Goal: Task Accomplishment & Management: Manage account settings

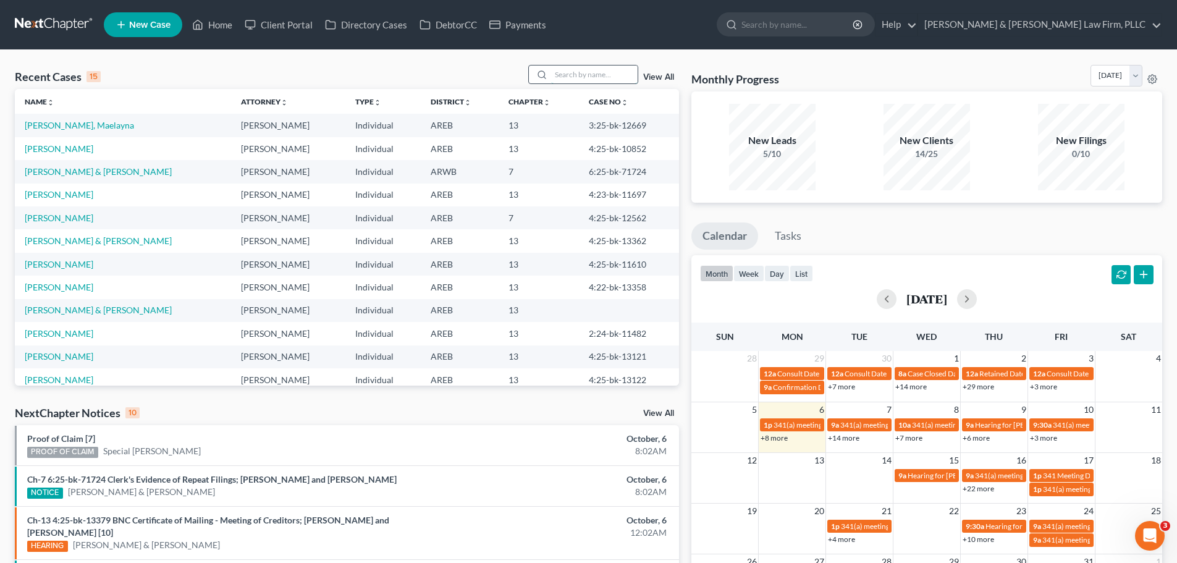
drag, startPoint x: 589, startPoint y: 72, endPoint x: 555, endPoint y: 72, distance: 33.4
click at [588, 72] on input "search" at bounding box center [594, 74] width 87 height 18
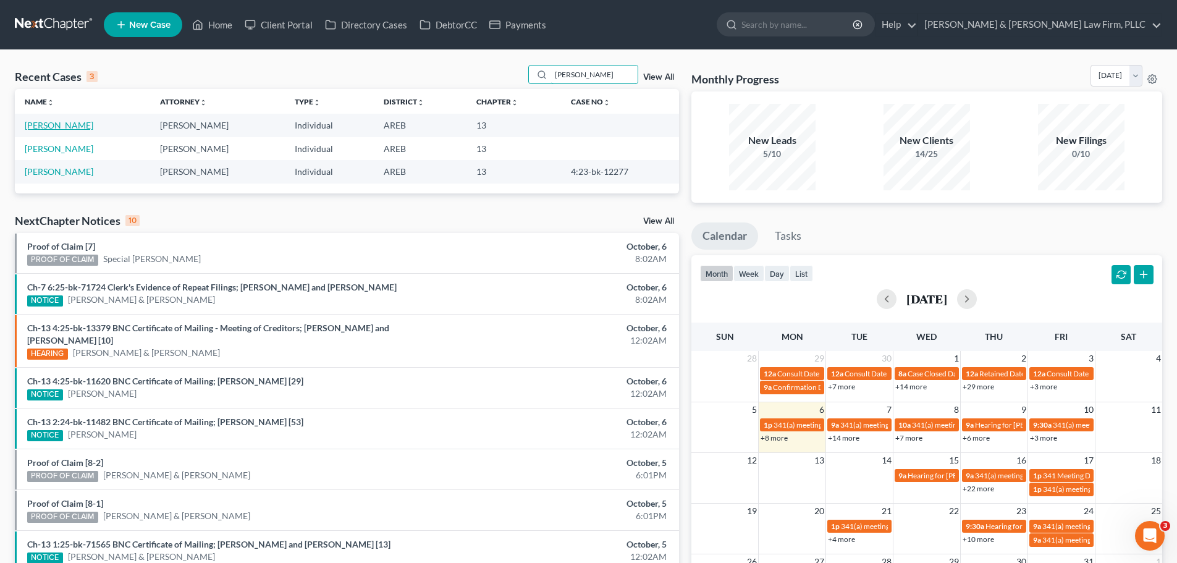
type input "curenton"
click at [57, 127] on link "[PERSON_NAME]" at bounding box center [59, 125] width 69 height 11
select select "1"
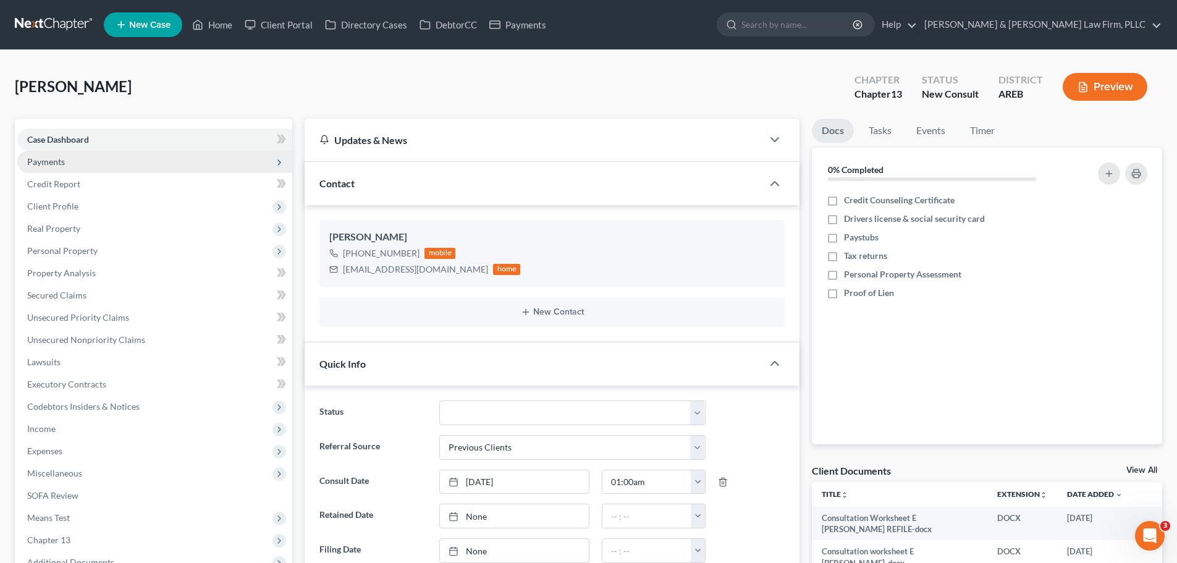
click at [84, 162] on span "Payments" at bounding box center [154, 162] width 275 height 22
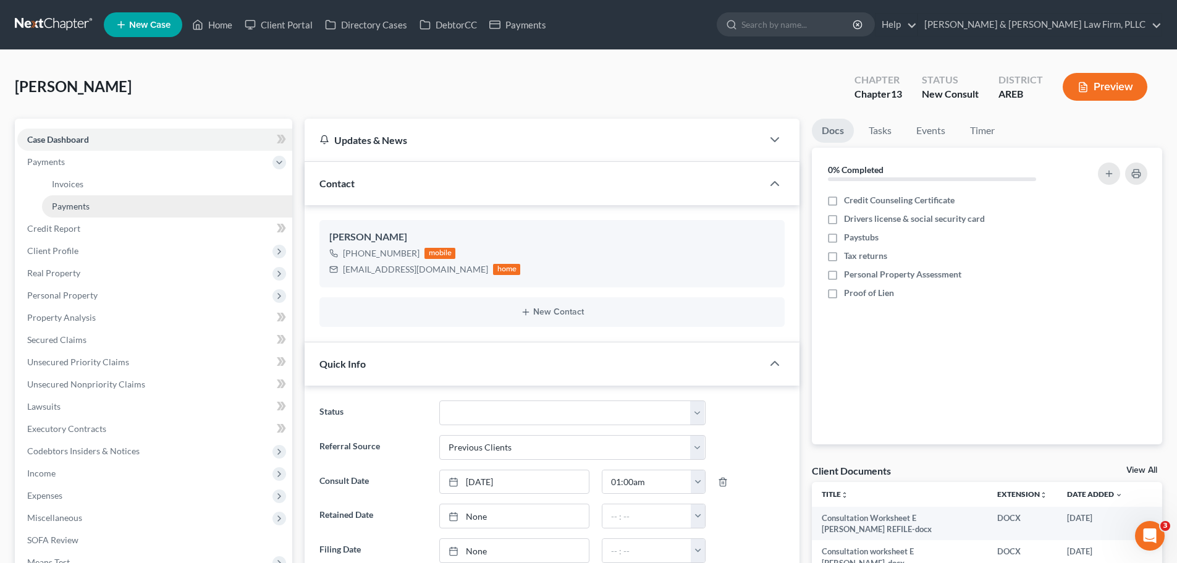
click at [97, 201] on link "Payments" at bounding box center [167, 206] width 250 height 22
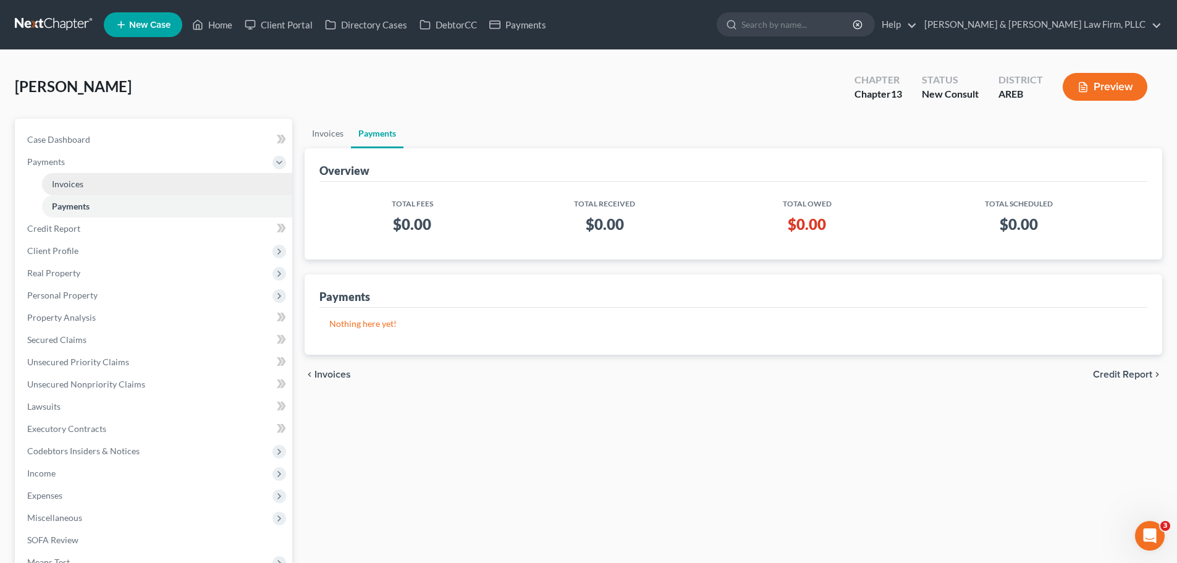
click at [90, 183] on link "Invoices" at bounding box center [167, 184] width 250 height 22
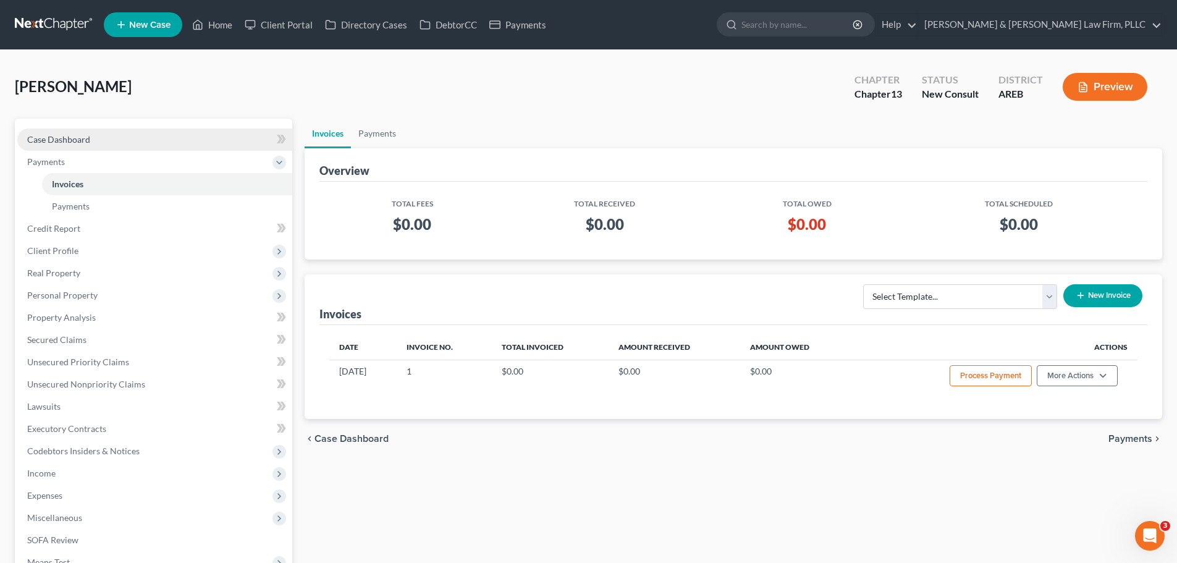
click at [92, 138] on link "Case Dashboard" at bounding box center [154, 140] width 275 height 22
select select "5"
select select "1"
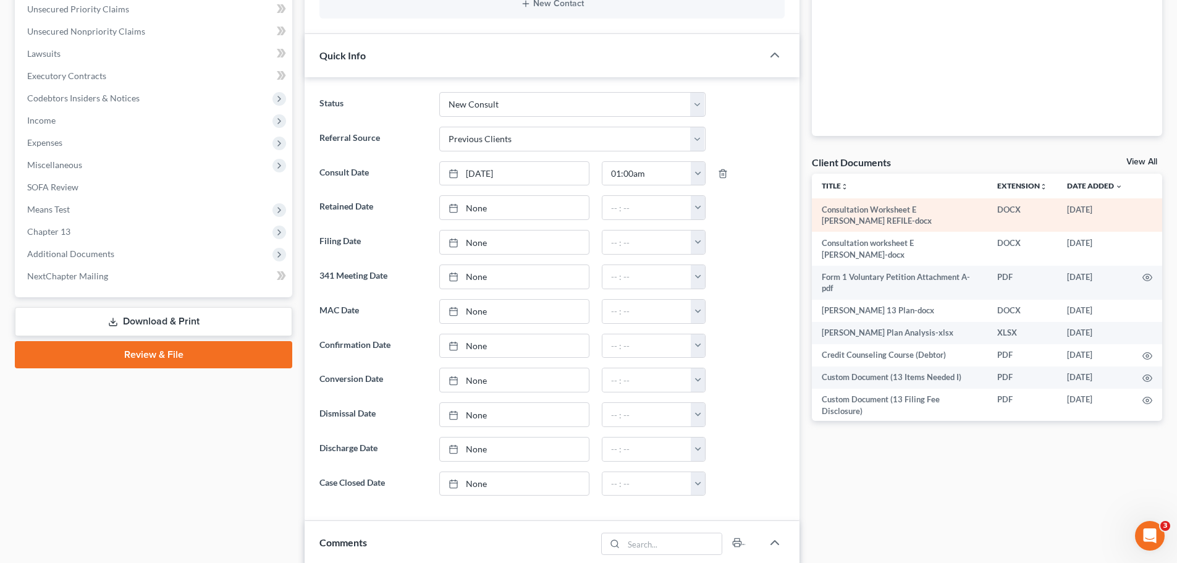
scroll to position [309, 0]
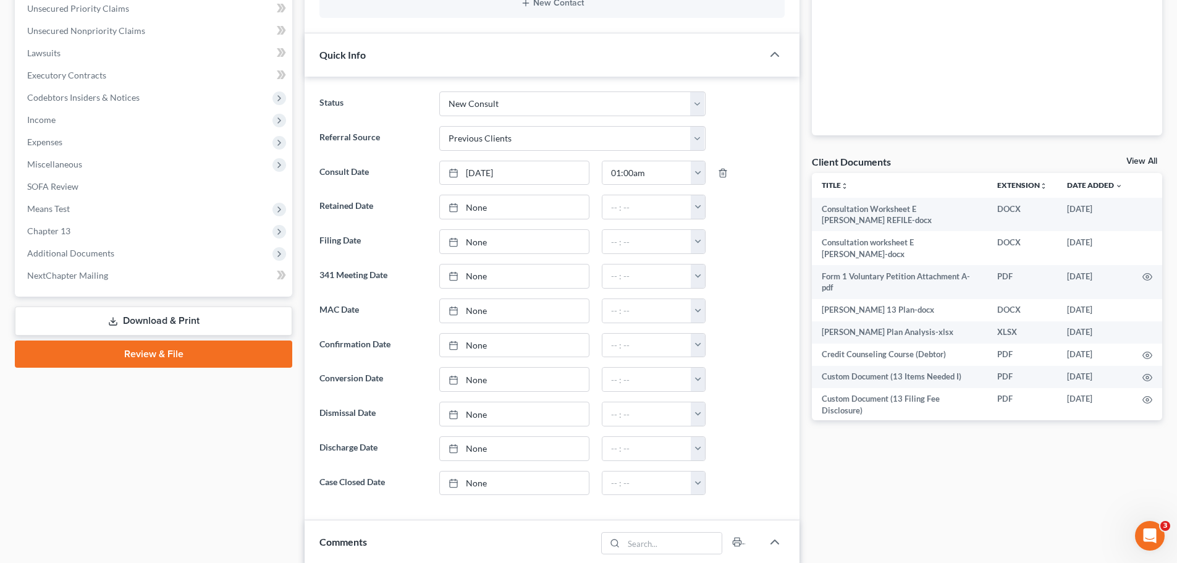
click at [1142, 160] on link "View All" at bounding box center [1141, 161] width 31 height 9
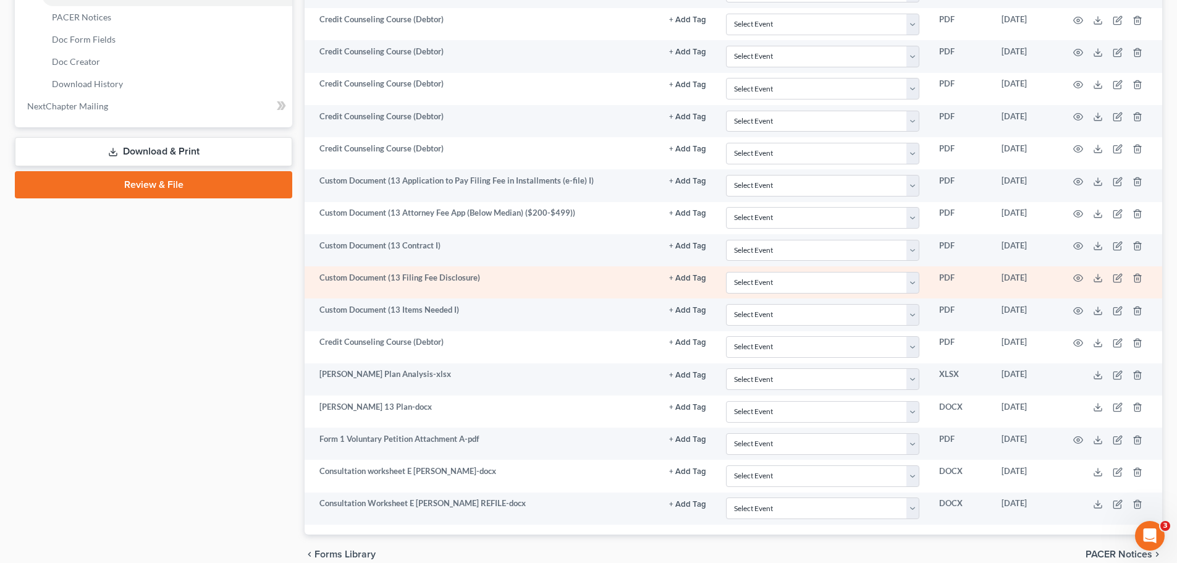
scroll to position [618, 0]
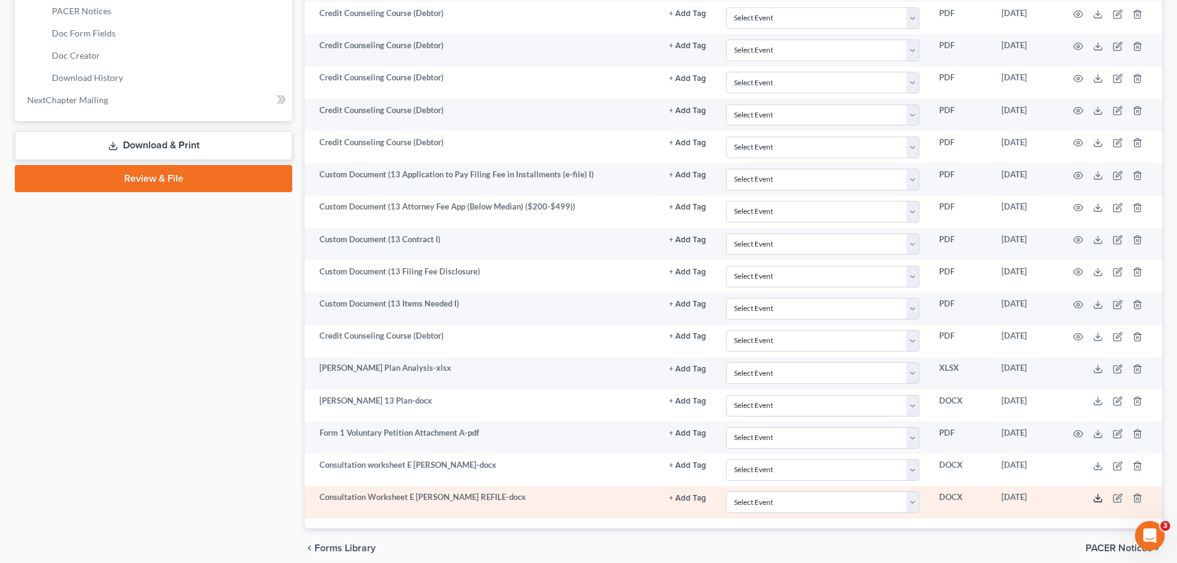
click at [1097, 497] on icon at bounding box center [1098, 498] width 10 height 10
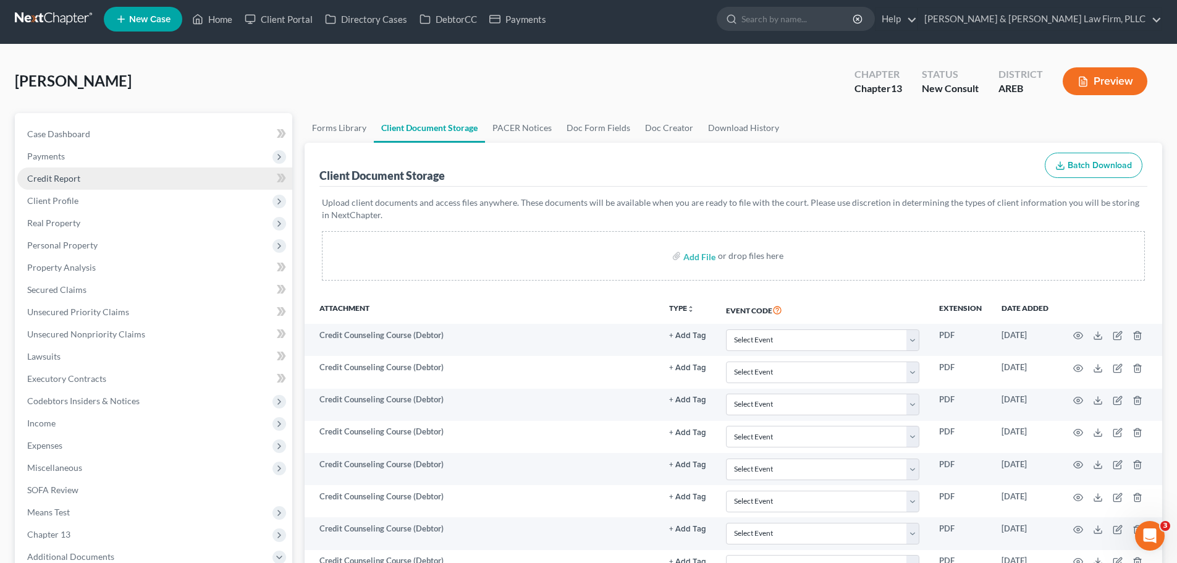
scroll to position [0, 0]
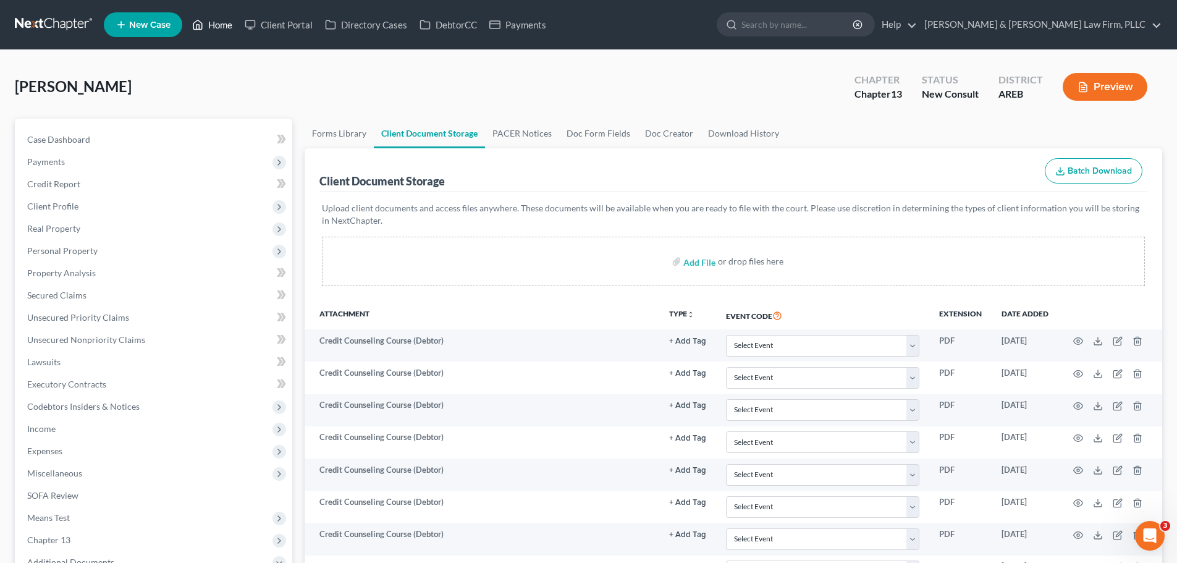
drag, startPoint x: 196, startPoint y: 26, endPoint x: 189, endPoint y: 23, distance: 7.8
click at [196, 26] on icon at bounding box center [197, 24] width 11 height 15
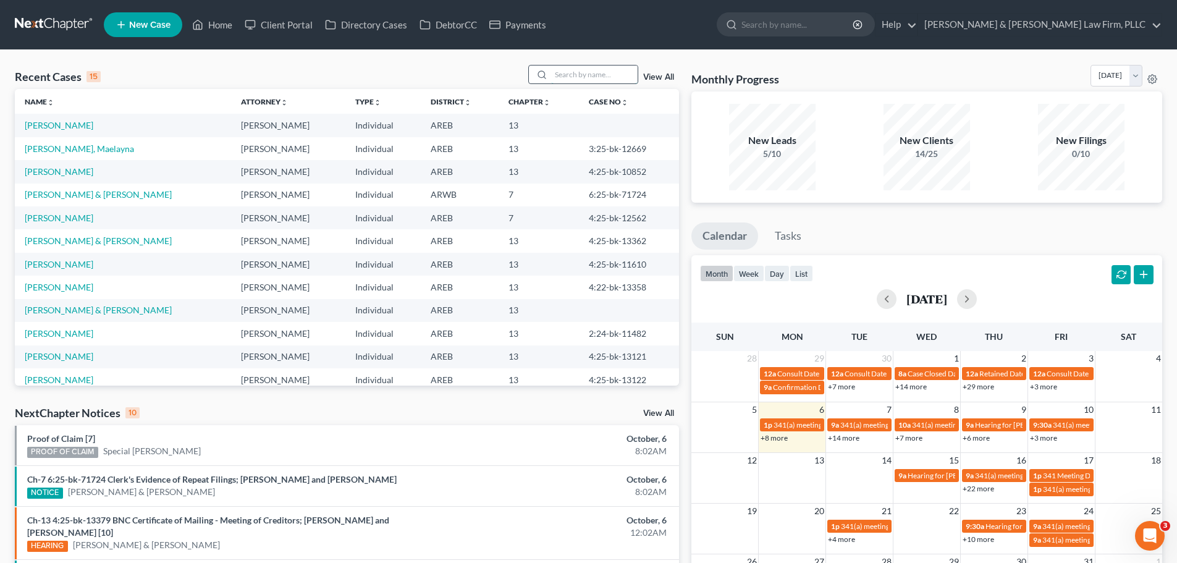
drag, startPoint x: 560, startPoint y: 74, endPoint x: 549, endPoint y: 75, distance: 11.2
click at [557, 74] on input "search" at bounding box center [594, 74] width 87 height 18
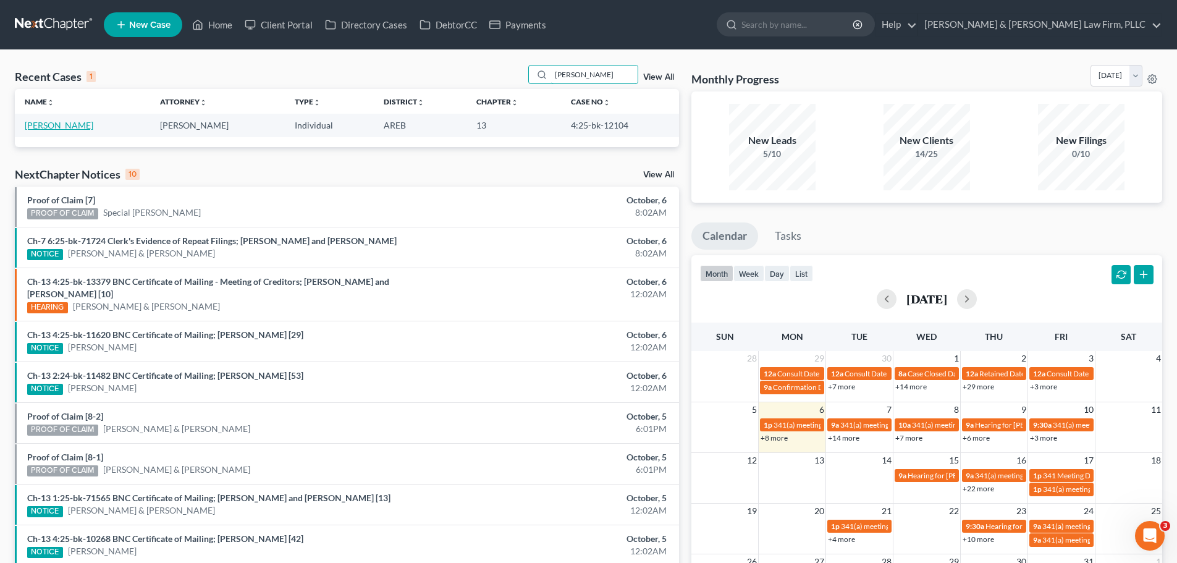
type input "scarbrough"
click at [73, 125] on link "[PERSON_NAME]" at bounding box center [59, 125] width 69 height 11
select select "3"
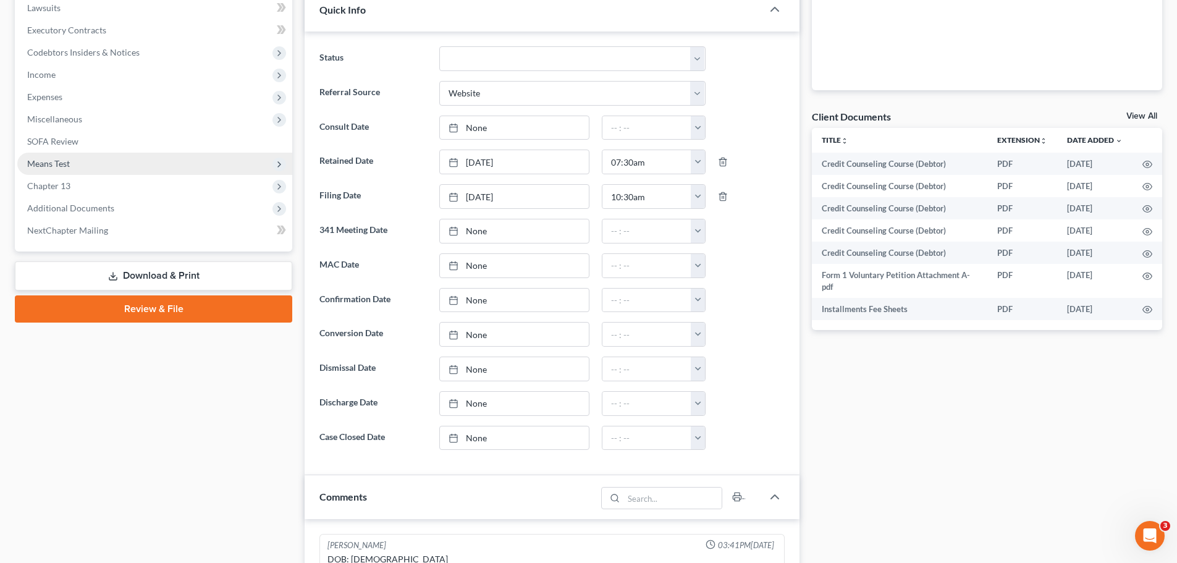
scroll to position [371, 0]
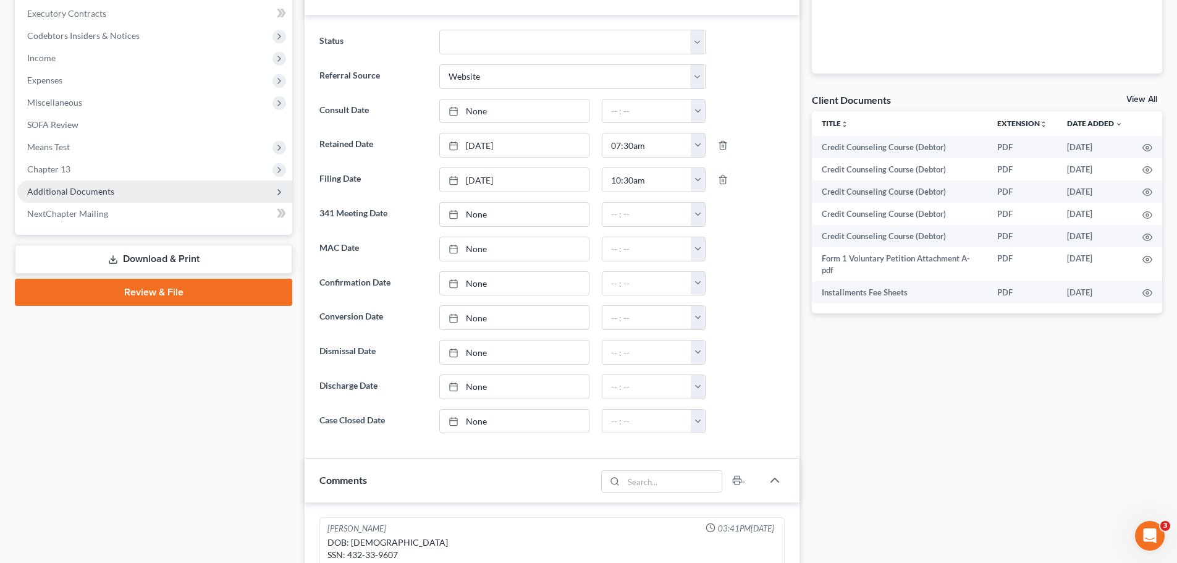
click at [53, 193] on span "Additional Documents" at bounding box center [70, 191] width 87 height 11
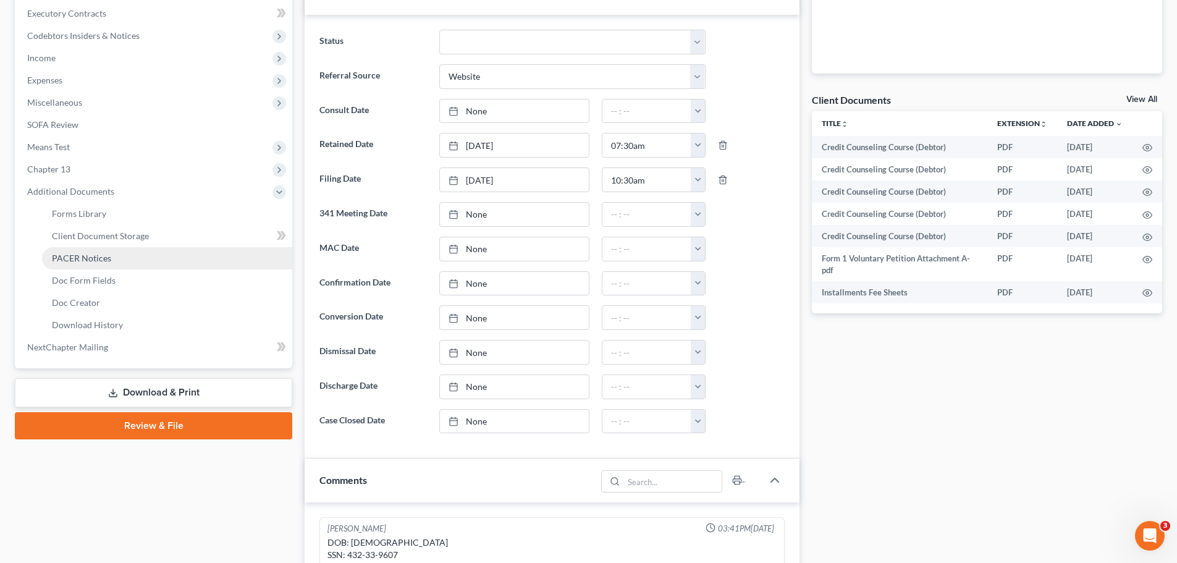
click at [109, 262] on span "PACER Notices" at bounding box center [81, 258] width 59 height 11
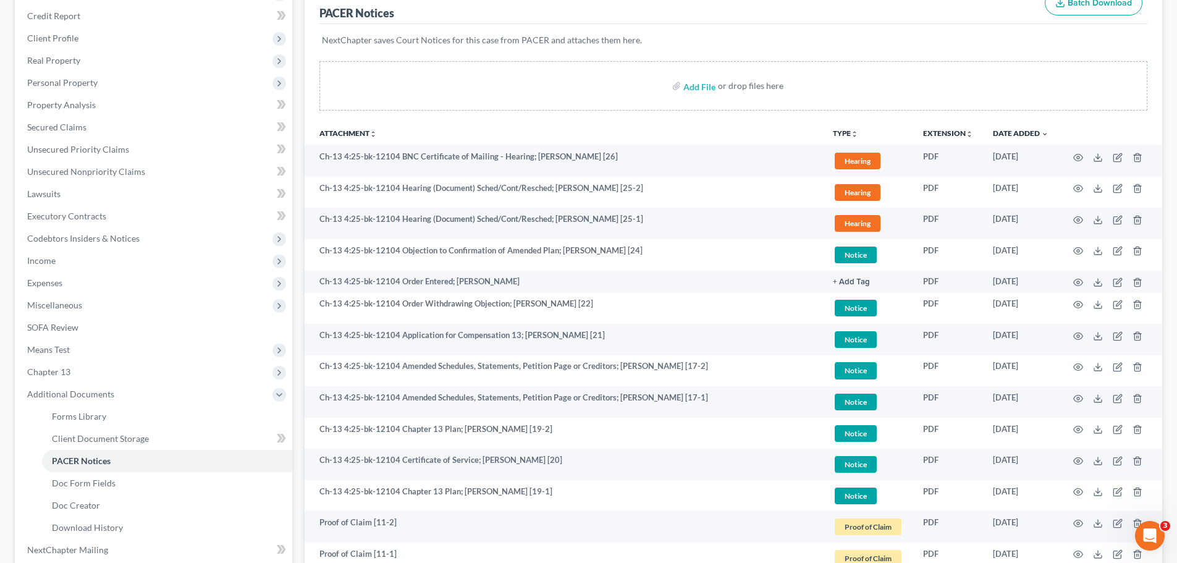
scroll to position [47, 0]
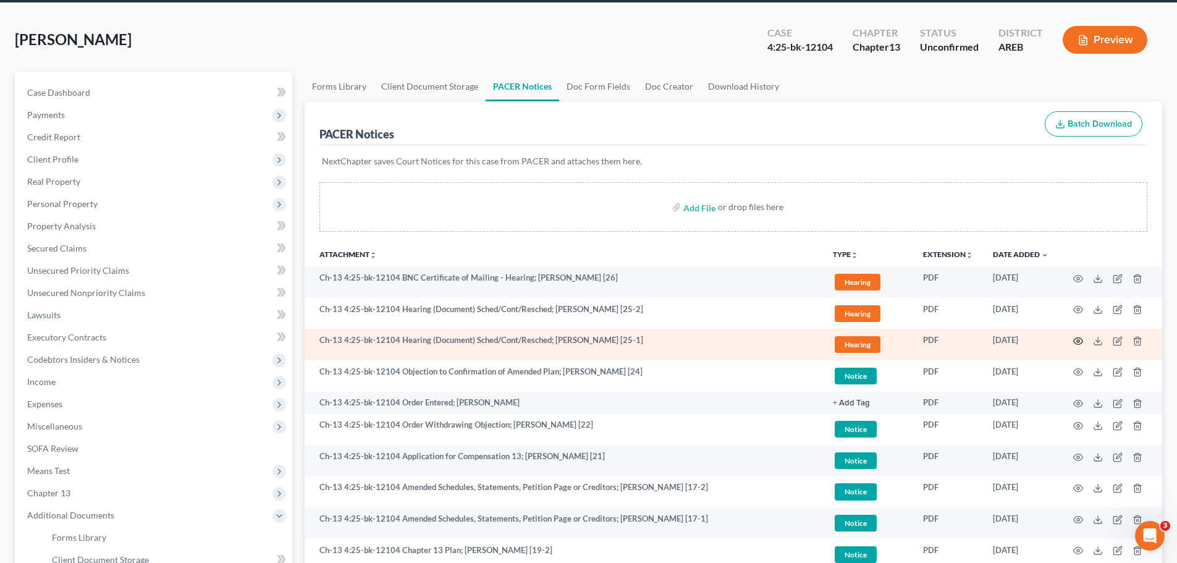
click at [1081, 340] on icon "button" at bounding box center [1078, 341] width 10 height 10
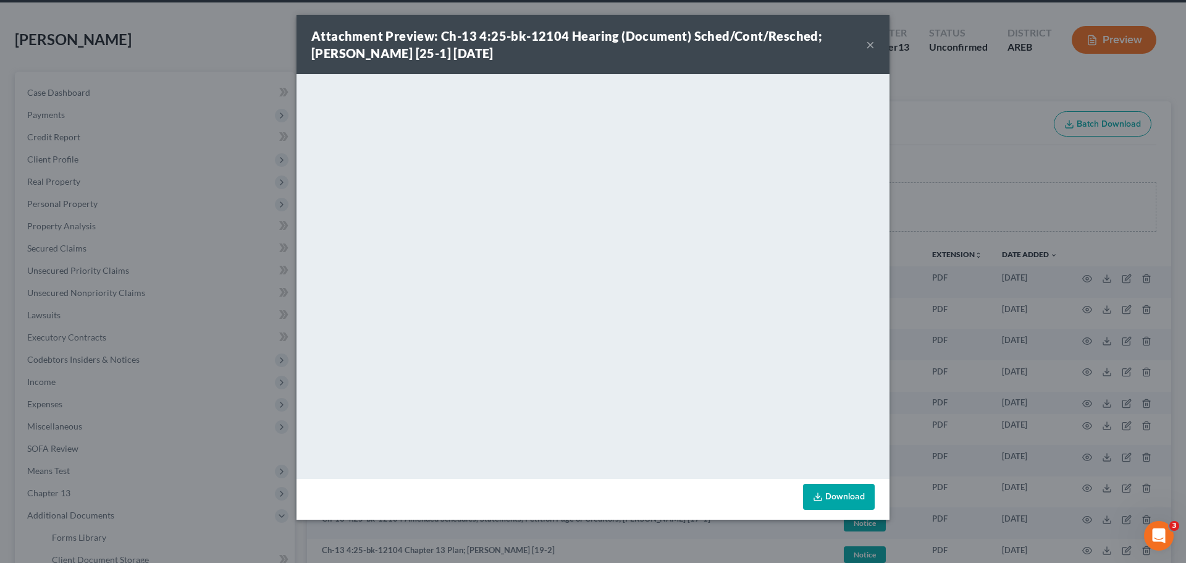
click at [864, 49] on div "Attachment Preview: Ch-13 4:25-bk-12104 Hearing (Document) Sched/Cont/Resched; …" at bounding box center [588, 44] width 555 height 35
click at [871, 45] on button "×" at bounding box center [870, 44] width 9 height 15
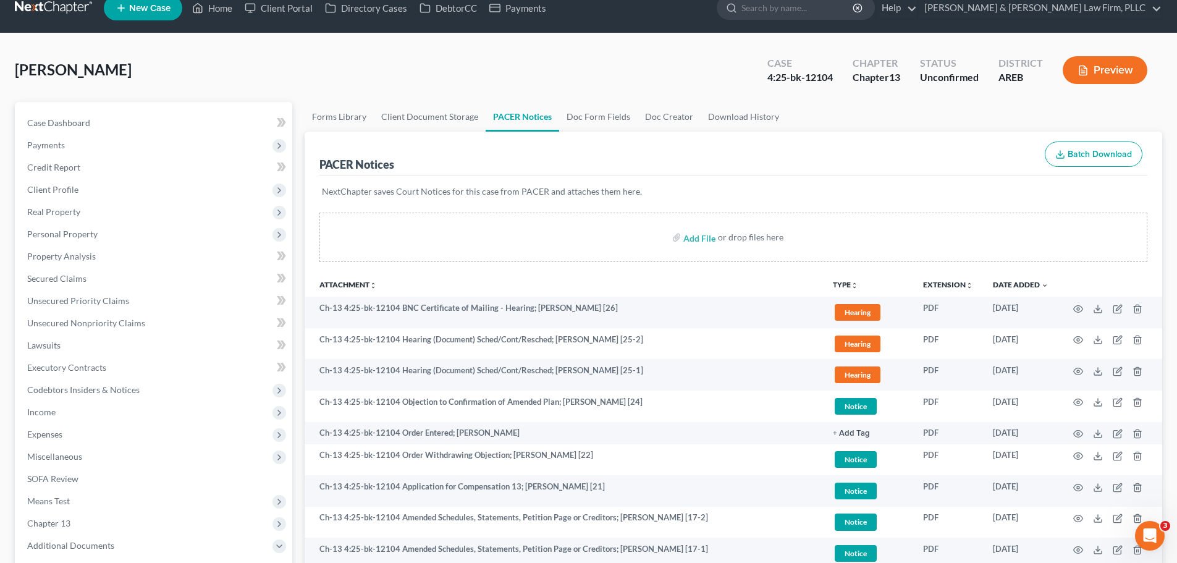
scroll to position [0, 0]
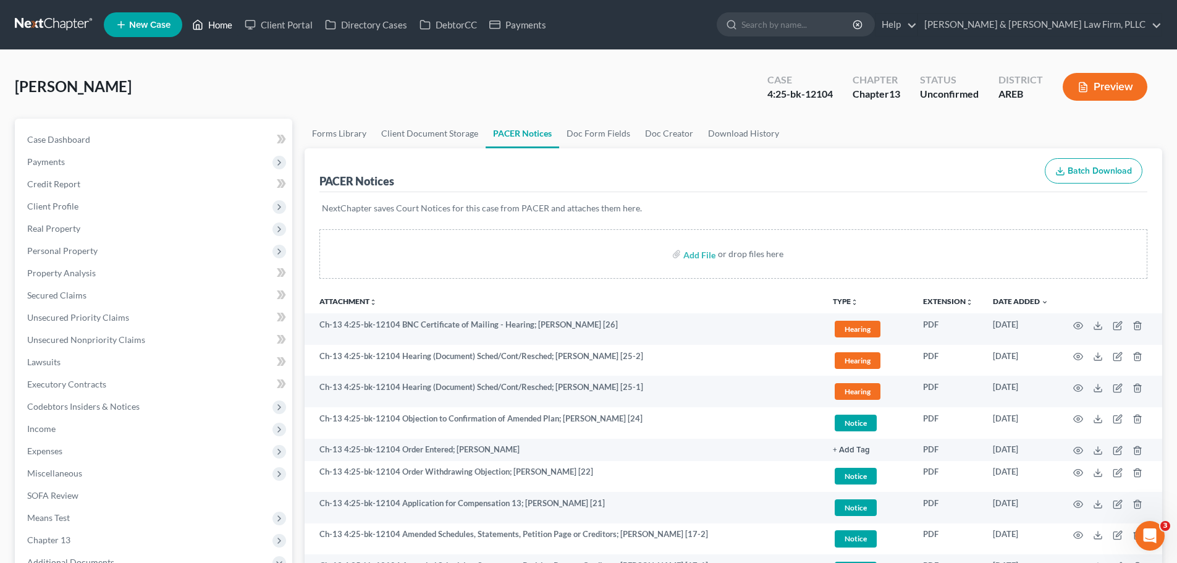
click at [219, 19] on link "Home" at bounding box center [212, 25] width 53 height 22
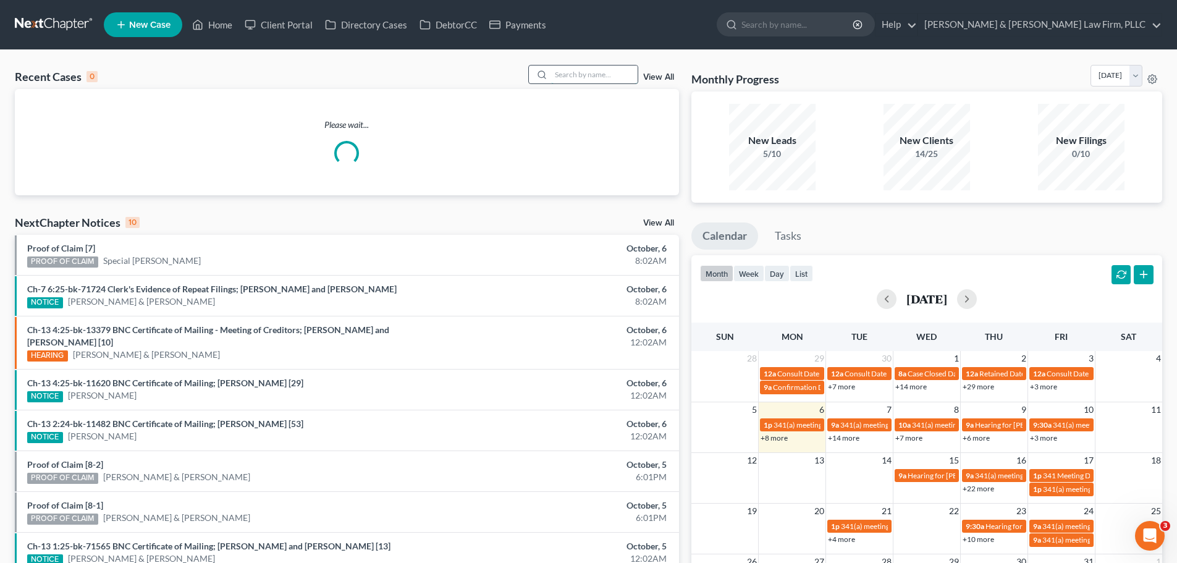
click at [615, 77] on input "search" at bounding box center [594, 74] width 87 height 18
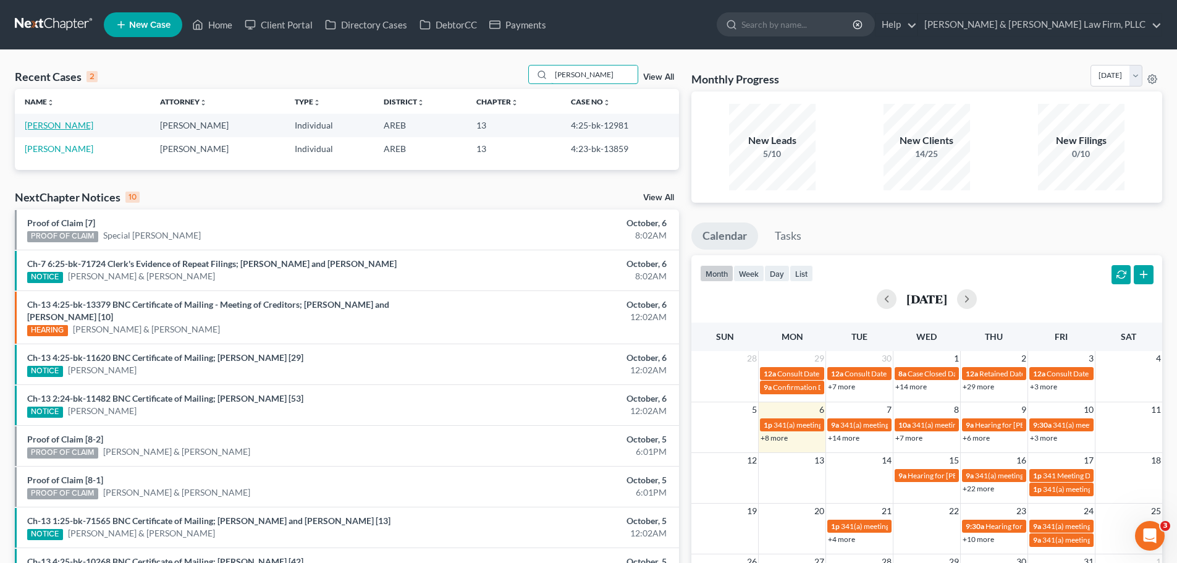
type input "mcfarlin"
click at [65, 121] on link "[PERSON_NAME]" at bounding box center [59, 125] width 69 height 11
select select "1"
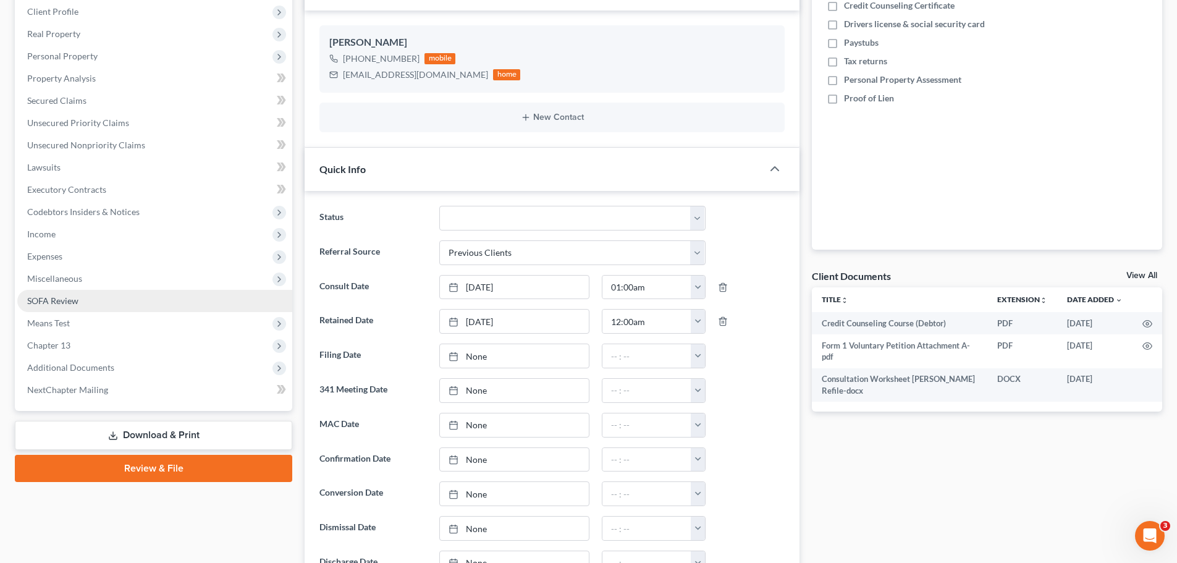
scroll to position [247, 0]
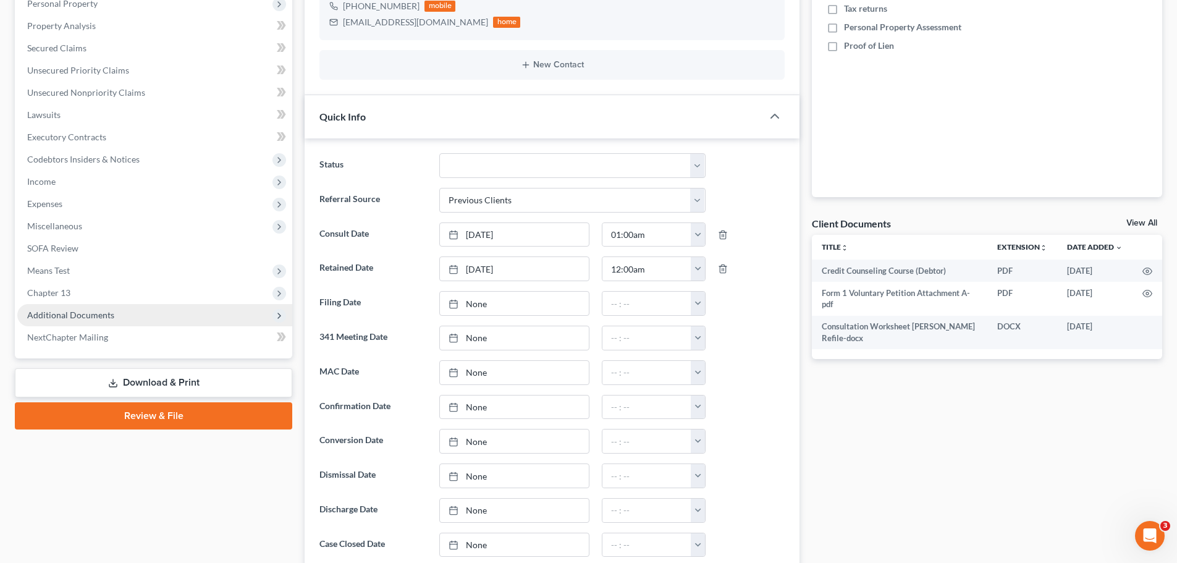
click at [114, 308] on span "Additional Documents" at bounding box center [154, 315] width 275 height 22
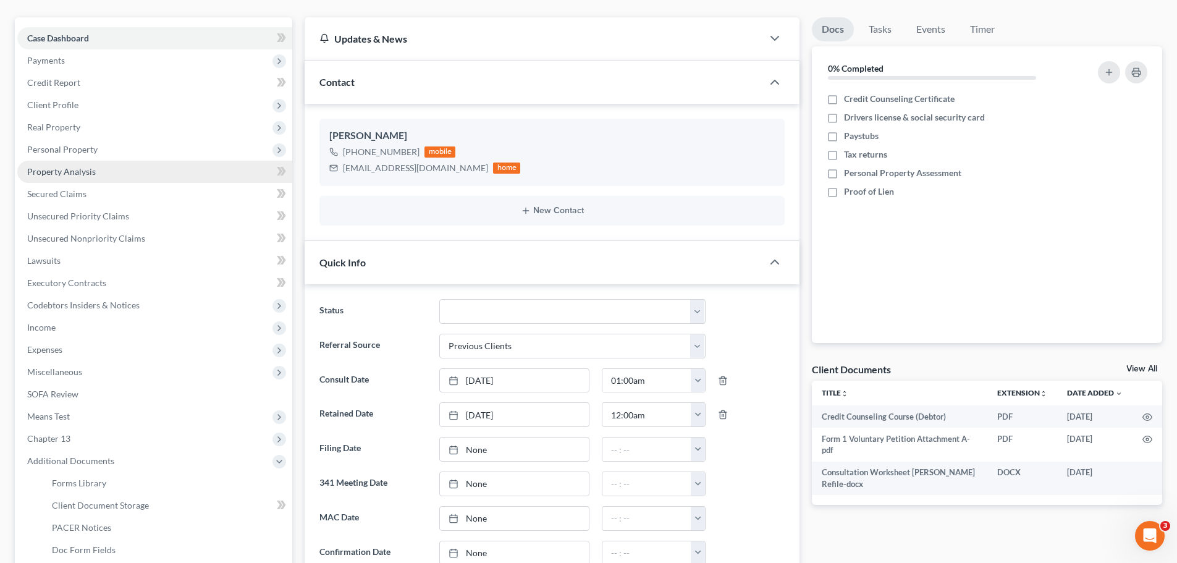
scroll to position [0, 0]
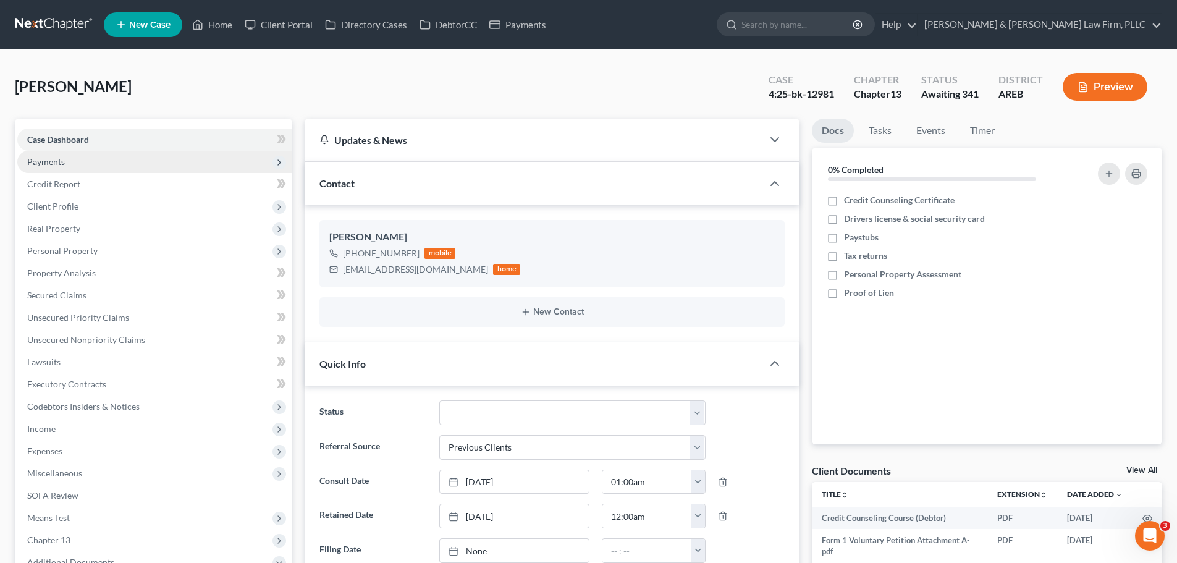
click at [65, 160] on span "Payments" at bounding box center [154, 162] width 275 height 22
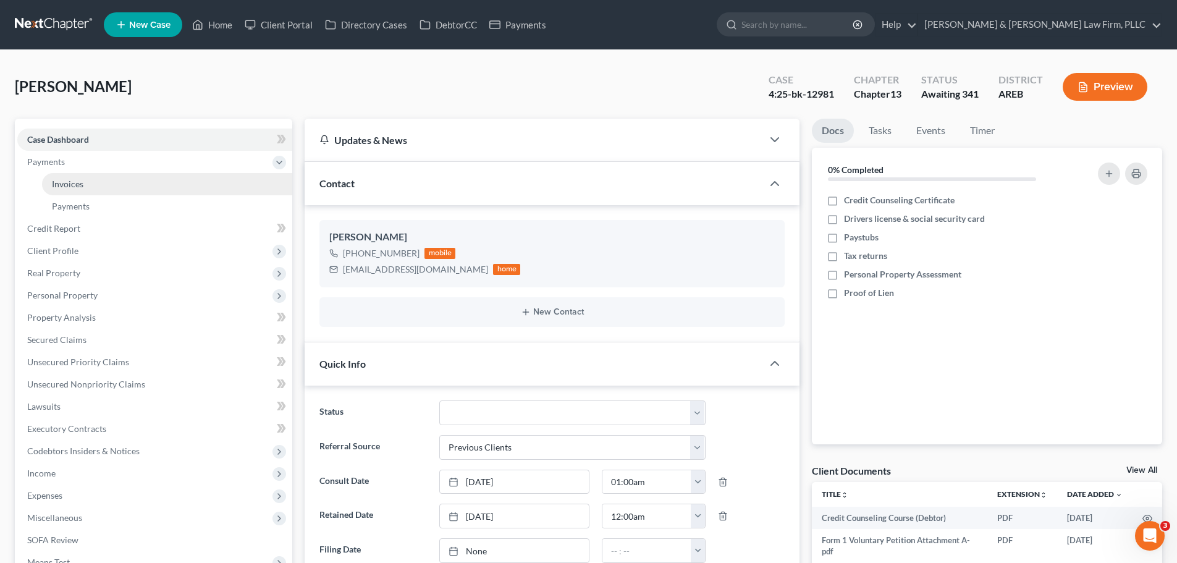
click at [136, 185] on link "Invoices" at bounding box center [167, 184] width 250 height 22
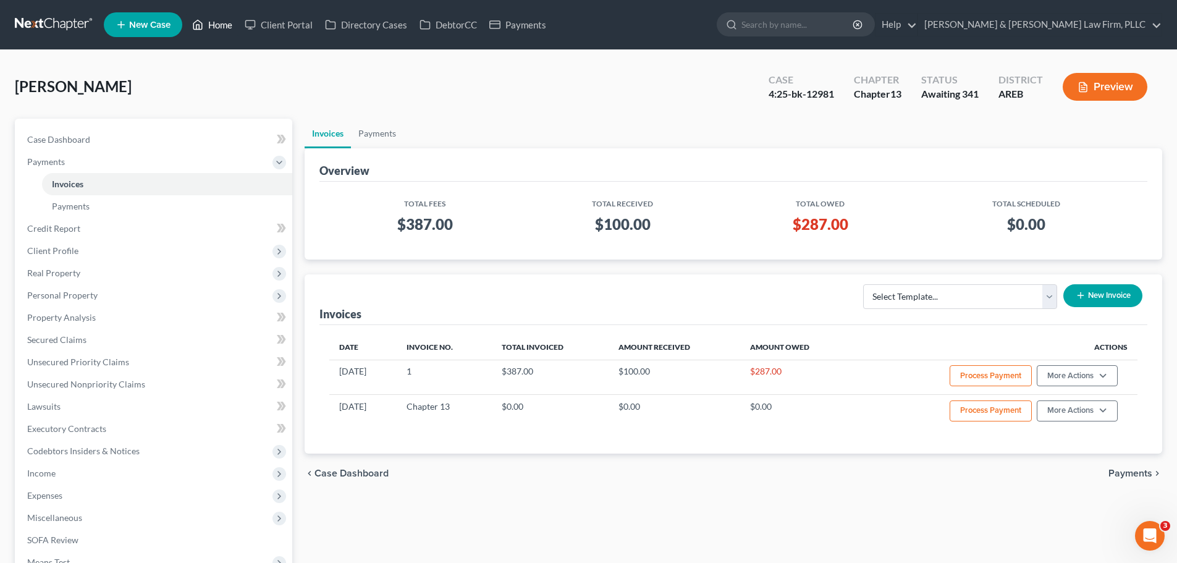
click at [204, 12] on ul "New Case Home Client Portal Directory Cases DebtorCC Payments - No Result - See…" at bounding box center [633, 25] width 1058 height 32
click at [202, 14] on link "Home" at bounding box center [212, 25] width 53 height 22
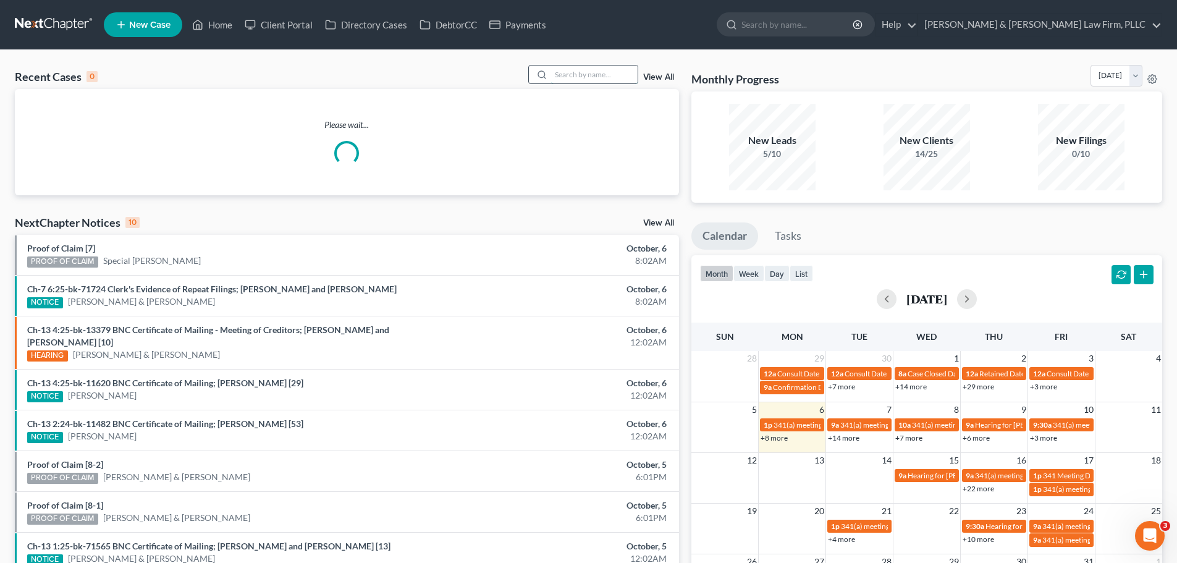
click at [598, 69] on input "search" at bounding box center [594, 74] width 87 height 18
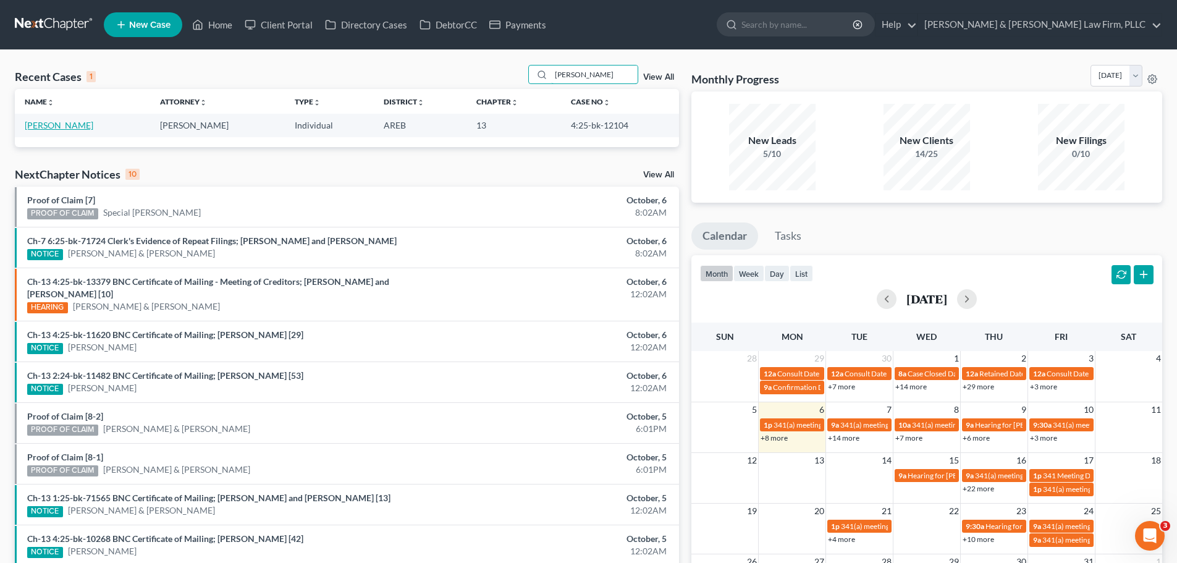
type input "scarbrough"
click at [72, 122] on link "[PERSON_NAME]" at bounding box center [59, 125] width 69 height 11
select select "9"
select select "3"
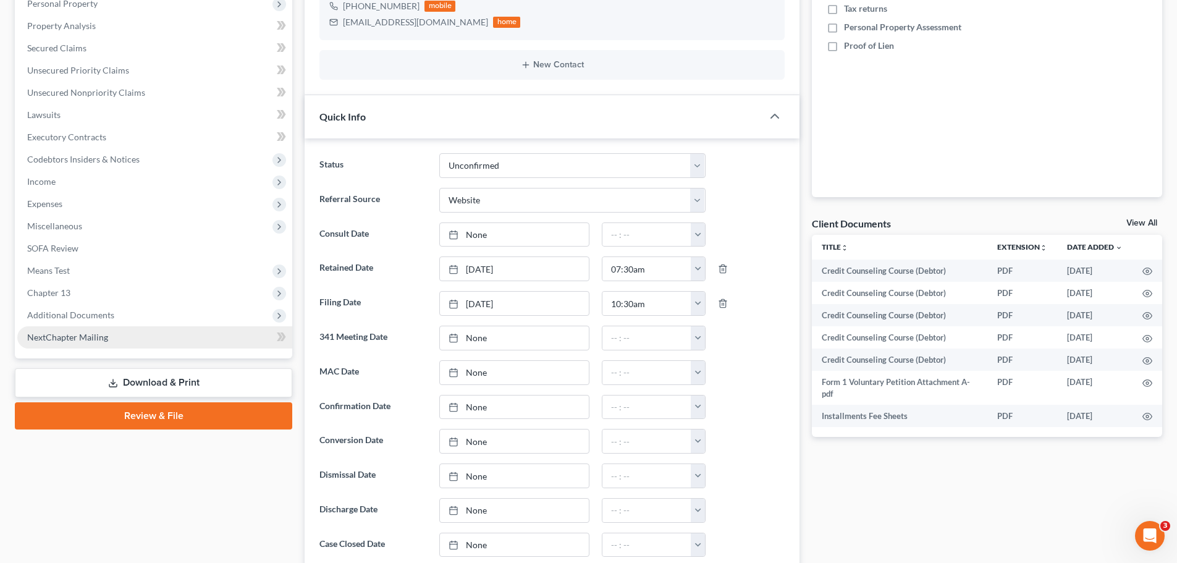
click at [104, 326] on link "NextChapter Mailing" at bounding box center [154, 337] width 275 height 22
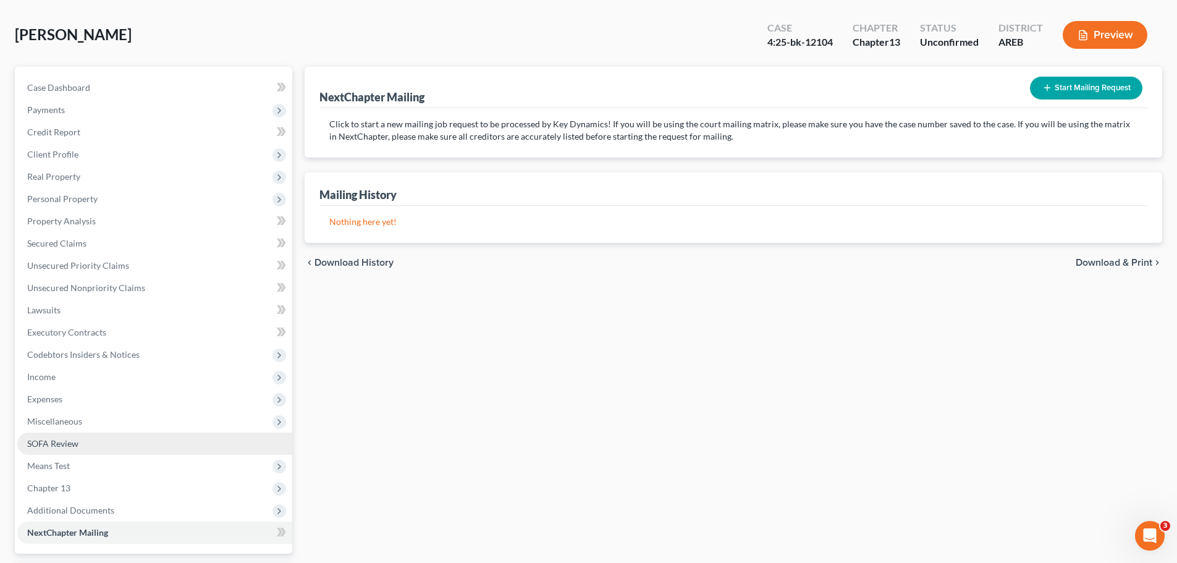
scroll to position [161, 0]
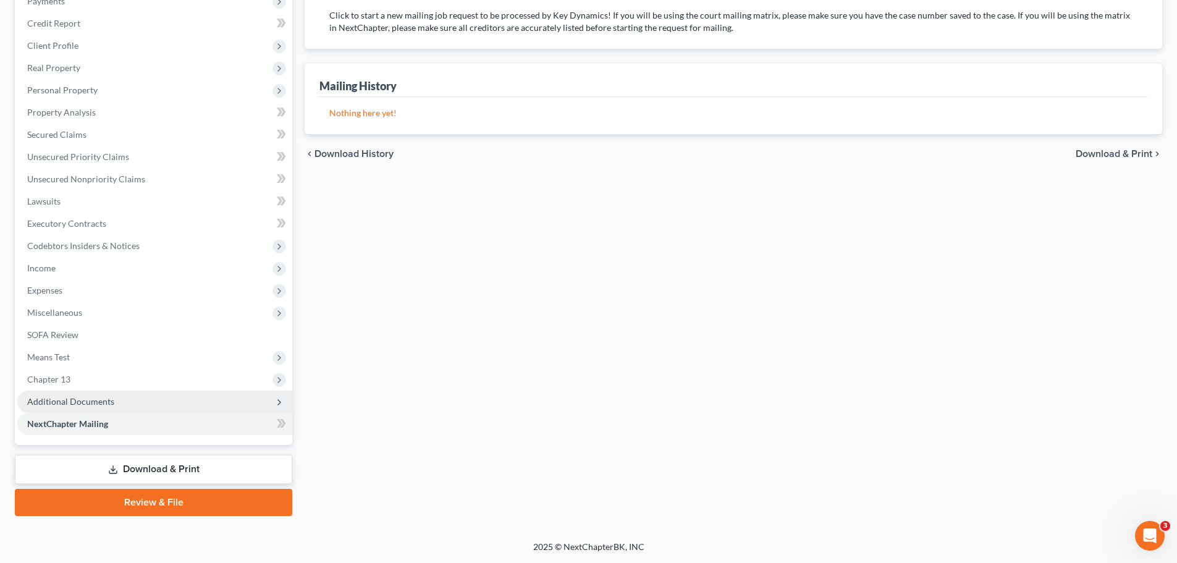
click at [83, 394] on span "Additional Documents" at bounding box center [154, 401] width 275 height 22
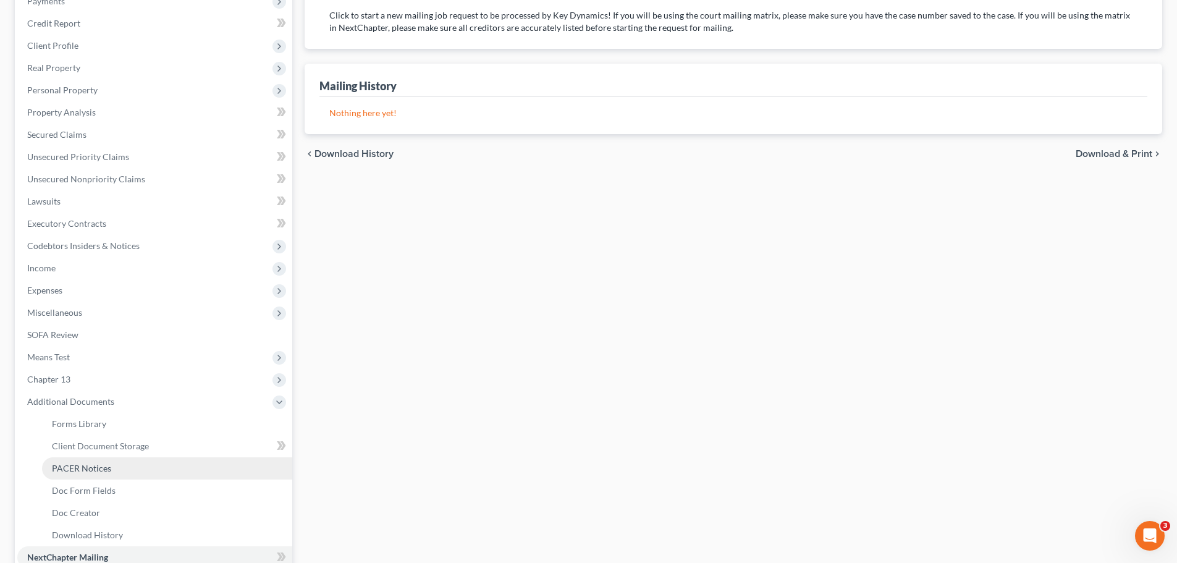
click at [101, 473] on span "PACER Notices" at bounding box center [81, 468] width 59 height 11
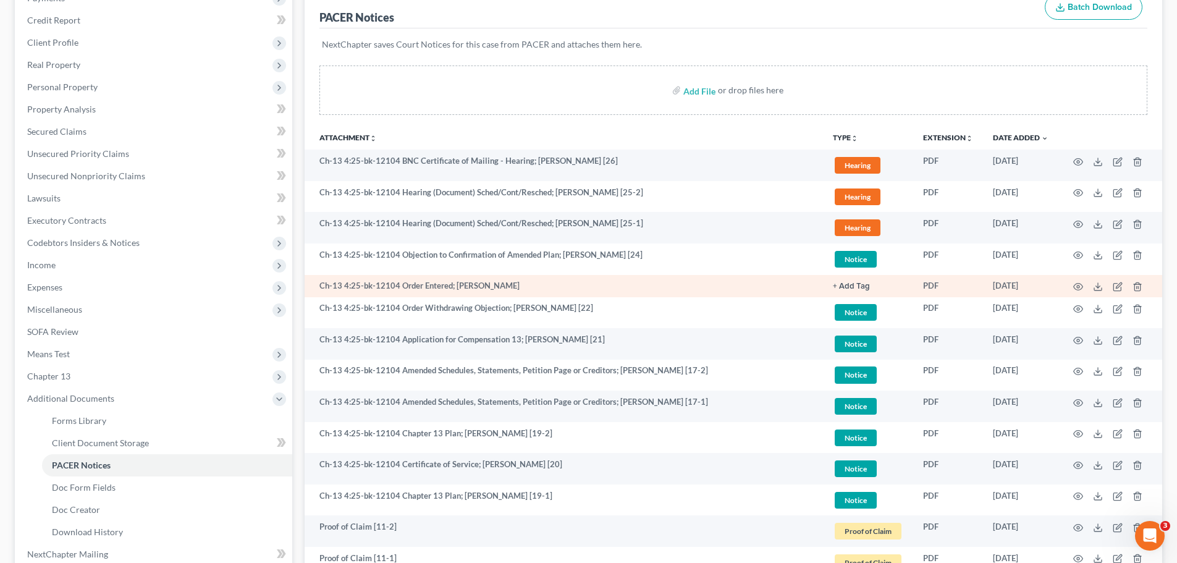
scroll to position [185, 0]
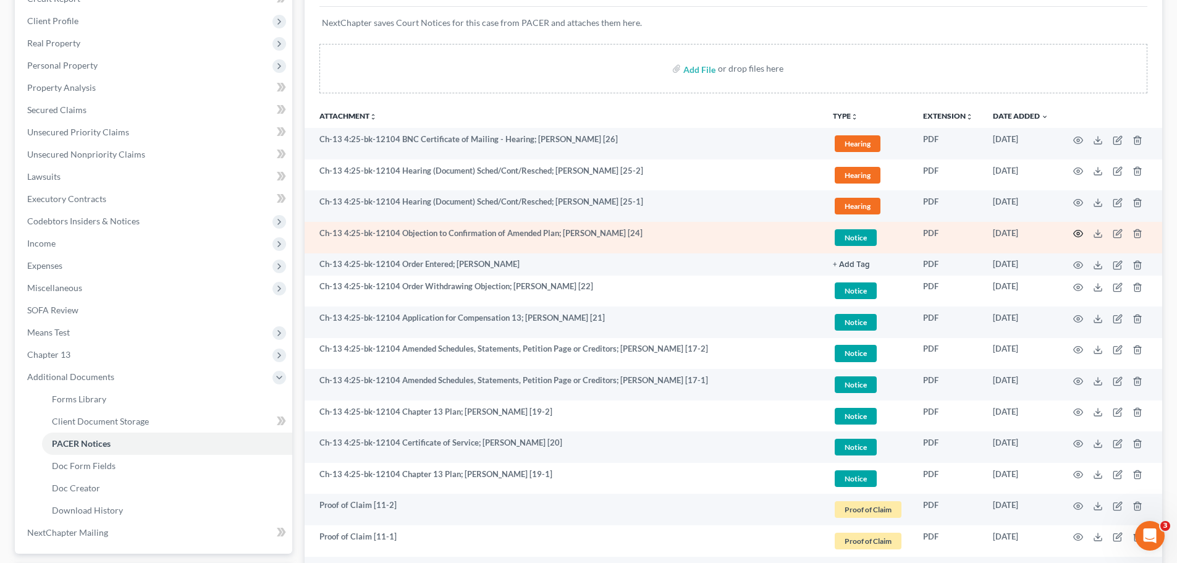
click at [1075, 236] on icon "button" at bounding box center [1078, 233] width 9 height 7
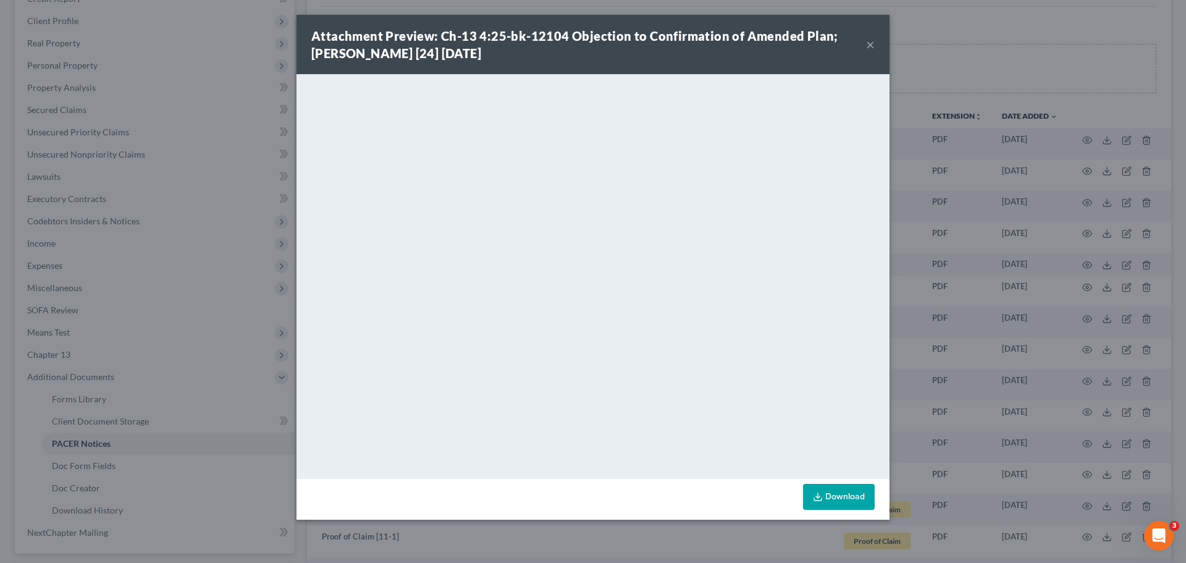
click at [872, 42] on button "×" at bounding box center [870, 44] width 9 height 15
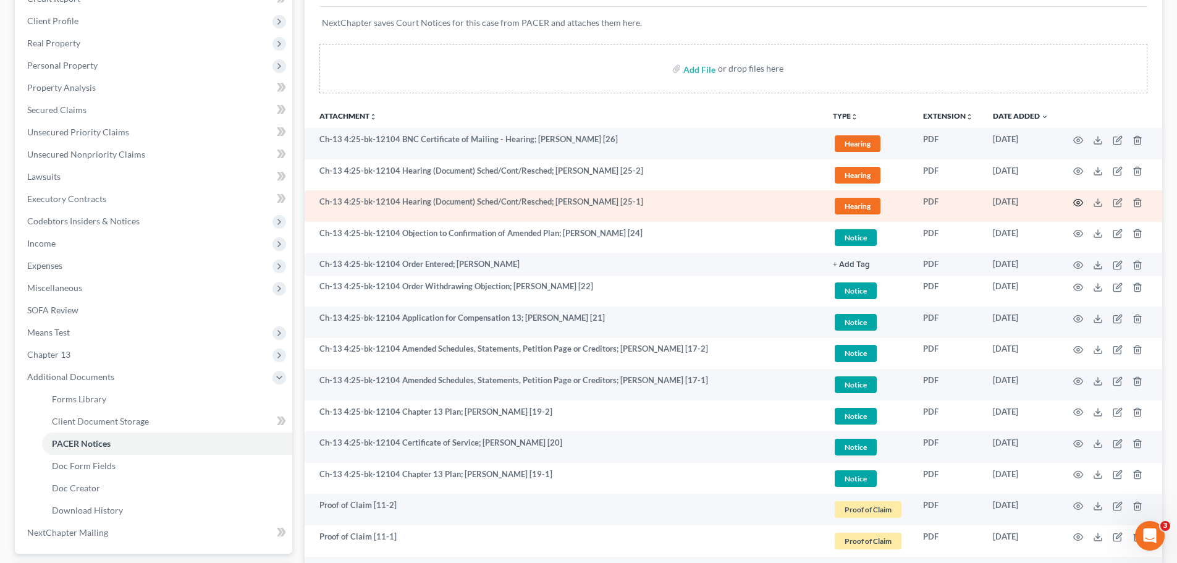
click at [1078, 203] on icon "button" at bounding box center [1078, 203] width 10 height 10
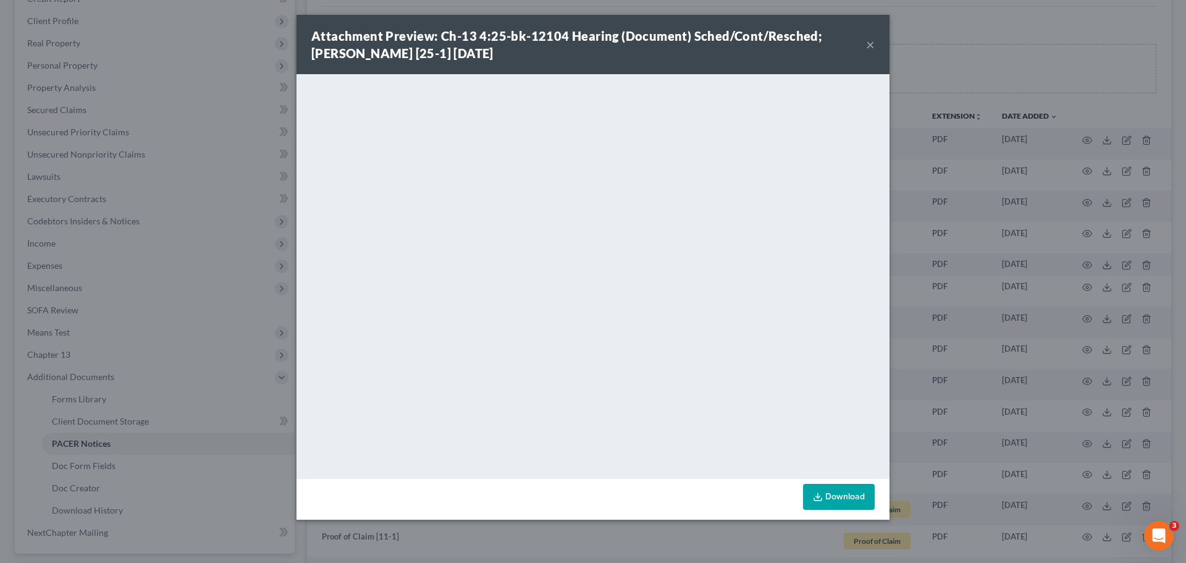
click at [872, 44] on button "×" at bounding box center [870, 44] width 9 height 15
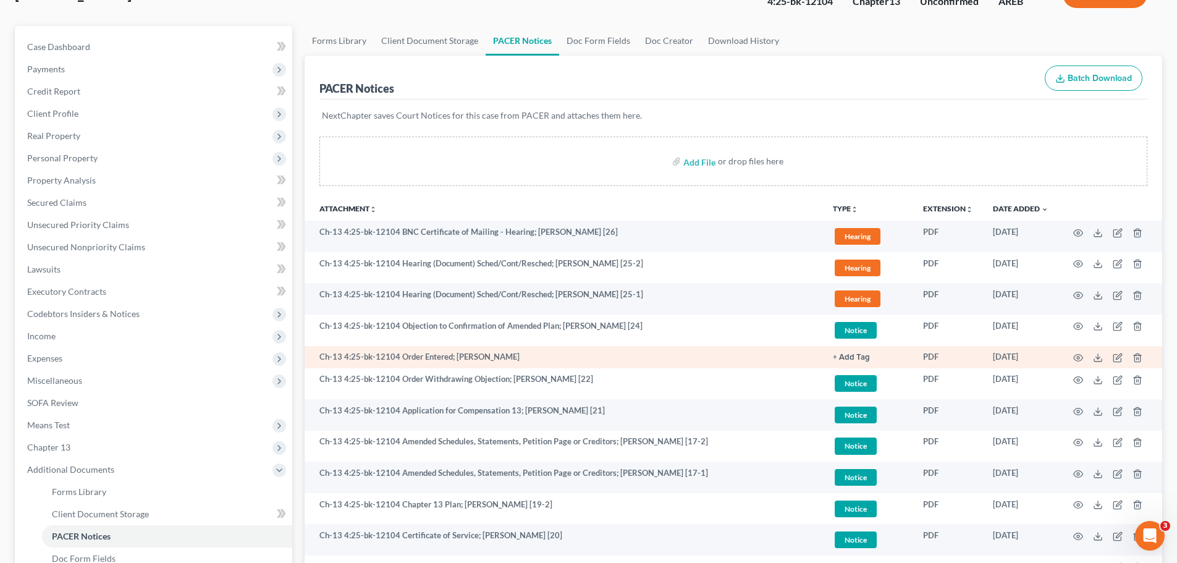
scroll to position [0, 0]
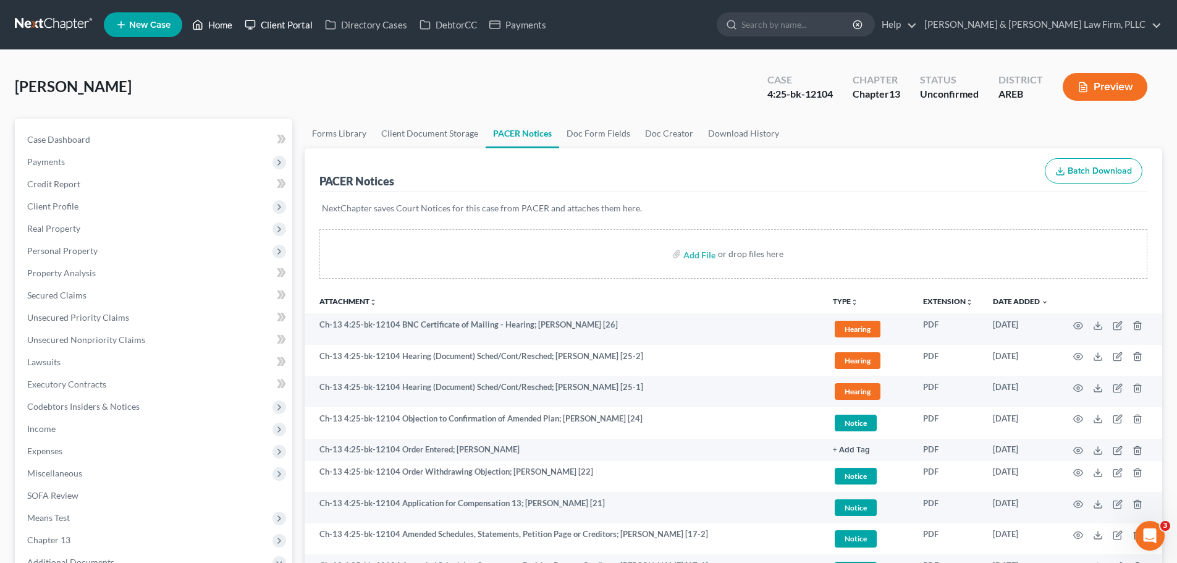
drag, startPoint x: 208, startPoint y: 19, endPoint x: 276, endPoint y: 19, distance: 68.0
click at [208, 19] on link "Home" at bounding box center [212, 25] width 53 height 22
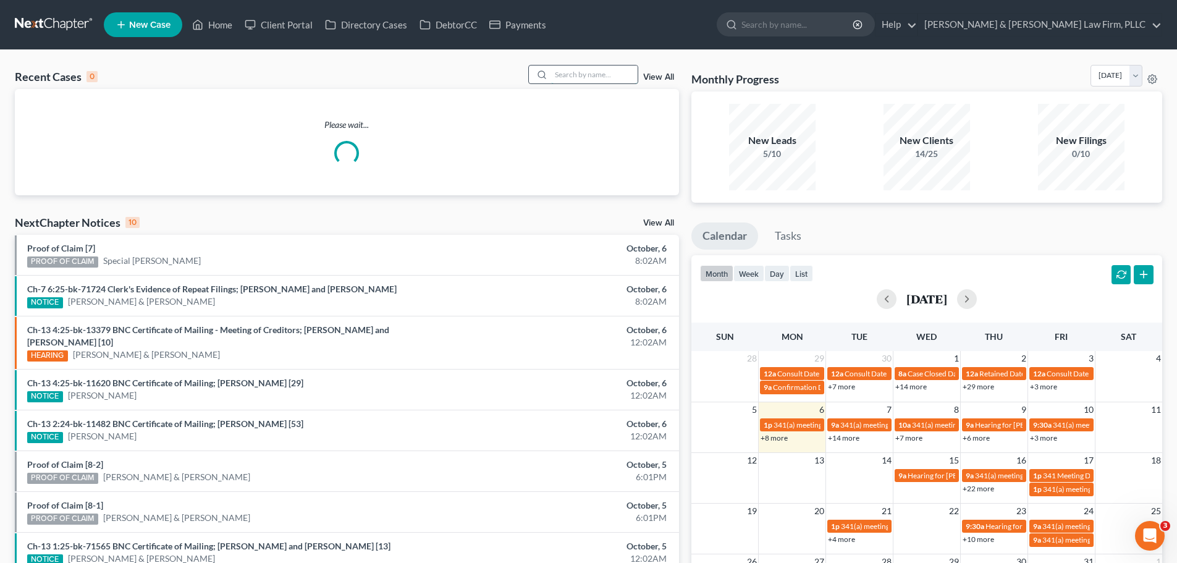
click at [571, 78] on input "search" at bounding box center [594, 74] width 87 height 18
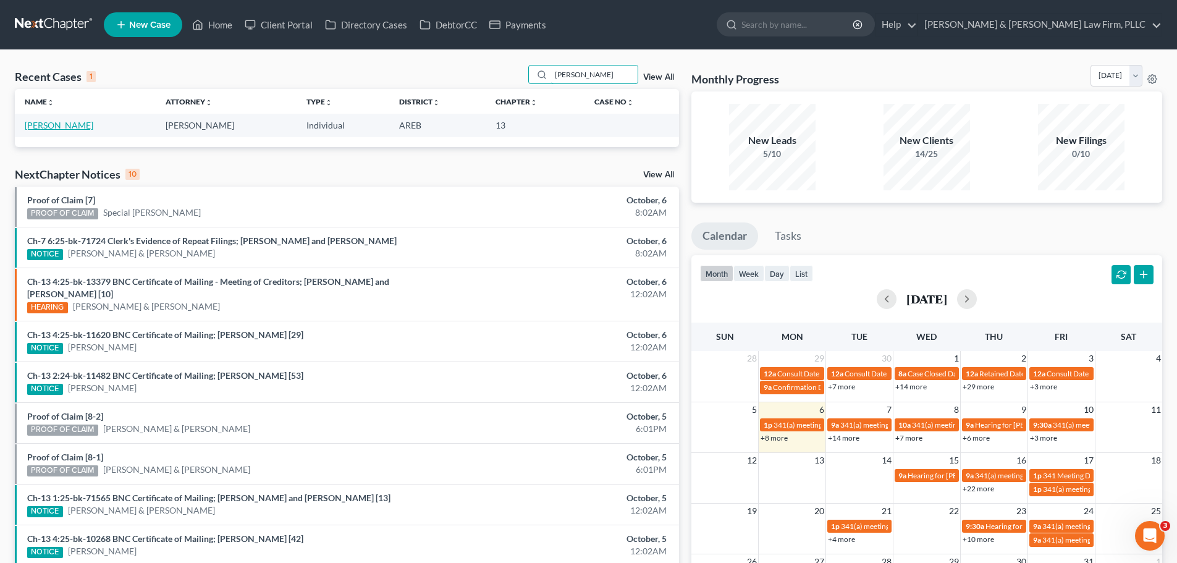
type input "carver"
click at [67, 124] on link "[PERSON_NAME]" at bounding box center [59, 125] width 69 height 11
select select "2"
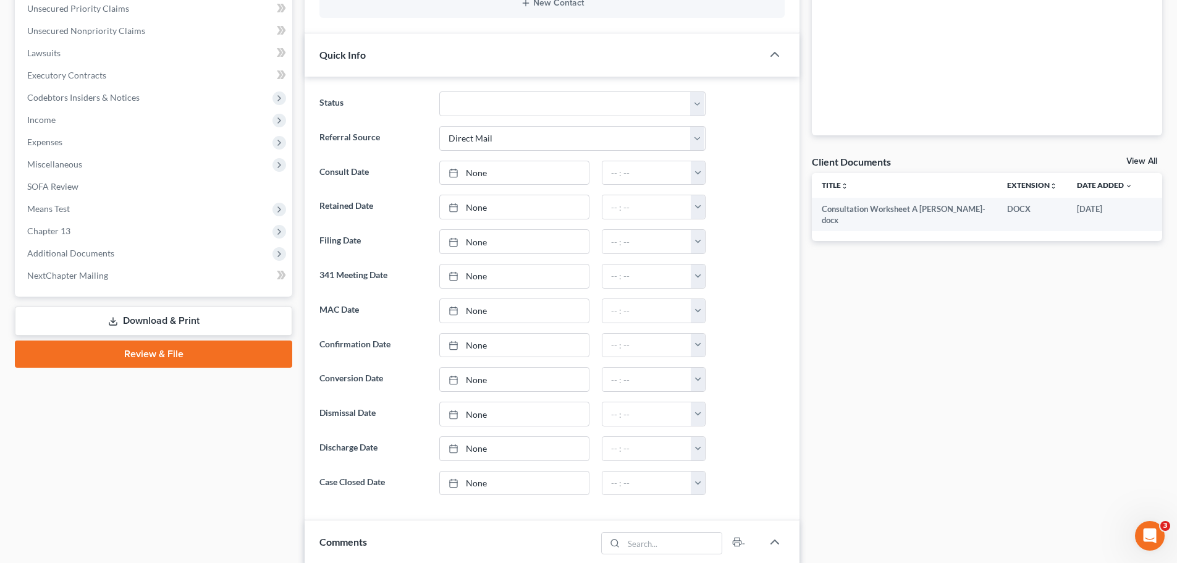
click at [1138, 158] on link "View All" at bounding box center [1141, 161] width 31 height 9
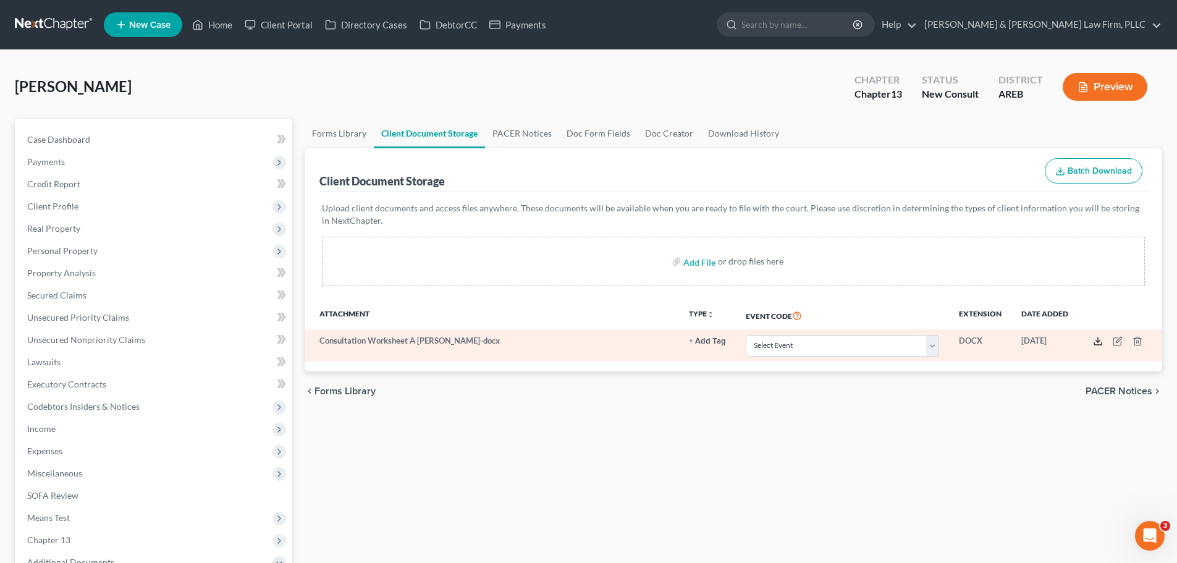
click at [1097, 346] on icon at bounding box center [1098, 341] width 10 height 10
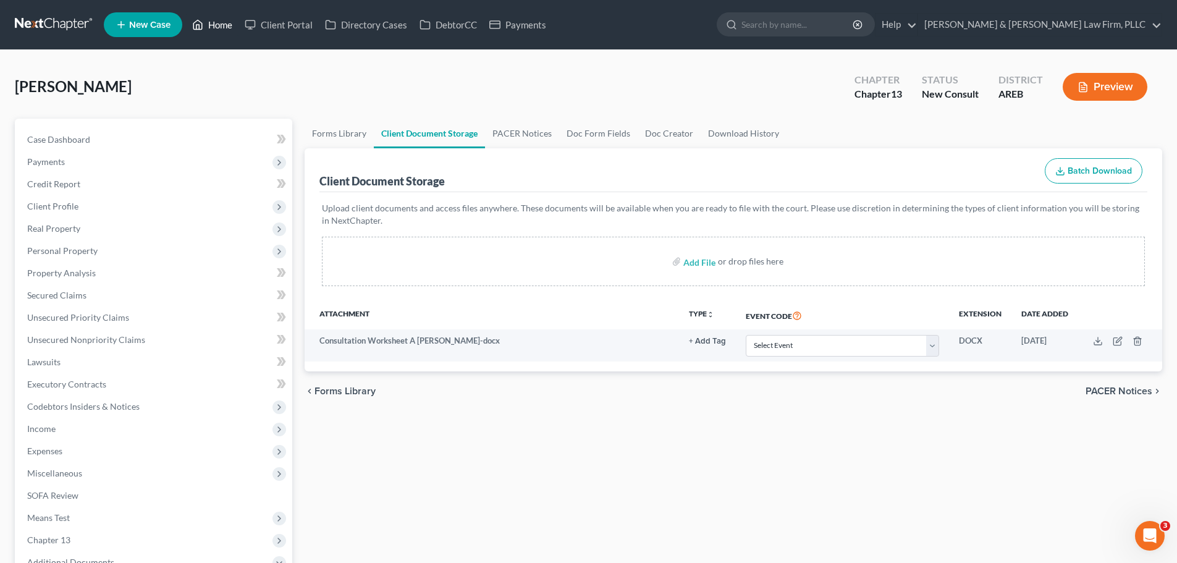
click at [200, 25] on polyline at bounding box center [197, 27] width 3 height 5
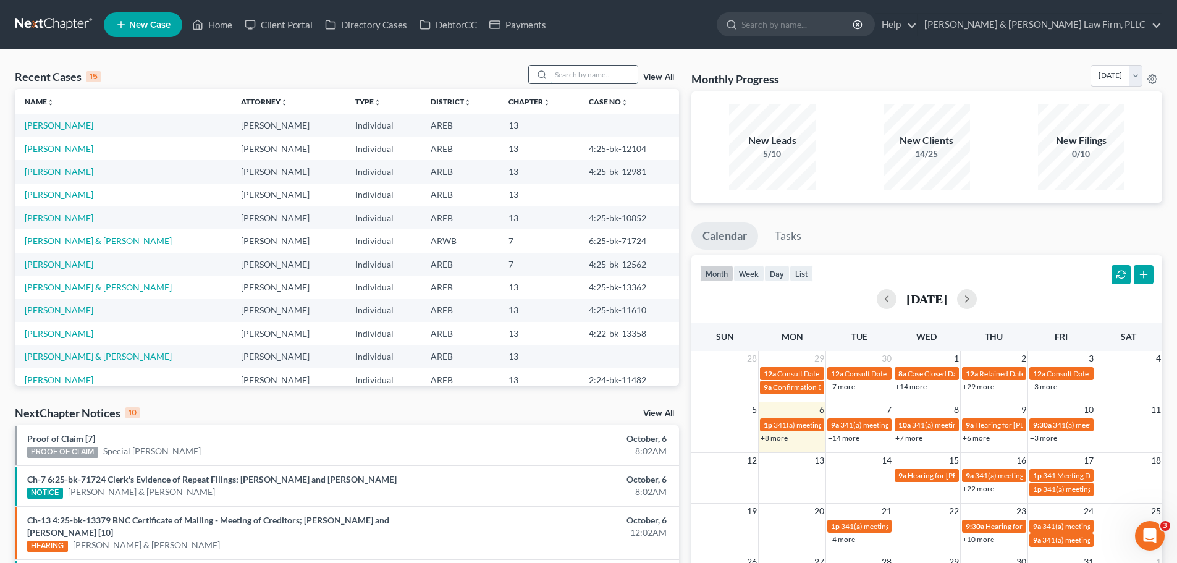
click at [566, 78] on input "search" at bounding box center [594, 74] width 87 height 18
type input "williams"
click at [53, 148] on link "[PERSON_NAME]" at bounding box center [59, 148] width 69 height 11
select select "4"
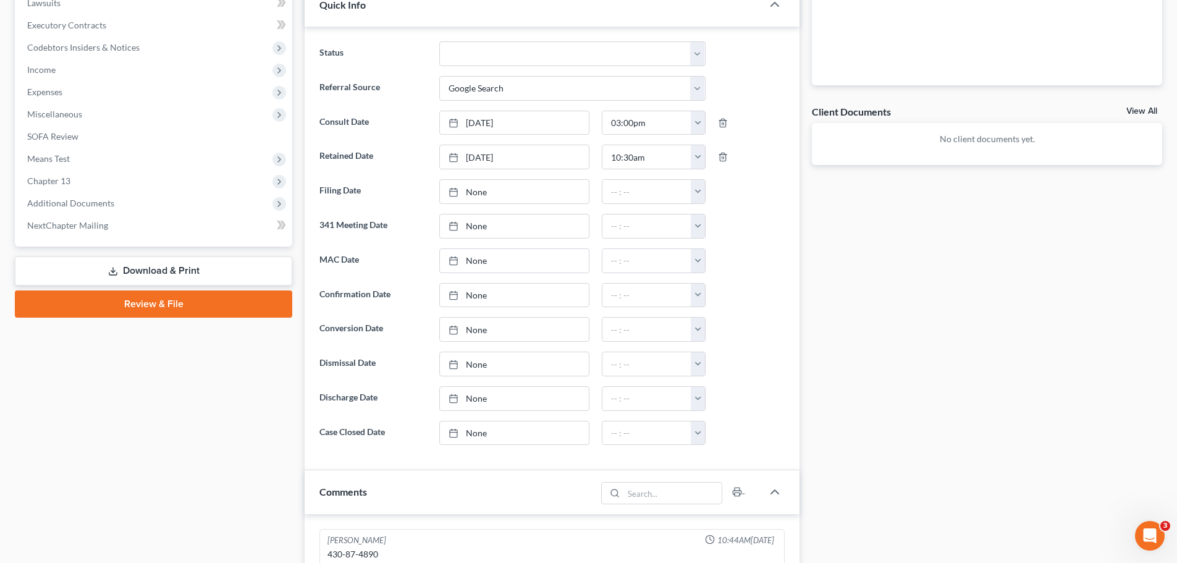
scroll to position [371, 0]
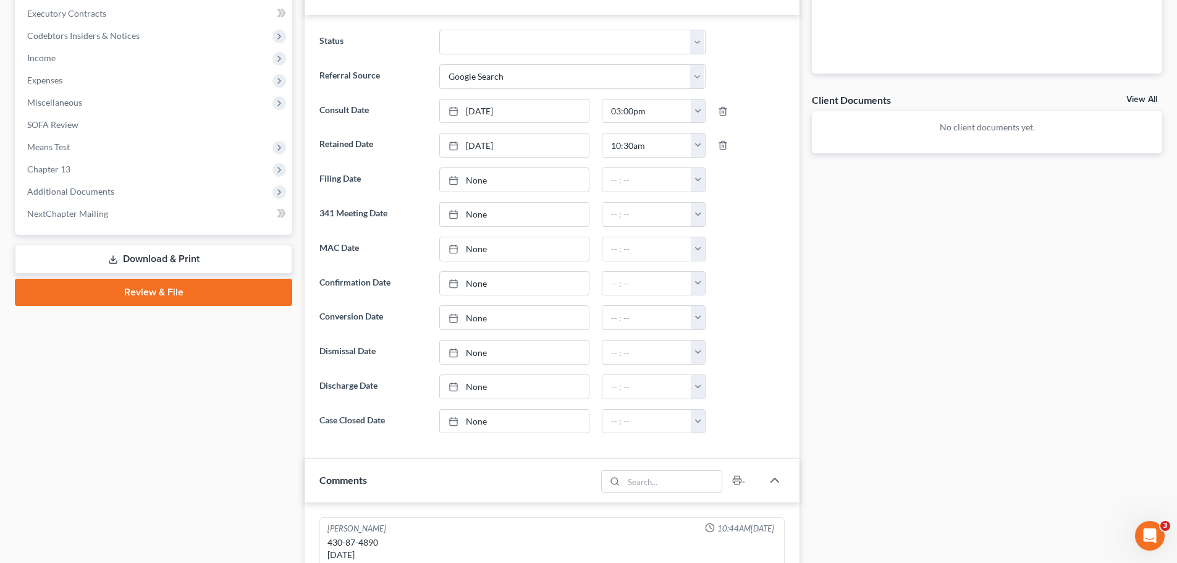
click at [137, 292] on link "Review & File" at bounding box center [153, 292] width 277 height 27
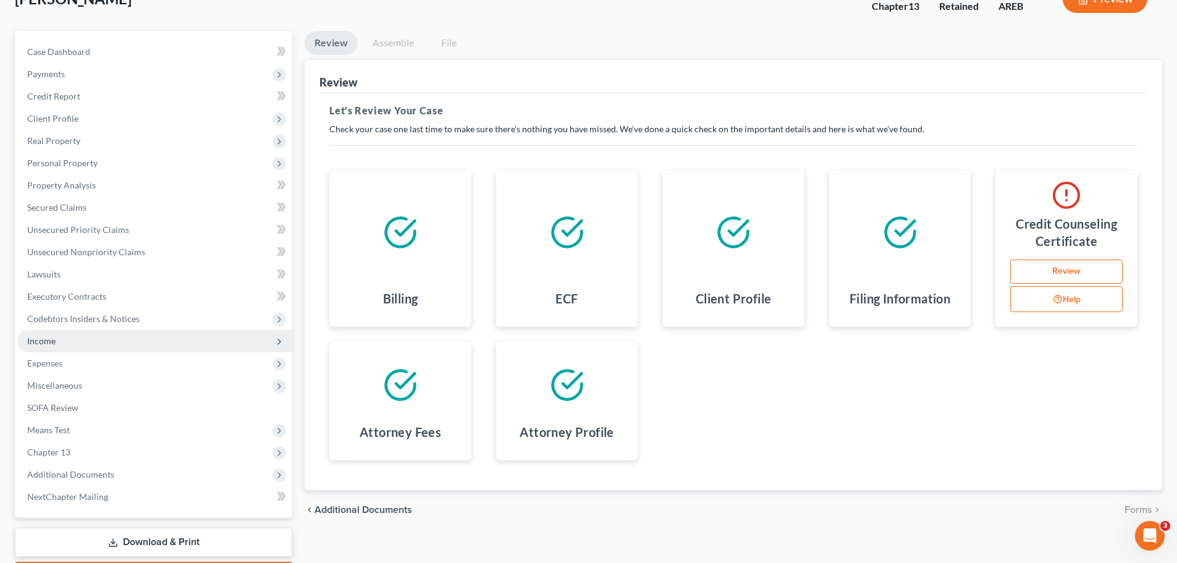
scroll to position [161, 0]
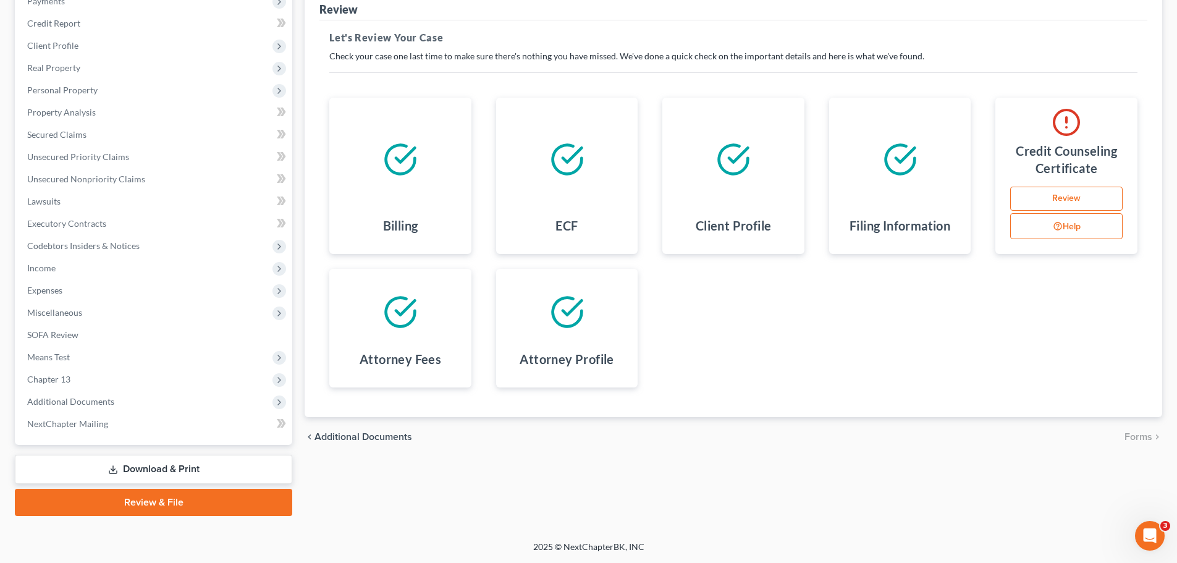
click at [108, 471] on icon at bounding box center [113, 470] width 10 height 10
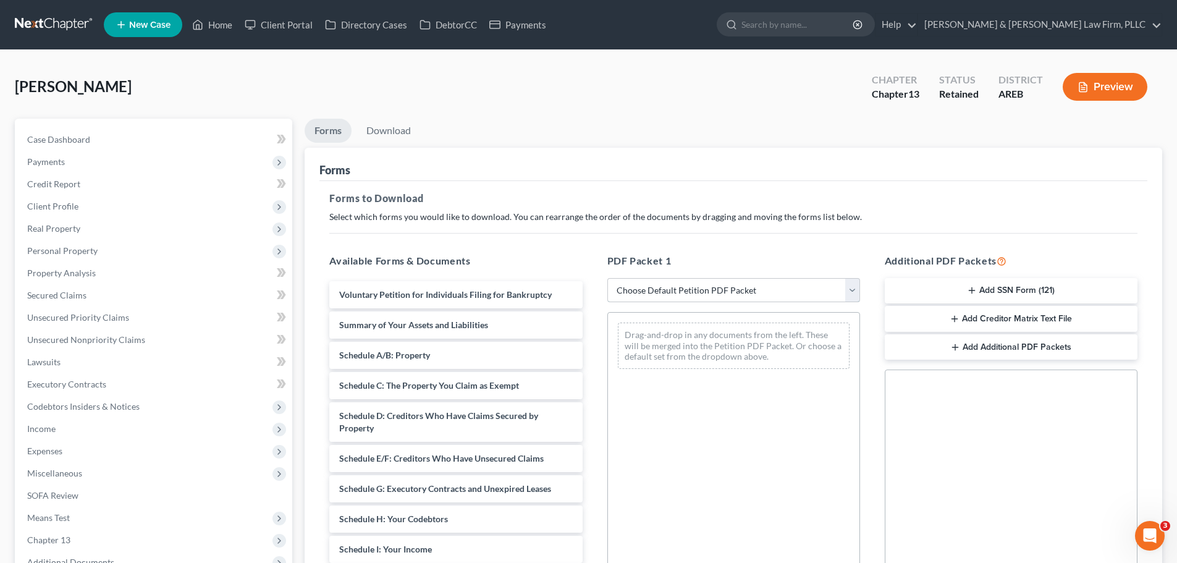
click at [664, 287] on select "Choose Default Petition PDF Packet Complete Bankruptcy Petition (all forms and …" at bounding box center [733, 290] width 253 height 25
select select "0"
click at [607, 278] on select "Choose Default Petition PDF Packet Complete Bankruptcy Petition (all forms and …" at bounding box center [733, 290] width 253 height 25
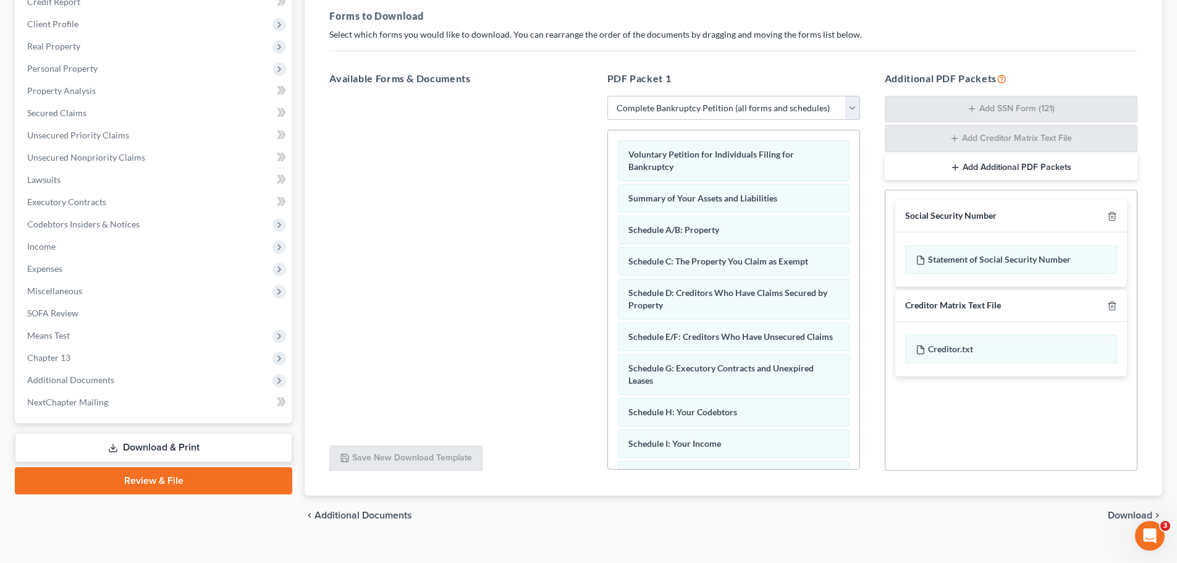
scroll to position [201, 0]
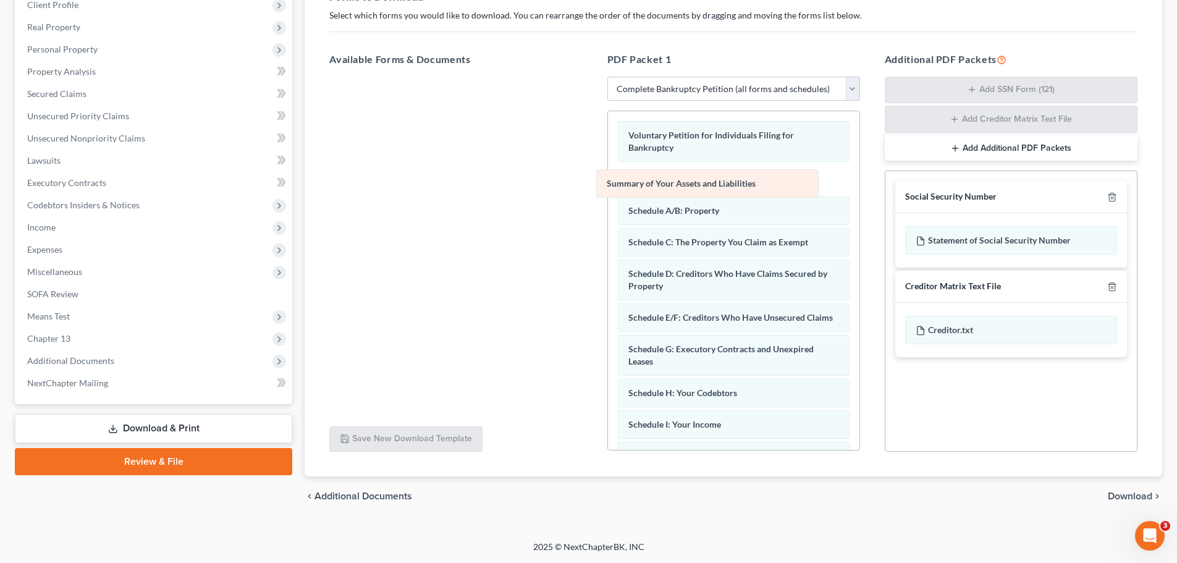
drag, startPoint x: 755, startPoint y: 184, endPoint x: 418, endPoint y: 211, distance: 337.8
click at [608, 211] on div "Summary of Your Assets and Liabilities Voluntary Petition for Individuals Filin…" at bounding box center [733, 449] width 251 height 676
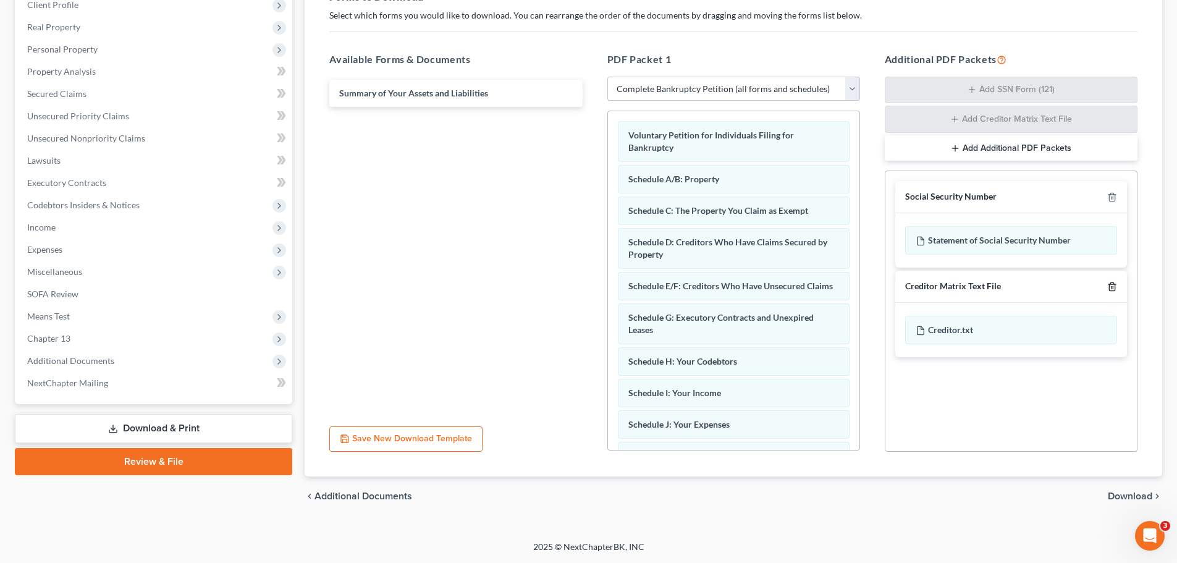
click at [1108, 284] on polyline "button" at bounding box center [1111, 284] width 7 height 0
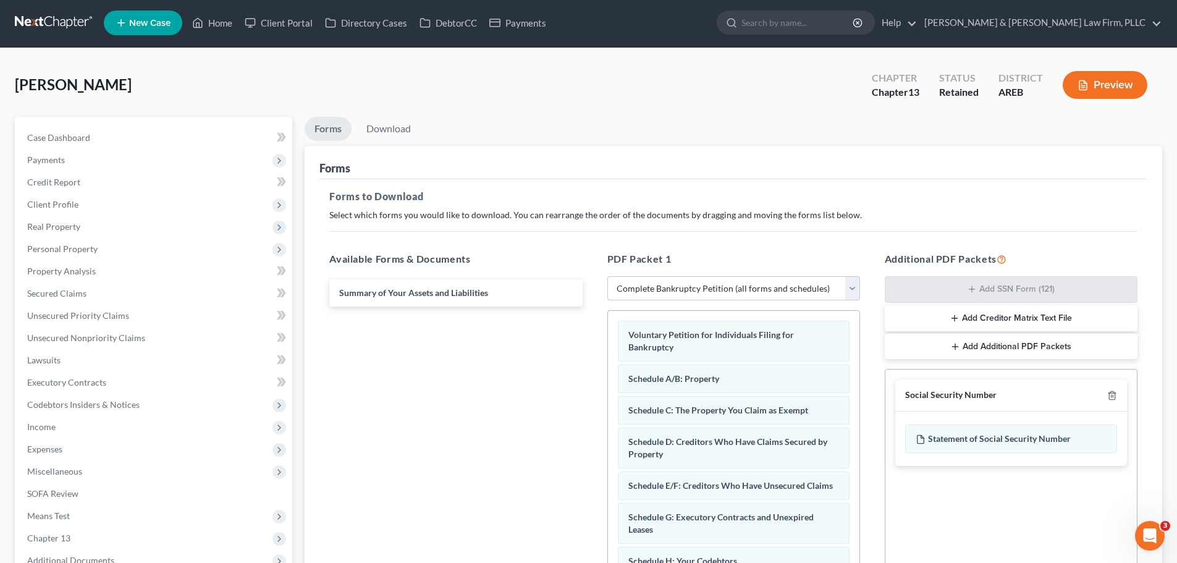
scroll to position [0, 0]
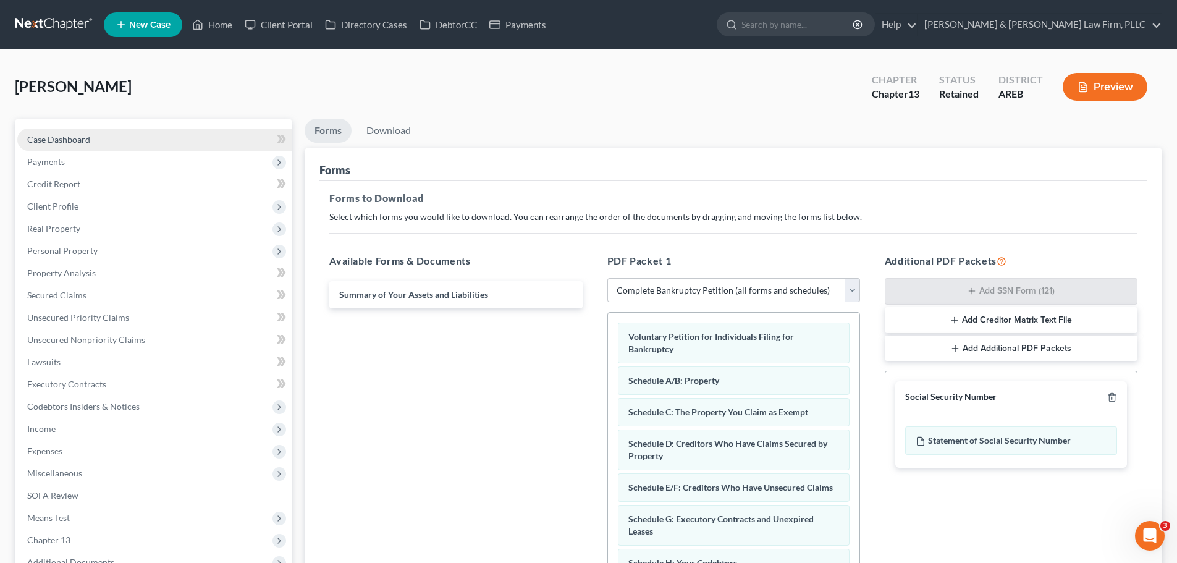
drag, startPoint x: 62, startPoint y: 137, endPoint x: 124, endPoint y: 138, distance: 61.8
click at [62, 137] on span "Case Dashboard" at bounding box center [58, 139] width 63 height 11
select select "4"
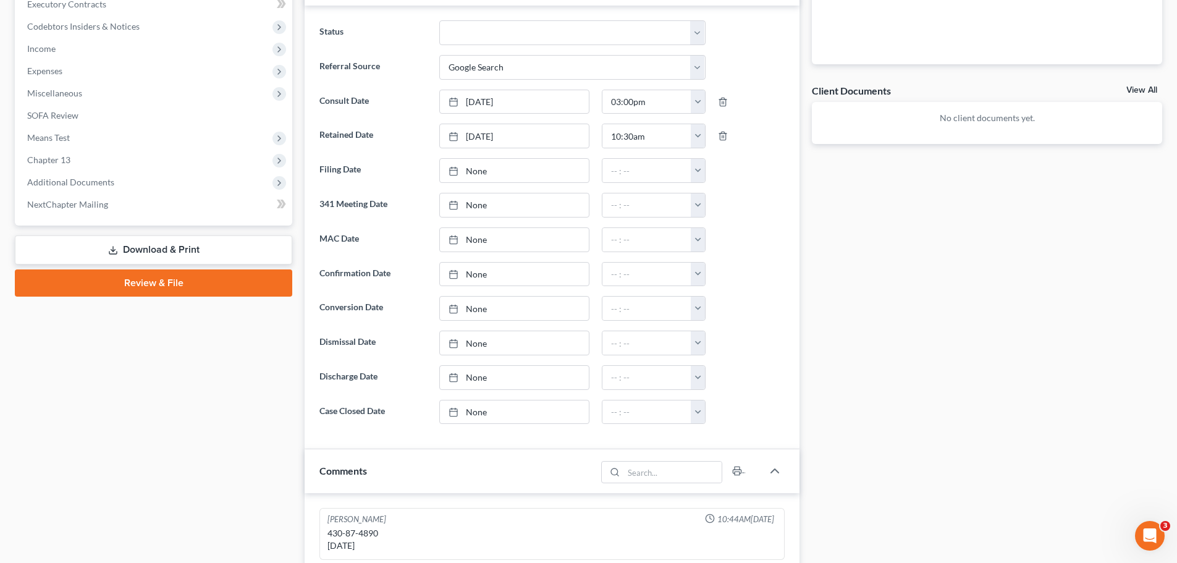
scroll to position [494, 0]
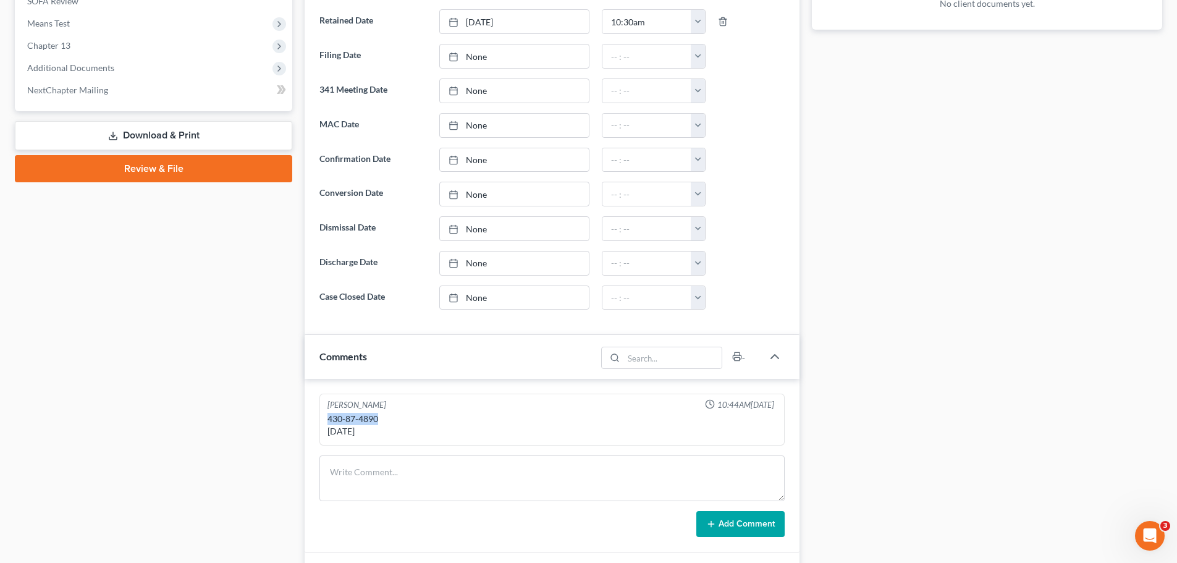
drag, startPoint x: 376, startPoint y: 416, endPoint x: 322, endPoint y: 418, distance: 54.4
click at [322, 418] on div "Ben D. Perry 10:44AM, 10/02/2025 430-87-4890 09/30/1994" at bounding box center [551, 420] width 465 height 53
copy div "430-87-4890"
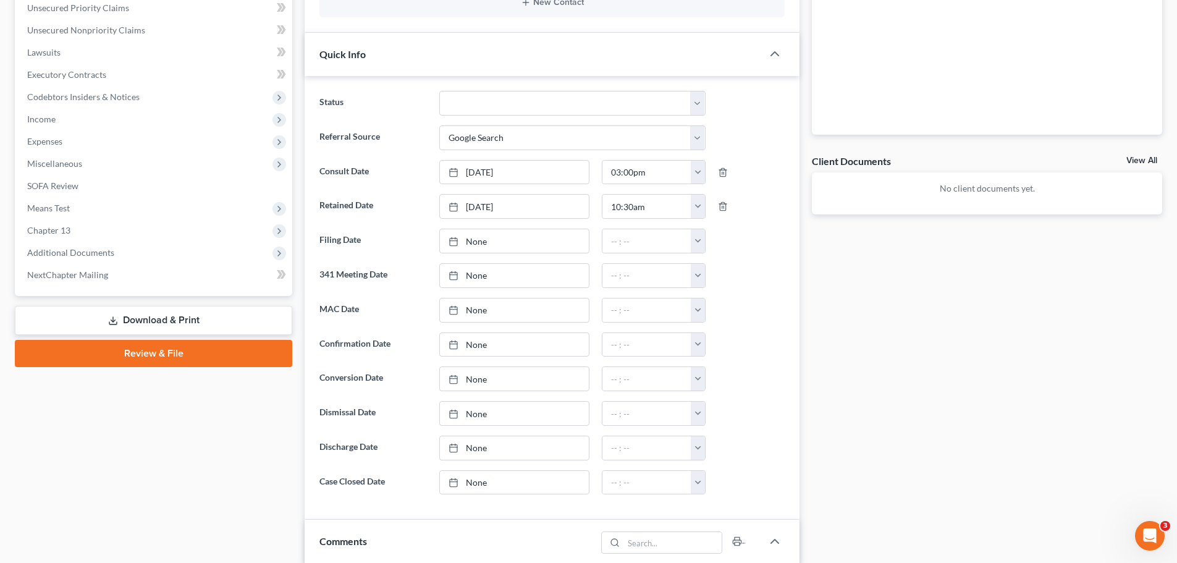
scroll to position [309, 0]
click at [98, 324] on link "Download & Print" at bounding box center [153, 320] width 277 height 29
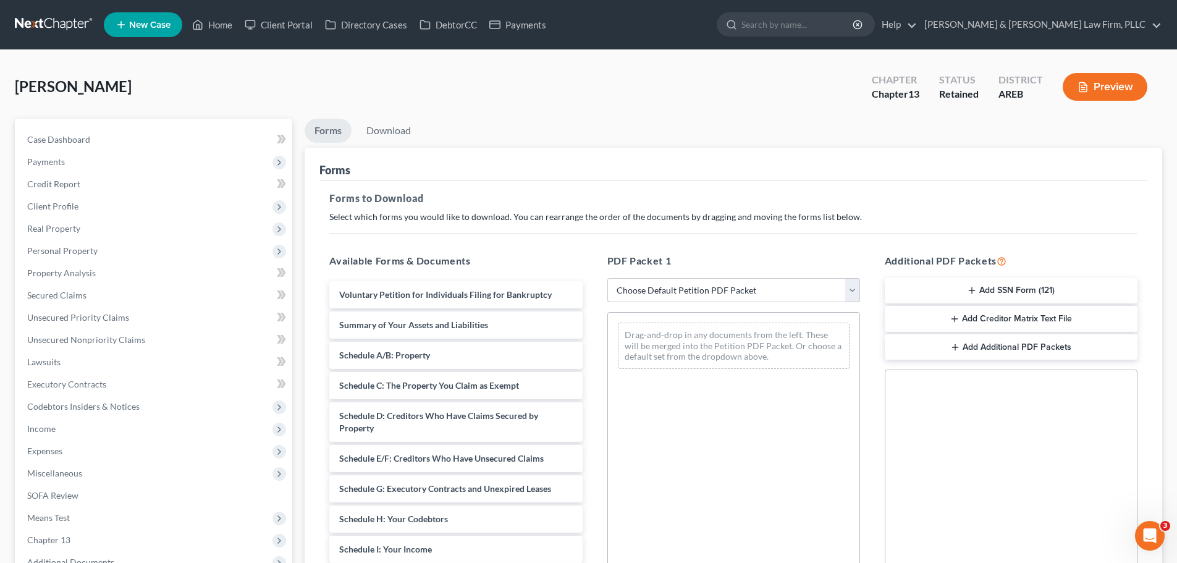
click at [709, 288] on select "Choose Default Petition PDF Packet Complete Bankruptcy Petition (all forms and …" at bounding box center [733, 290] width 253 height 25
select select "0"
click at [607, 278] on select "Choose Default Petition PDF Packet Complete Bankruptcy Petition (all forms and …" at bounding box center [733, 290] width 253 height 25
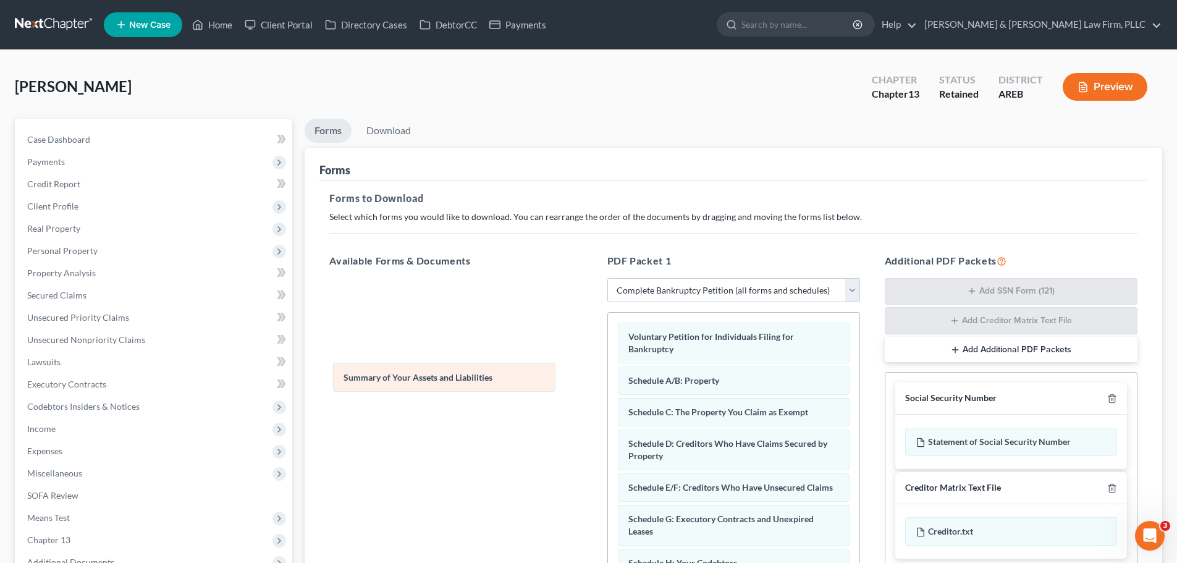
drag, startPoint x: 692, startPoint y: 382, endPoint x: 407, endPoint y: 379, distance: 284.9
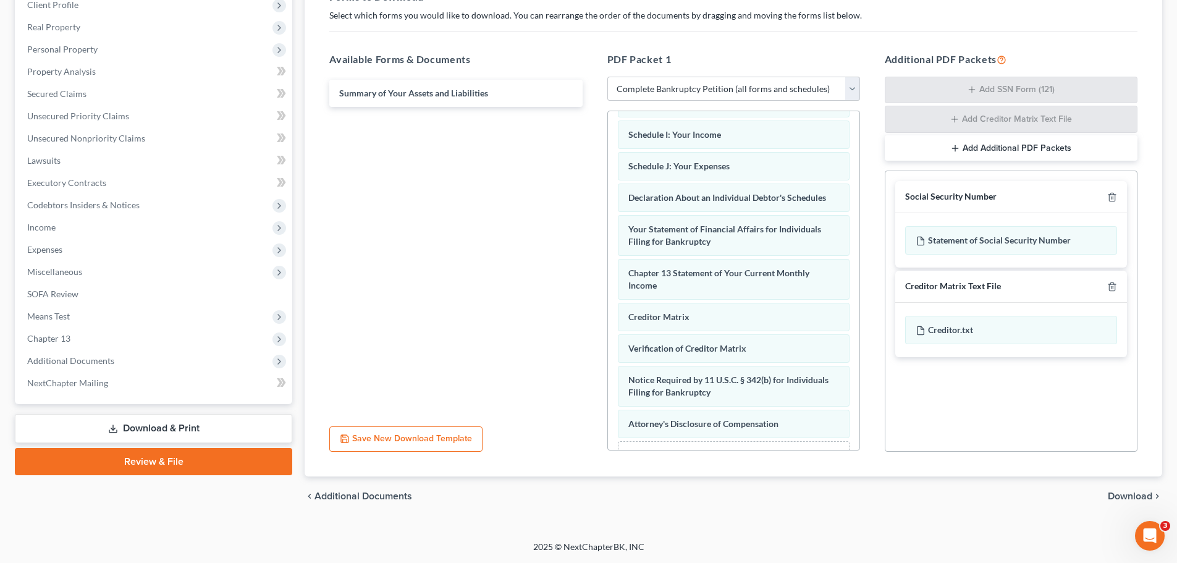
scroll to position [309, 0]
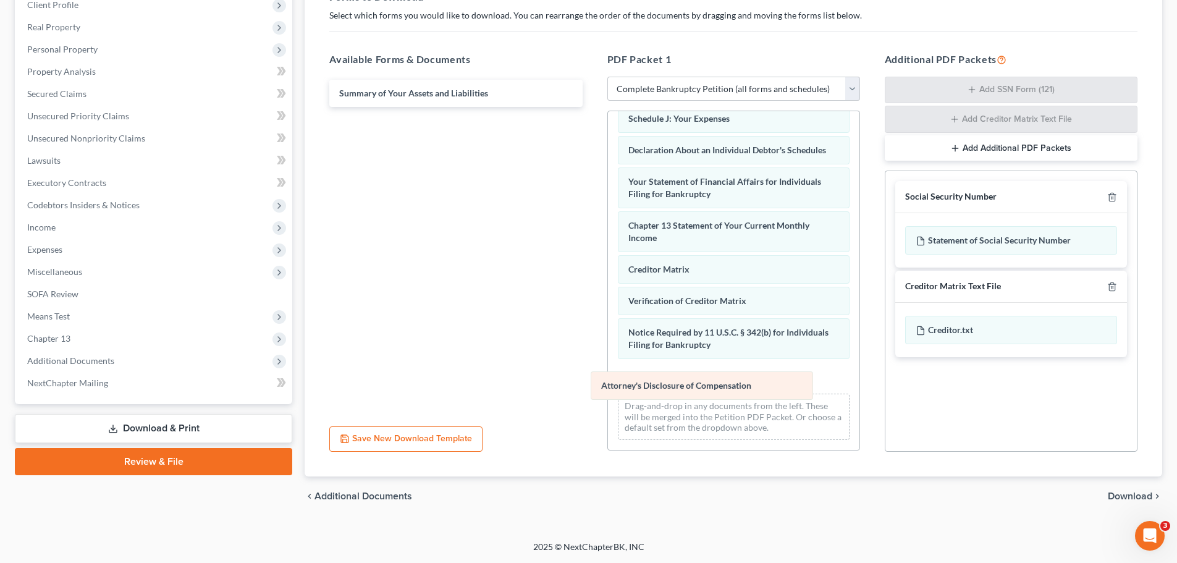
drag, startPoint x: 698, startPoint y: 382, endPoint x: 416, endPoint y: 376, distance: 281.8
click at [608, 376] on div "Attorney's Disclosure of Compensation Voluntary Petition for Individuals Filing…" at bounding box center [733, 127] width 251 height 644
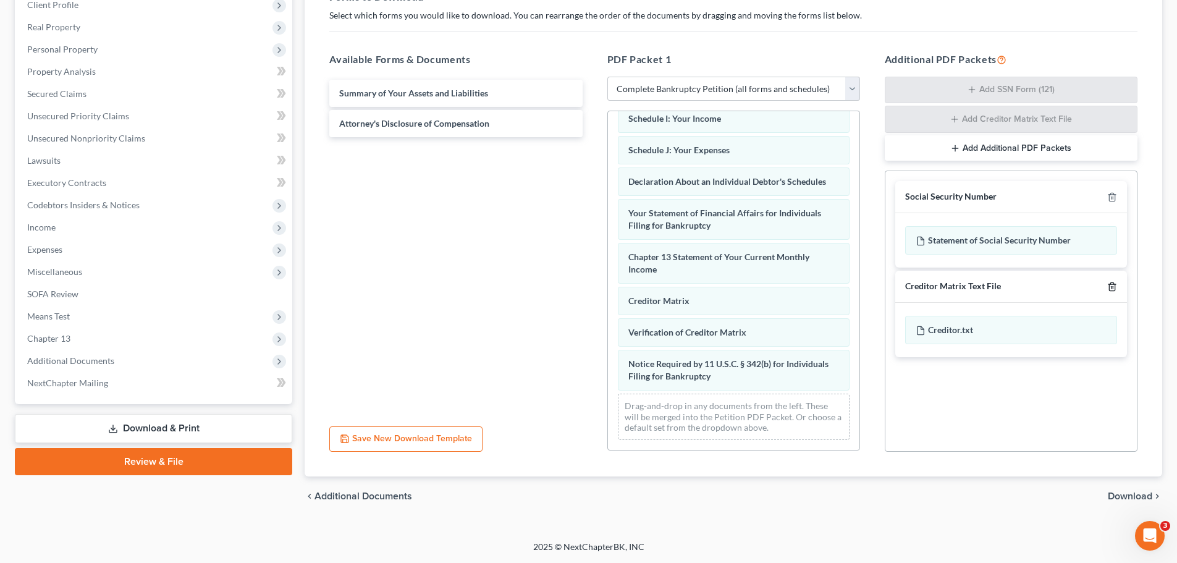
click at [1108, 287] on icon "button" at bounding box center [1112, 287] width 10 height 10
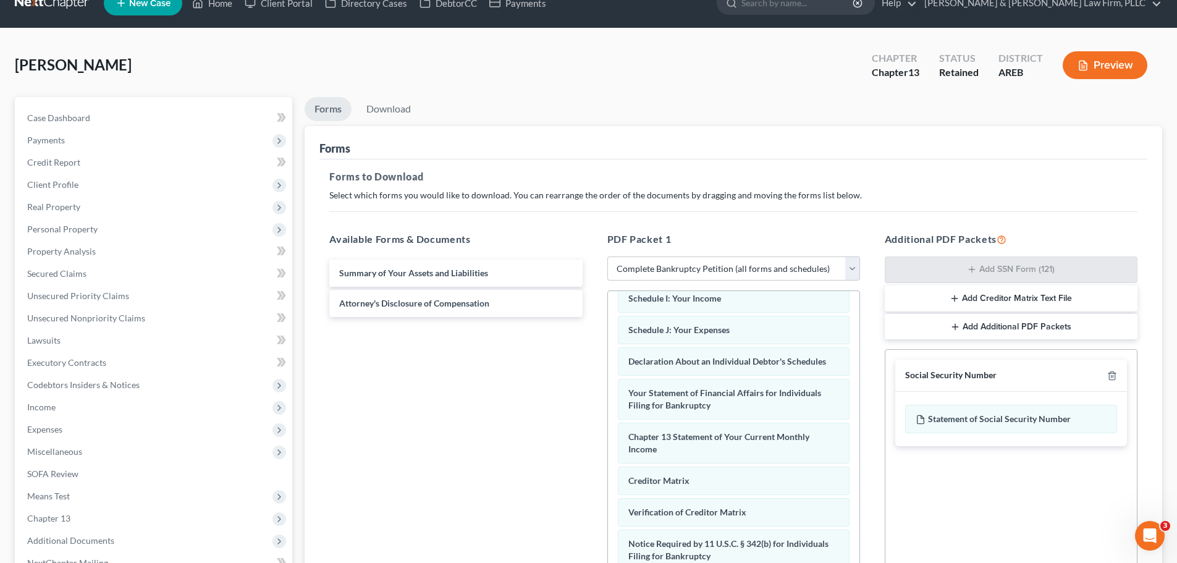
scroll to position [0, 0]
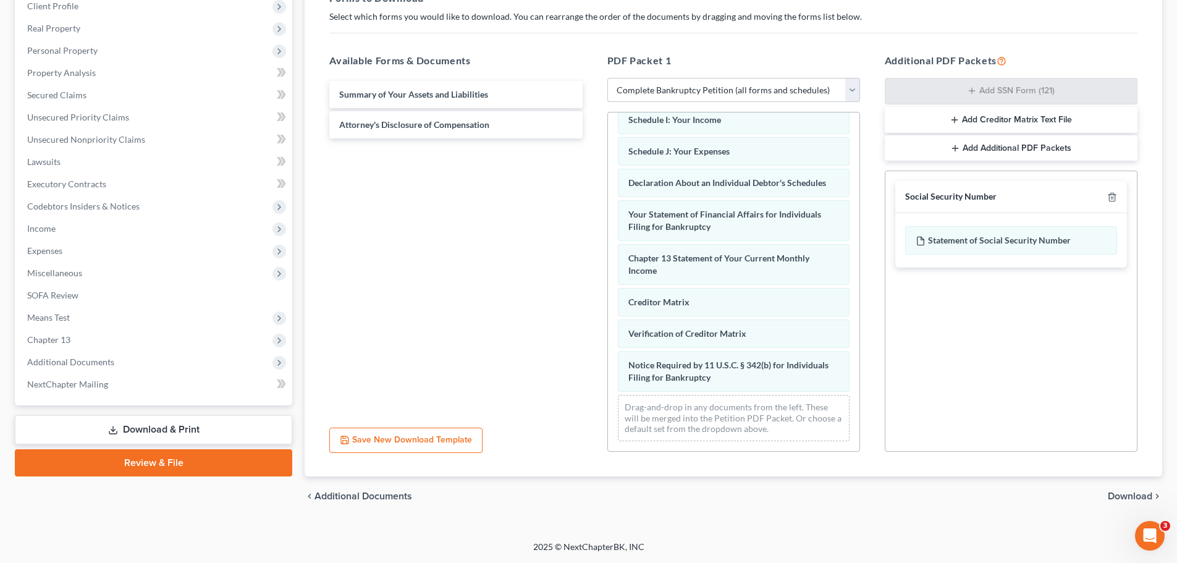
click at [1125, 494] on span "Download" at bounding box center [1130, 496] width 44 height 10
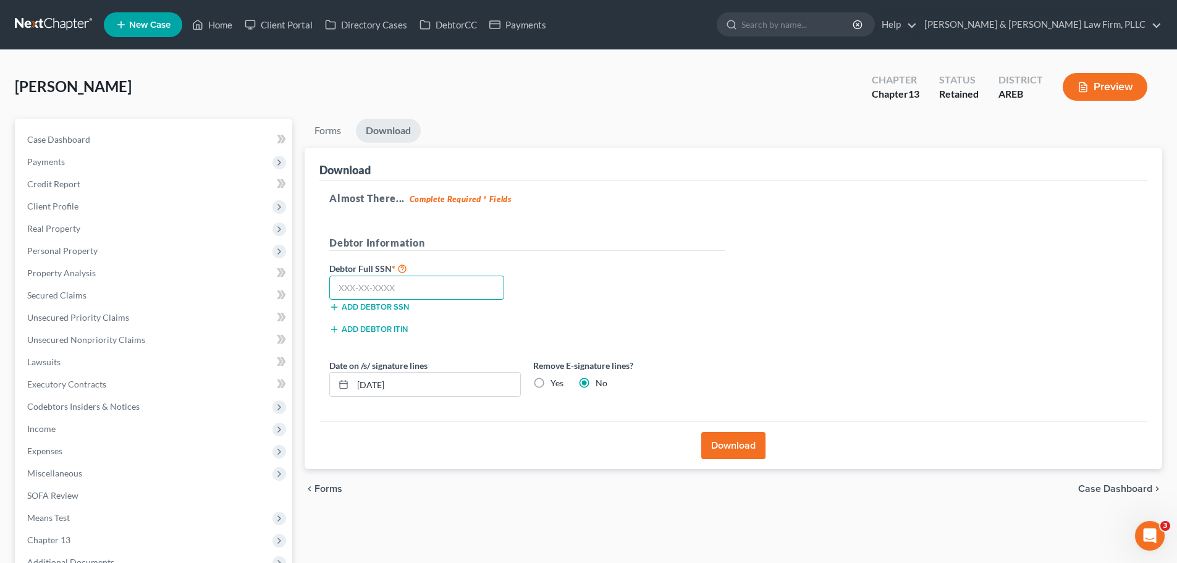
click at [397, 282] on input "text" at bounding box center [416, 288] width 175 height 25
paste input "430-87-4890"
type input "430-87-4890"
click at [551, 384] on label "Yes" at bounding box center [557, 383] width 13 height 12
click at [555, 384] on input "Yes" at bounding box center [559, 381] width 8 height 8
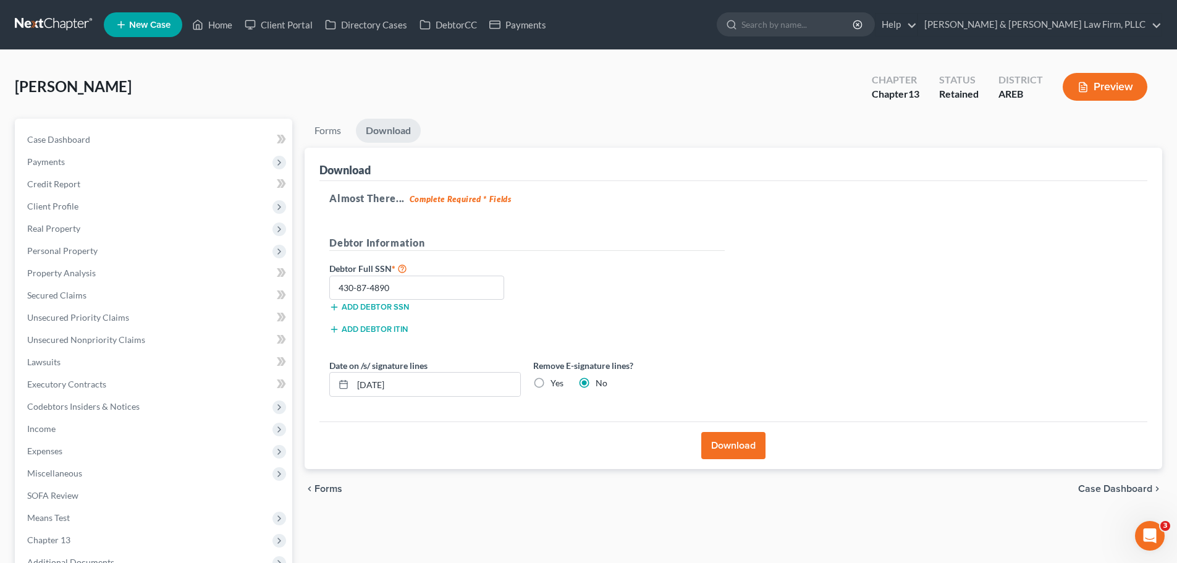
radio input "true"
radio input "false"
click at [725, 448] on button "Download" at bounding box center [733, 445] width 64 height 27
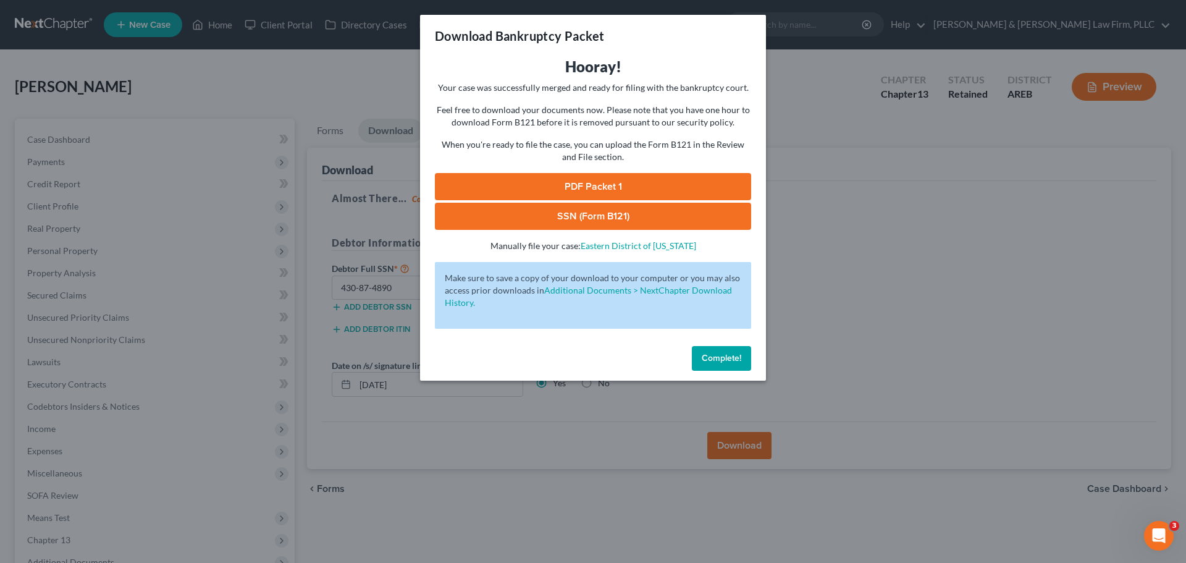
click at [669, 186] on link "PDF Packet 1" at bounding box center [593, 186] width 316 height 27
click at [596, 221] on link "SSN (Form B121)" at bounding box center [593, 216] width 316 height 27
click at [881, 208] on div "Download Bankruptcy Packet Hooray! Your case was successfully merged and ready …" at bounding box center [593, 281] width 1186 height 563
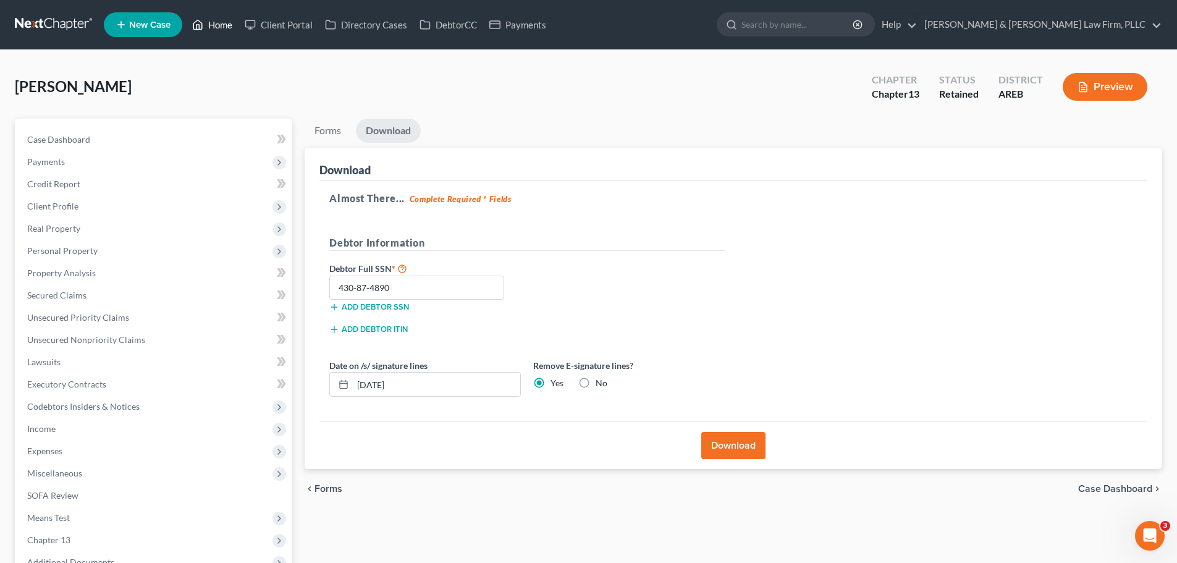
click at [207, 22] on link "Home" at bounding box center [212, 25] width 53 height 22
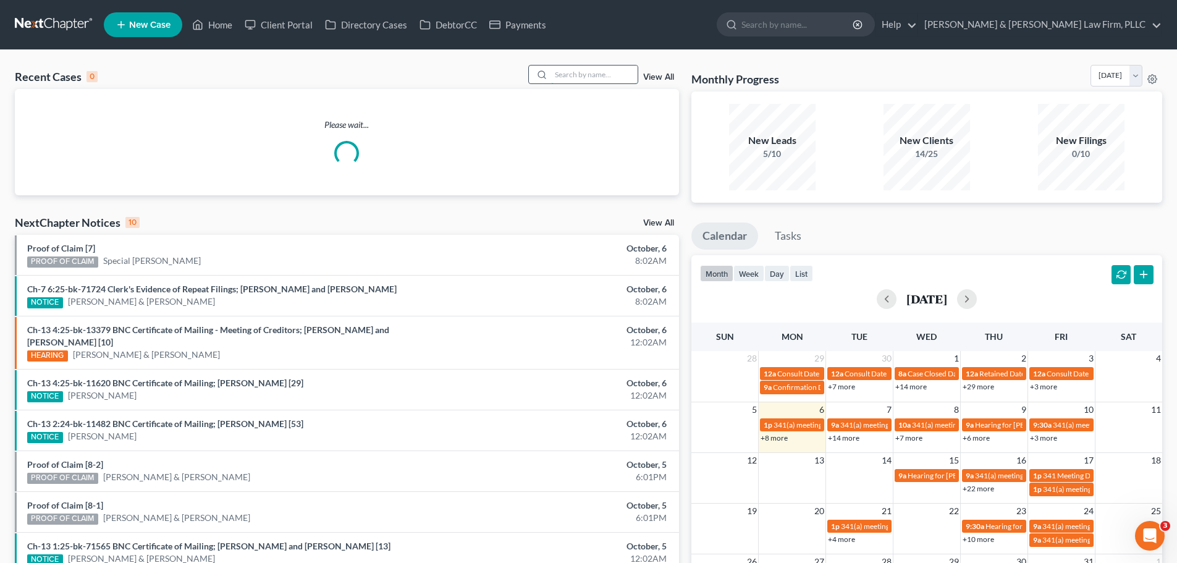
click at [581, 66] on input "search" at bounding box center [594, 74] width 87 height 18
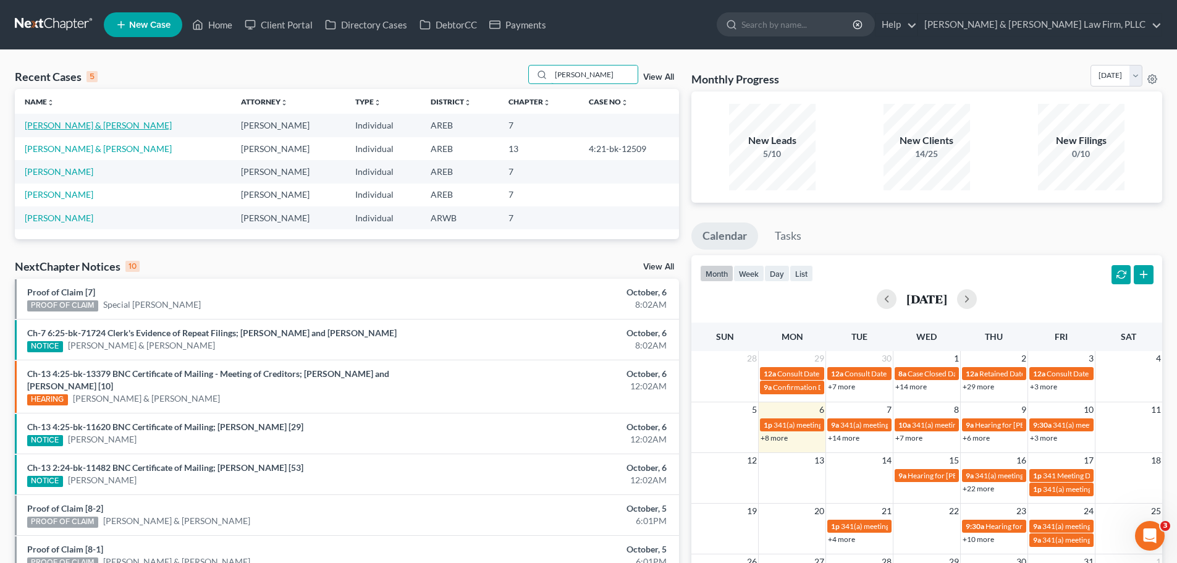
type input "evans"
click at [80, 123] on link "[PERSON_NAME] & [PERSON_NAME]" at bounding box center [98, 125] width 147 height 11
select select "4"
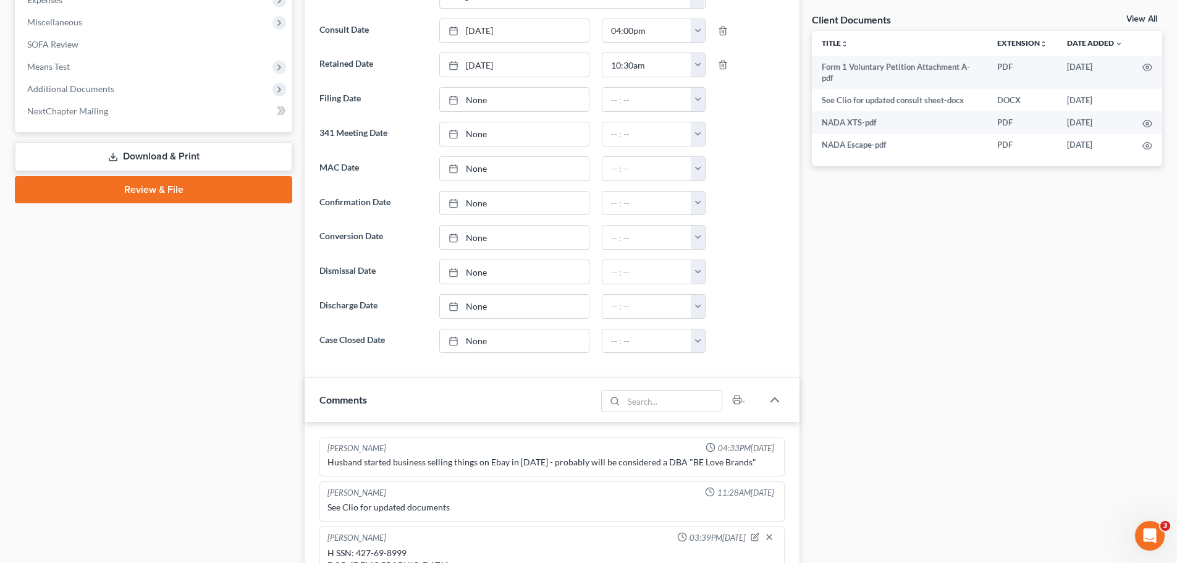
scroll to position [618, 0]
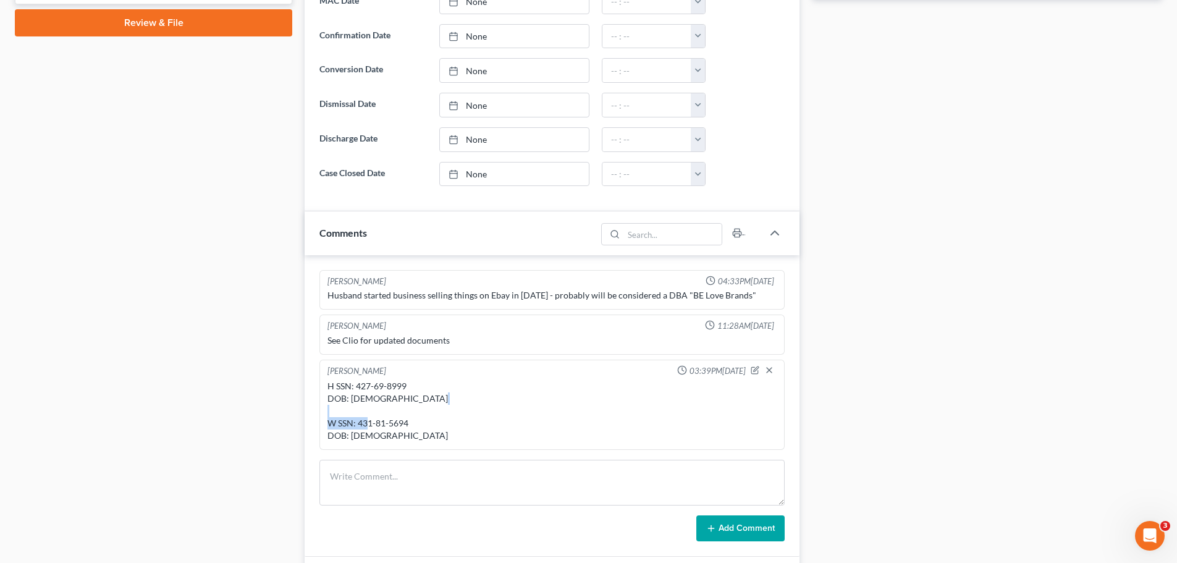
drag, startPoint x: 423, startPoint y: 421, endPoint x: 359, endPoint y: 424, distance: 63.7
click at [359, 424] on div "H SSN: 427-69-8999 DOB: 09/9/1988 W SSN: 431-81-5694 DOB: 1/27/1991" at bounding box center [551, 411] width 449 height 62
copy div "431-81-5694"
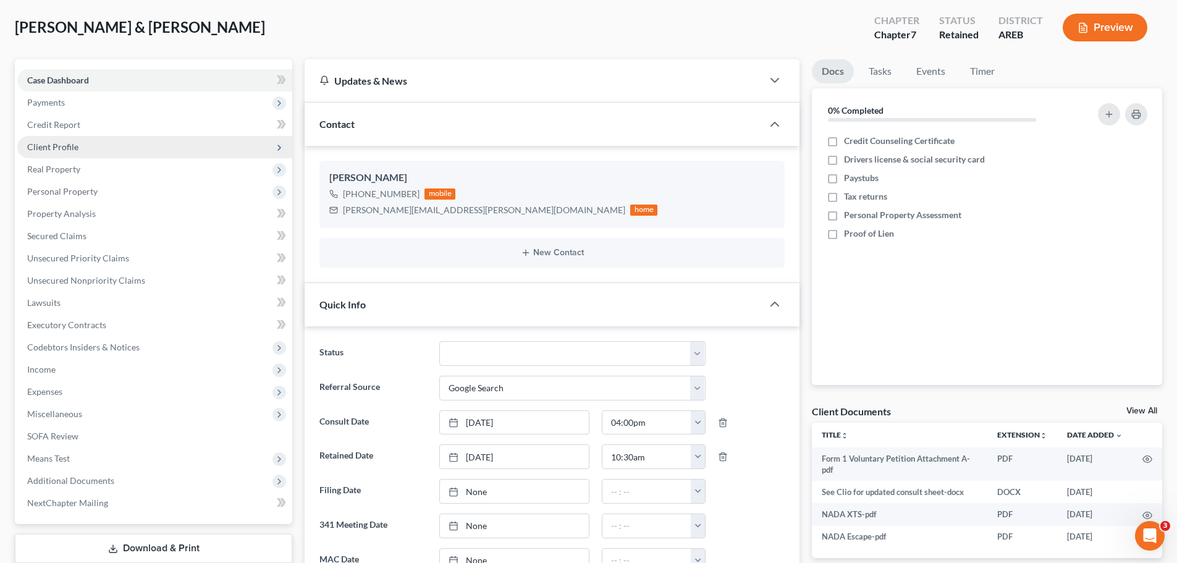
scroll to position [0, 0]
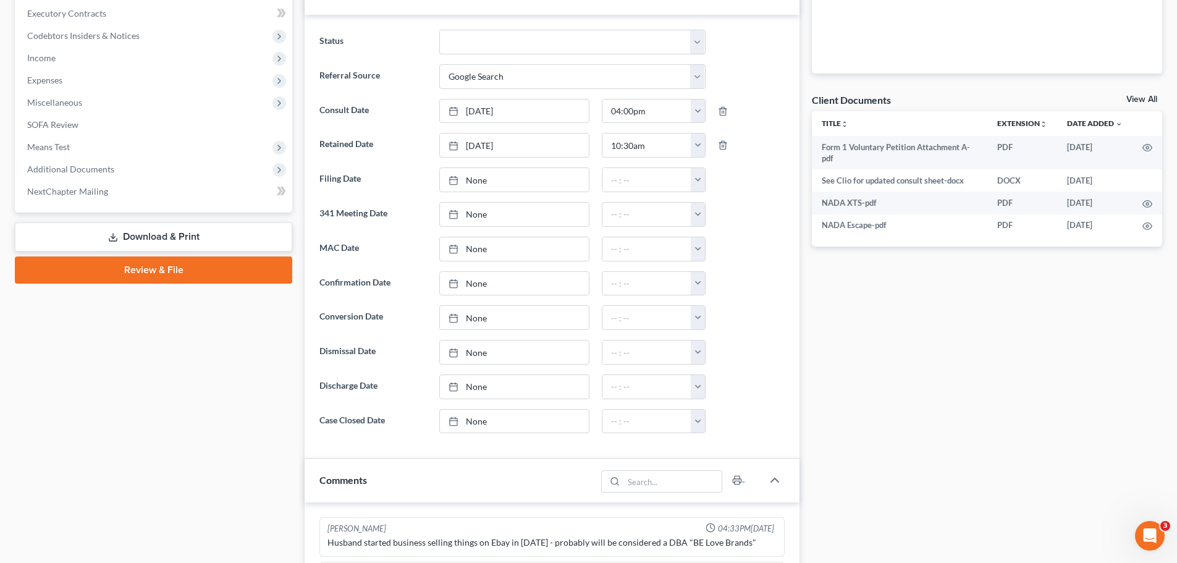
click at [138, 238] on link "Download & Print" at bounding box center [153, 236] width 277 height 29
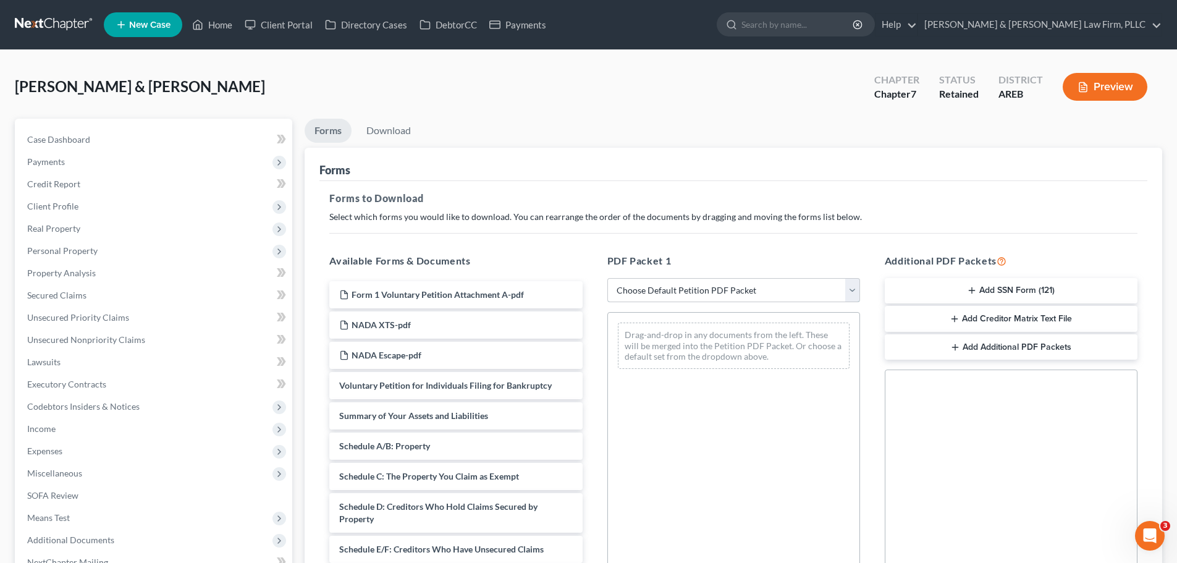
click at [703, 289] on select "Choose Default Petition PDF Packet Complete Bankruptcy Petition (all forms and …" at bounding box center [733, 290] width 253 height 25
select select "0"
click at [607, 278] on select "Choose Default Petition PDF Packet Complete Bankruptcy Petition (all forms and …" at bounding box center [733, 290] width 253 height 25
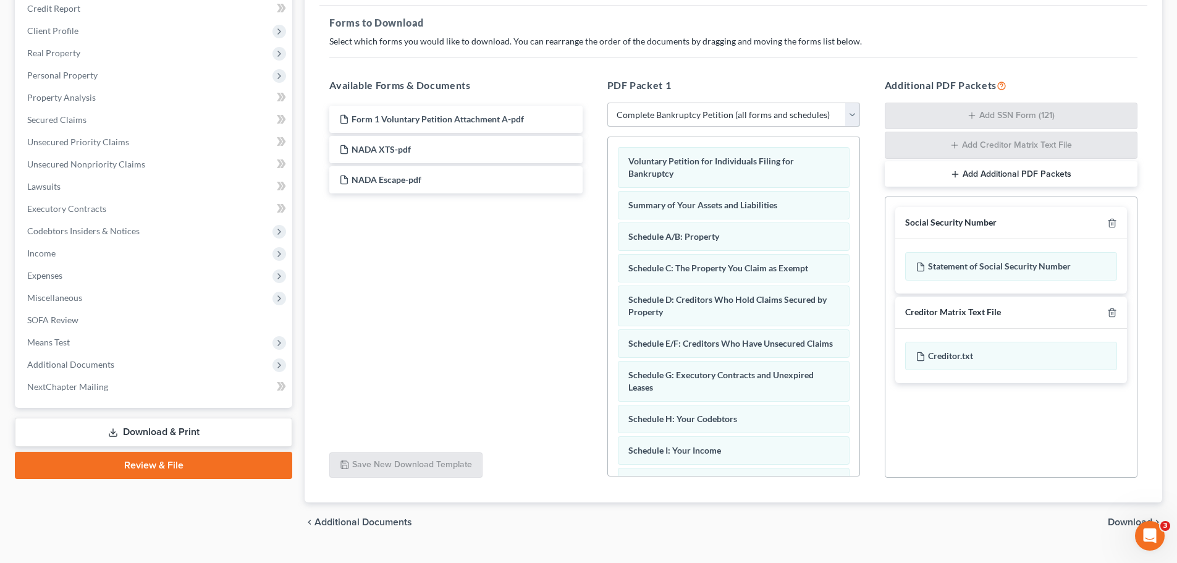
scroll to position [185, 0]
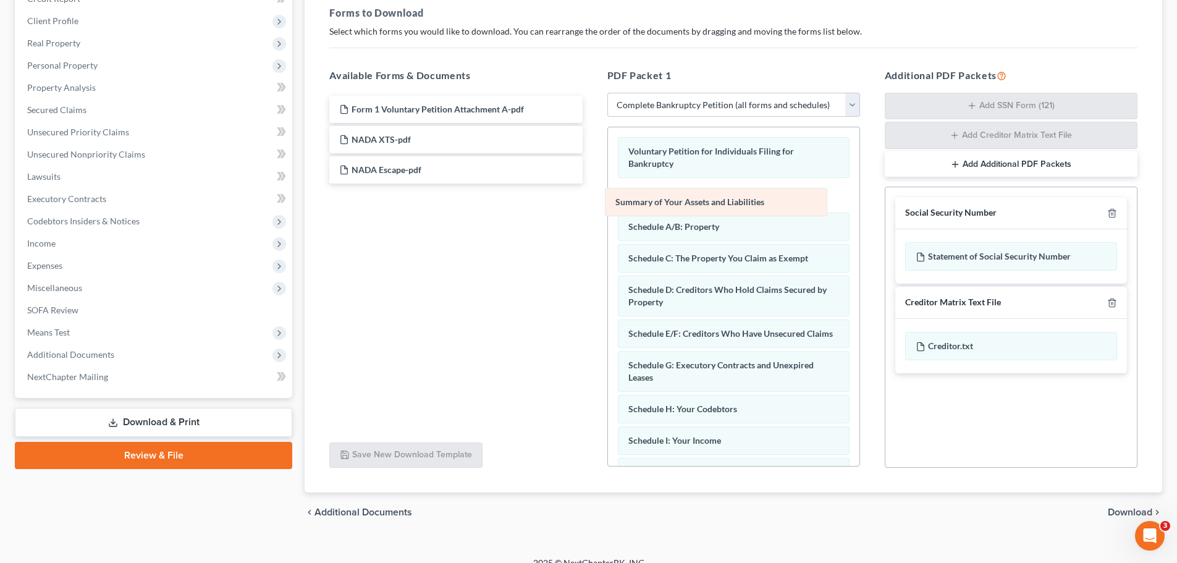
drag, startPoint x: 685, startPoint y: 191, endPoint x: 443, endPoint y: 277, distance: 257.0
click at [608, 274] on div "Summary of Your Assets and Liabilities Voluntary Petition for Individuals Filin…" at bounding box center [733, 487] width 251 height 720
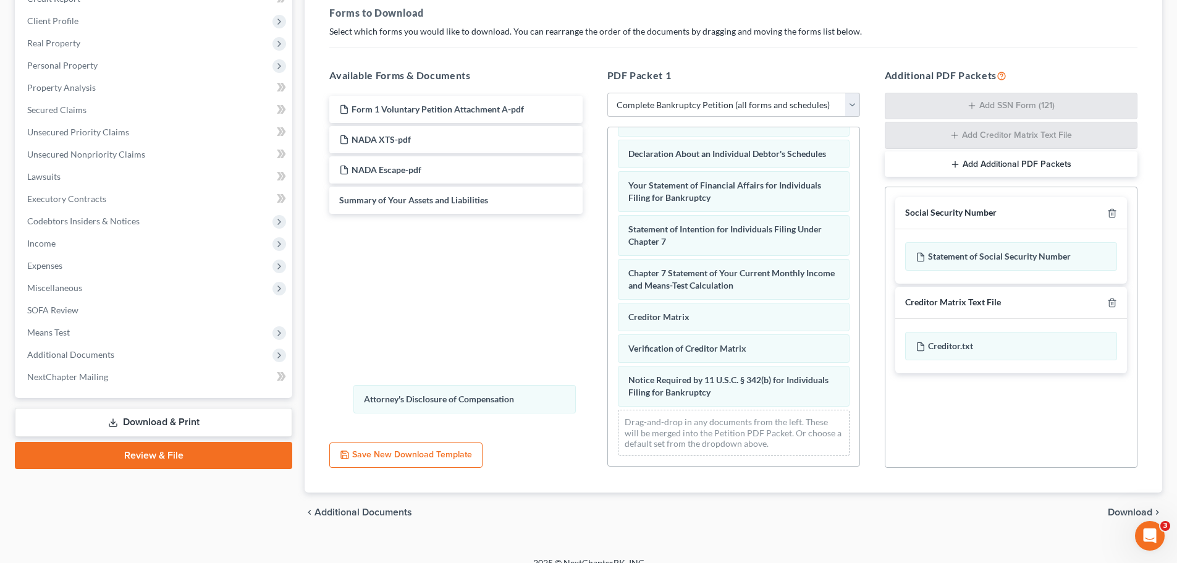
scroll to position [331, 0]
drag, startPoint x: 715, startPoint y: 388, endPoint x: 447, endPoint y: 397, distance: 268.9
click at [608, 395] on div "Attorney's Disclosure of Compensation Voluntary Petition for Individuals Filing…" at bounding box center [733, 137] width 251 height 657
click at [1114, 306] on icon "button" at bounding box center [1112, 303] width 10 height 10
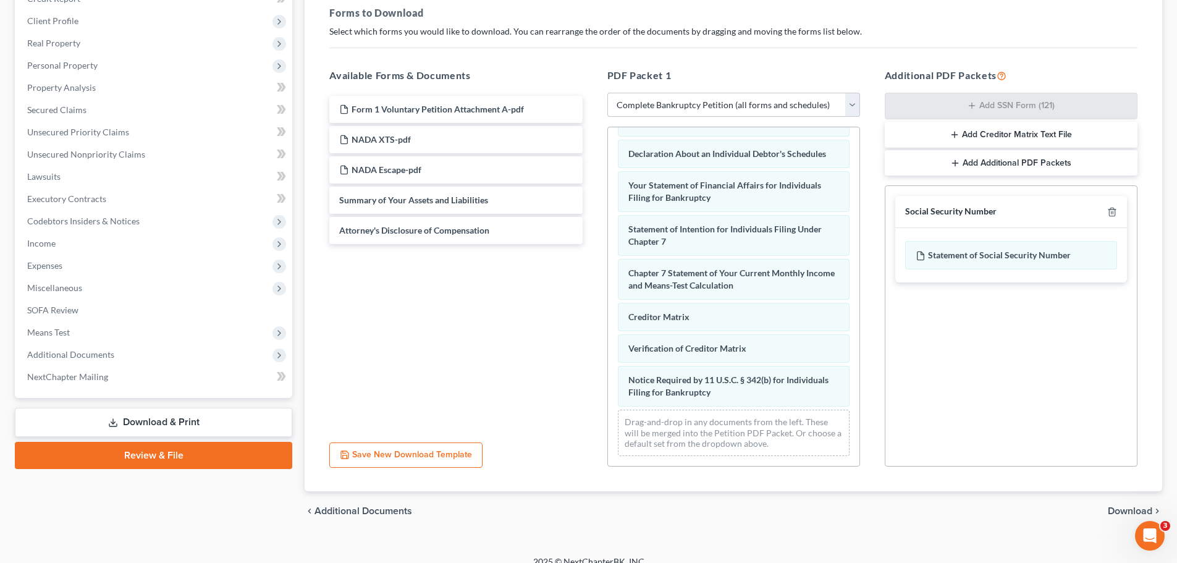
click at [1121, 507] on span "Download" at bounding box center [1130, 511] width 44 height 10
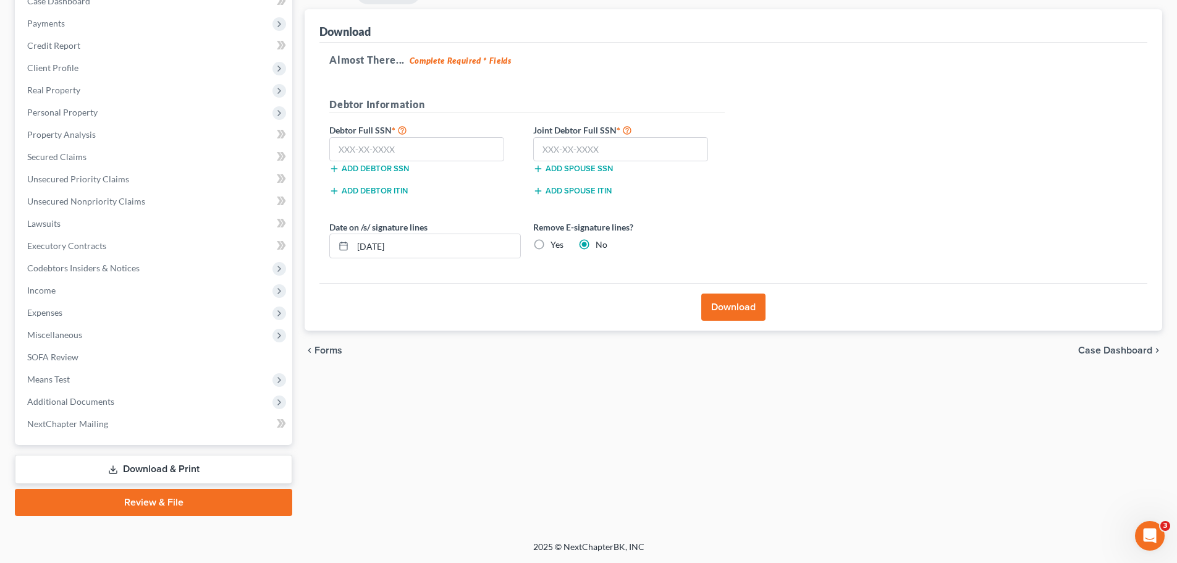
scroll to position [138, 0]
click at [433, 152] on input "text" at bounding box center [416, 149] width 175 height 25
paste input "431-81-5694"
type input "431-81-5694"
click at [610, 148] on input "text" at bounding box center [620, 149] width 175 height 25
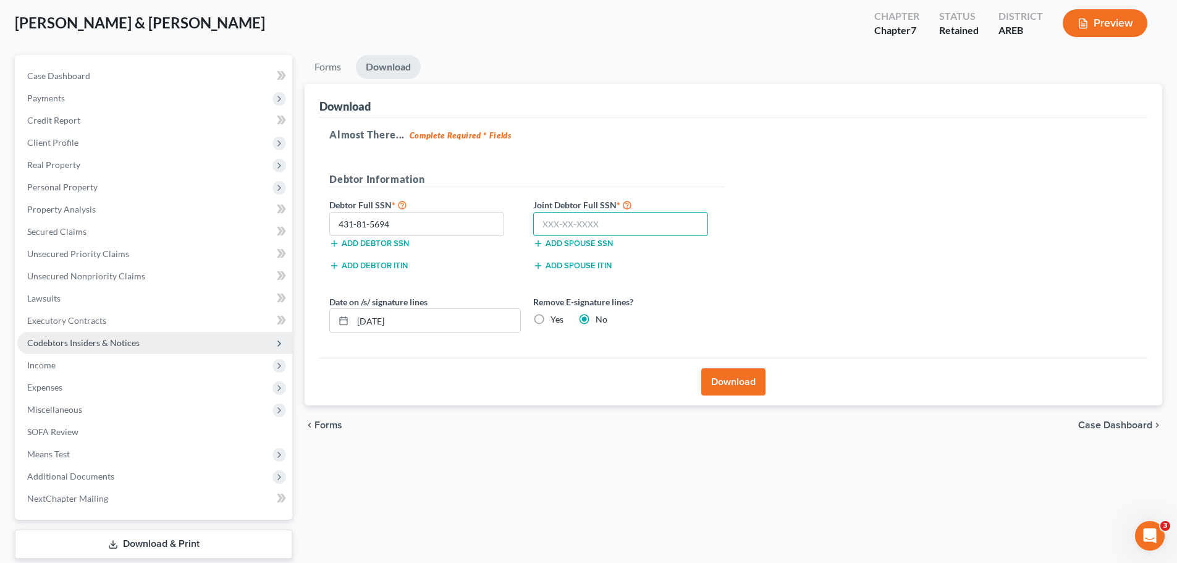
scroll to position [0, 0]
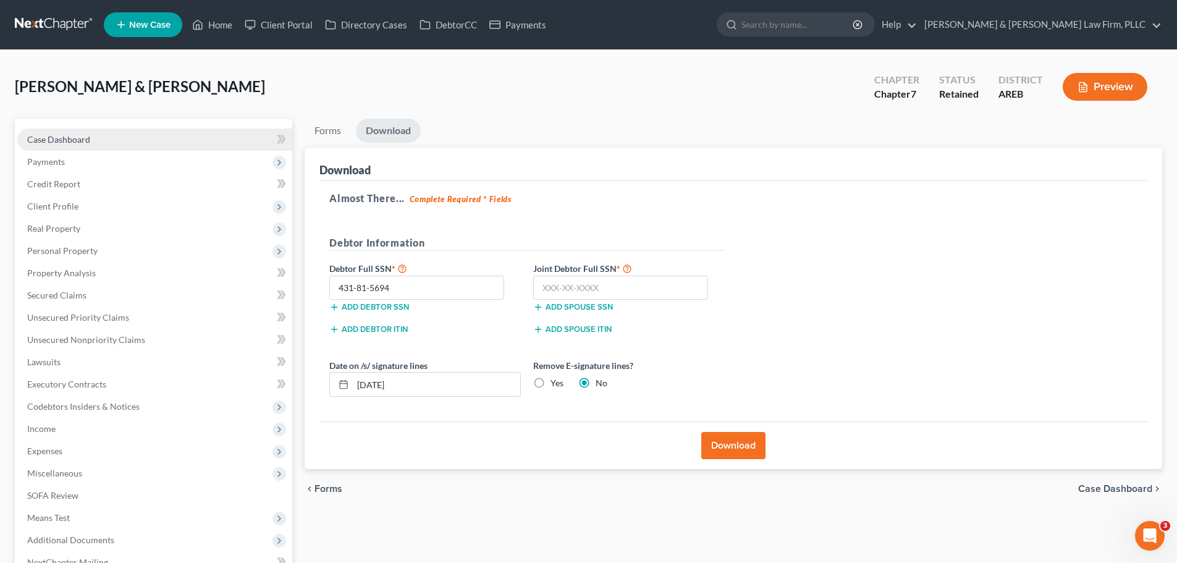
drag, startPoint x: 90, startPoint y: 133, endPoint x: 100, endPoint y: 141, distance: 13.2
click at [90, 133] on link "Case Dashboard" at bounding box center [154, 140] width 275 height 22
select select "4"
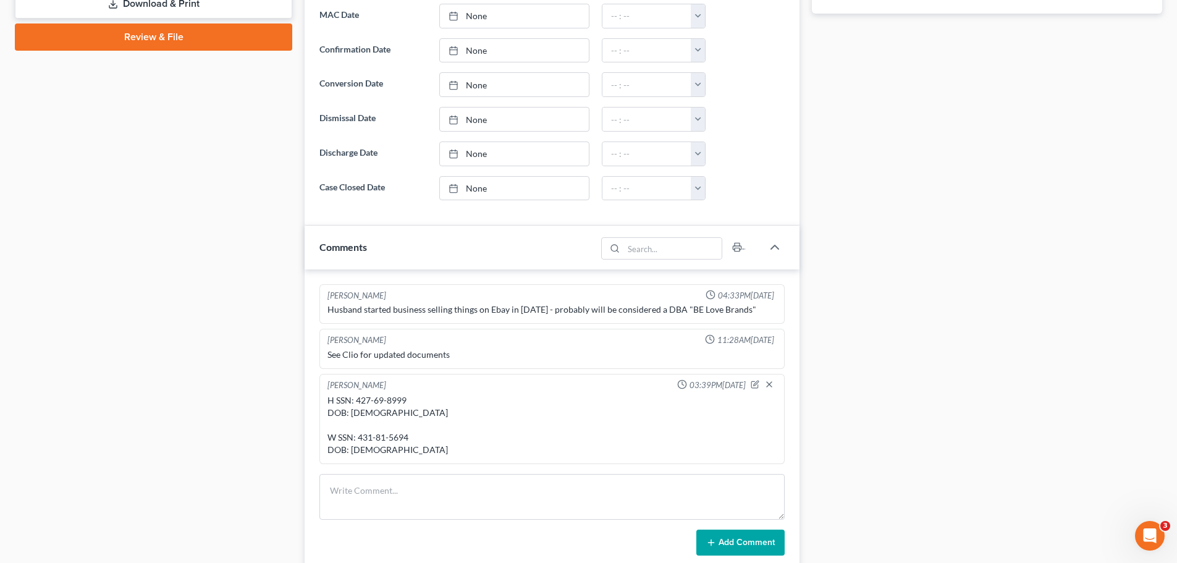
scroll to position [618, 0]
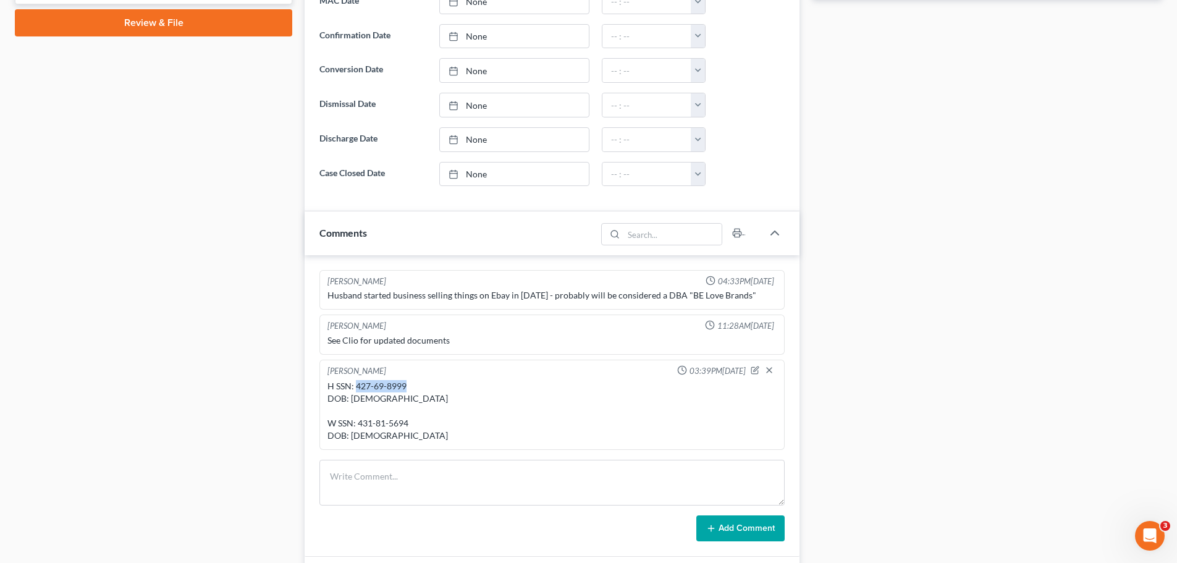
drag, startPoint x: 413, startPoint y: 384, endPoint x: 357, endPoint y: 384, distance: 56.2
click at [357, 384] on div "H SSN: 427-69-8999 DOB: 09/9/1988 W SSN: 431-81-5694 DOB: 1/27/1991" at bounding box center [551, 411] width 449 height 62
copy div "427-69-8999"
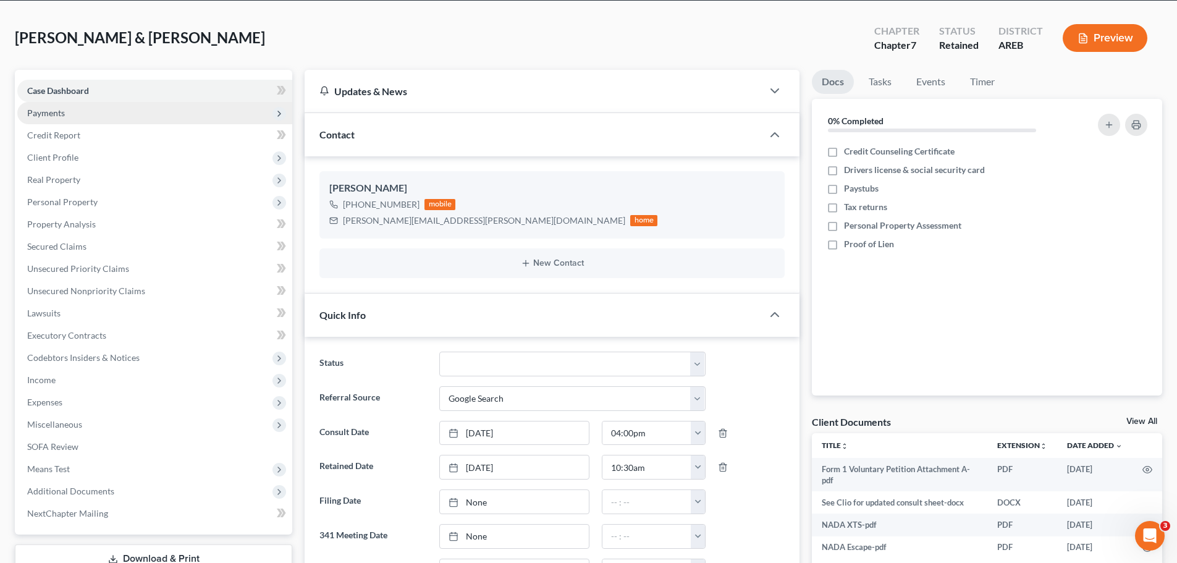
scroll to position [0, 0]
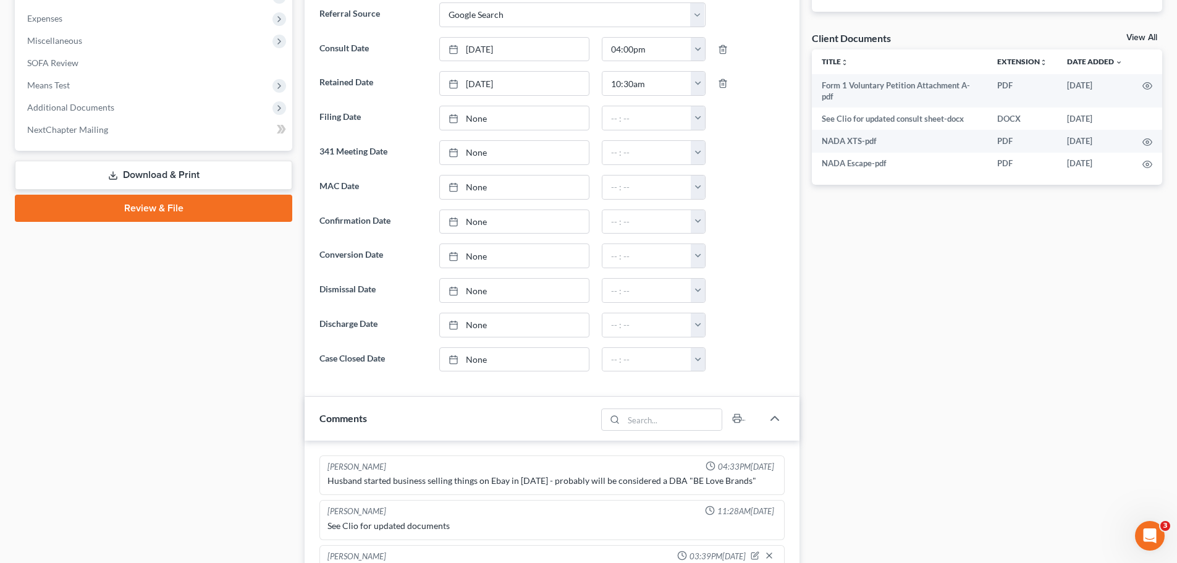
click at [116, 171] on icon at bounding box center [113, 176] width 10 height 10
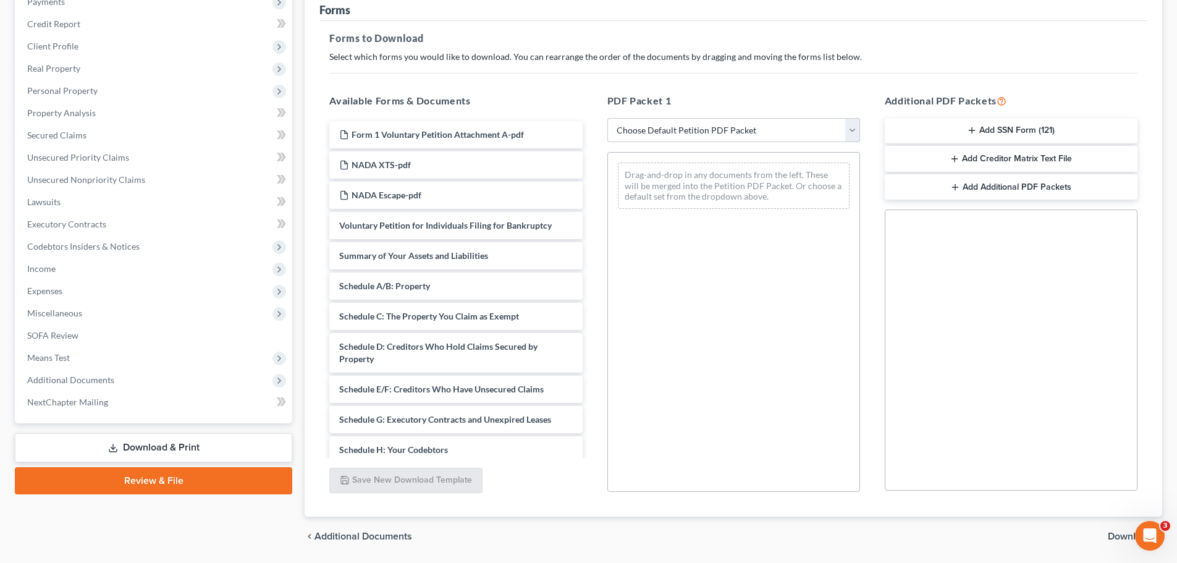
scroll to position [138, 0]
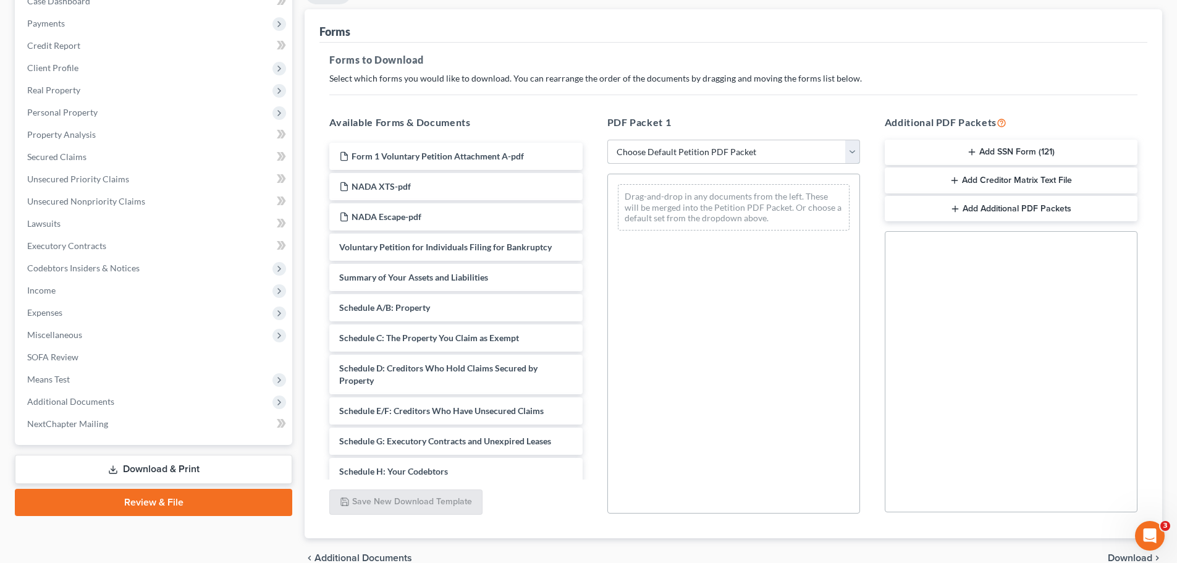
click at [715, 146] on select "Choose Default Petition PDF Packet Complete Bankruptcy Petition (all forms and …" at bounding box center [733, 152] width 253 height 25
select select "0"
click at [607, 140] on select "Choose Default Petition PDF Packet Complete Bankruptcy Petition (all forms and …" at bounding box center [733, 152] width 253 height 25
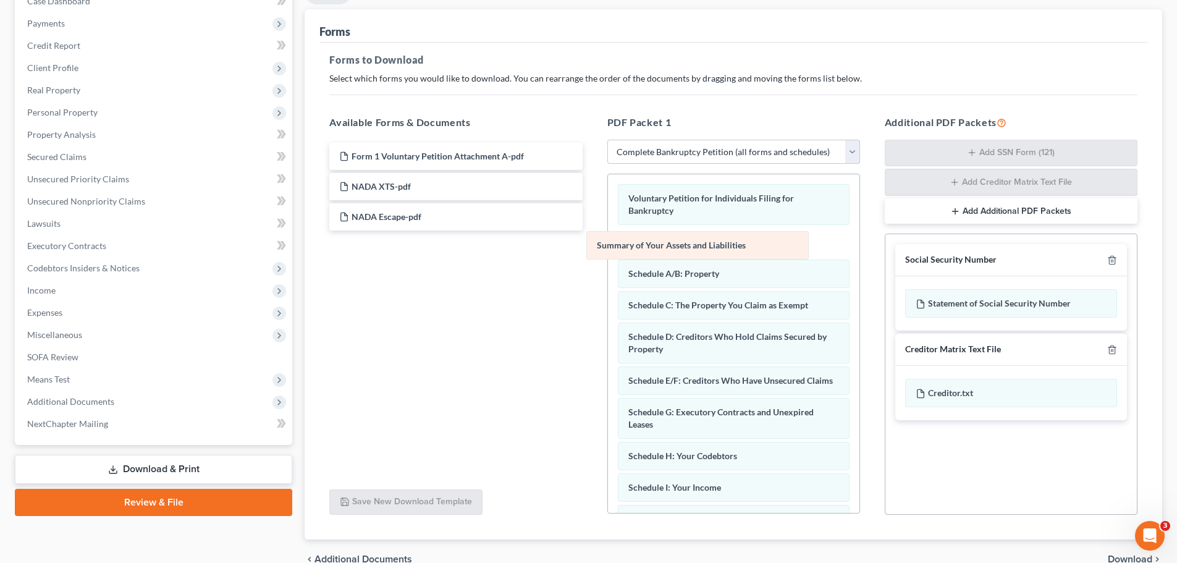
drag, startPoint x: 691, startPoint y: 241, endPoint x: 478, endPoint y: 305, distance: 223.1
click at [608, 301] on div "Summary of Your Assets and Liabilities Voluntary Petition for Individuals Filin…" at bounding box center [733, 534] width 251 height 720
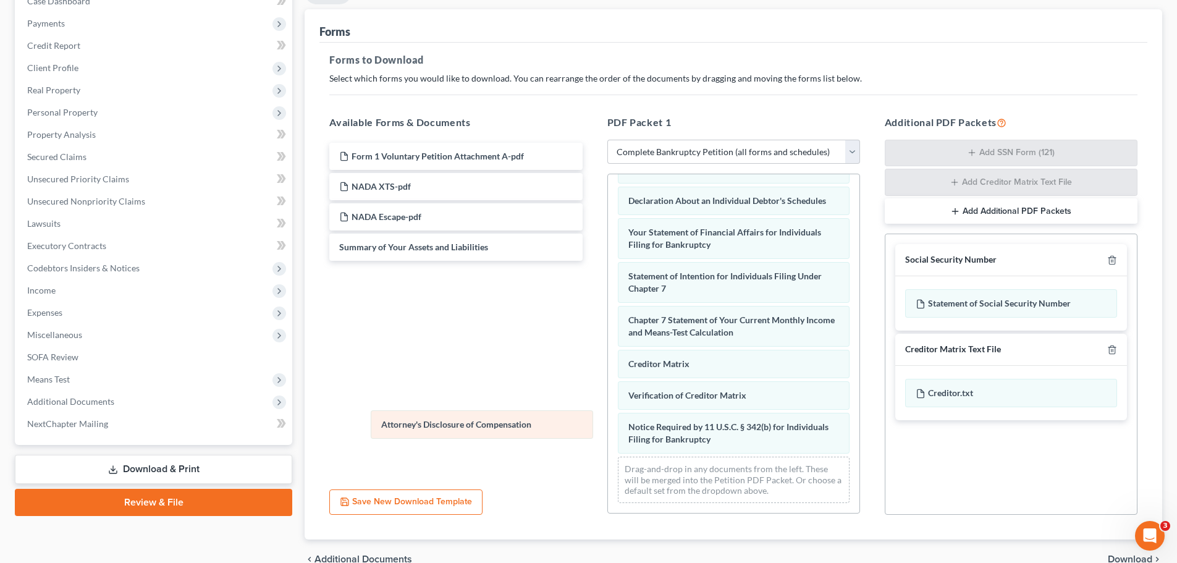
scroll to position [331, 0]
drag, startPoint x: 731, startPoint y: 438, endPoint x: 475, endPoint y: 419, distance: 257.1
click at [608, 422] on div "Attorney's Disclosure of Compensation Voluntary Petition for Individuals Filing…" at bounding box center [733, 184] width 251 height 657
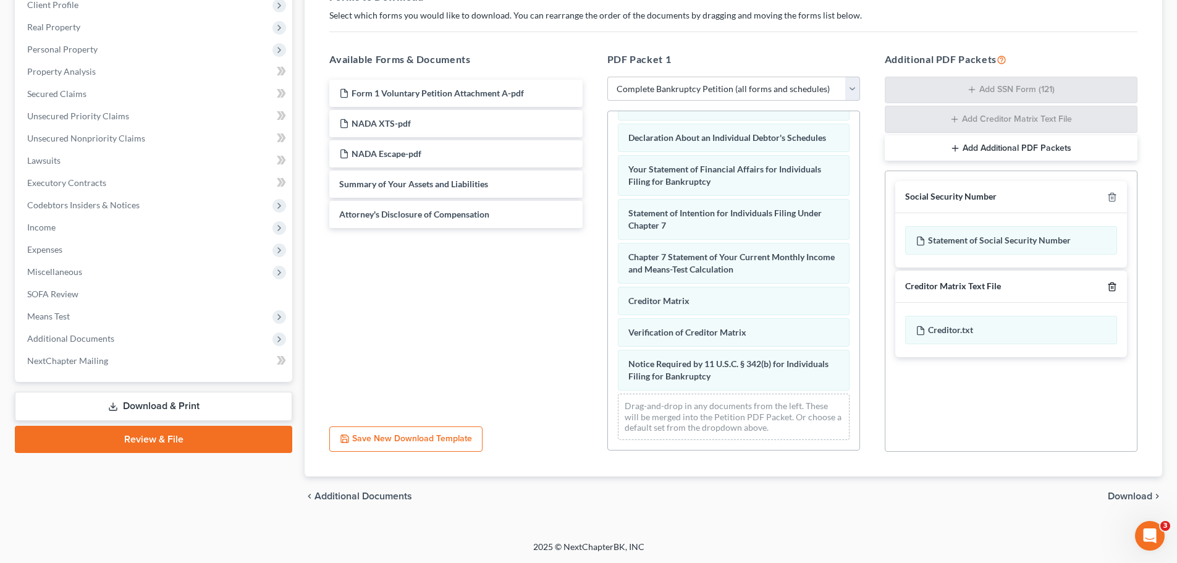
click at [1110, 282] on icon "button" at bounding box center [1112, 287] width 10 height 10
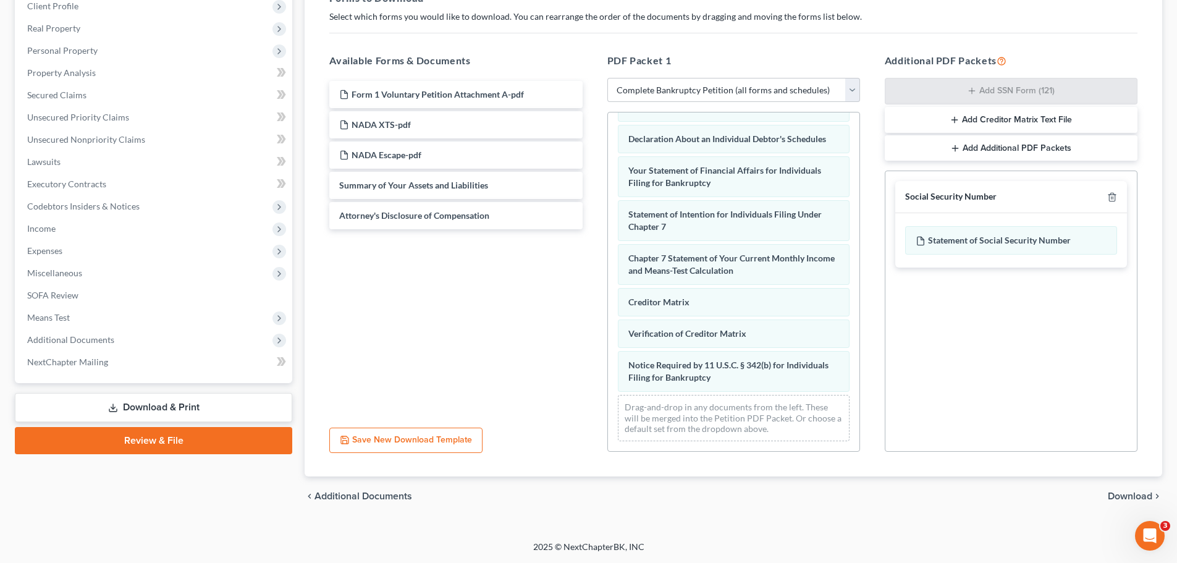
click at [1130, 497] on span "Download" at bounding box center [1130, 496] width 44 height 10
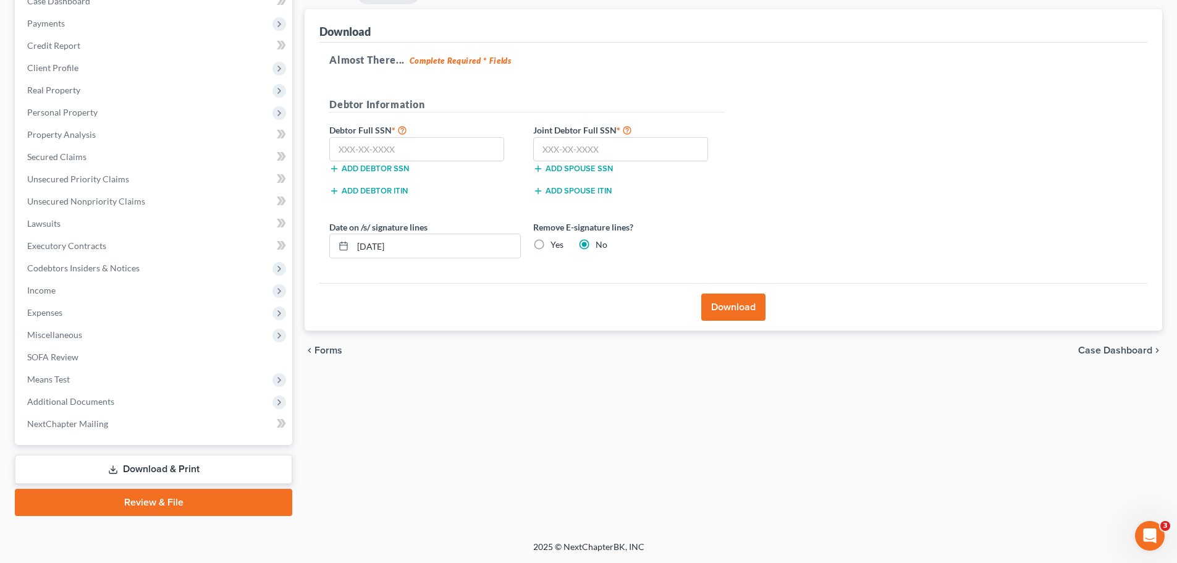
scroll to position [138, 0]
click at [392, 143] on input "text" at bounding box center [416, 149] width 175 height 25
paste input "427-69-8999"
type input "427-69-8999"
click at [589, 141] on input "text" at bounding box center [620, 149] width 175 height 25
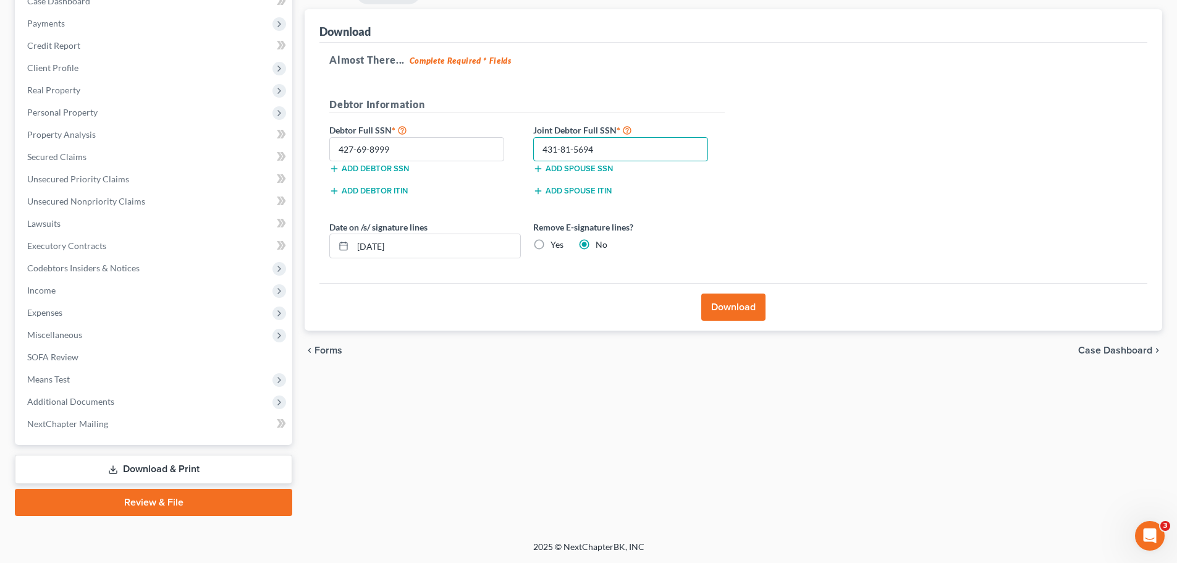
type input "431-81-5694"
click at [551, 250] on label "Yes" at bounding box center [557, 244] width 13 height 12
click at [555, 247] on input "Yes" at bounding box center [559, 242] width 8 height 8
radio input "true"
radio input "false"
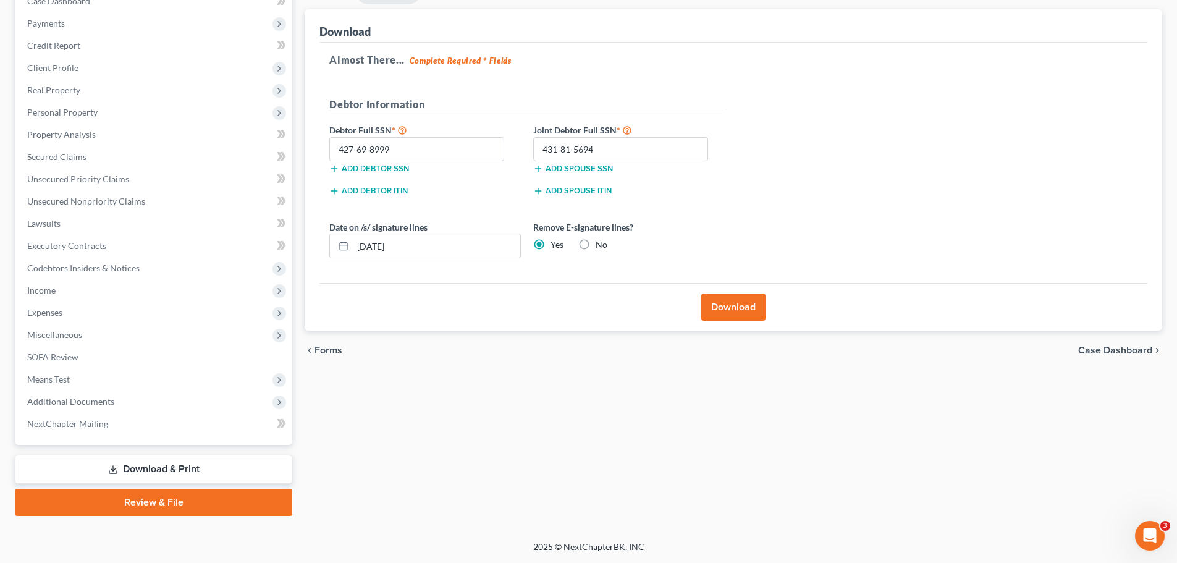
click at [720, 311] on button "Download" at bounding box center [733, 306] width 64 height 27
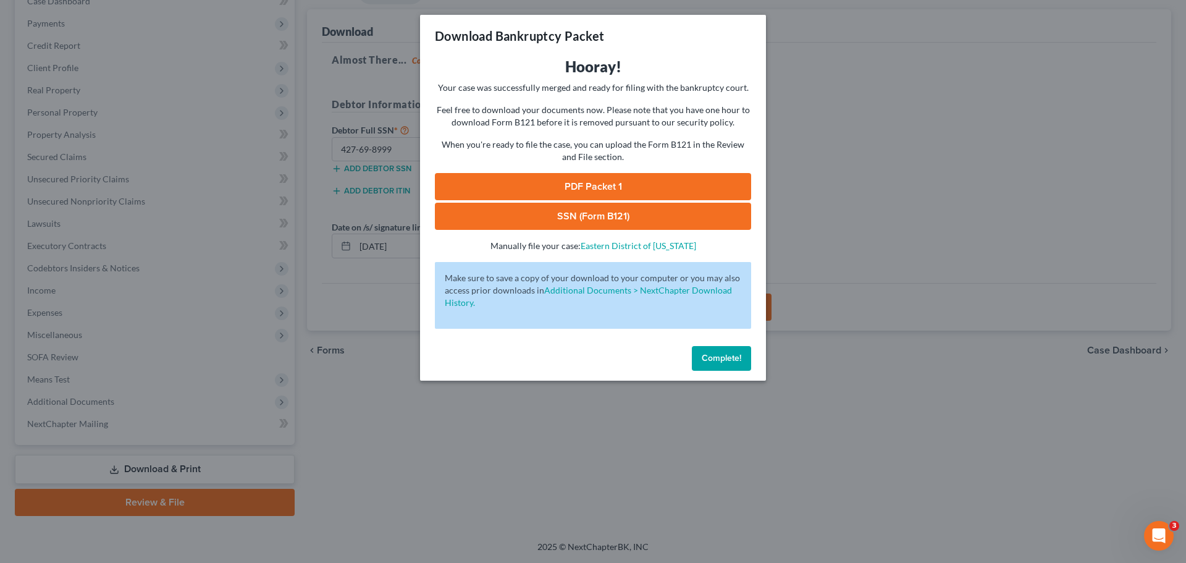
click at [563, 180] on link "PDF Packet 1" at bounding box center [593, 186] width 316 height 27
click at [541, 209] on link "SSN (Form B121)" at bounding box center [593, 216] width 316 height 27
click at [872, 254] on div "Download Bankruptcy Packet Hooray! Your case was successfully merged and ready …" at bounding box center [593, 281] width 1186 height 563
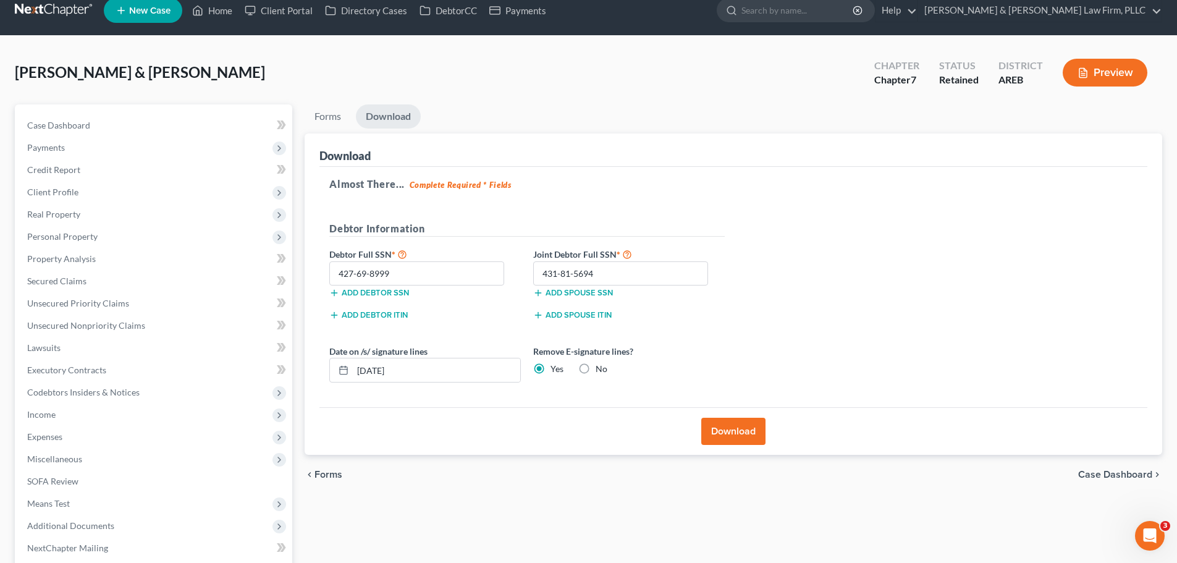
scroll to position [0, 0]
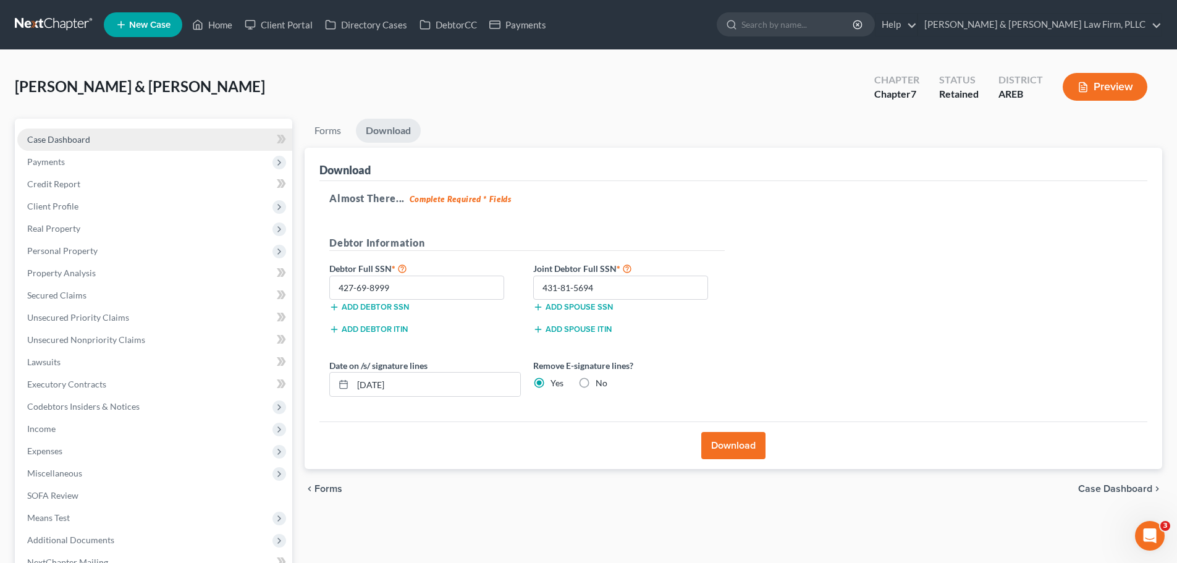
click at [114, 135] on link "Case Dashboard" at bounding box center [154, 140] width 275 height 22
select select "4"
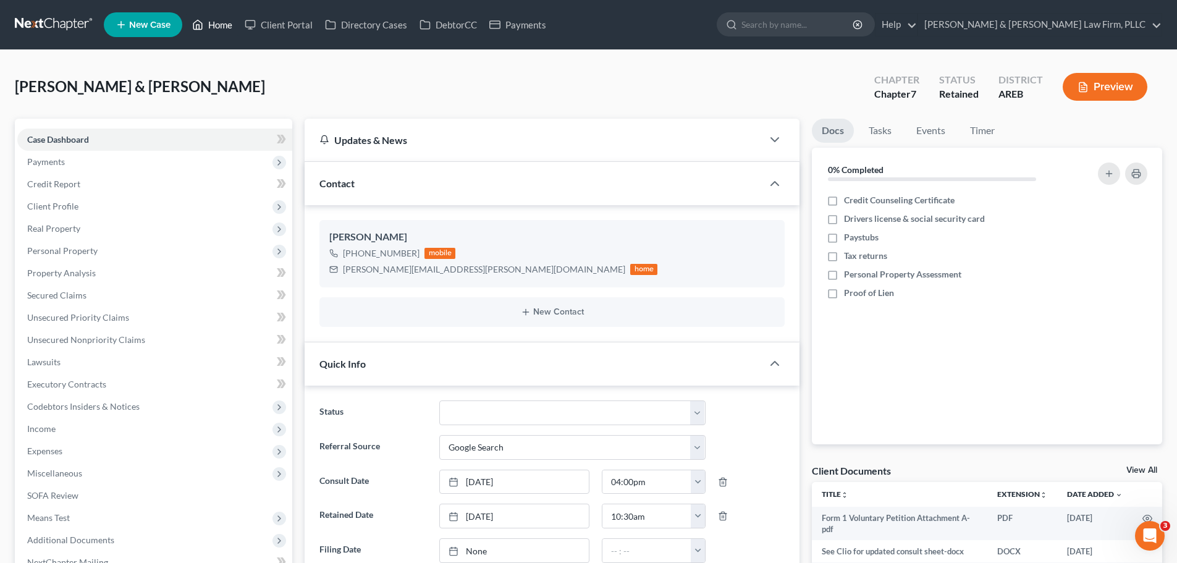
click at [203, 18] on icon at bounding box center [197, 24] width 11 height 15
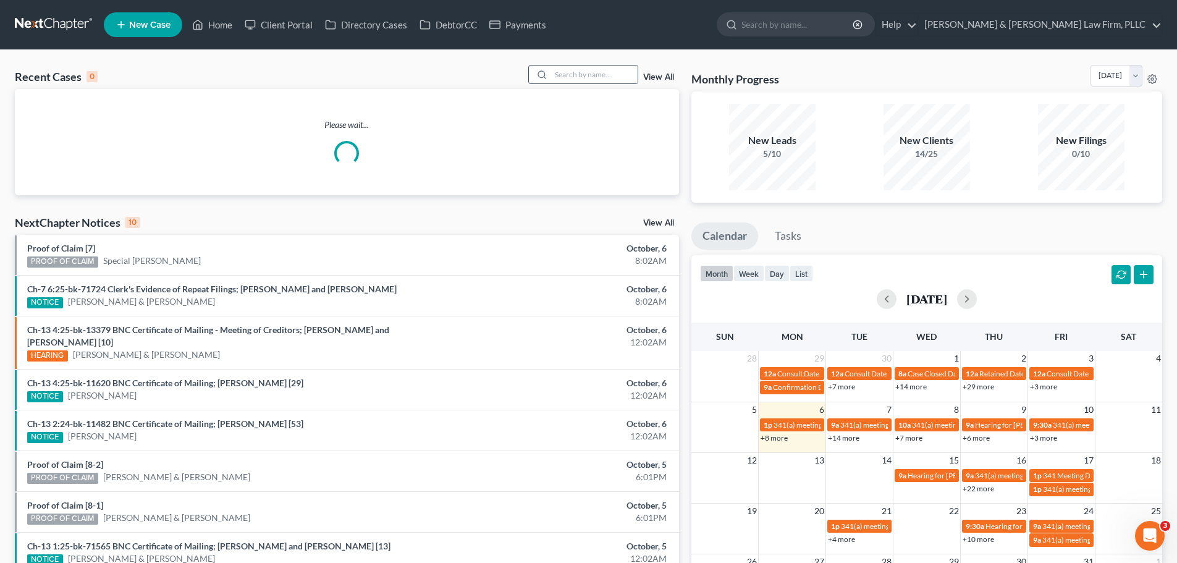
drag, startPoint x: 591, startPoint y: 57, endPoint x: 591, endPoint y: 65, distance: 7.4
click at [591, 61] on div "Recent Cases 0 View All Please wait... NextChapter Notices 10 View All Proof of…" at bounding box center [588, 370] width 1177 height 641
click at [591, 68] on input "search" at bounding box center [594, 74] width 87 height 18
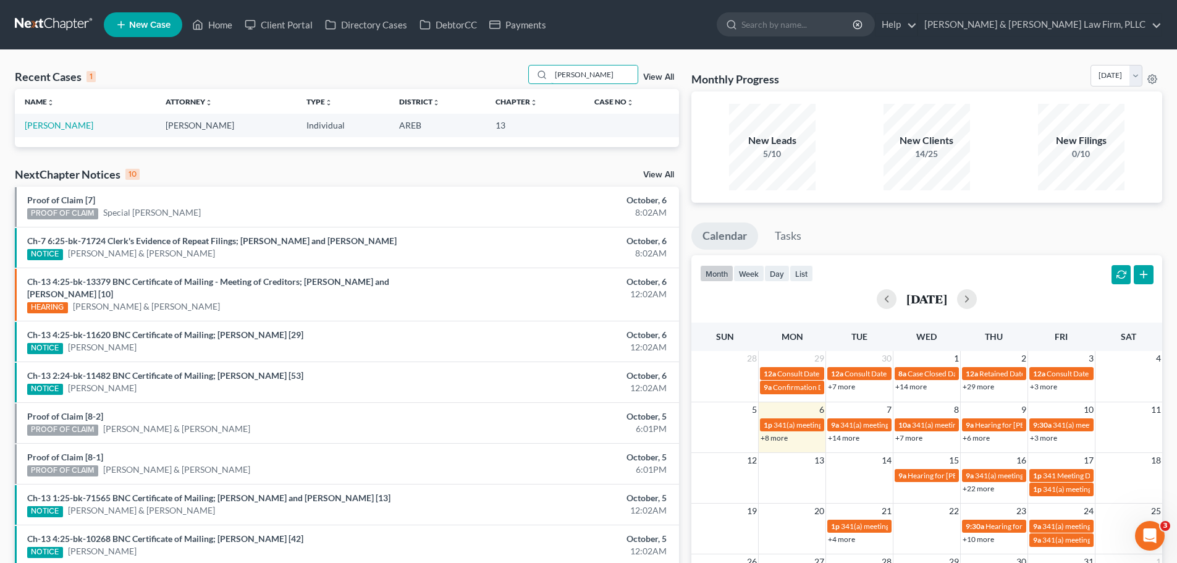
type input "carver"
click at [81, 120] on td "[PERSON_NAME]" at bounding box center [85, 125] width 141 height 23
click at [79, 121] on link "[PERSON_NAME]" at bounding box center [59, 125] width 69 height 11
select select "2"
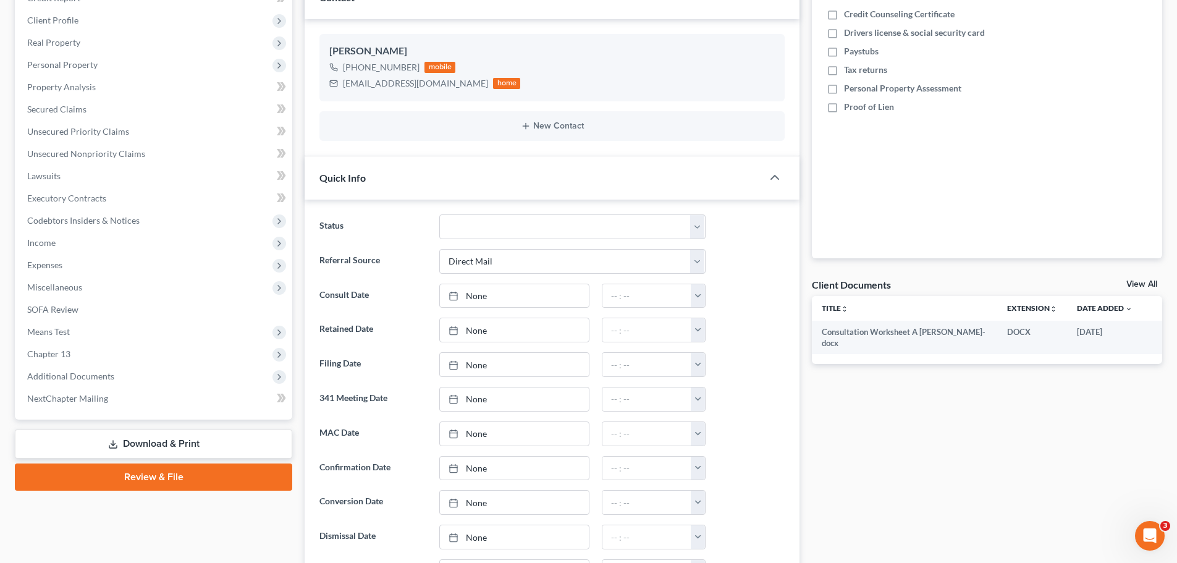
scroll to position [247, 0]
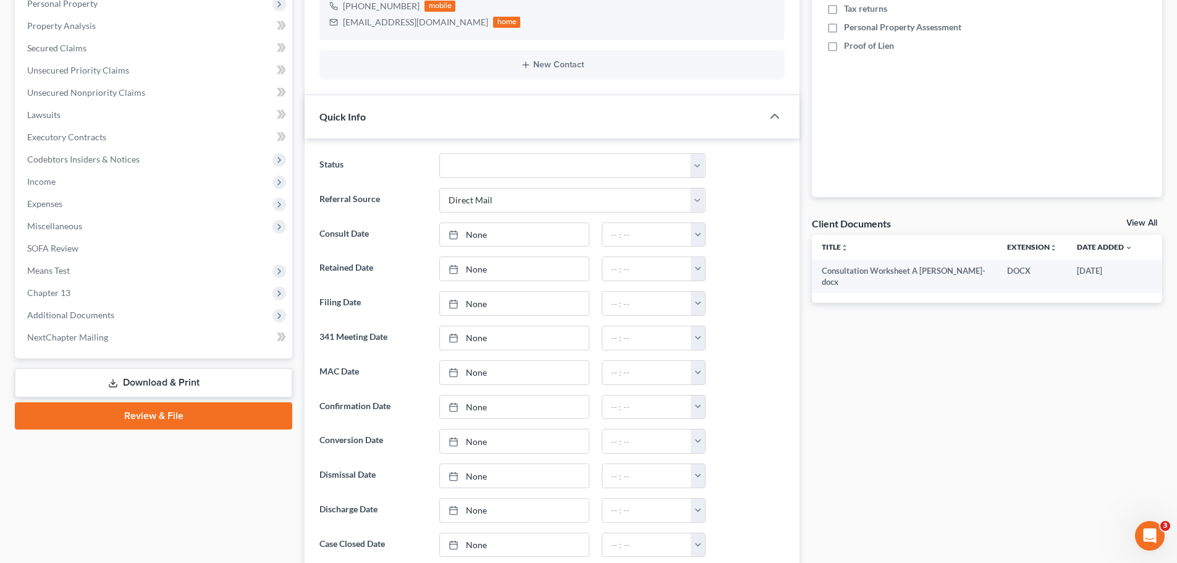
click at [1136, 222] on link "View All" at bounding box center [1141, 223] width 31 height 9
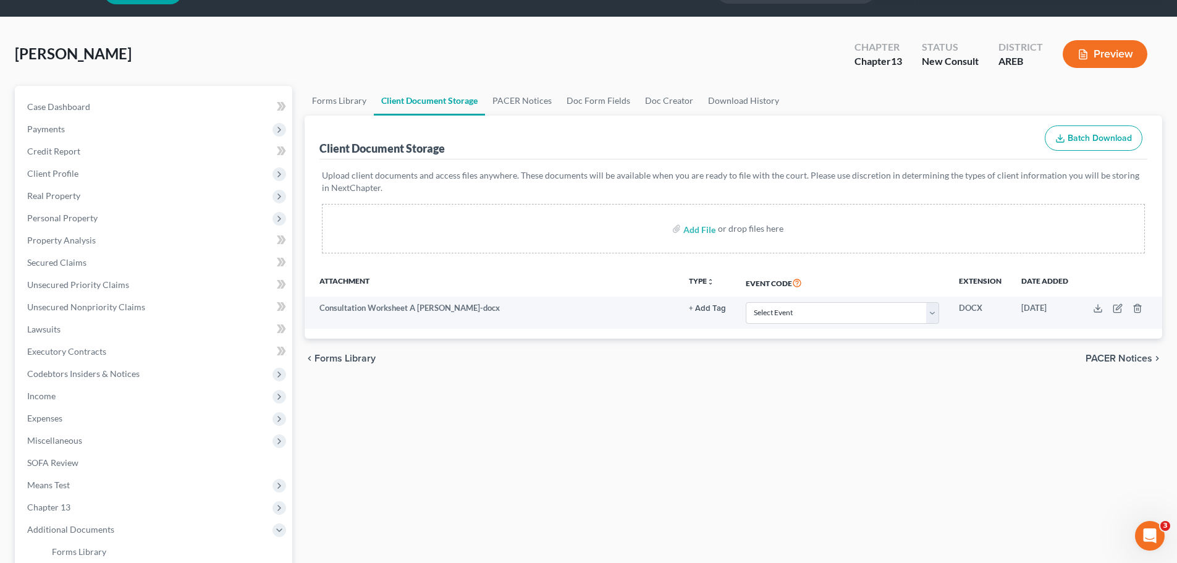
scroll to position [62, 0]
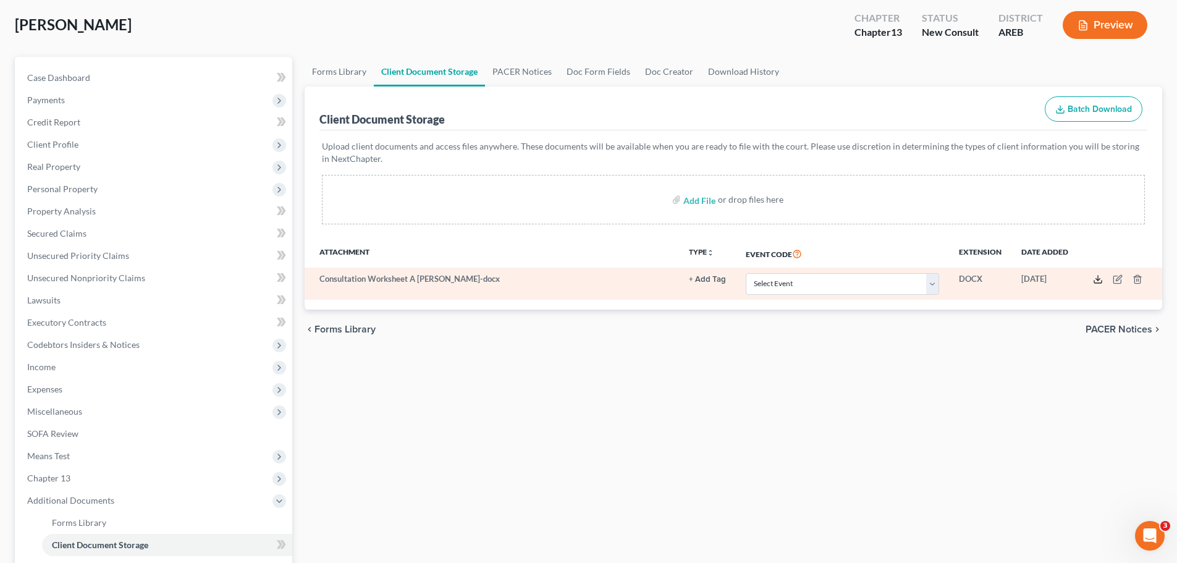
click at [1096, 277] on icon at bounding box center [1098, 279] width 10 height 10
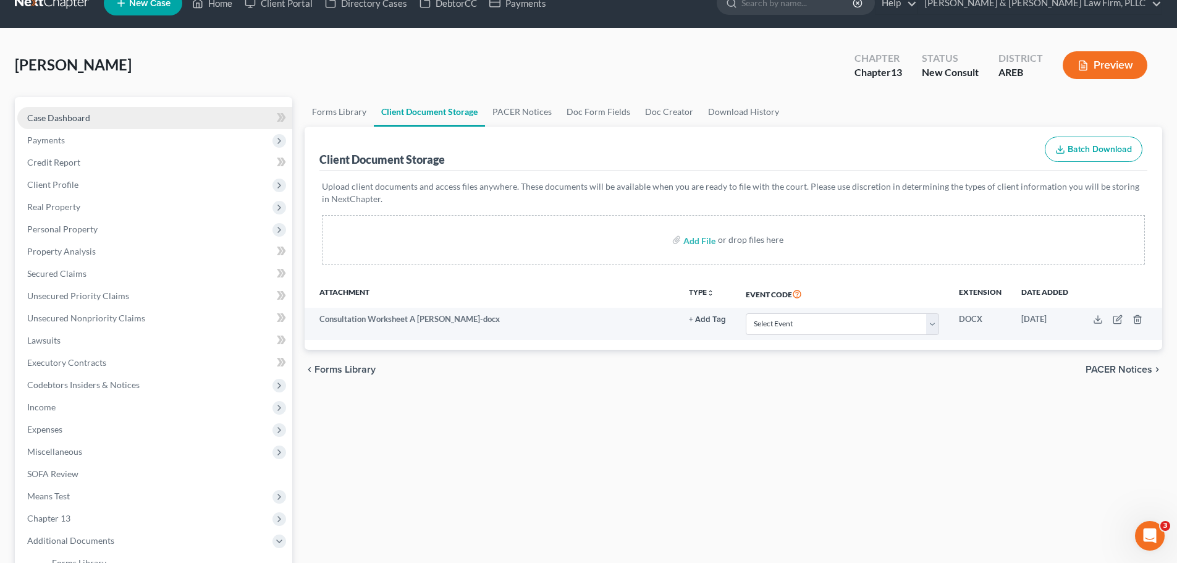
scroll to position [0, 0]
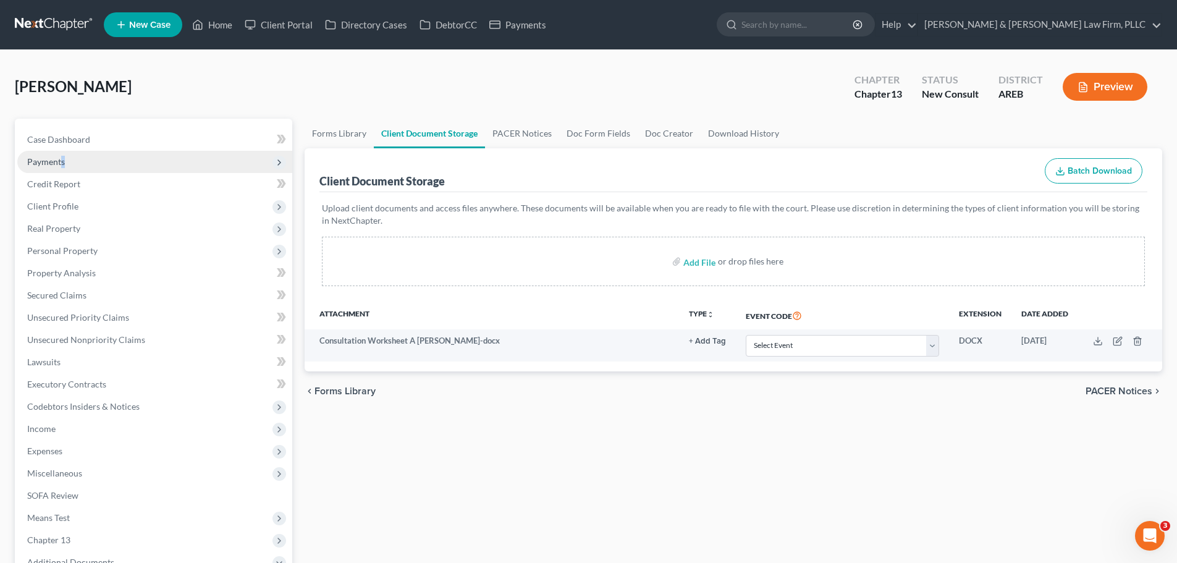
click at [61, 164] on span "Payments" at bounding box center [46, 161] width 38 height 11
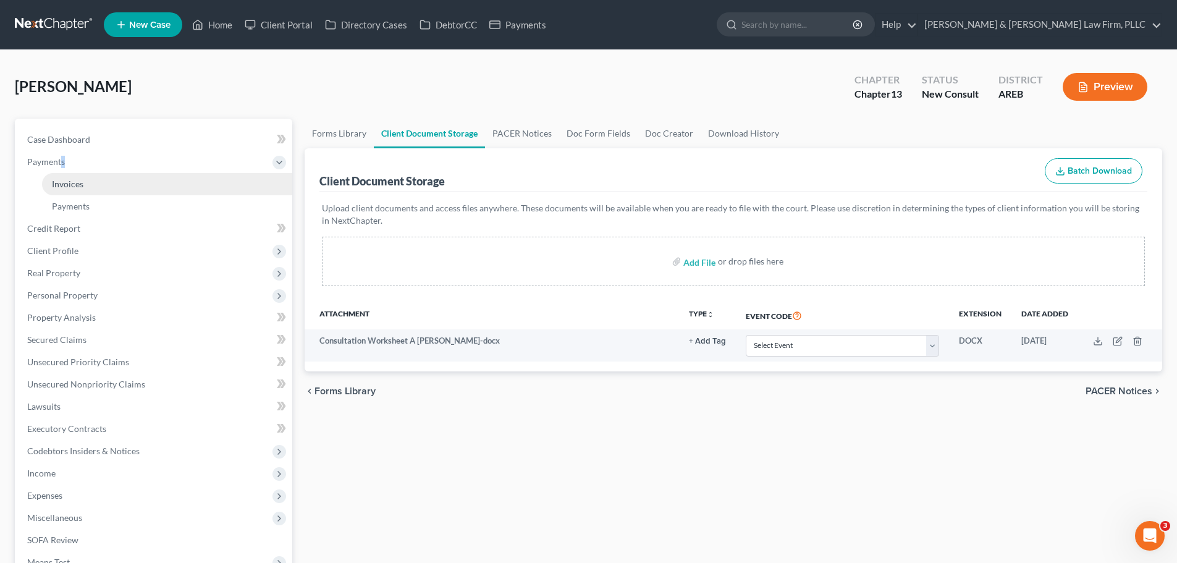
click at [93, 180] on link "Invoices" at bounding box center [167, 184] width 250 height 22
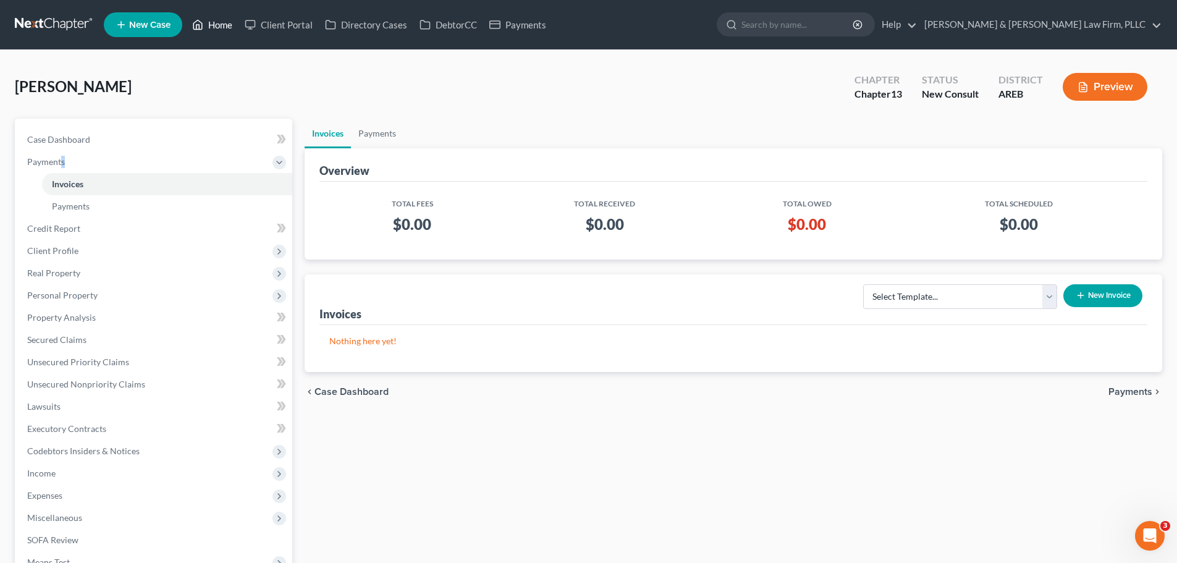
click at [216, 28] on link "Home" at bounding box center [212, 25] width 53 height 22
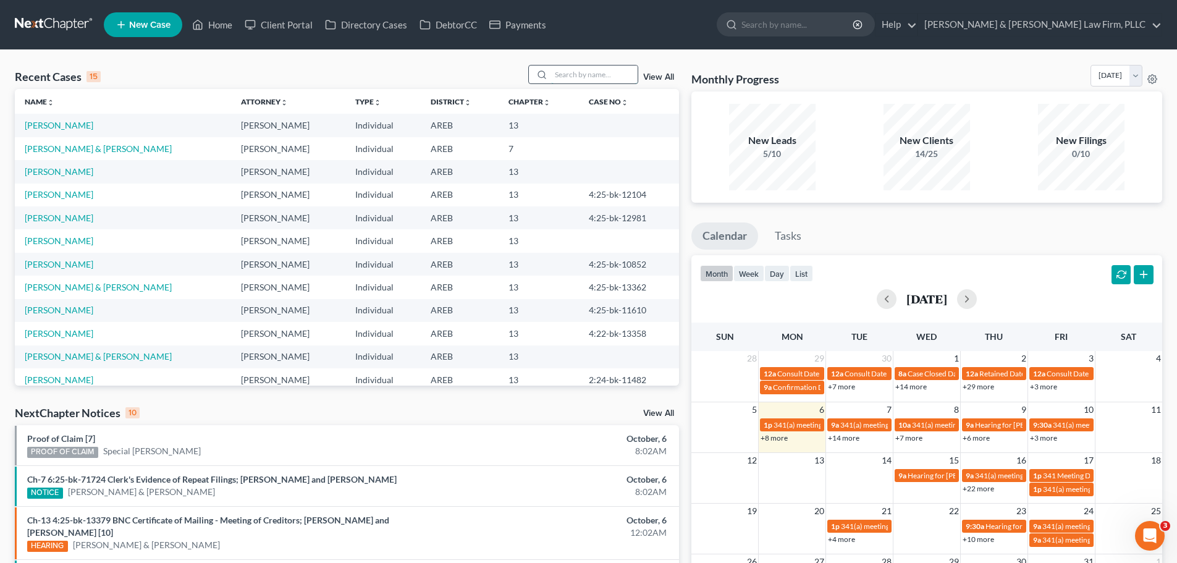
click at [575, 72] on input "search" at bounding box center [594, 74] width 87 height 18
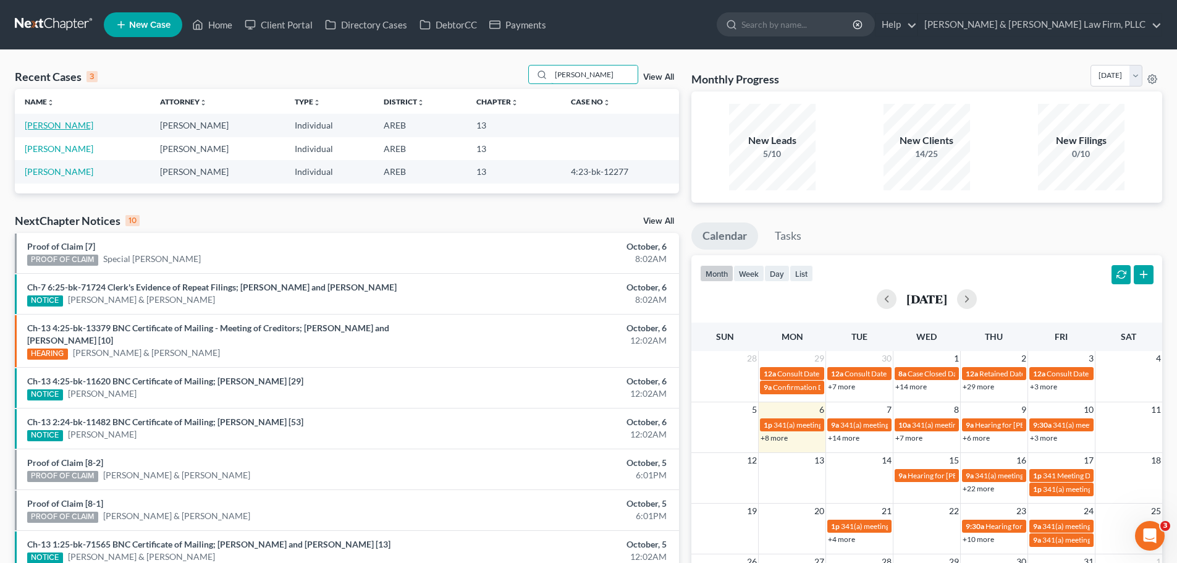
type input "curenton"
click at [87, 127] on link "[PERSON_NAME]" at bounding box center [59, 125] width 69 height 11
select select "5"
select select "1"
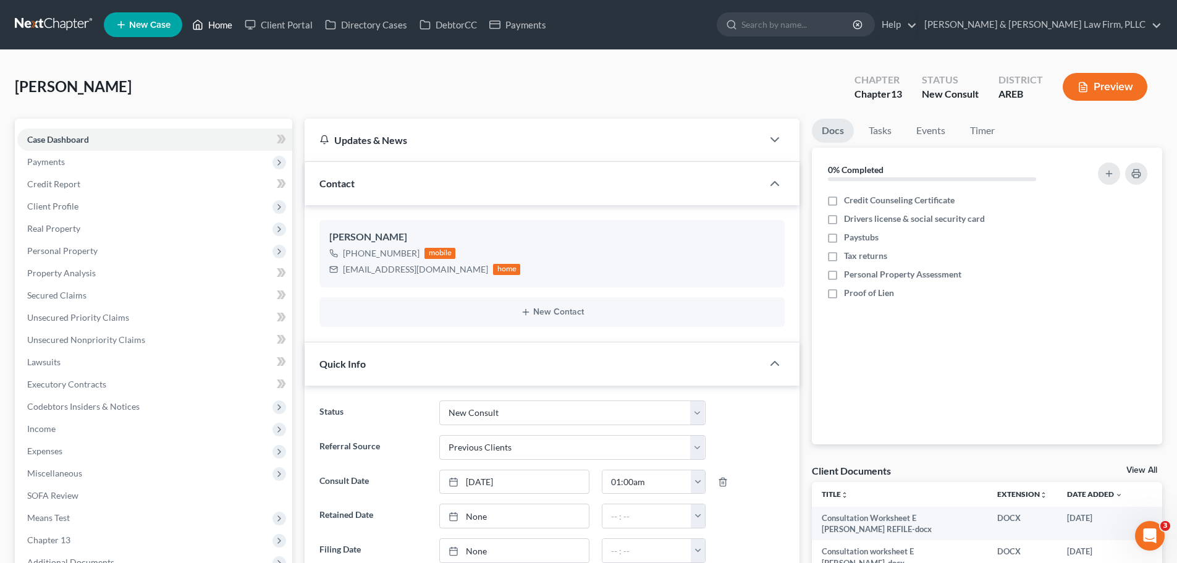
click at [208, 25] on link "Home" at bounding box center [212, 25] width 53 height 22
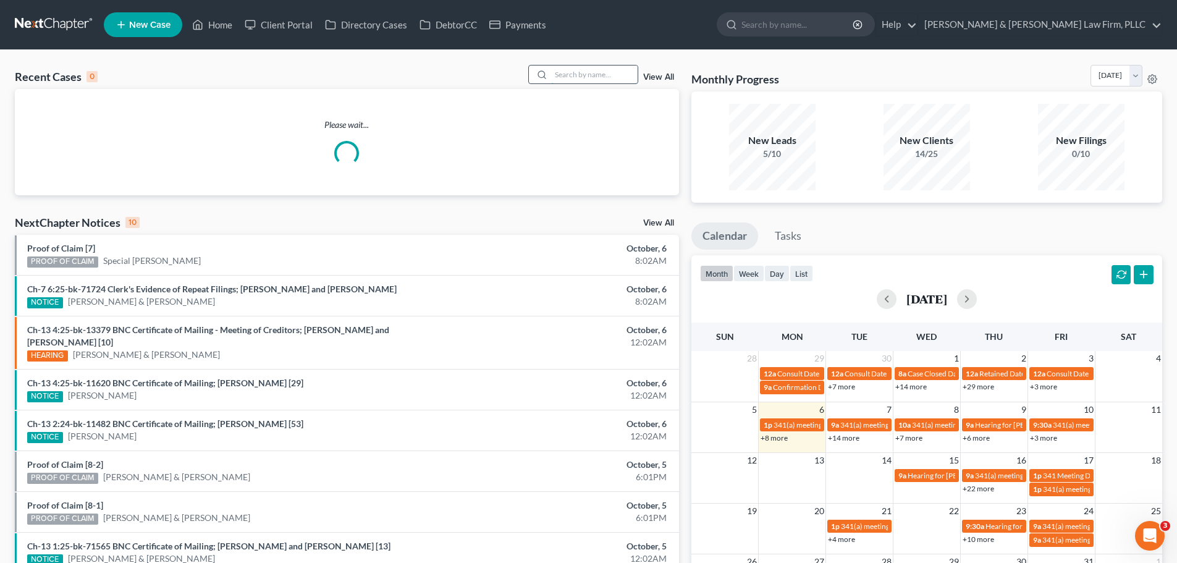
click at [579, 78] on input "search" at bounding box center [594, 74] width 87 height 18
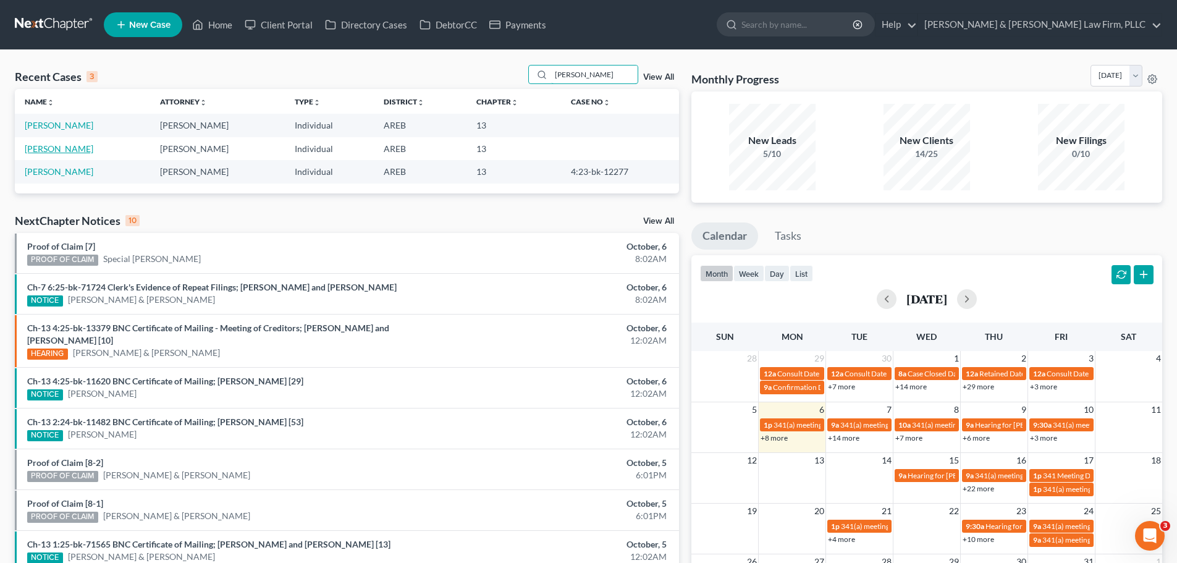
type input "curenton"
click at [68, 148] on link "[PERSON_NAME]" at bounding box center [59, 148] width 69 height 11
select select "2"
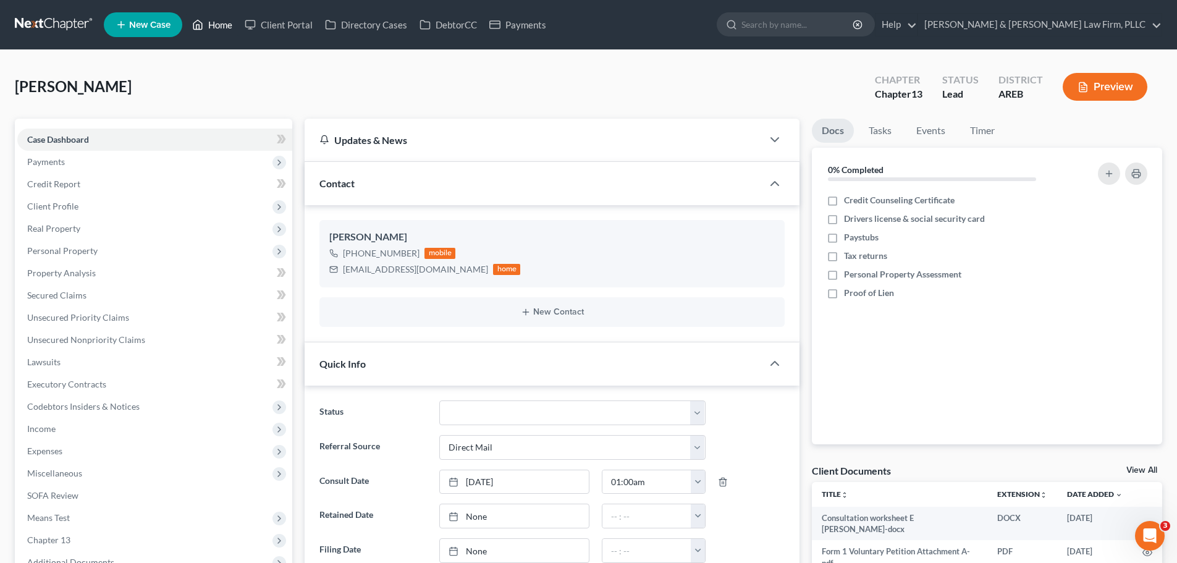
click at [230, 20] on link "Home" at bounding box center [212, 25] width 53 height 22
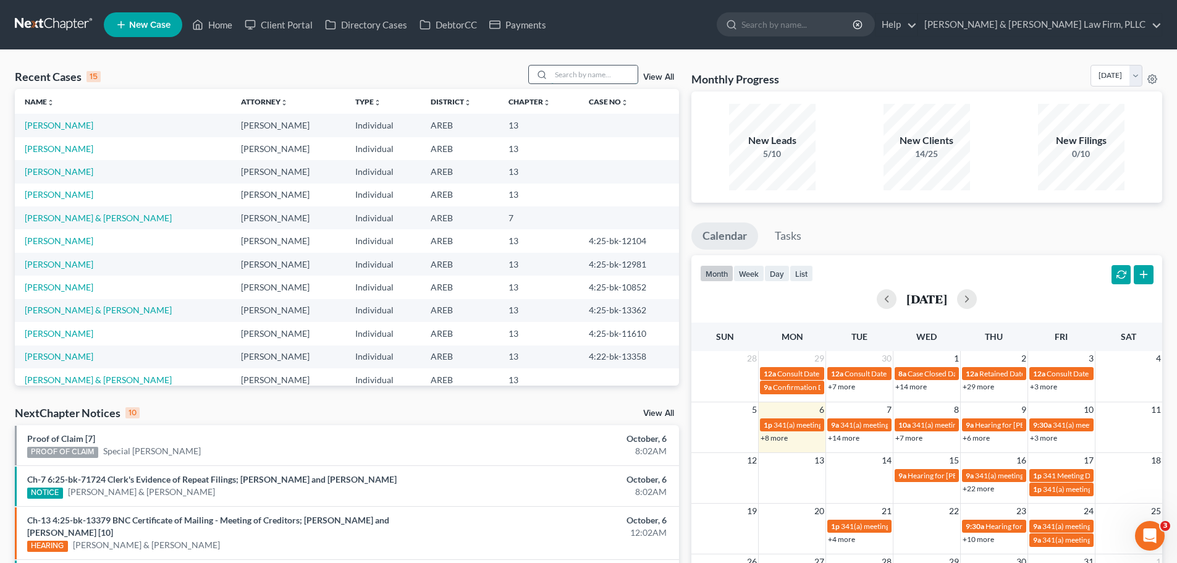
click at [573, 79] on input "search" at bounding box center [594, 74] width 87 height 18
type input "curenton"
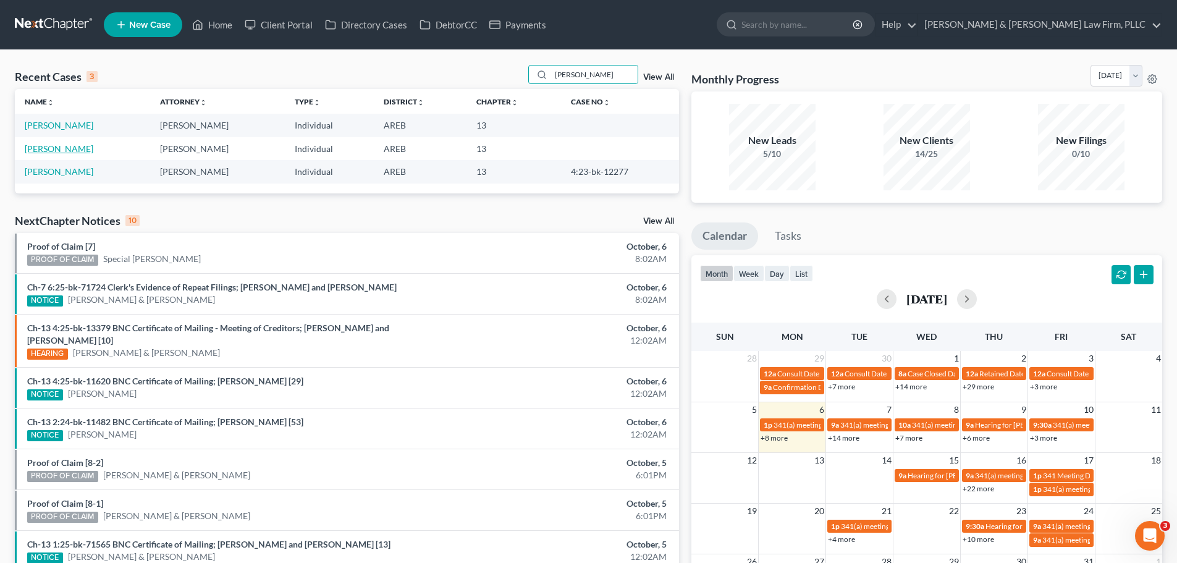
click at [87, 148] on link "[PERSON_NAME]" at bounding box center [59, 148] width 69 height 11
select select "5"
select select "1"
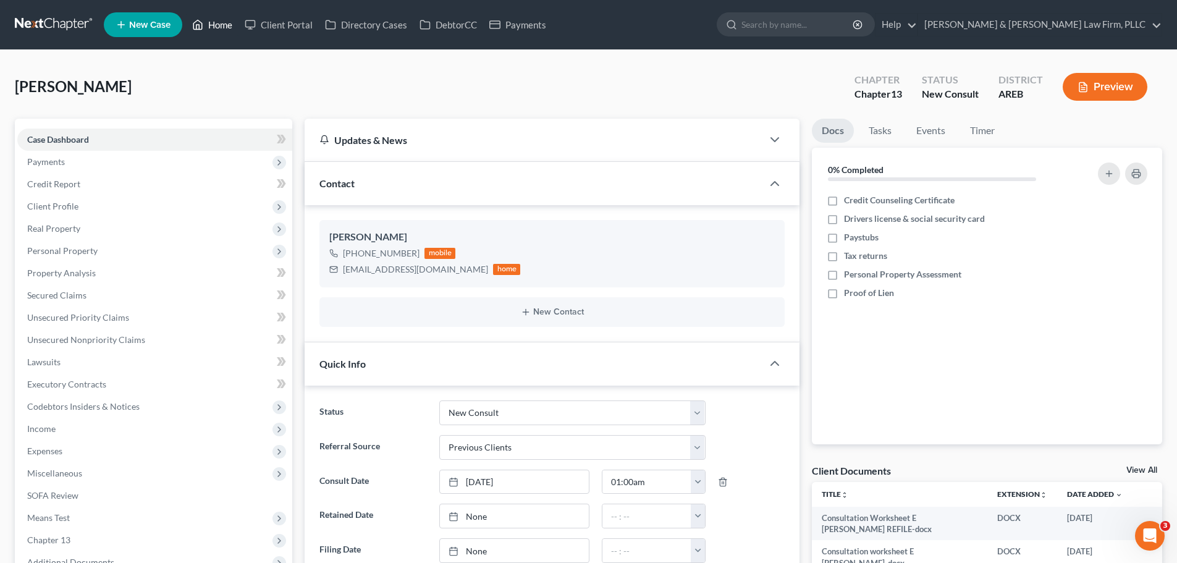
click at [193, 33] on link "Home" at bounding box center [212, 25] width 53 height 22
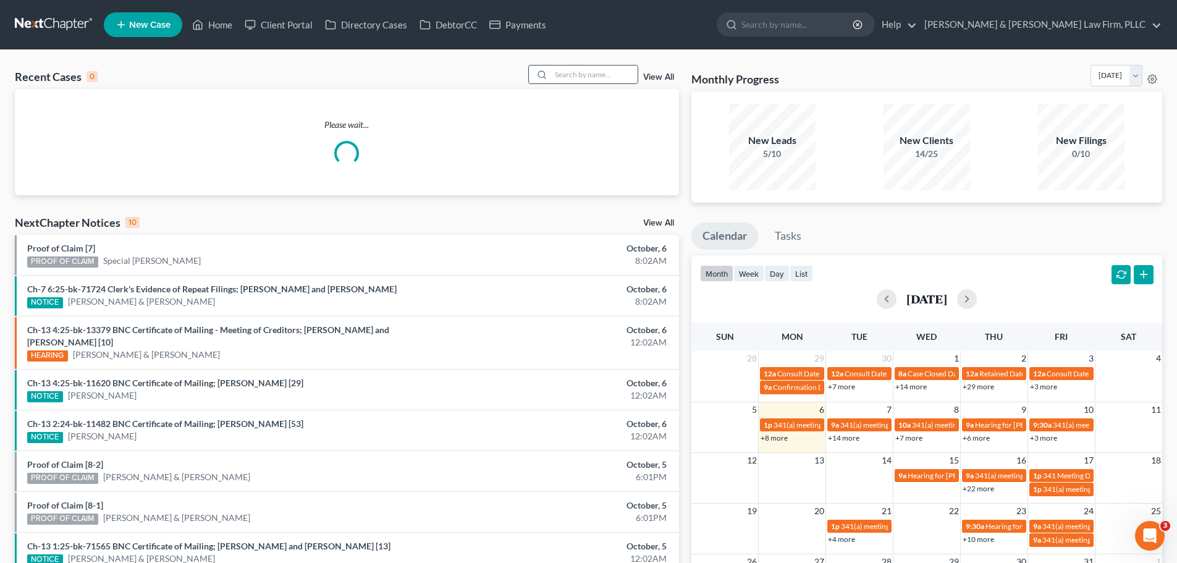
click at [604, 68] on input "search" at bounding box center [594, 74] width 87 height 18
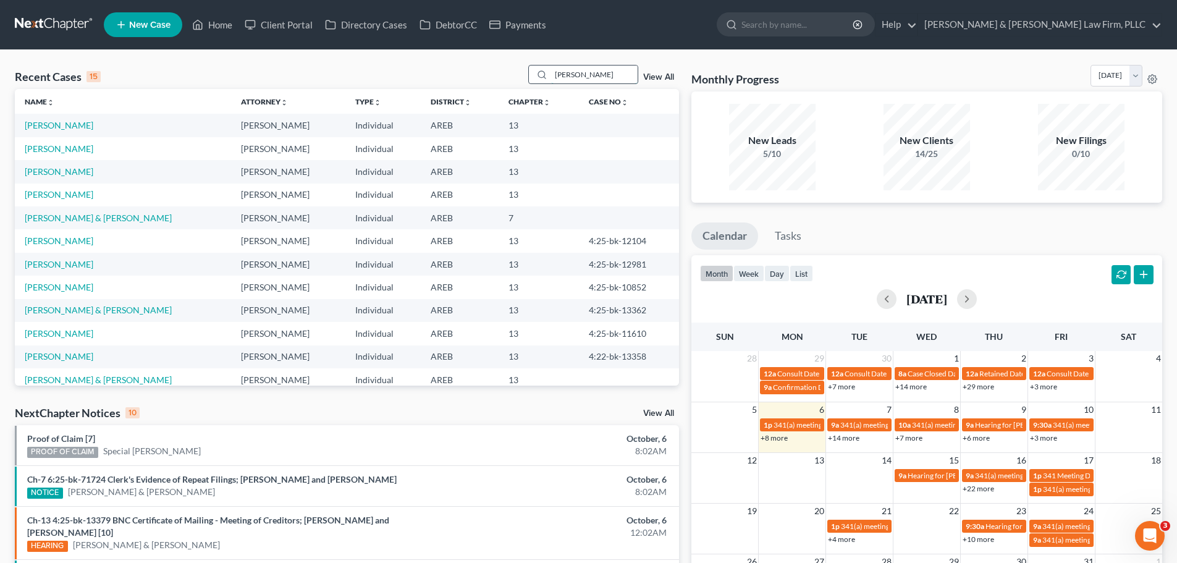
type input "curenton"
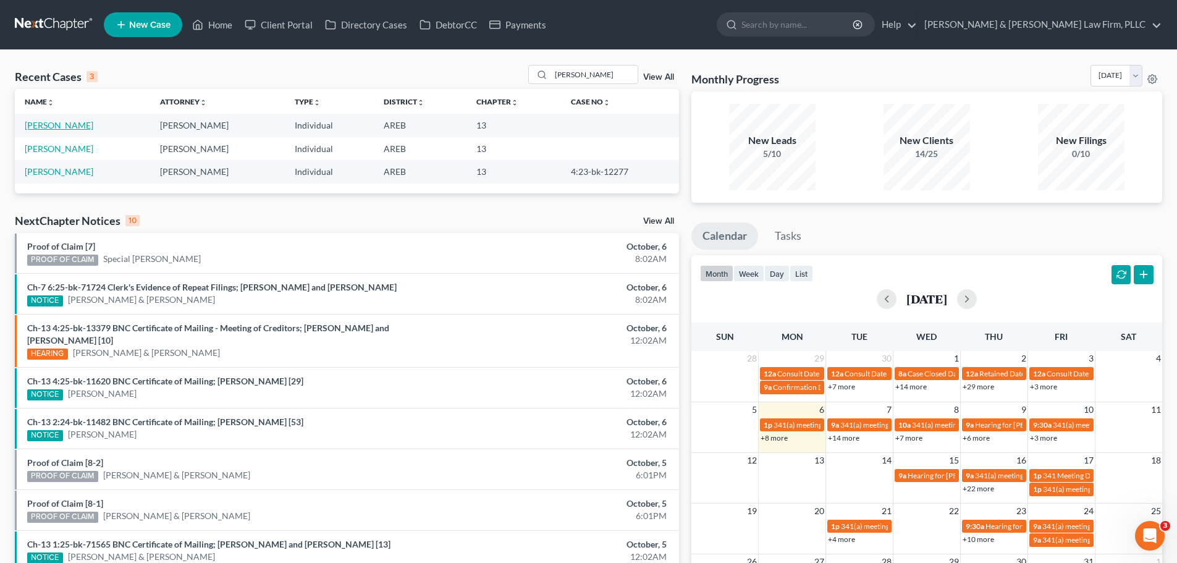
click at [78, 129] on link "[PERSON_NAME]" at bounding box center [59, 125] width 69 height 11
select select "5"
select select "1"
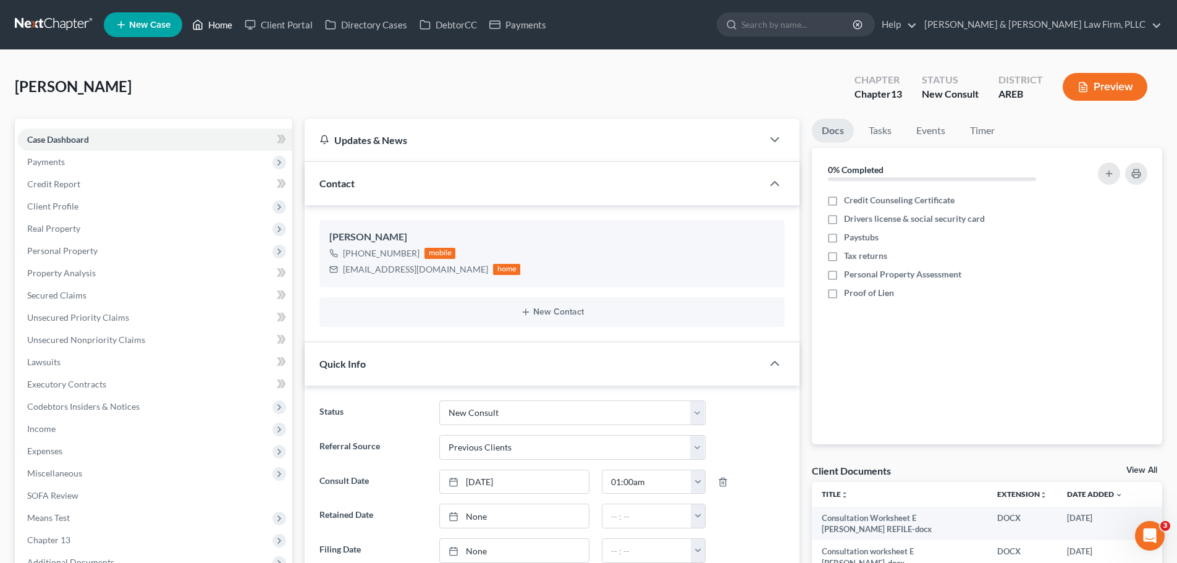
click at [203, 32] on icon at bounding box center [197, 24] width 11 height 15
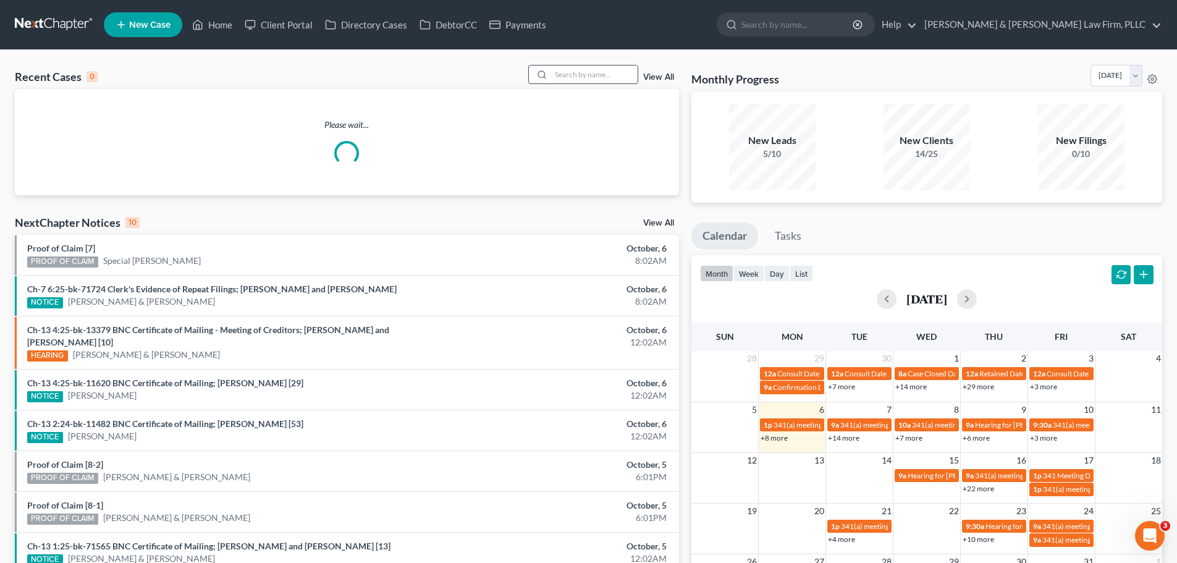
click at [582, 73] on input "search" at bounding box center [594, 74] width 87 height 18
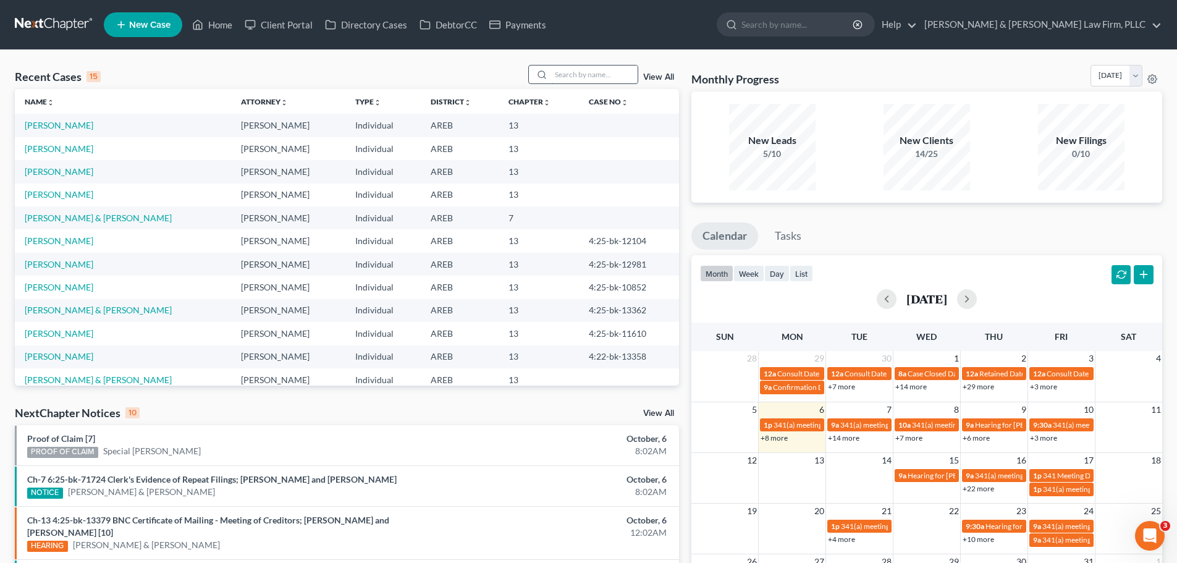
click at [584, 73] on input "search" at bounding box center [594, 74] width 87 height 18
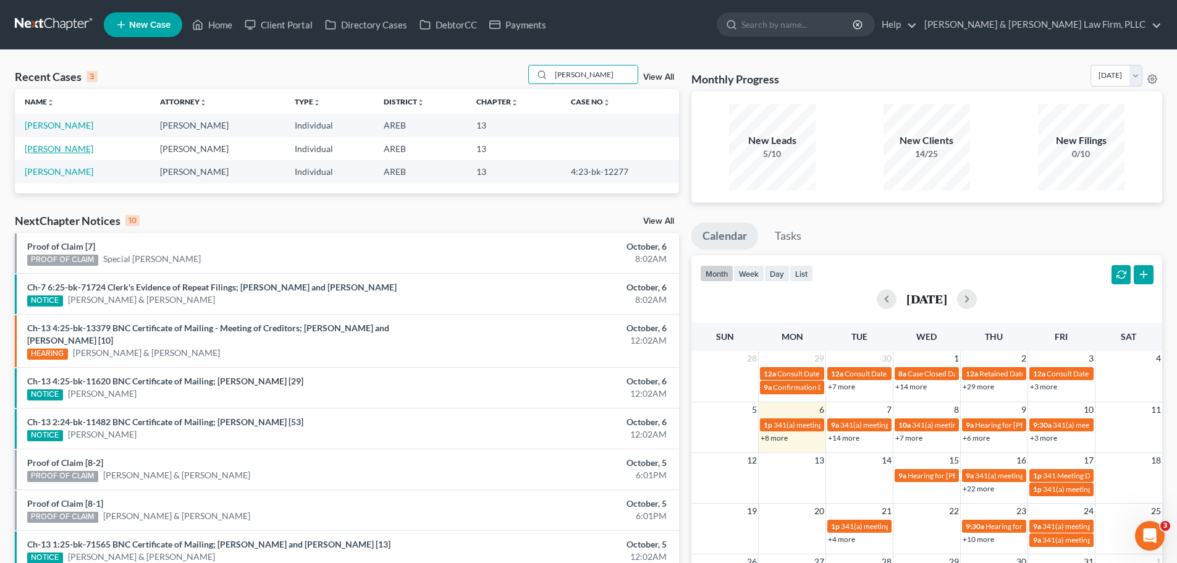
type input "curenton"
click at [80, 145] on link "[PERSON_NAME]" at bounding box center [59, 148] width 69 height 11
select select "2"
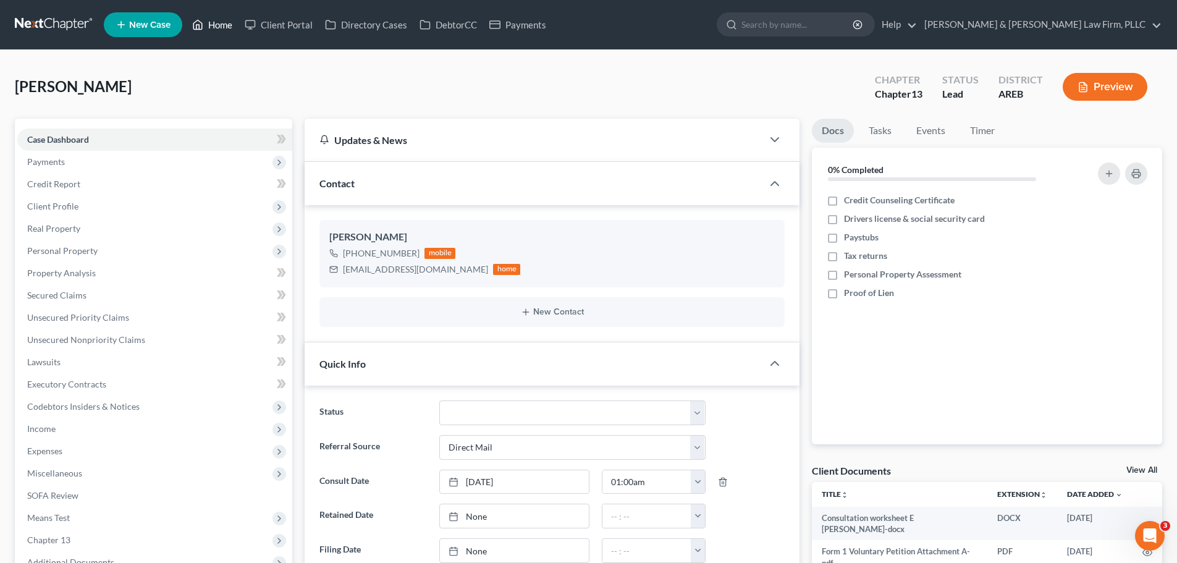
click at [216, 27] on link "Home" at bounding box center [212, 25] width 53 height 22
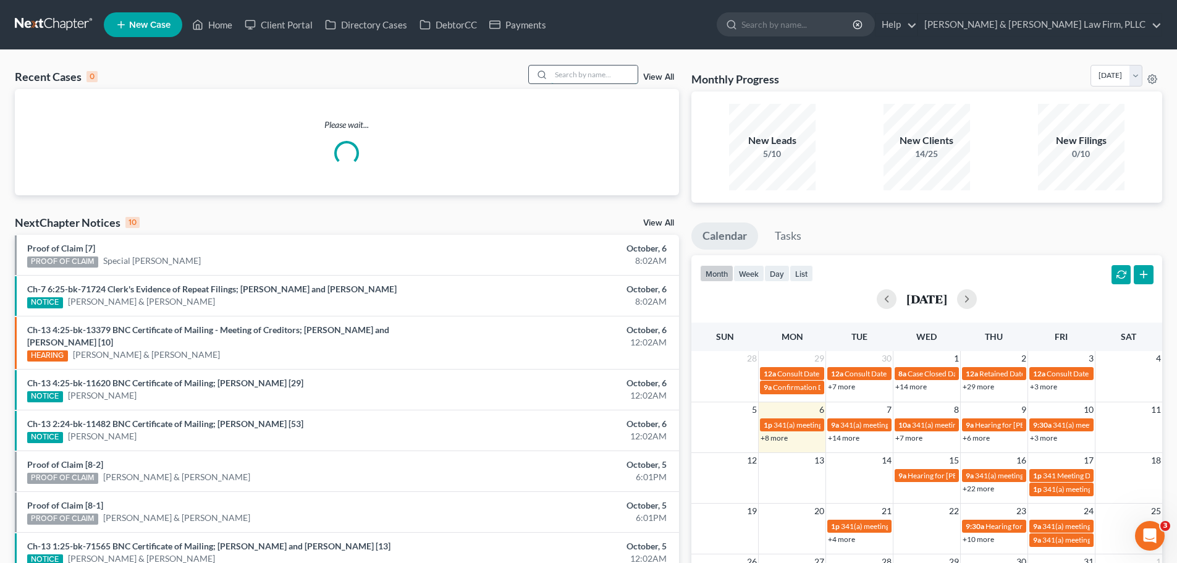
click at [576, 74] on input "search" at bounding box center [594, 74] width 87 height 18
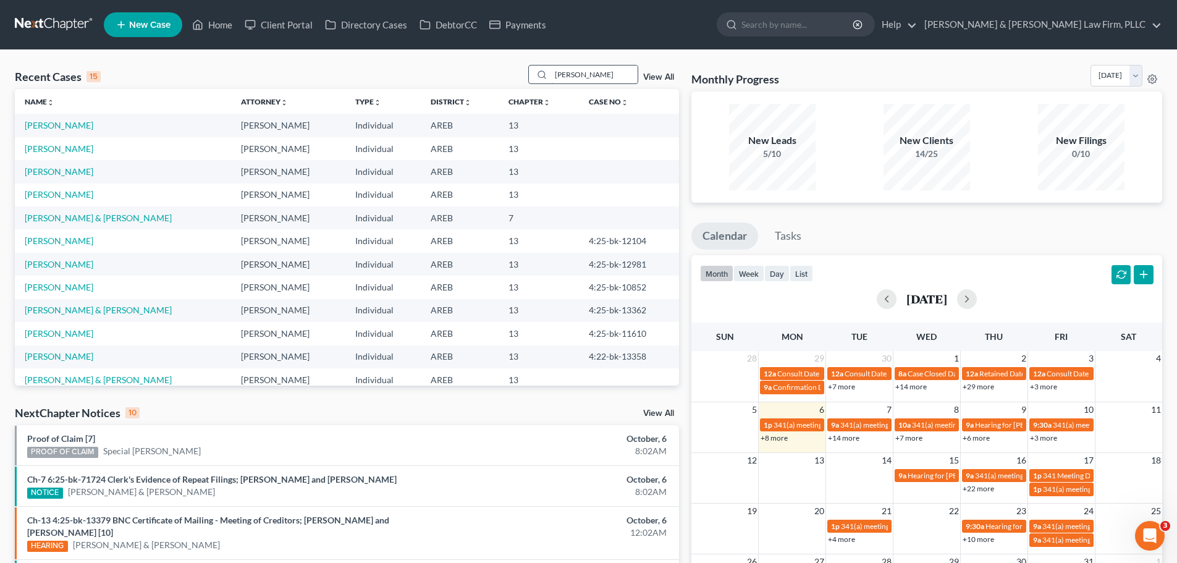
type input "curenton"
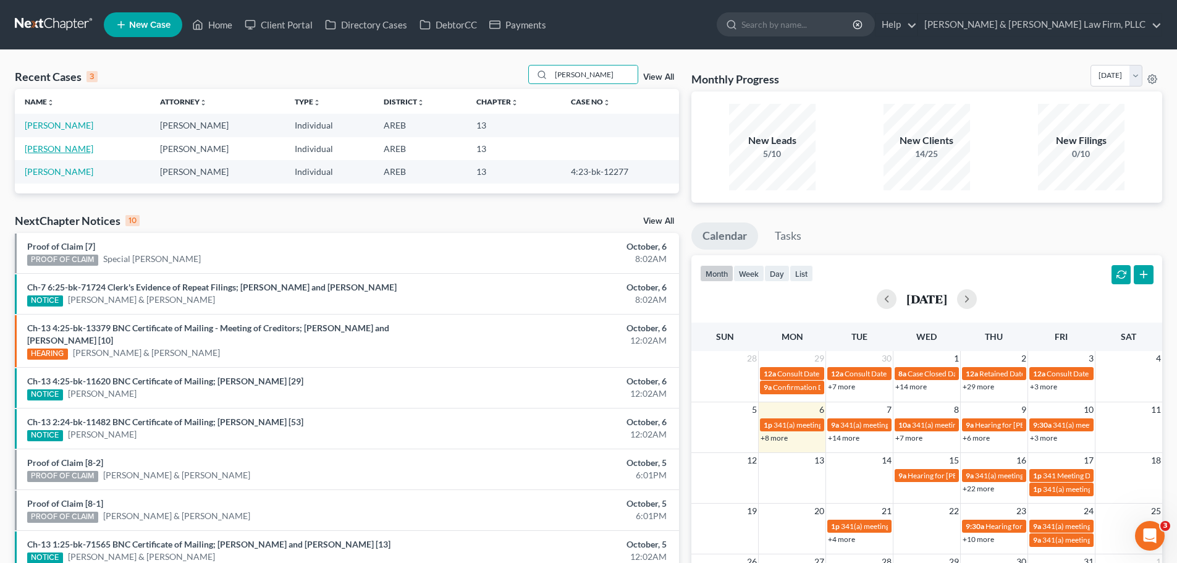
click at [90, 148] on link "[PERSON_NAME]" at bounding box center [59, 148] width 69 height 11
select select "5"
select select "1"
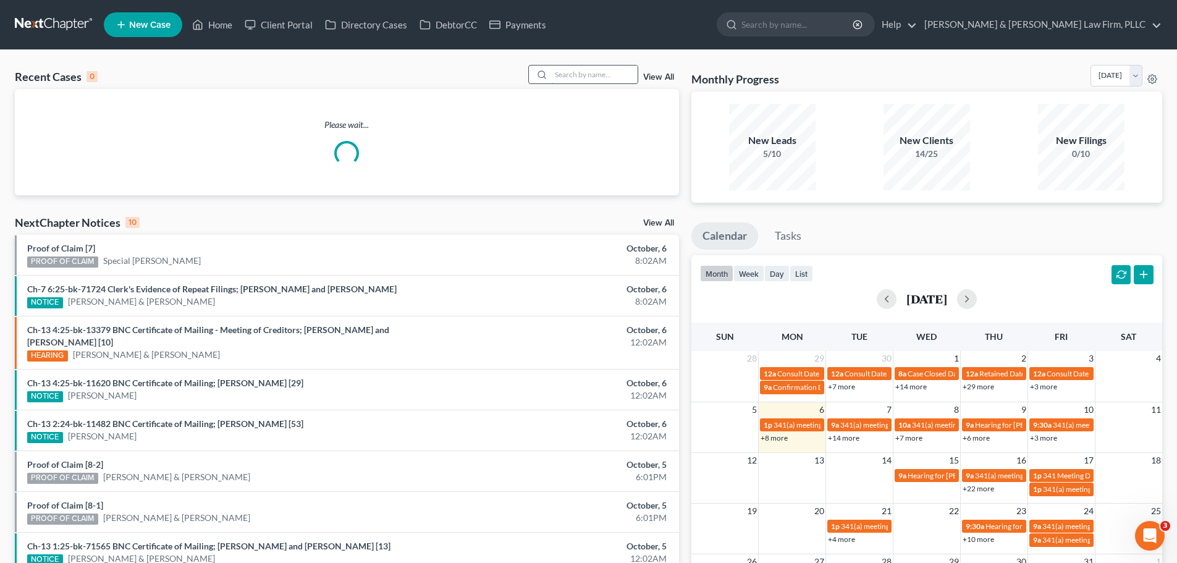
click at [585, 76] on input "search" at bounding box center [594, 74] width 87 height 18
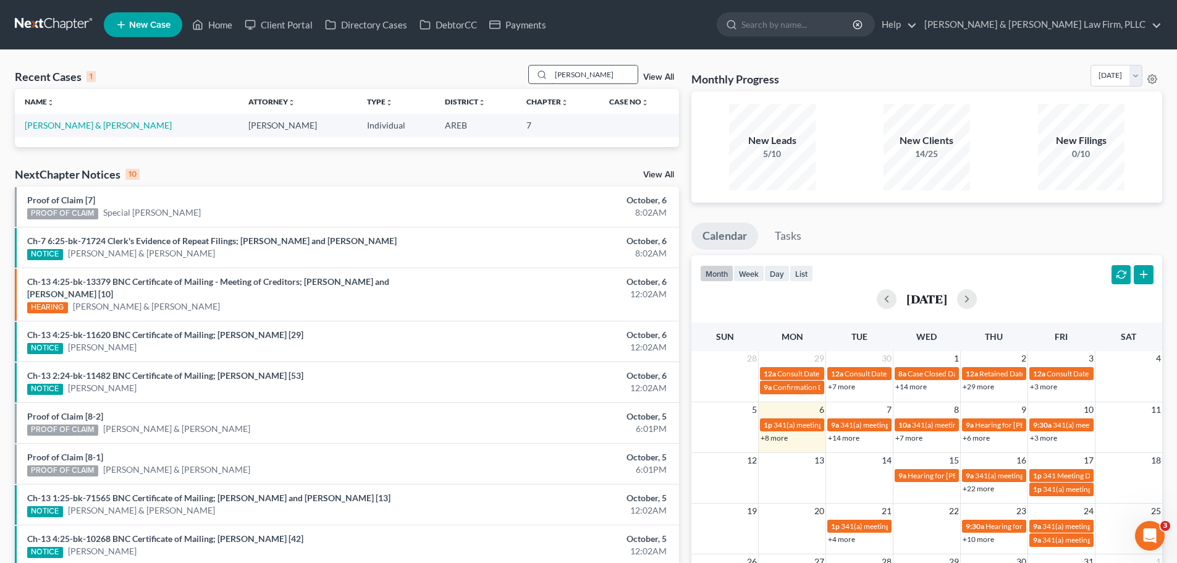
type input "curenton"
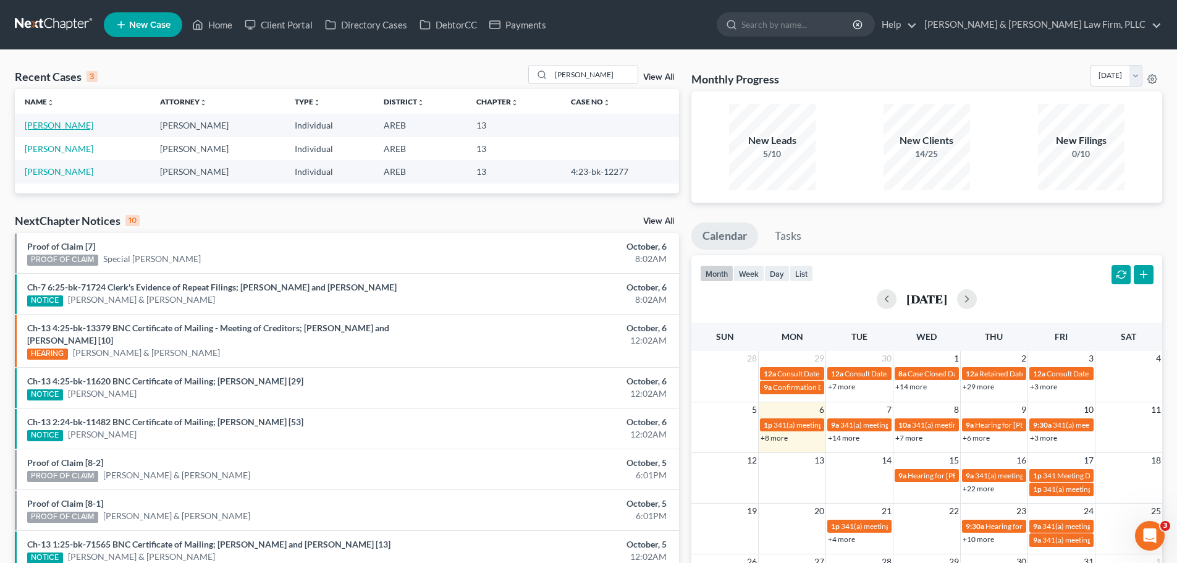
click at [72, 125] on link "[PERSON_NAME]" at bounding box center [59, 125] width 69 height 11
select select "1"
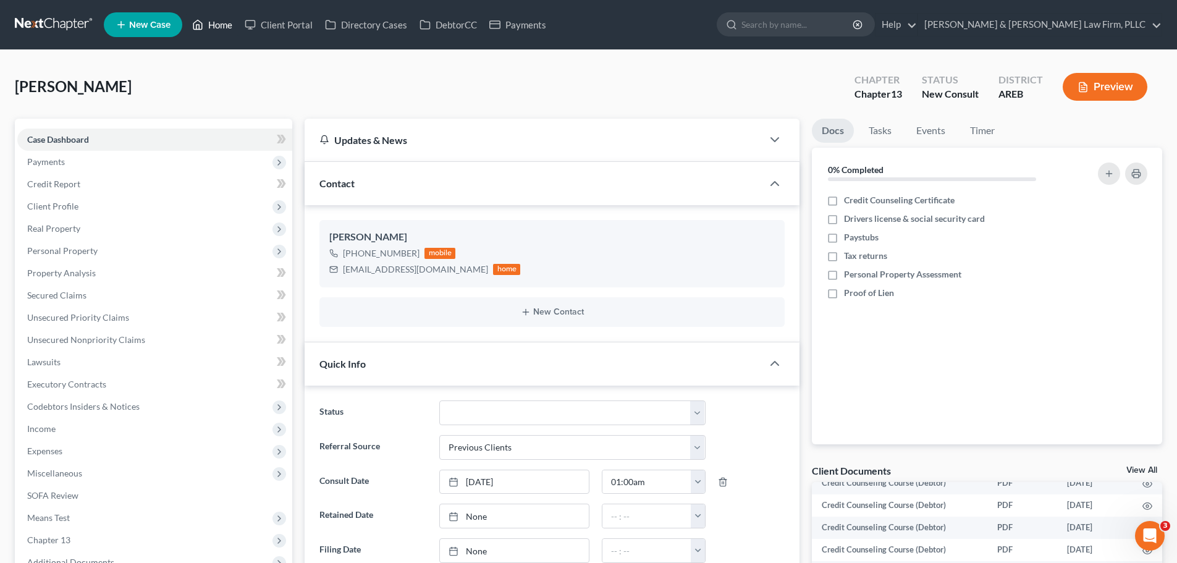
click at [198, 27] on icon at bounding box center [197, 24] width 11 height 15
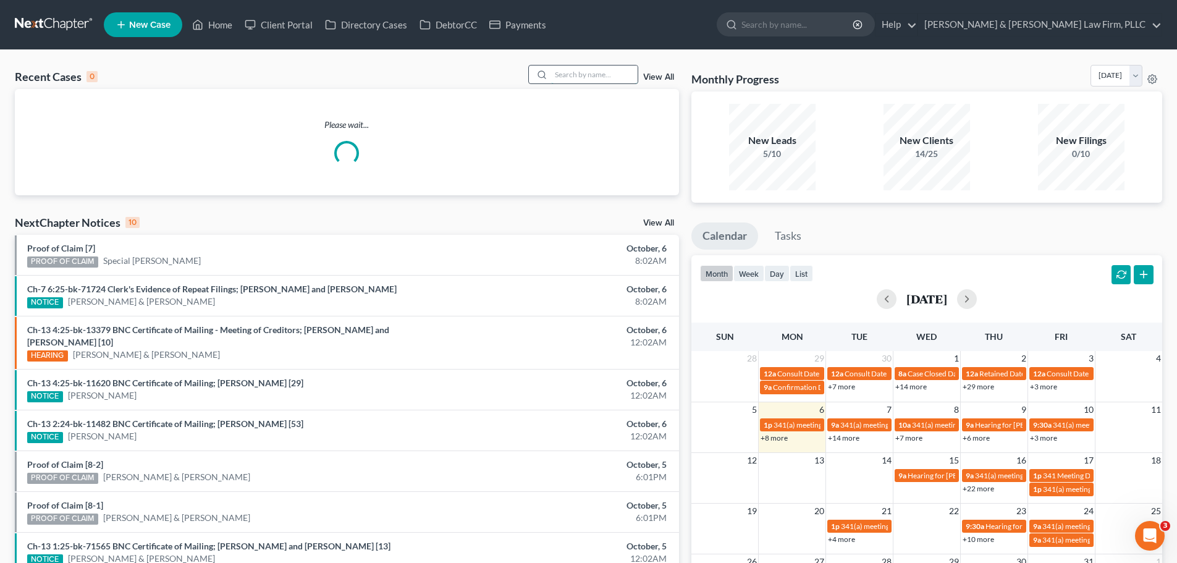
click at [604, 72] on input "search" at bounding box center [594, 74] width 87 height 18
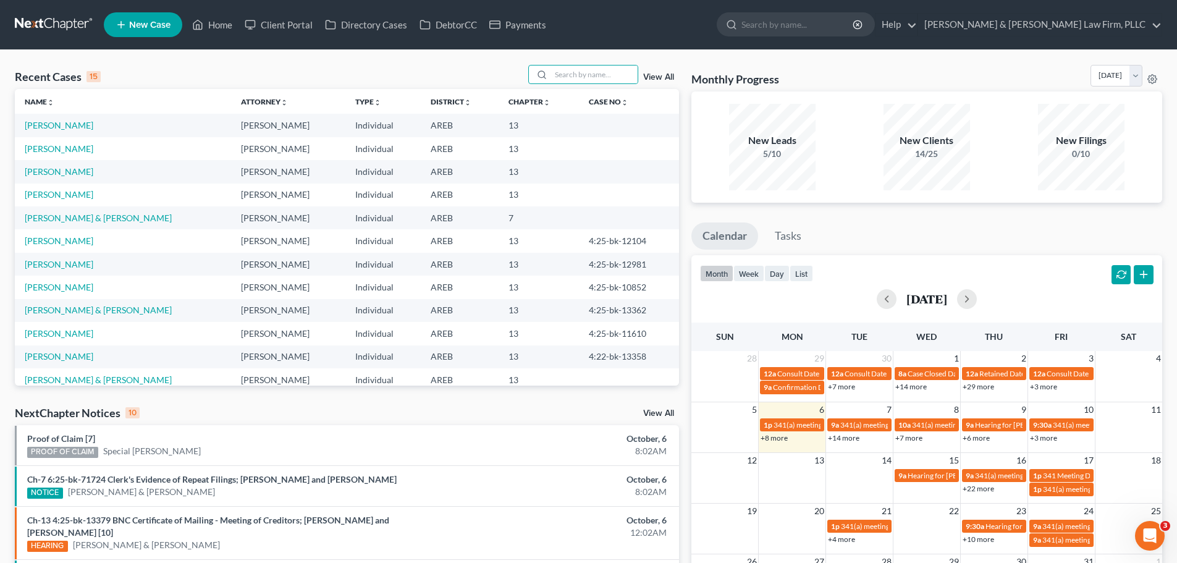
click at [654, 76] on link "View All" at bounding box center [658, 77] width 31 height 9
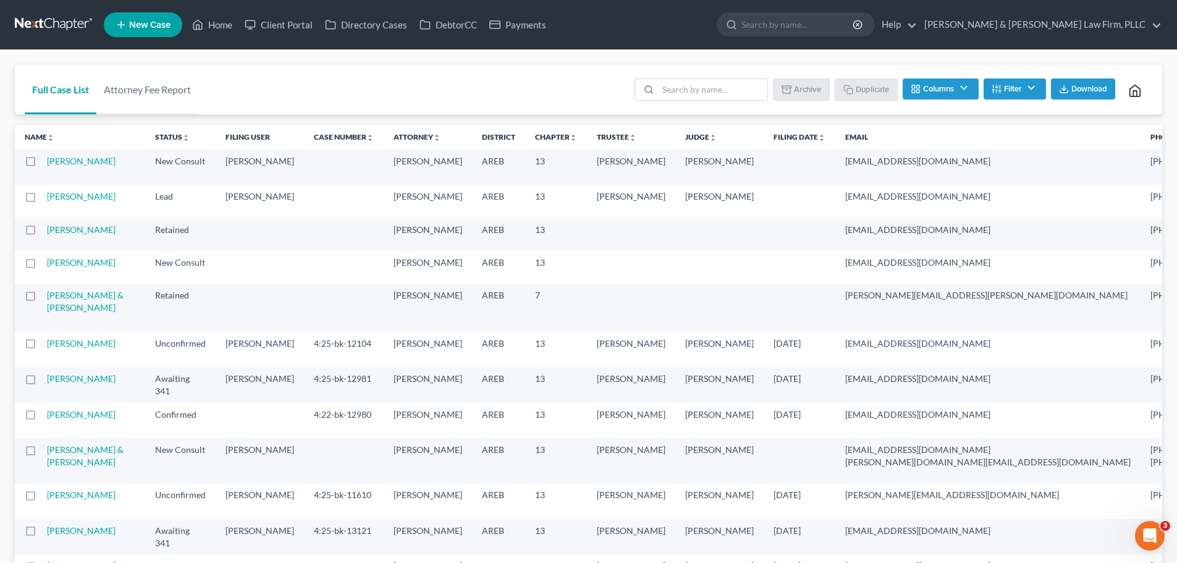
click at [42, 200] on label at bounding box center [42, 200] width 0 height 0
click at [47, 198] on input "checkbox" at bounding box center [51, 194] width 8 height 8
click at [800, 91] on button "Archive" at bounding box center [803, 88] width 56 height 21
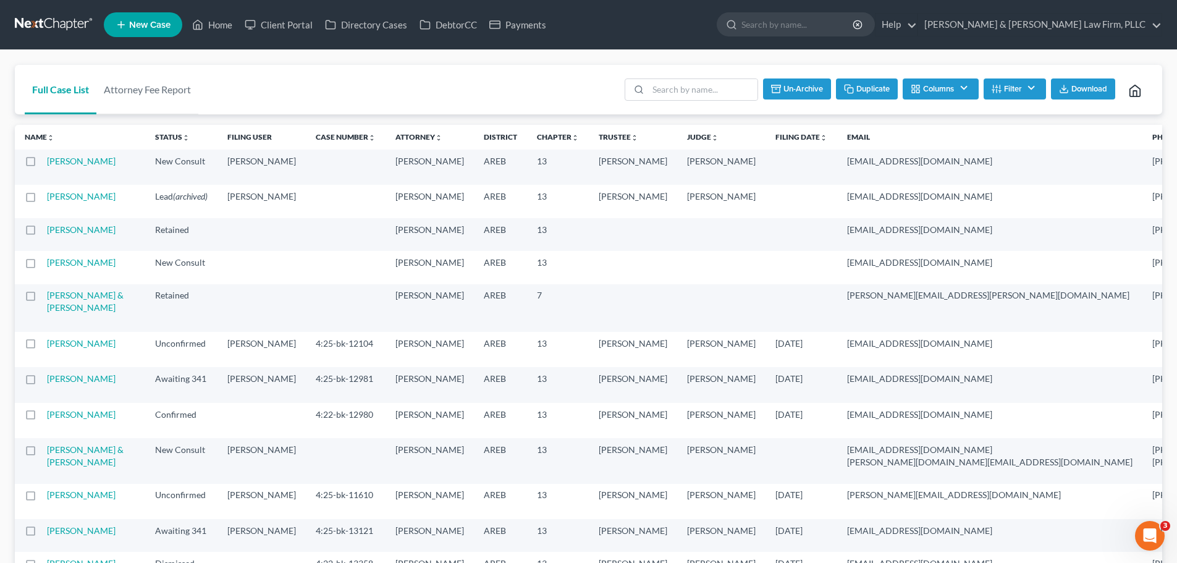
checkbox input "false"
click at [69, 166] on link "[PERSON_NAME]" at bounding box center [81, 161] width 69 height 11
select select "1"
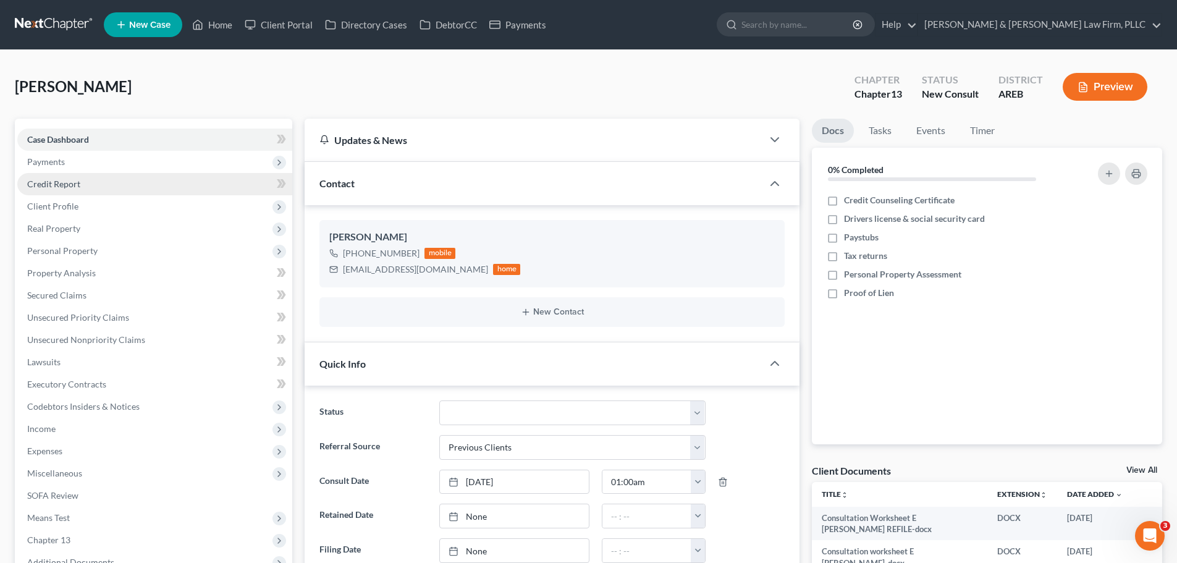
drag, startPoint x: 108, startPoint y: 152, endPoint x: 111, endPoint y: 192, distance: 40.2
click at [108, 152] on span "Payments" at bounding box center [154, 162] width 275 height 22
click at [110, 191] on link "Invoices" at bounding box center [167, 184] width 250 height 22
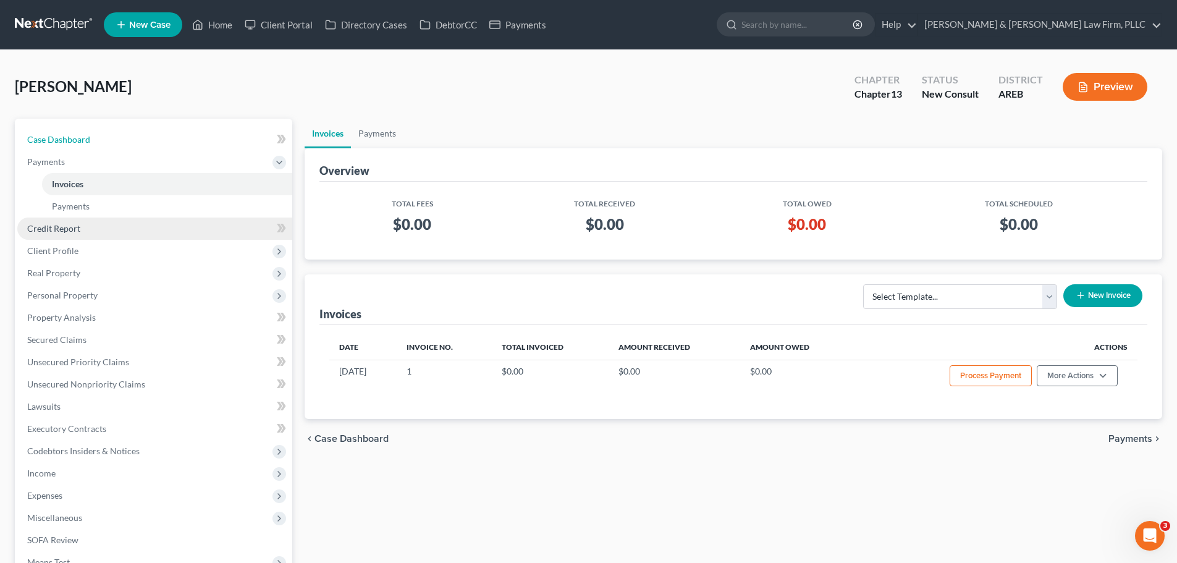
drag, startPoint x: 148, startPoint y: 136, endPoint x: 205, endPoint y: 227, distance: 107.1
click at [148, 136] on link "Case Dashboard" at bounding box center [154, 140] width 275 height 22
select select "1"
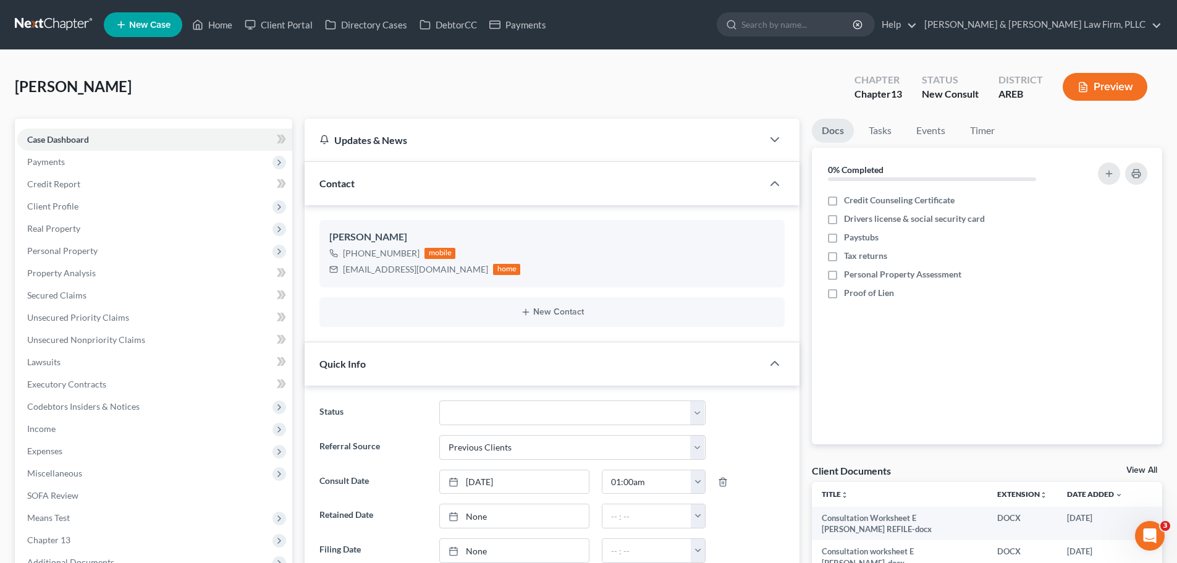
scroll to position [309, 0]
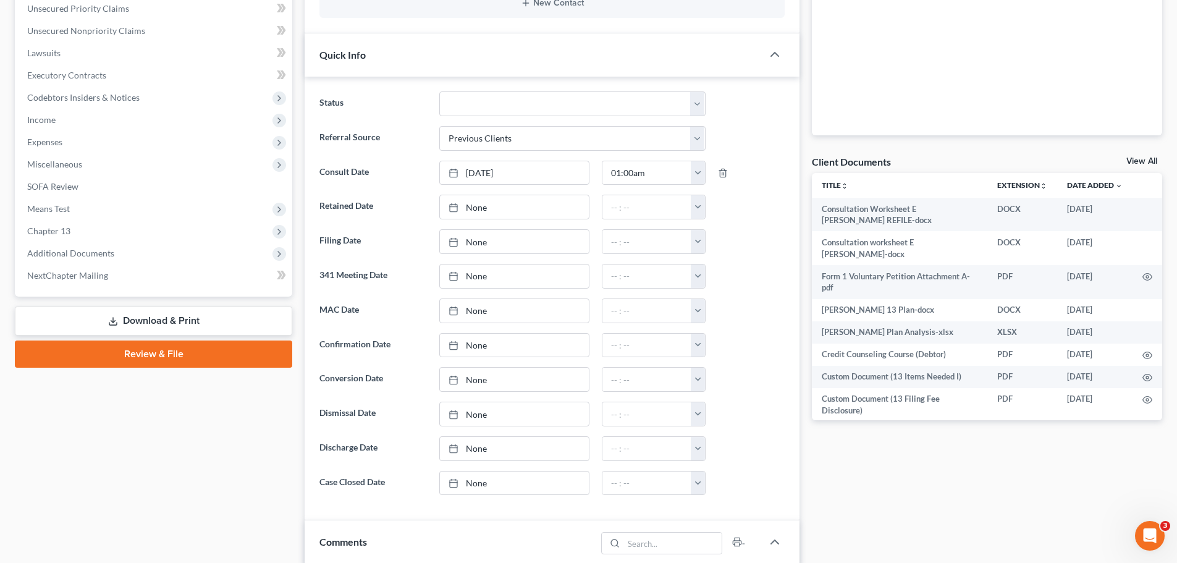
click at [1144, 158] on link "View All" at bounding box center [1141, 161] width 31 height 9
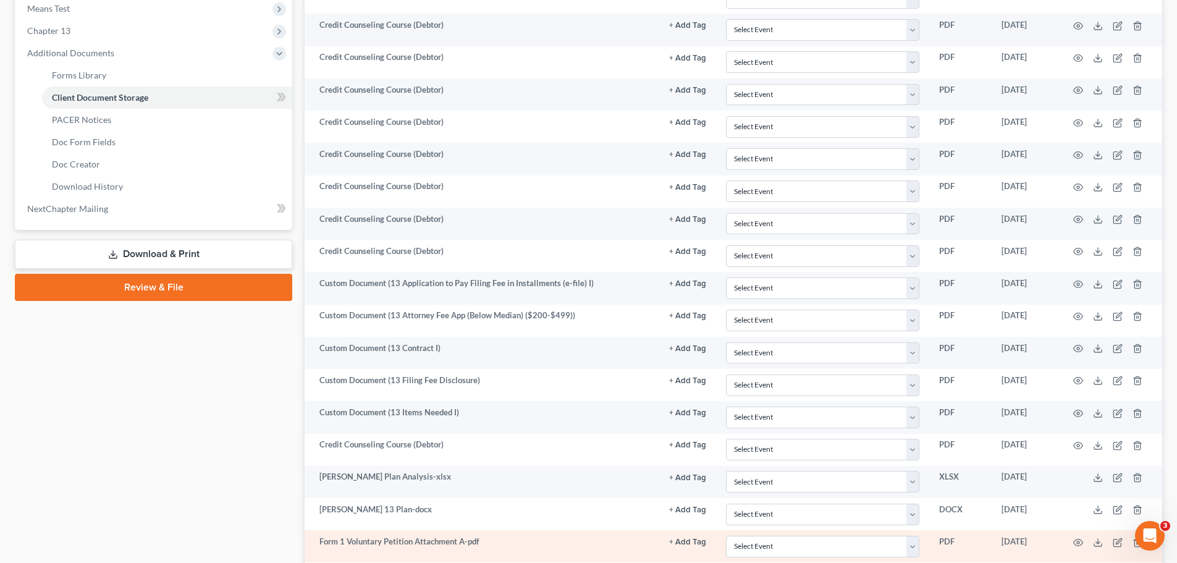
scroll to position [670, 0]
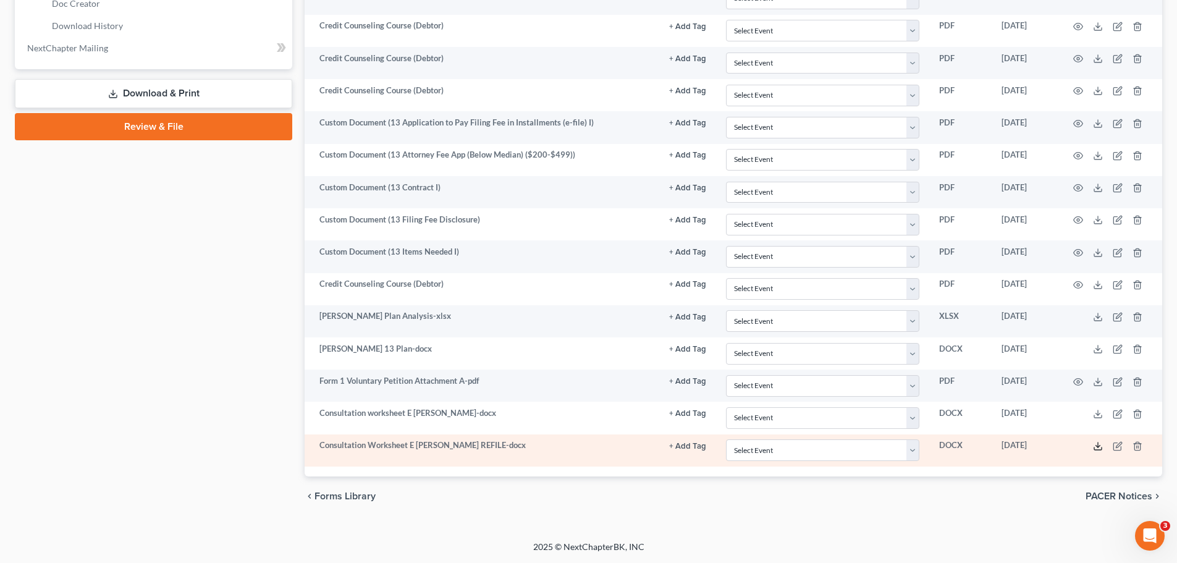
click at [1094, 445] on icon at bounding box center [1098, 446] width 10 height 10
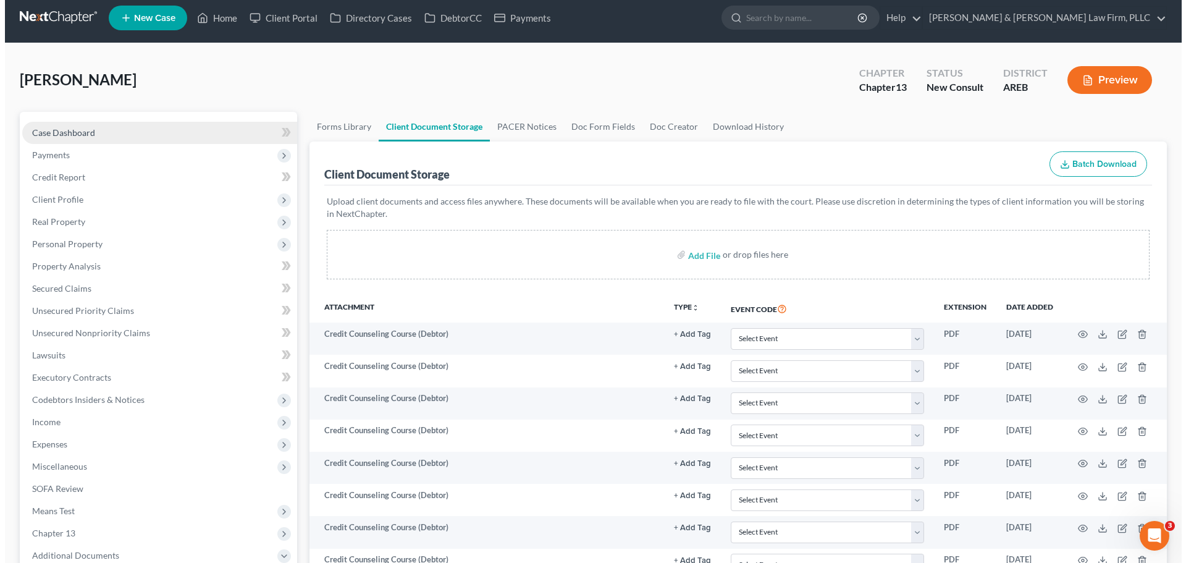
scroll to position [0, 0]
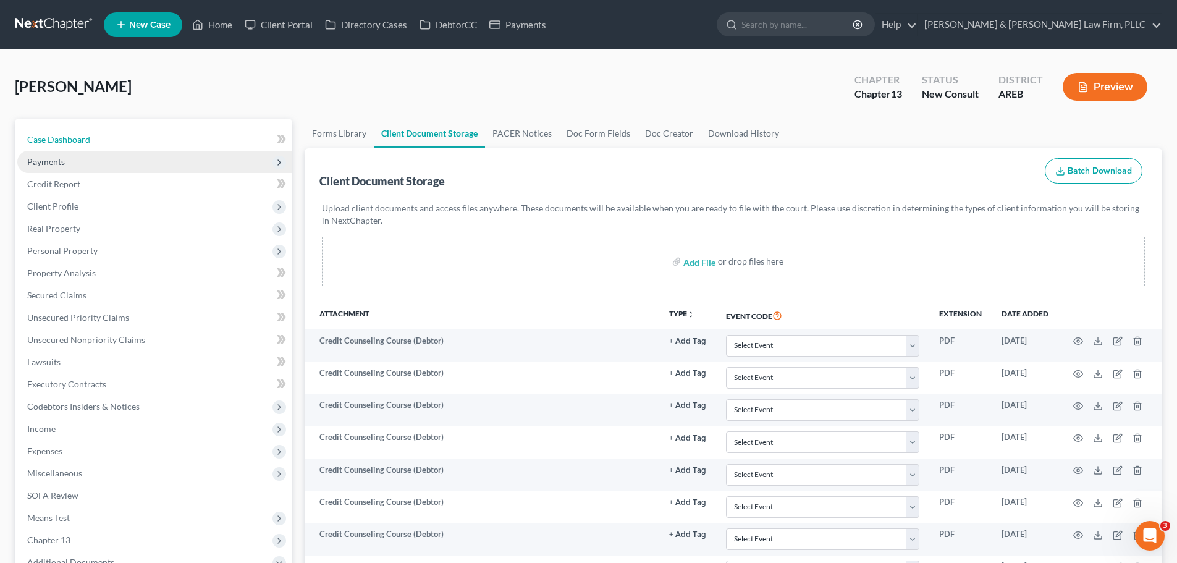
drag, startPoint x: 120, startPoint y: 140, endPoint x: 121, endPoint y: 171, distance: 30.3
click at [120, 140] on link "Case Dashboard" at bounding box center [154, 140] width 275 height 22
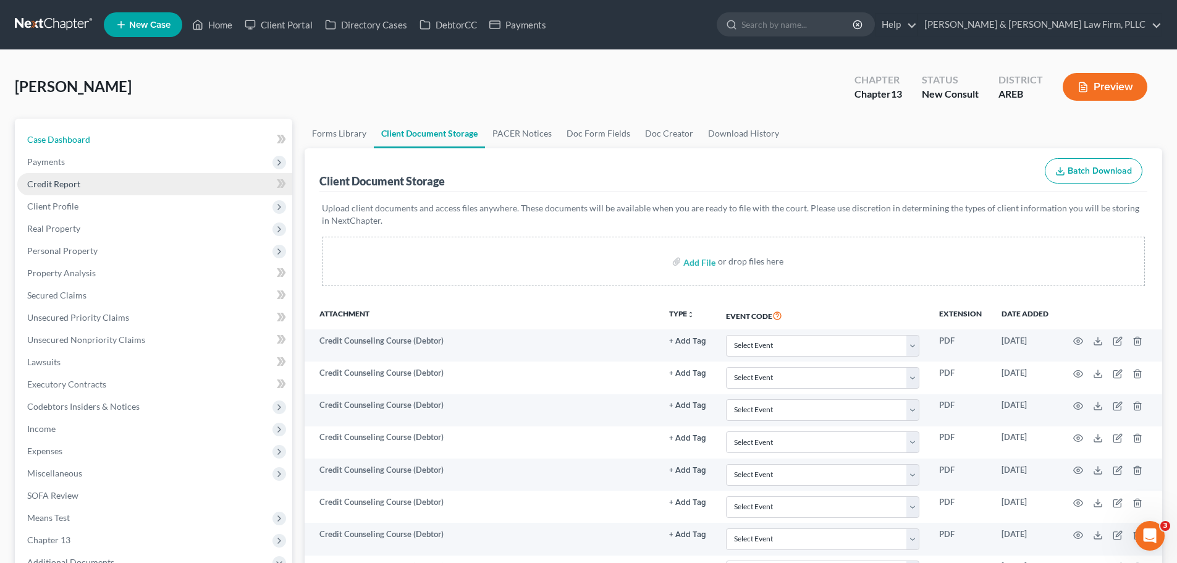
select select "1"
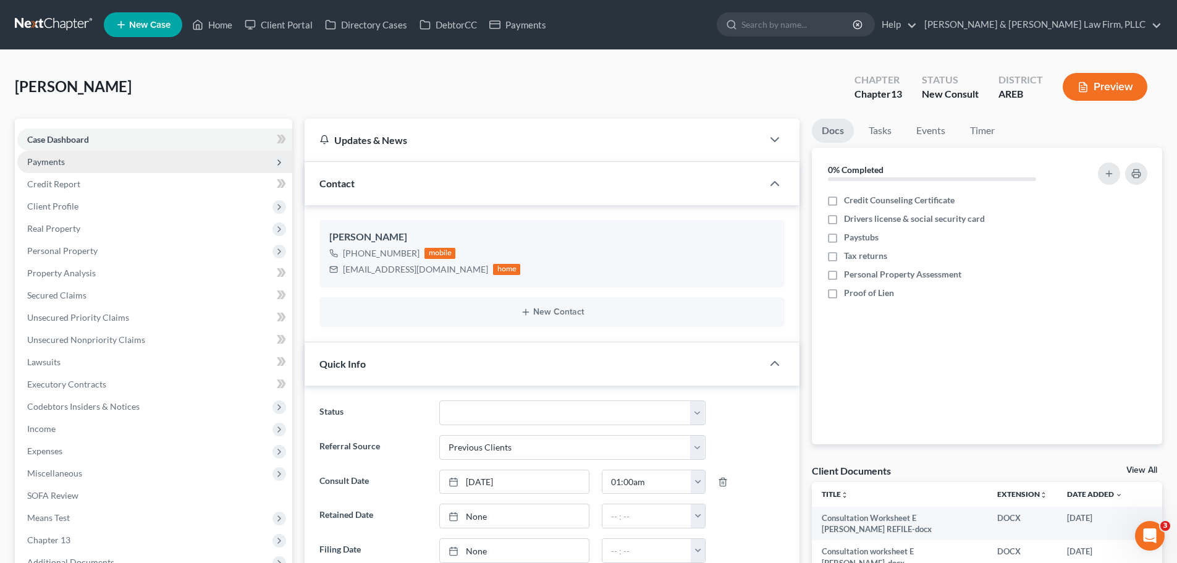
click at [98, 159] on span "Payments" at bounding box center [154, 162] width 275 height 22
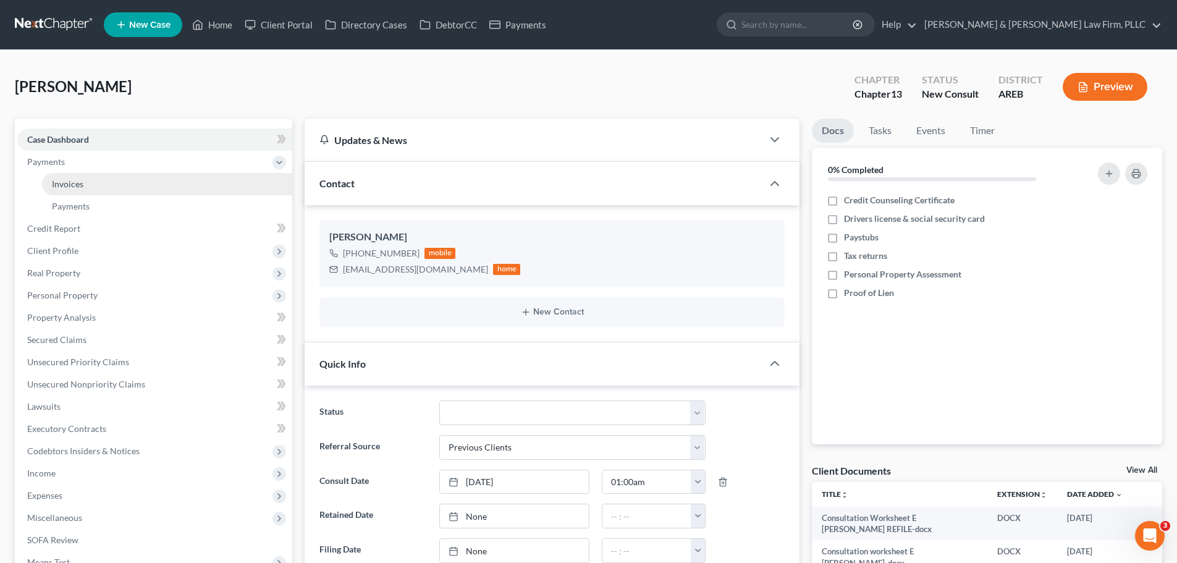
click at [88, 179] on link "Invoices" at bounding box center [167, 184] width 250 height 22
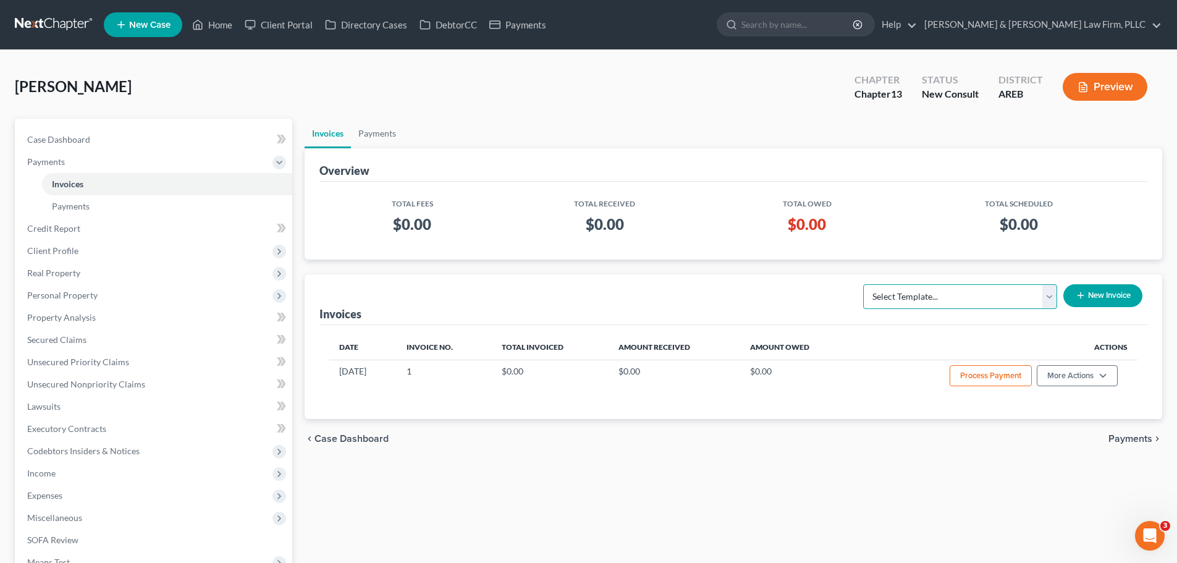
click at [990, 292] on select "Select Template... Chapter 13 Bankruptcy - Individual Chapter 13 Bankruptcy - J…" at bounding box center [960, 296] width 194 height 25
select select "0"
click at [864, 284] on select "Select Template... Chapter 13 Bankruptcy - Individual Chapter 13 Bankruptcy - J…" at bounding box center [960, 296] width 194 height 25
click at [1102, 285] on button "New Invoice" at bounding box center [1102, 295] width 79 height 23
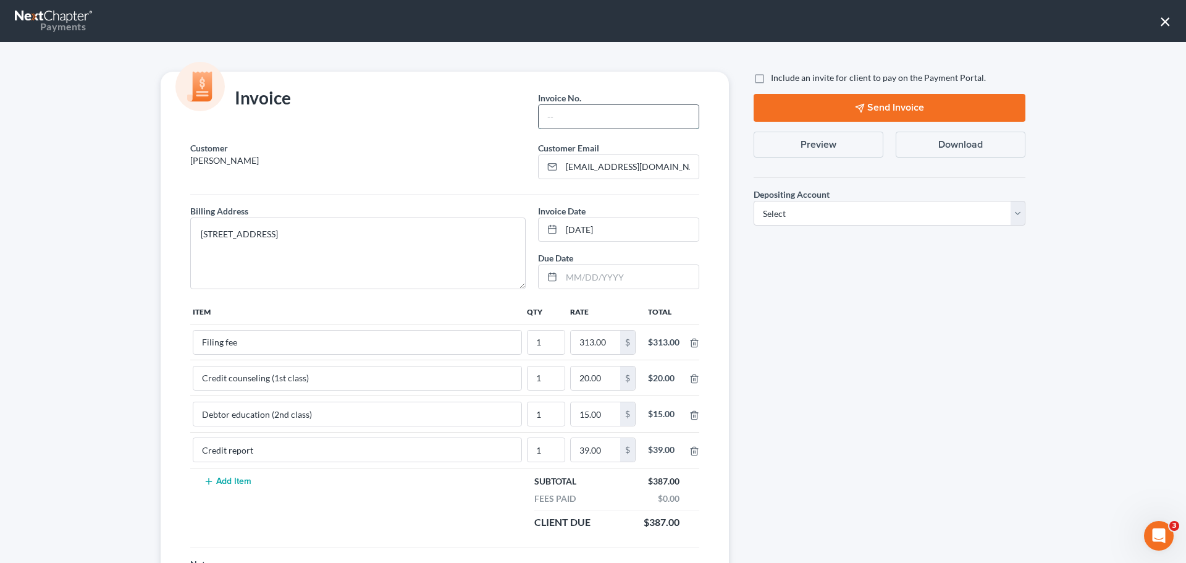
drag, startPoint x: 620, startPoint y: 112, endPoint x: 622, endPoint y: 119, distance: 6.5
click at [620, 112] on input "text" at bounding box center [619, 116] width 160 height 23
type input "Ch 13"
drag, startPoint x: 806, startPoint y: 213, endPoint x: 806, endPoint y: 225, distance: 12.4
click at [806, 213] on select "Select Operation Trust" at bounding box center [890, 213] width 272 height 25
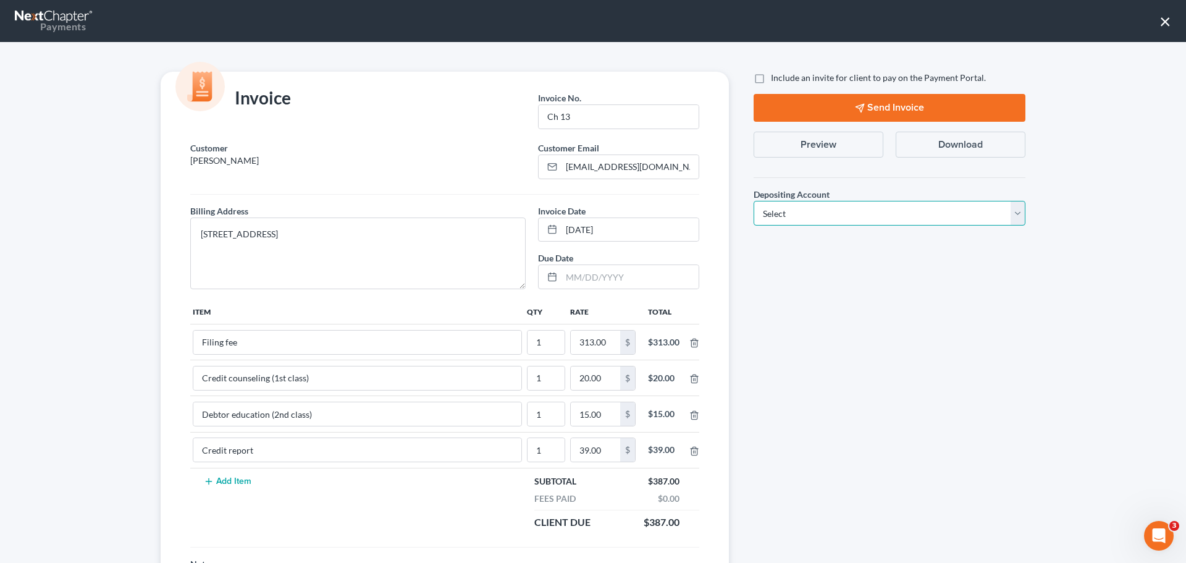
select select "1"
click at [754, 201] on select "Select Operation Trust" at bounding box center [890, 213] width 272 height 25
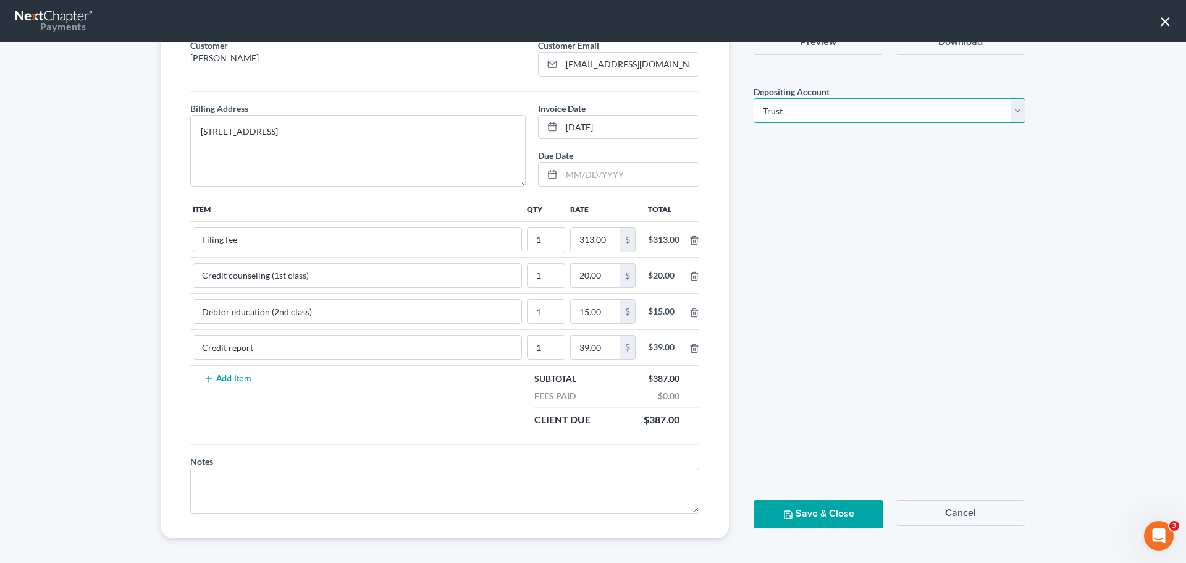
scroll to position [108, 0]
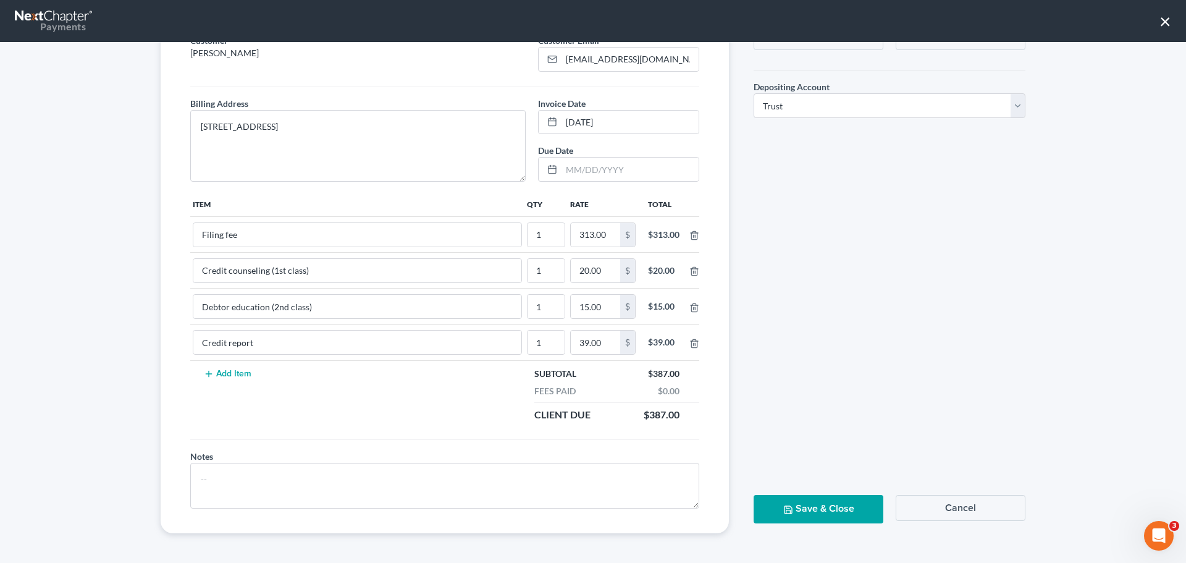
drag, startPoint x: 804, startPoint y: 499, endPoint x: 773, endPoint y: 440, distance: 66.6
click at [803, 499] on button "Save & Close" at bounding box center [819, 509] width 130 height 28
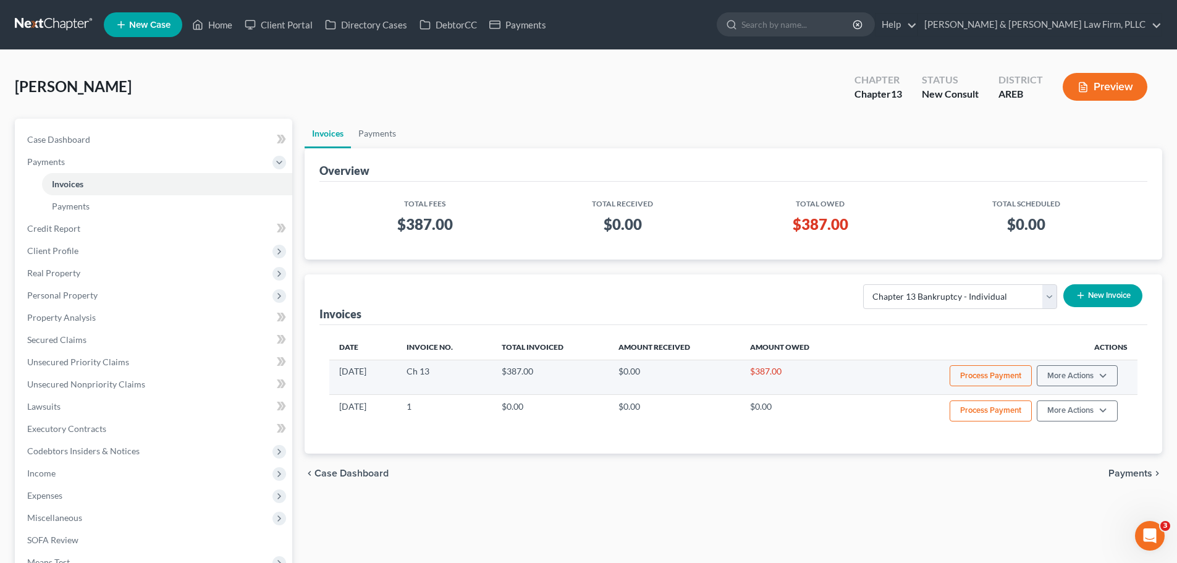
click at [999, 379] on button "Process Payment" at bounding box center [991, 375] width 82 height 21
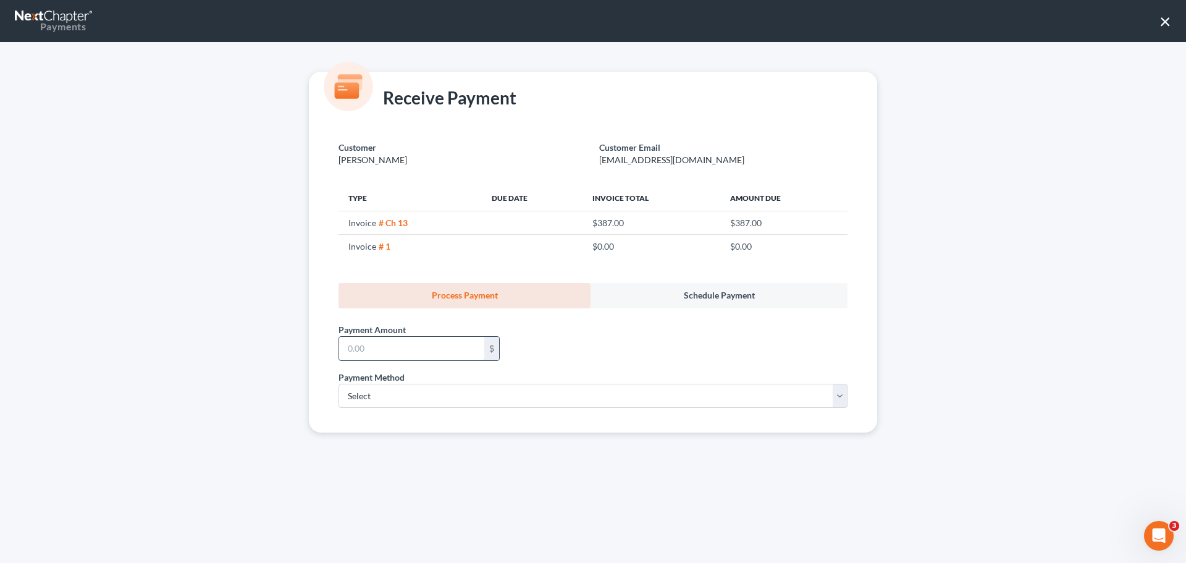
click at [384, 357] on input "text" at bounding box center [411, 348] width 145 height 23
type input "100.00"
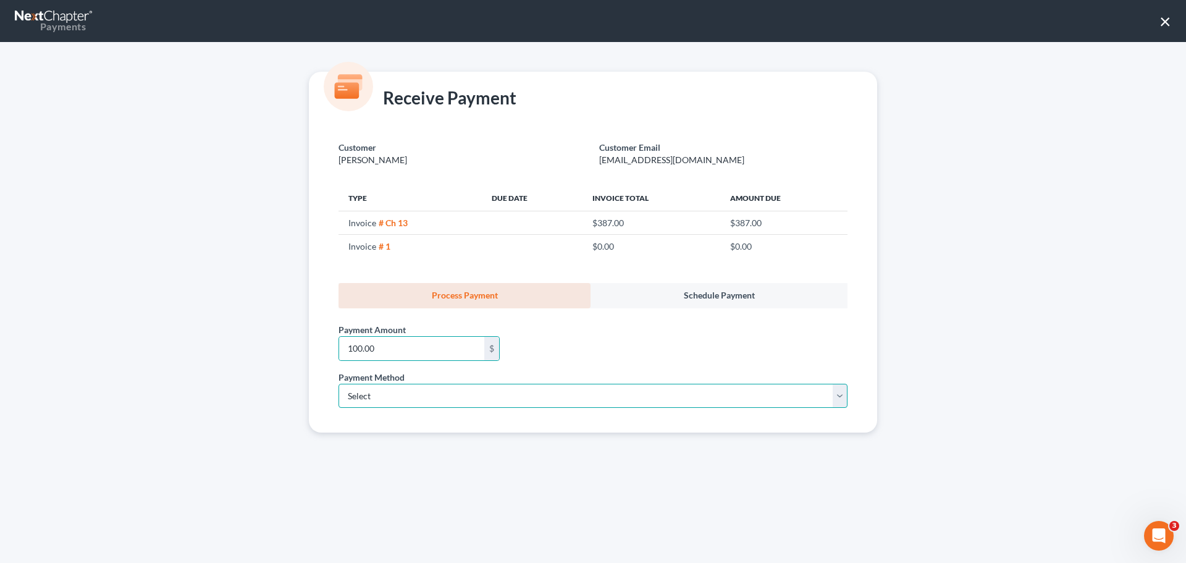
drag, startPoint x: 366, startPoint y: 389, endPoint x: 366, endPoint y: 407, distance: 18.5
click at [366, 389] on select "Select ACH Credit Card" at bounding box center [593, 396] width 509 height 25
select select "1"
click at [339, 384] on select "Select ACH Credit Card" at bounding box center [593, 396] width 509 height 25
select select "2"
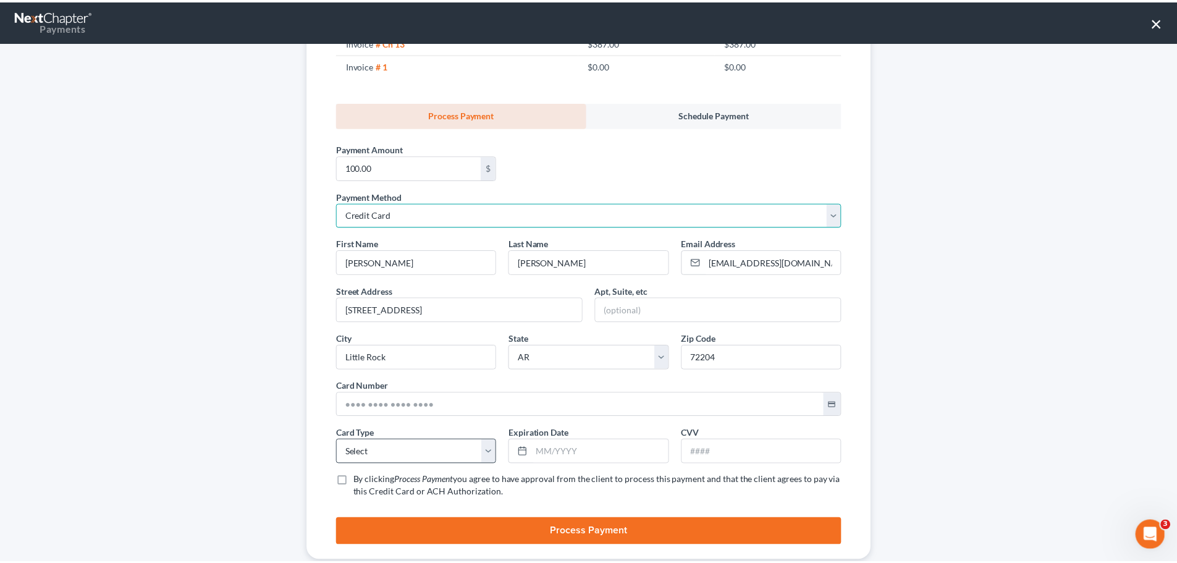
scroll to position [208, 0]
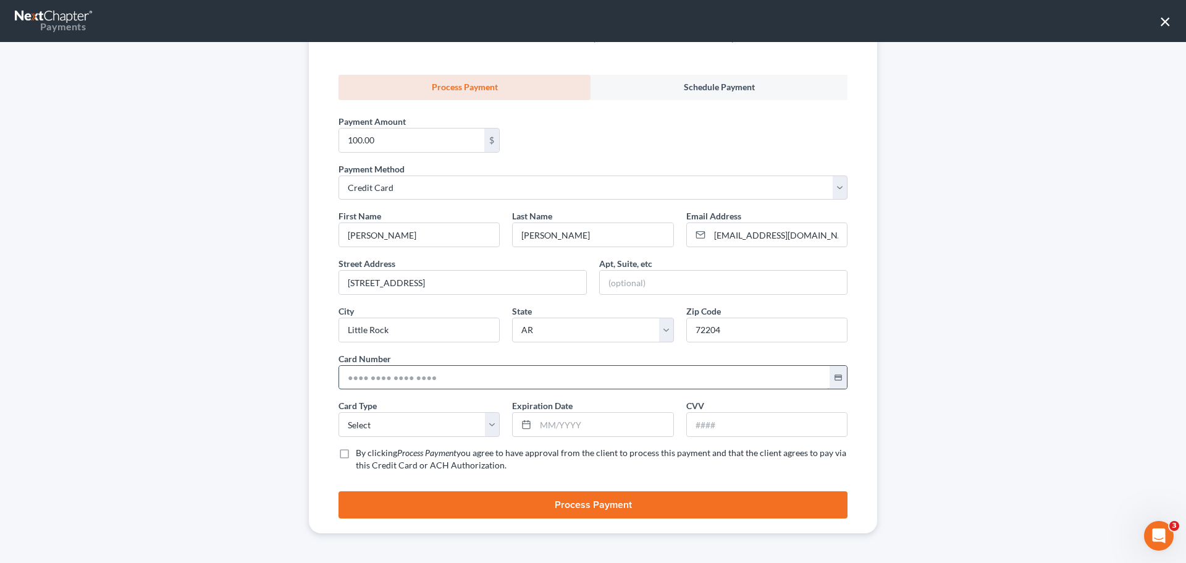
click at [379, 386] on input "text" at bounding box center [584, 377] width 491 height 23
click at [395, 377] on input "text" at bounding box center [584, 377] width 491 height 23
type input "5172 7901 1774 0644"
click at [422, 424] on select "Select Visa MasterCard Discover American Express" at bounding box center [419, 424] width 161 height 25
select select "1"
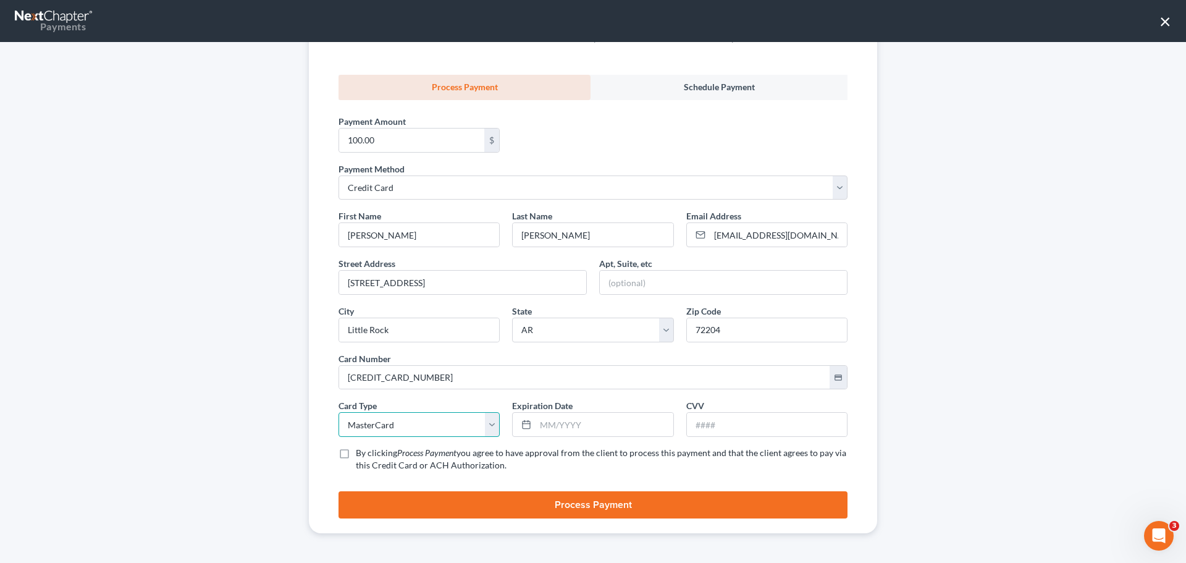
click at [339, 412] on select "Select Visa MasterCard Discover American Express" at bounding box center [419, 424] width 161 height 25
click at [536, 421] on input "text" at bounding box center [604, 424] width 137 height 23
type input "06/2030"
click at [745, 421] on input "text" at bounding box center [767, 424] width 160 height 23
type input "154"
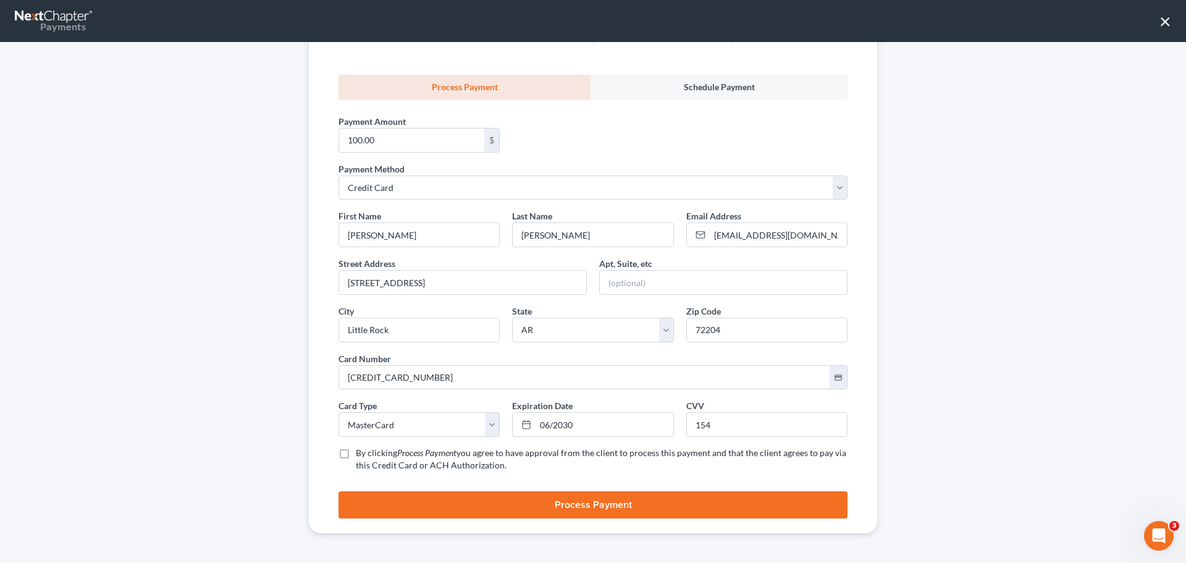
drag, startPoint x: 342, startPoint y: 454, endPoint x: 389, endPoint y: 493, distance: 60.9
click at [356, 455] on label "By clicking Process Payment you agree to have approval from the client to proce…" at bounding box center [602, 459] width 492 height 25
click at [361, 455] on input "By clicking Process Payment you agree to have approval from the client to proce…" at bounding box center [365, 451] width 8 height 8
checkbox input "true"
click at [394, 507] on button "Process Payment" at bounding box center [593, 504] width 509 height 27
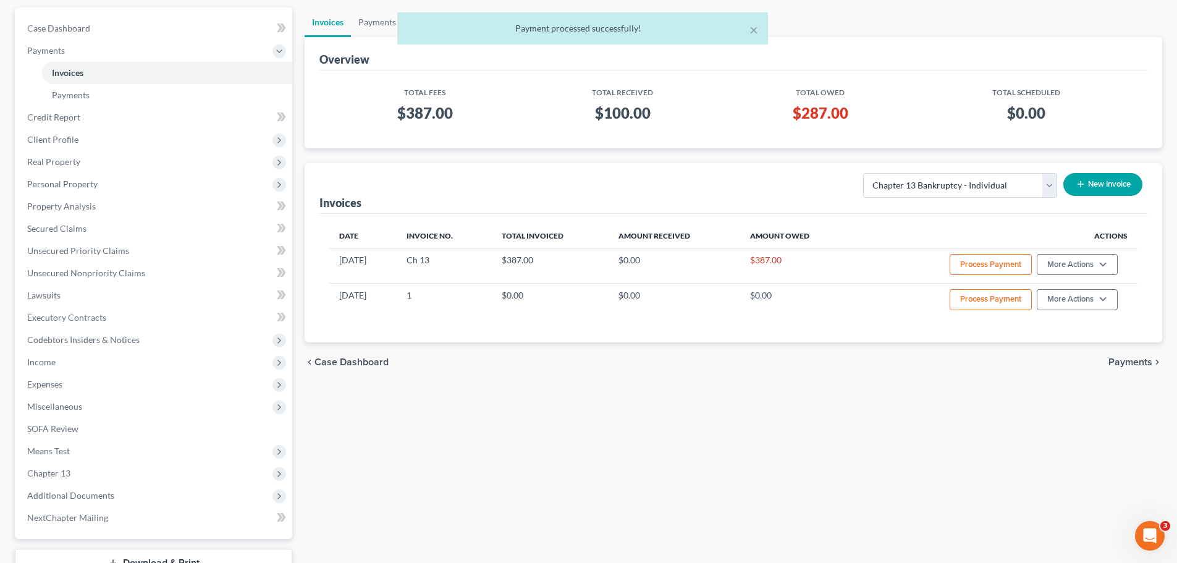
scroll to position [0, 0]
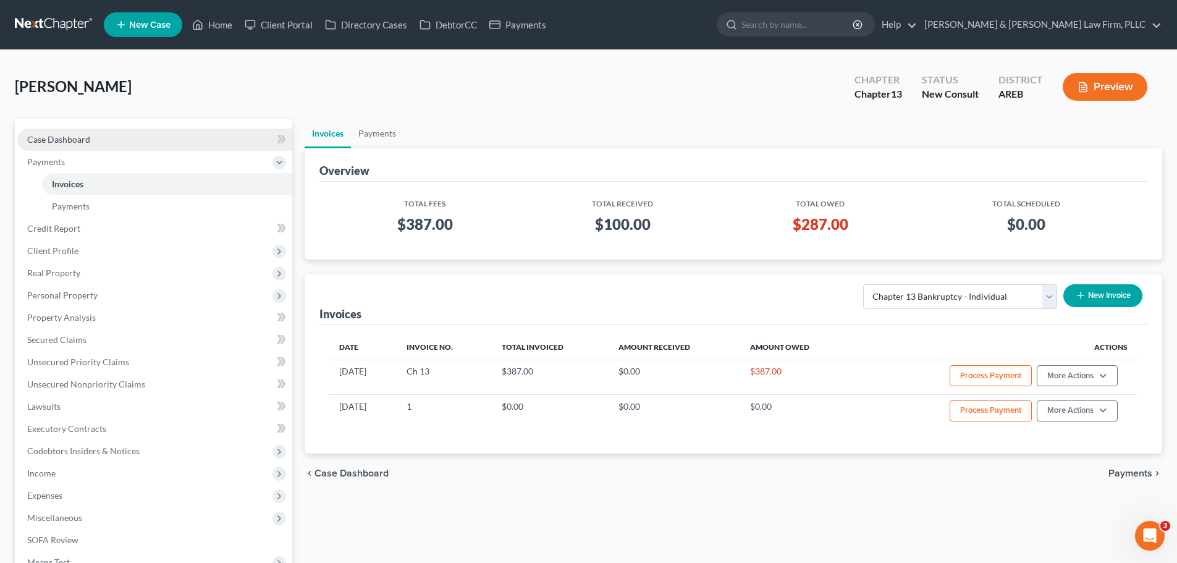
click at [62, 140] on span "Case Dashboard" at bounding box center [58, 139] width 63 height 11
select select "5"
select select "1"
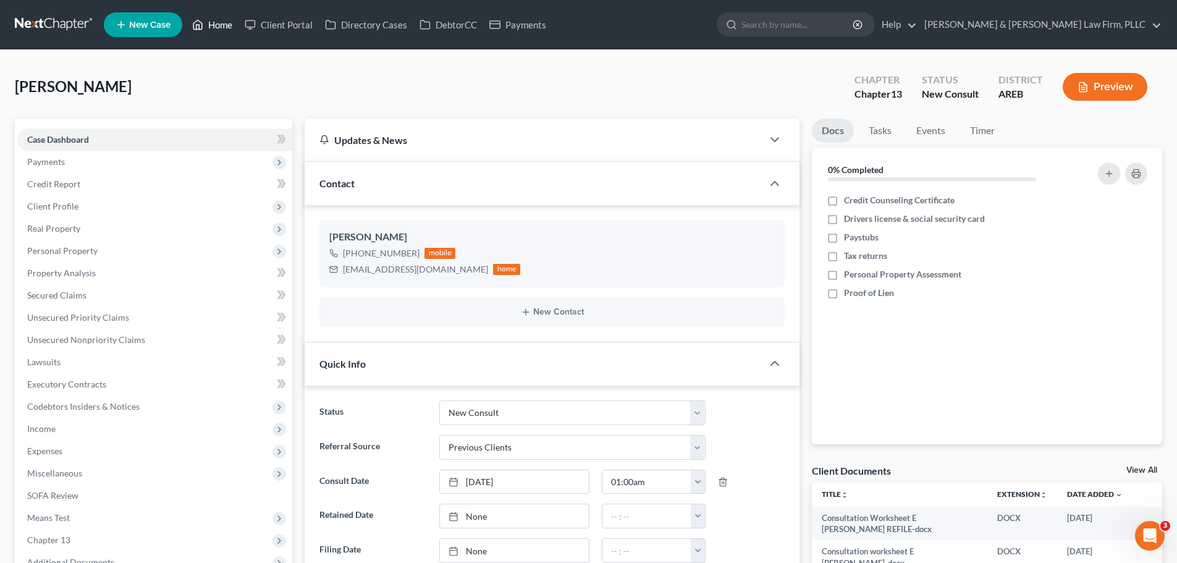
drag, startPoint x: 221, startPoint y: 27, endPoint x: 7, endPoint y: 154, distance: 248.5
click at [221, 27] on link "Home" at bounding box center [212, 25] width 53 height 22
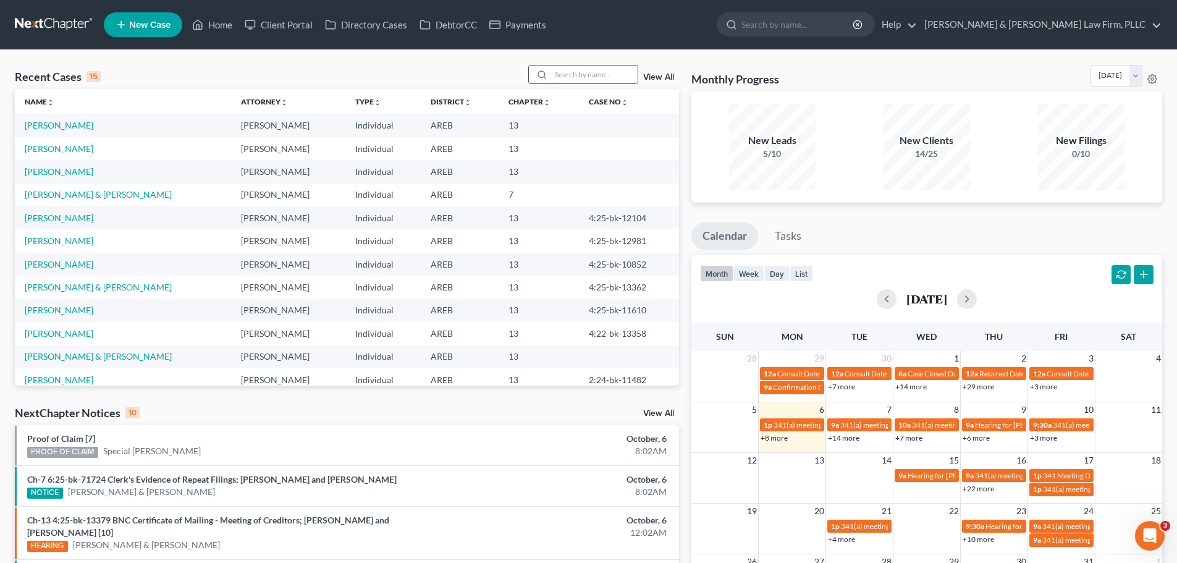
click at [581, 74] on input "search" at bounding box center [594, 74] width 87 height 18
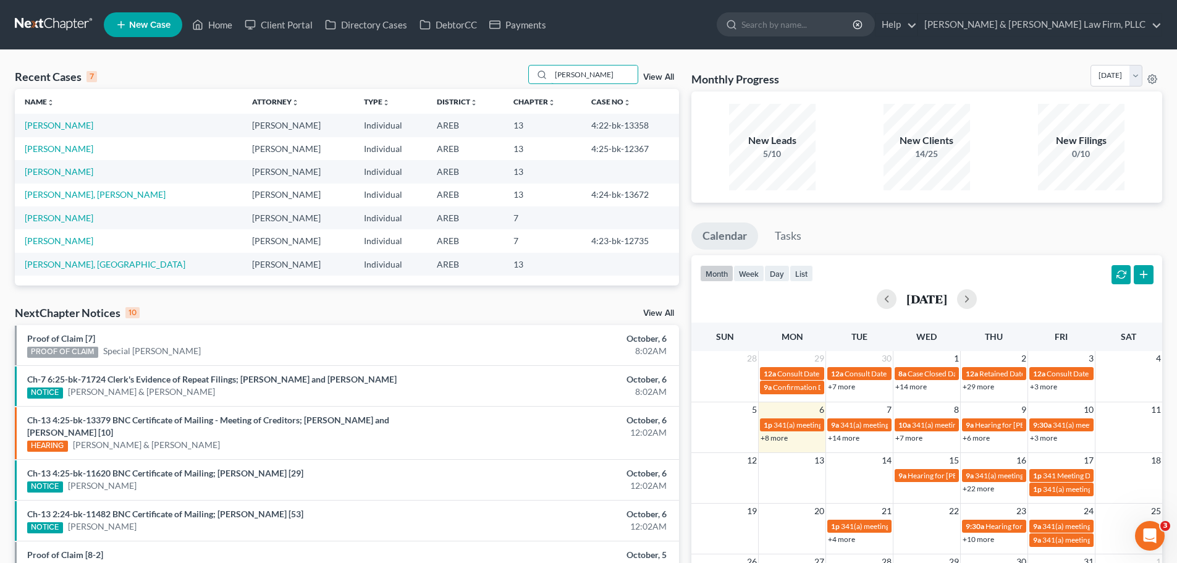
type input "shelton"
click at [66, 143] on link "[PERSON_NAME]" at bounding box center [59, 148] width 69 height 11
select select "2"
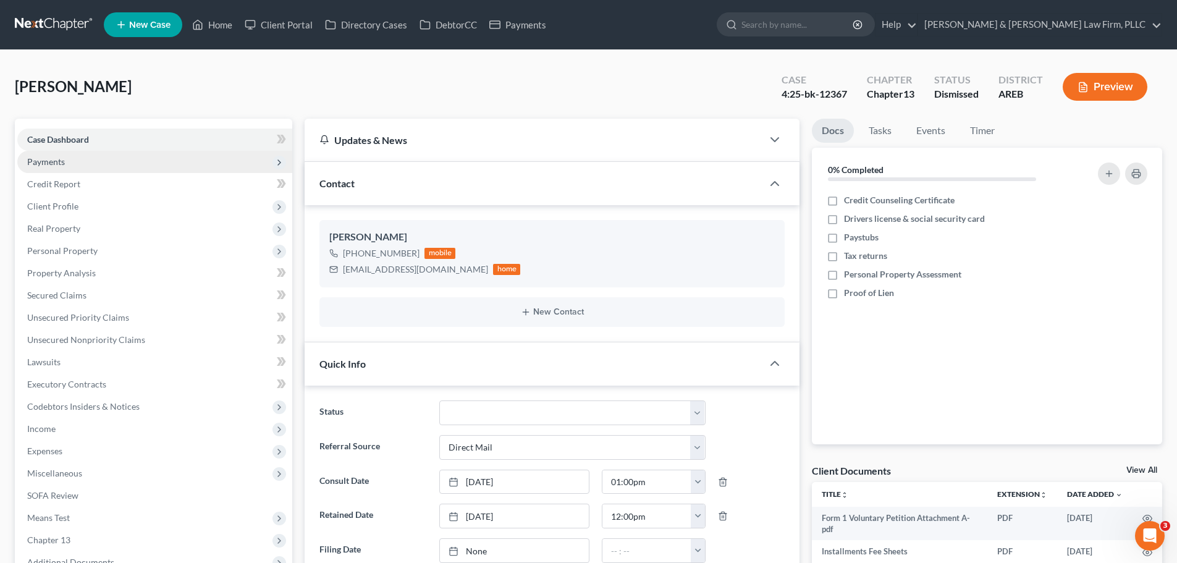
click at [89, 163] on span "Payments" at bounding box center [154, 162] width 275 height 22
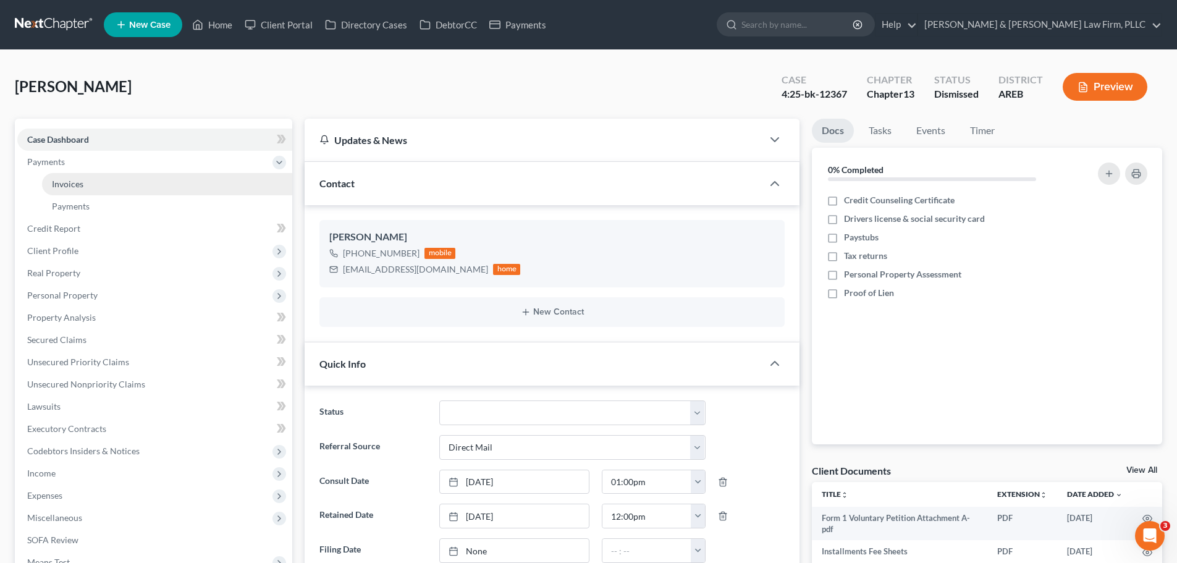
click at [106, 185] on link "Invoices" at bounding box center [167, 184] width 250 height 22
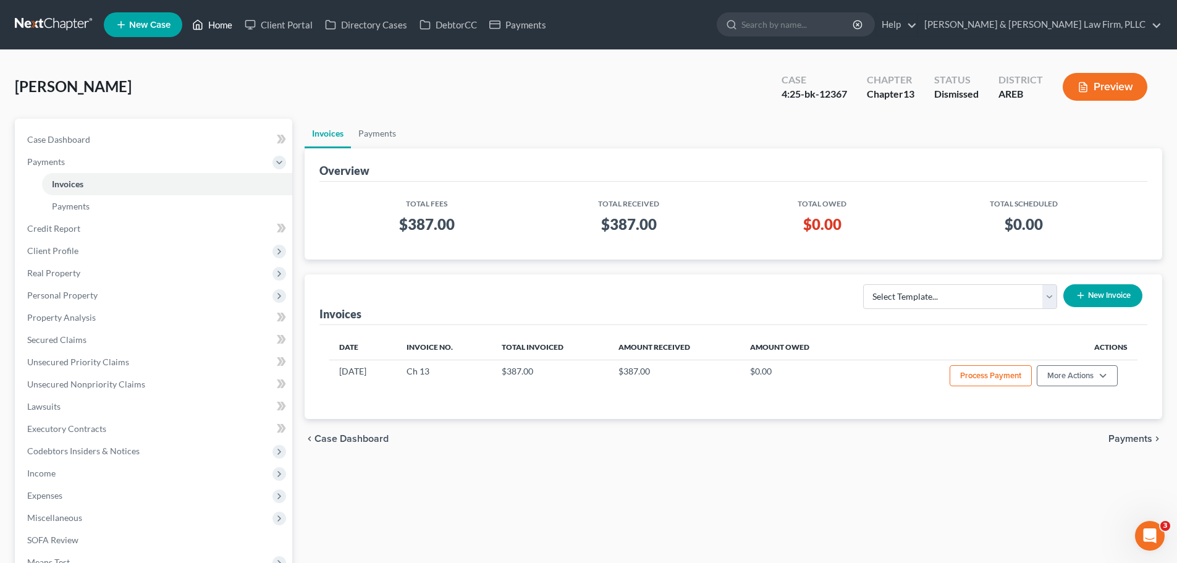
click at [208, 25] on link "Home" at bounding box center [212, 25] width 53 height 22
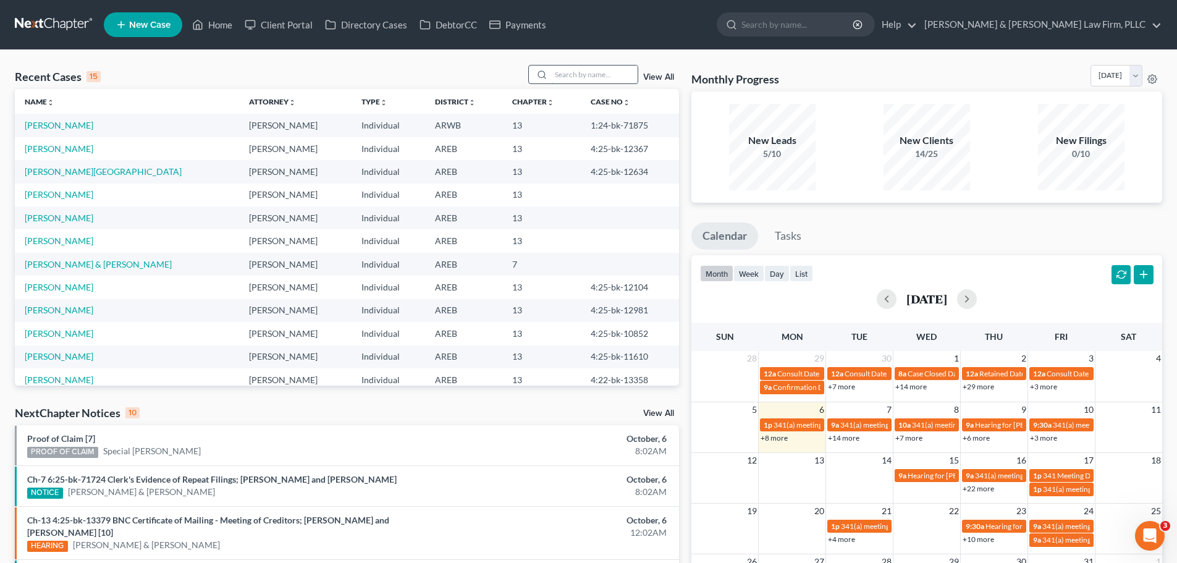
click at [575, 75] on input "search" at bounding box center [594, 74] width 87 height 18
click at [594, 75] on input "search" at bounding box center [594, 74] width 87 height 18
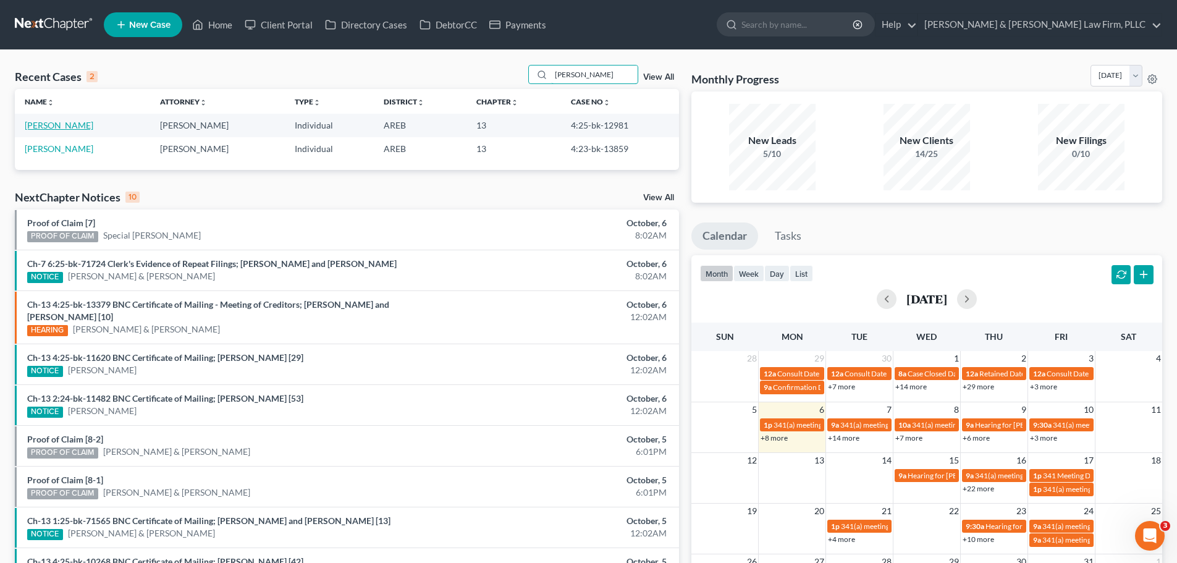
type input "mcfarlin"
click at [45, 129] on link "[PERSON_NAME]" at bounding box center [59, 125] width 69 height 11
select select "0"
select select "1"
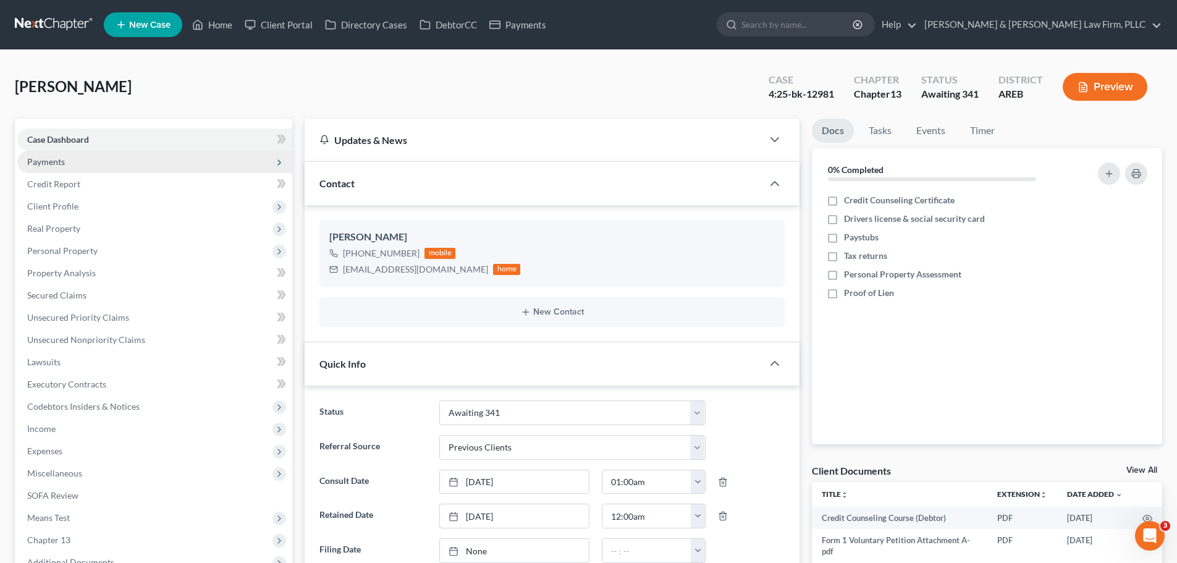
click at [78, 162] on span "Payments" at bounding box center [154, 162] width 275 height 22
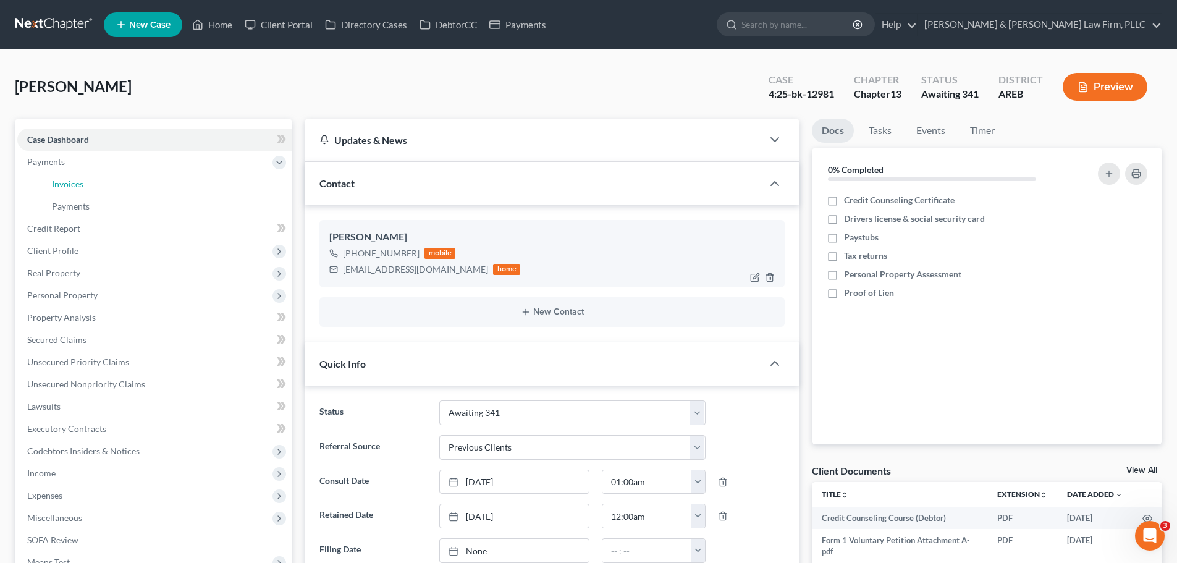
drag, startPoint x: 101, startPoint y: 184, endPoint x: 527, endPoint y: 260, distance: 433.1
click at [101, 183] on link "Invoices" at bounding box center [167, 184] width 250 height 22
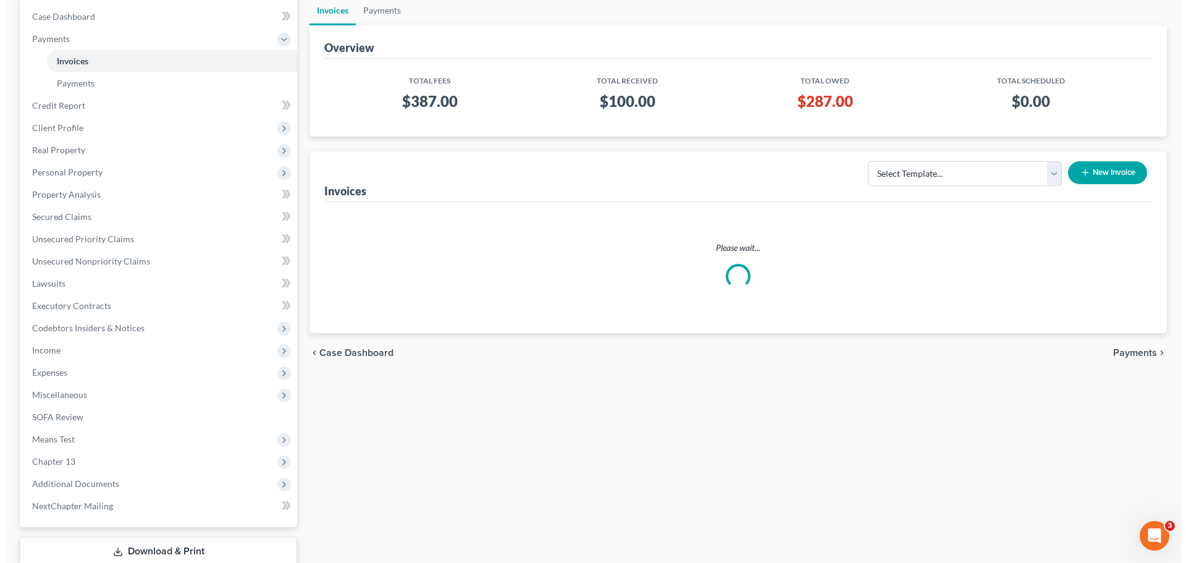
scroll to position [124, 0]
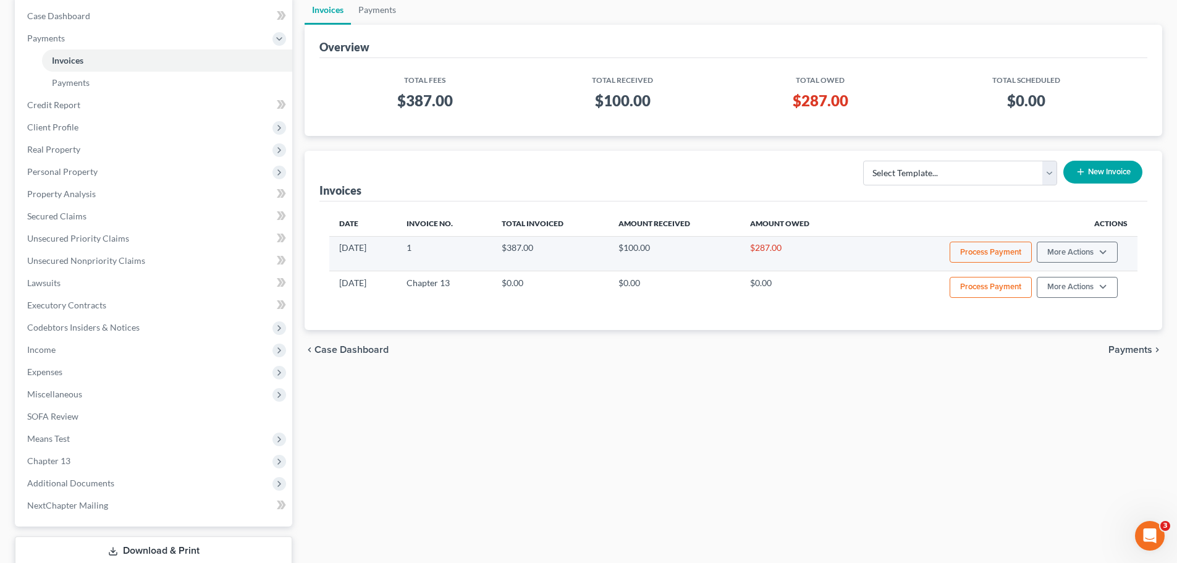
click at [974, 251] on button "Process Payment" at bounding box center [991, 252] width 82 height 21
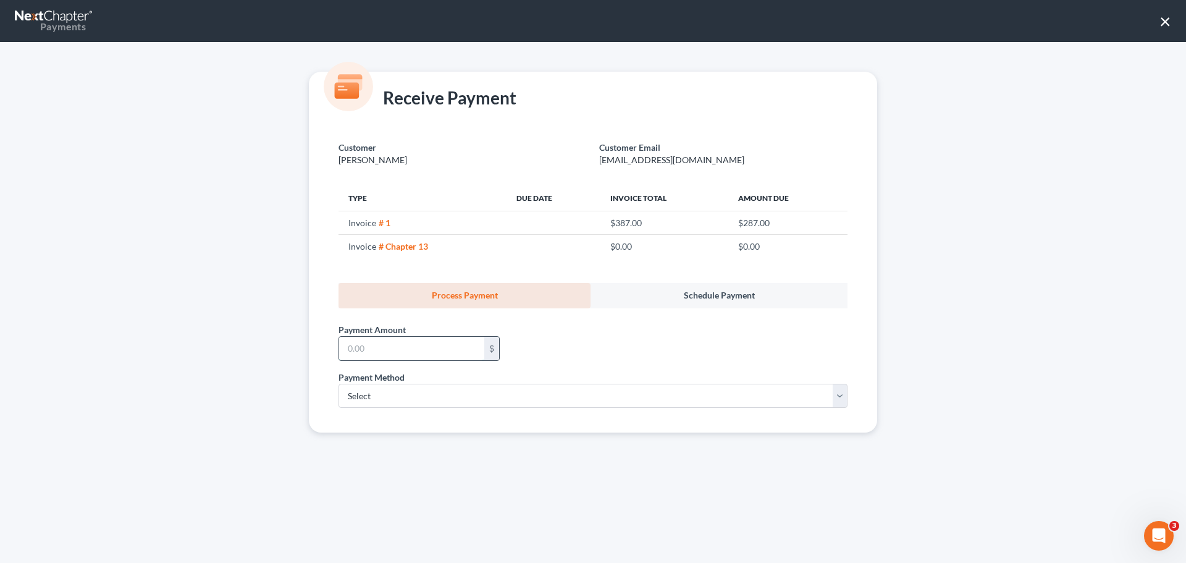
click at [392, 345] on input "text" at bounding box center [411, 348] width 145 height 23
type input "100.00"
click at [394, 379] on span "Payment Method" at bounding box center [372, 377] width 66 height 11
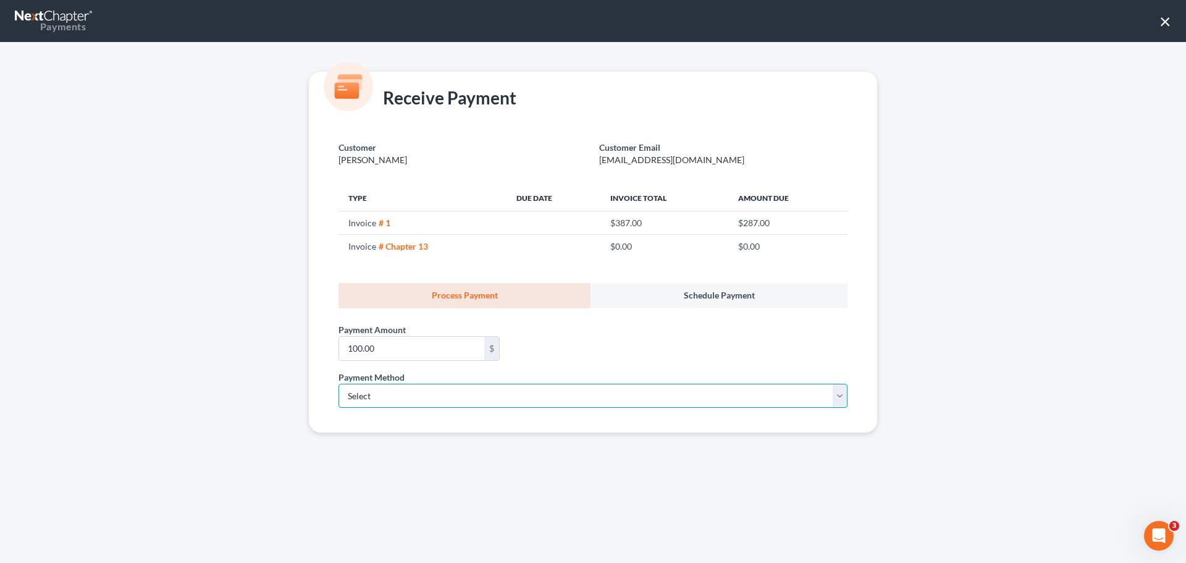
drag, startPoint x: 426, startPoint y: 394, endPoint x: 425, endPoint y: 402, distance: 7.5
click at [426, 394] on select "Select ACH Credit Card" at bounding box center [593, 396] width 509 height 25
select select "1"
click at [339, 384] on select "Select ACH Credit Card" at bounding box center [593, 396] width 509 height 25
select select "2"
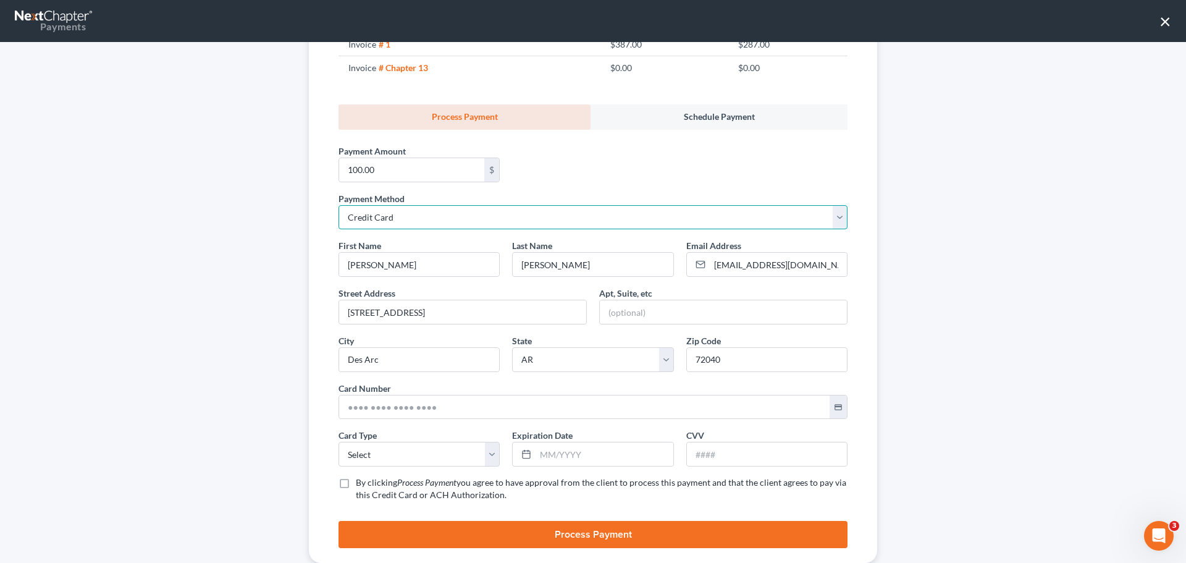
scroll to position [208, 0]
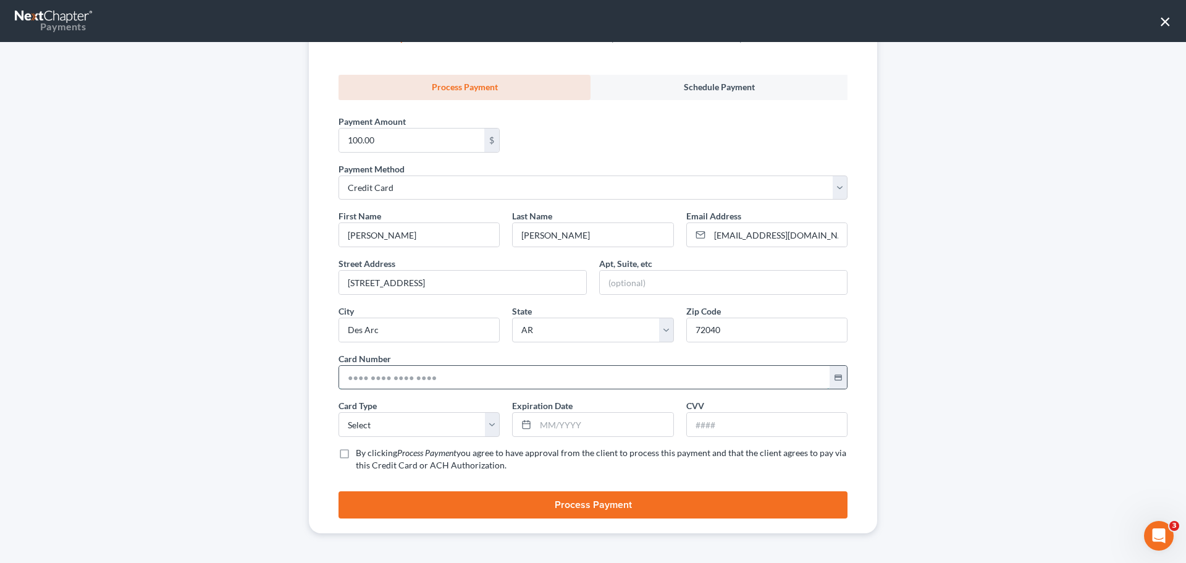
click at [402, 374] on input "text" at bounding box center [584, 377] width 491 height 23
click at [413, 377] on input "text" at bounding box center [584, 377] width 491 height 23
click at [374, 376] on input "text" at bounding box center [584, 377] width 491 height 23
click at [437, 381] on input "text" at bounding box center [584, 377] width 491 height 23
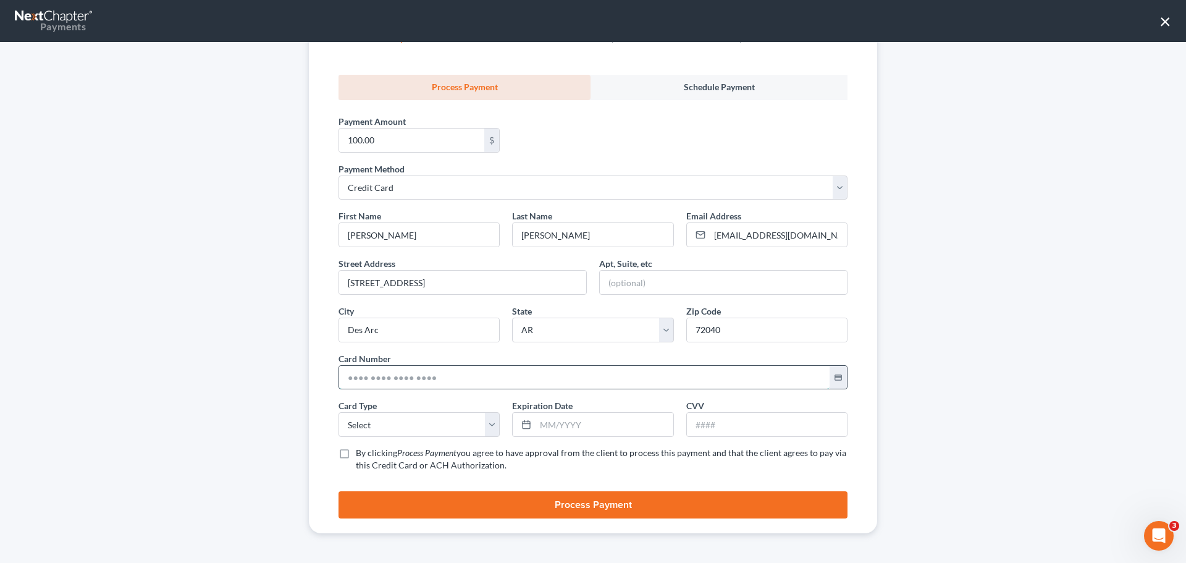
click at [399, 376] on input "text" at bounding box center [584, 377] width 491 height 23
type input "4217 8360 5509 8352"
click at [387, 426] on select "Select Visa MasterCard Discover American Express" at bounding box center [419, 424] width 161 height 25
select select "0"
click at [339, 412] on select "Select Visa MasterCard Discover American Express" at bounding box center [419, 424] width 161 height 25
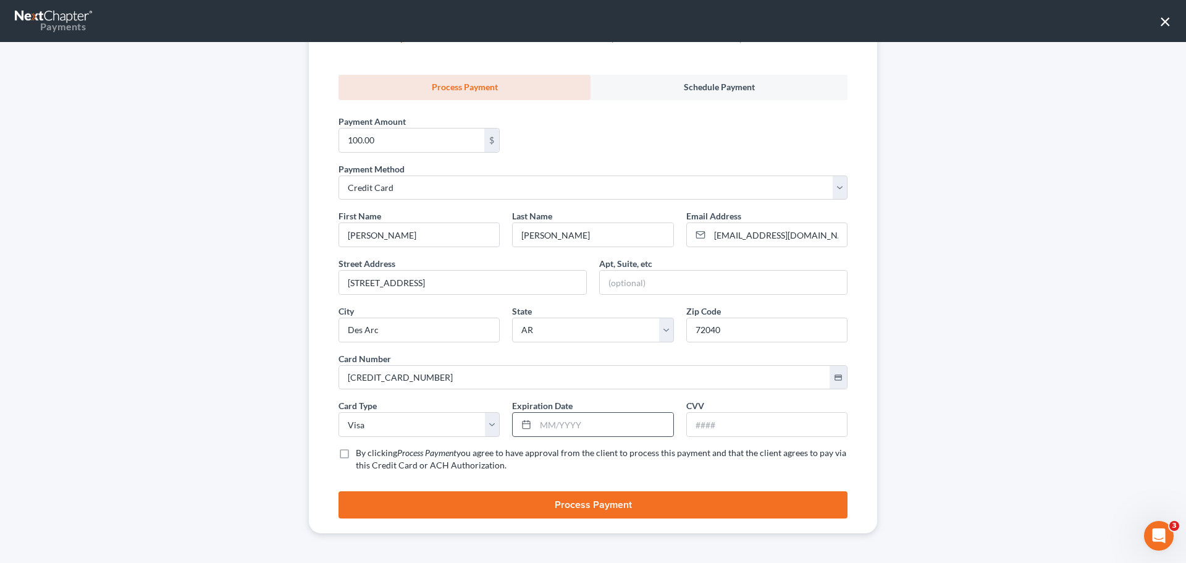
click at [569, 437] on div at bounding box center [592, 424] width 161 height 25
click at [565, 426] on input "text" at bounding box center [604, 424] width 137 height 23
type input "03/2027"
click at [728, 428] on input "text" at bounding box center [767, 424] width 160 height 23
type input "271"
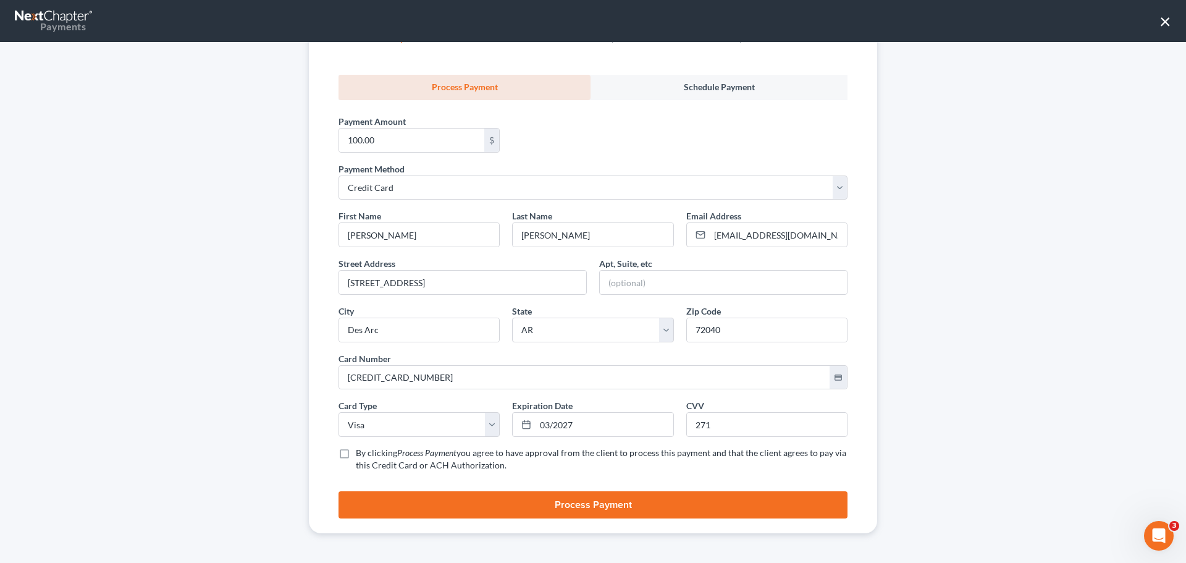
click at [356, 453] on label "By clicking Process Payment you agree to have approval from the client to proce…" at bounding box center [602, 459] width 492 height 25
click at [361, 453] on input "By clicking Process Payment you agree to have approval from the client to proce…" at bounding box center [365, 451] width 8 height 8
checkbox input "true"
click at [401, 501] on button "Process Payment" at bounding box center [593, 504] width 509 height 27
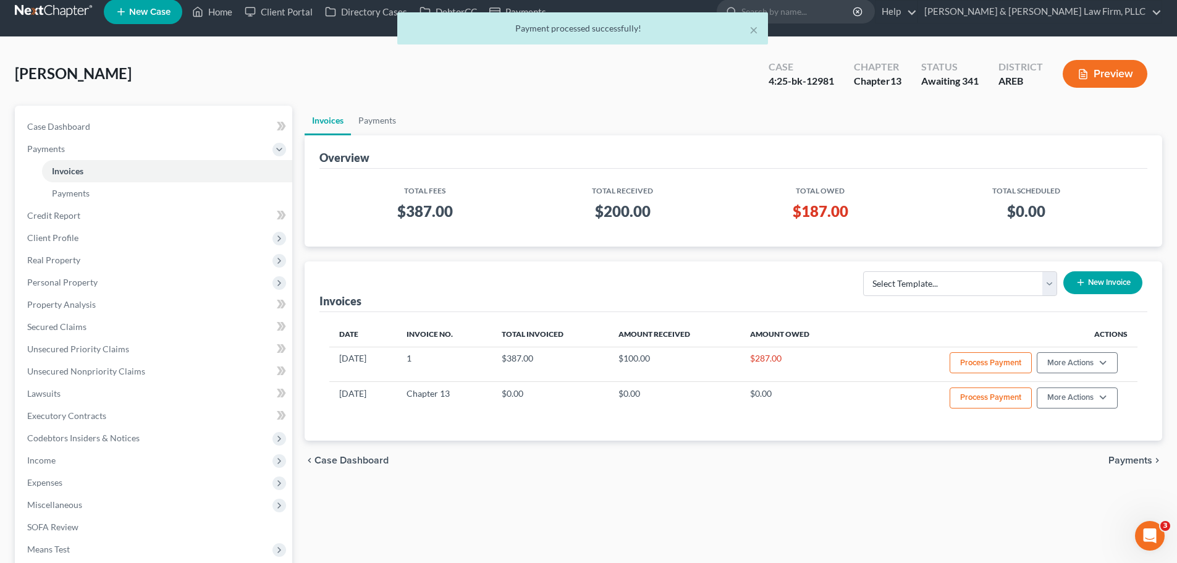
scroll to position [0, 0]
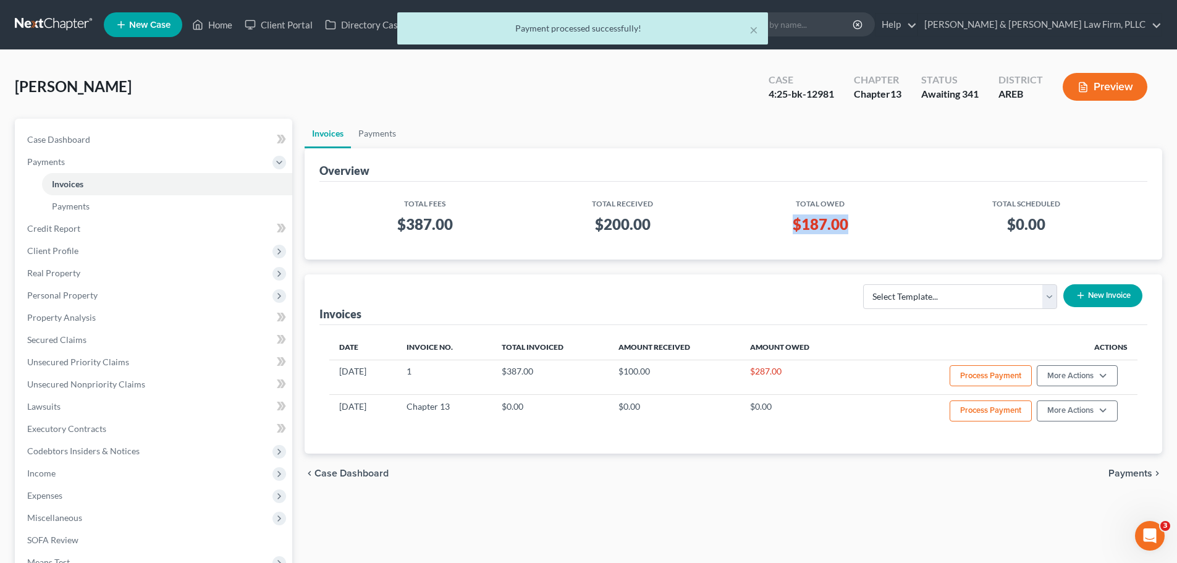
drag, startPoint x: 802, startPoint y: 223, endPoint x: 835, endPoint y: 220, distance: 33.5
click at [864, 224] on h3 "$187.00" at bounding box center [820, 224] width 171 height 20
click at [813, 237] on td "$187.00" at bounding box center [820, 226] width 191 height 35
click at [811, 227] on h3 "$187.00" at bounding box center [820, 224] width 171 height 20
click at [109, 143] on link "Case Dashboard" at bounding box center [154, 140] width 275 height 22
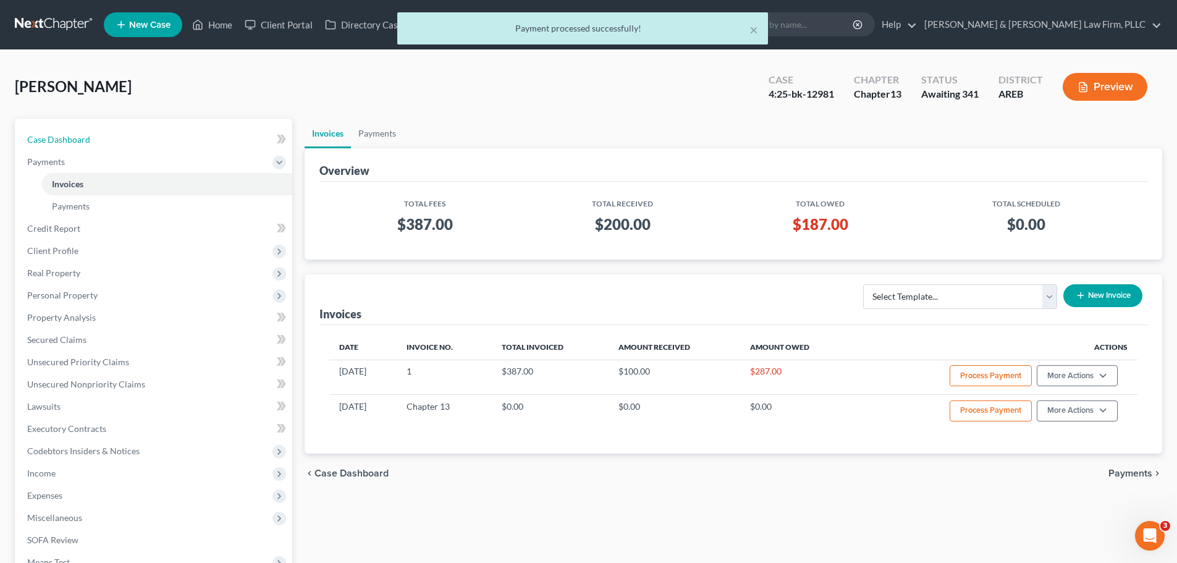
select select "1"
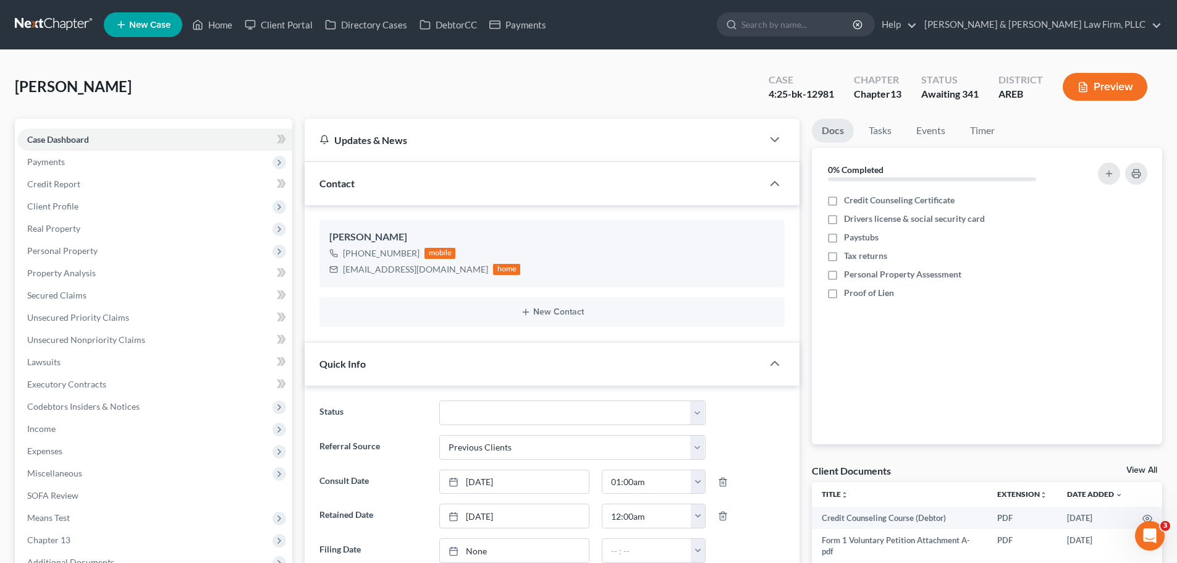
click at [214, 38] on ul "New Case Home Client Portal Directory Cases DebtorCC Payments - No Result - See…" at bounding box center [633, 25] width 1058 height 32
click at [213, 30] on link "Home" at bounding box center [212, 25] width 53 height 22
drag, startPoint x: 213, startPoint y: 23, endPoint x: 647, endPoint y: 85, distance: 438.1
click at [213, 23] on link "Home" at bounding box center [212, 25] width 53 height 22
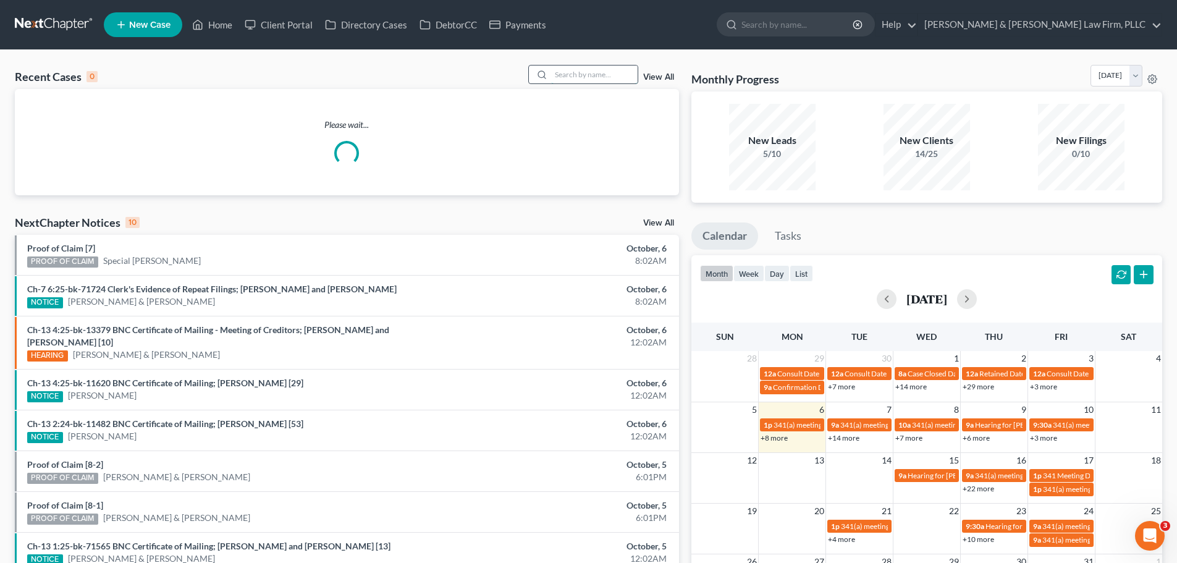
click at [588, 74] on input "search" at bounding box center [594, 74] width 87 height 18
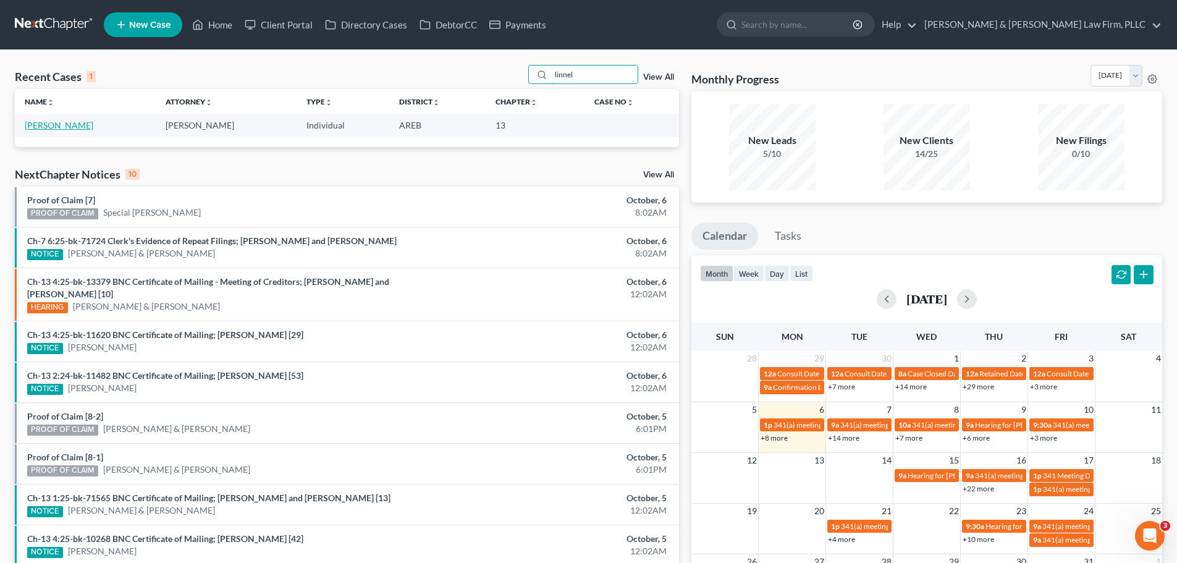
type input "linnel"
click at [61, 126] on link "[PERSON_NAME]" at bounding box center [59, 125] width 69 height 11
select select "3"
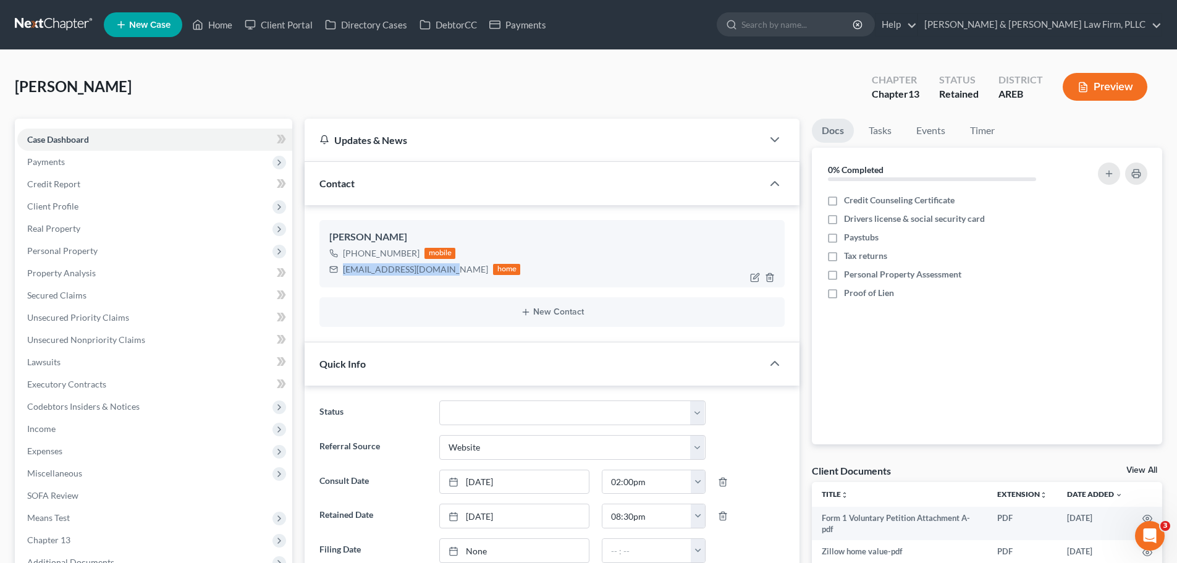
drag, startPoint x: 428, startPoint y: 268, endPoint x: 343, endPoint y: 270, distance: 84.7
click at [343, 270] on div "jtlinnell2512@gmail.com home" at bounding box center [424, 269] width 191 height 16
copy div "jtlinnell2512@gmail.com"
drag, startPoint x: 80, startPoint y: 152, endPoint x: 76, endPoint y: 172, distance: 20.1
click at [80, 152] on span "Payments" at bounding box center [154, 162] width 275 height 22
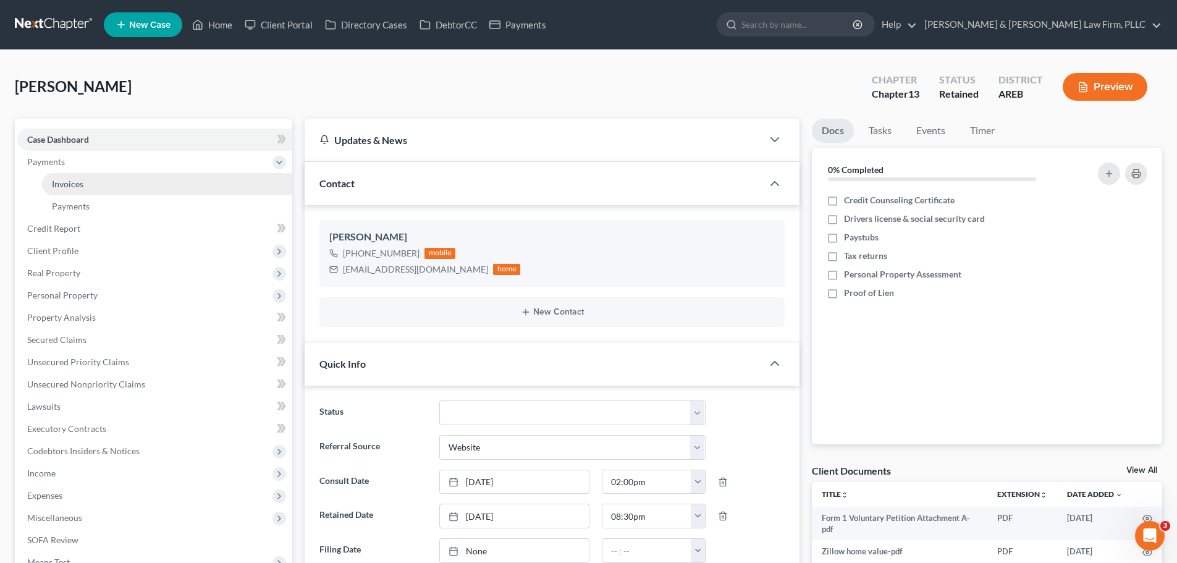
click at [74, 186] on span "Invoices" at bounding box center [68, 184] width 32 height 11
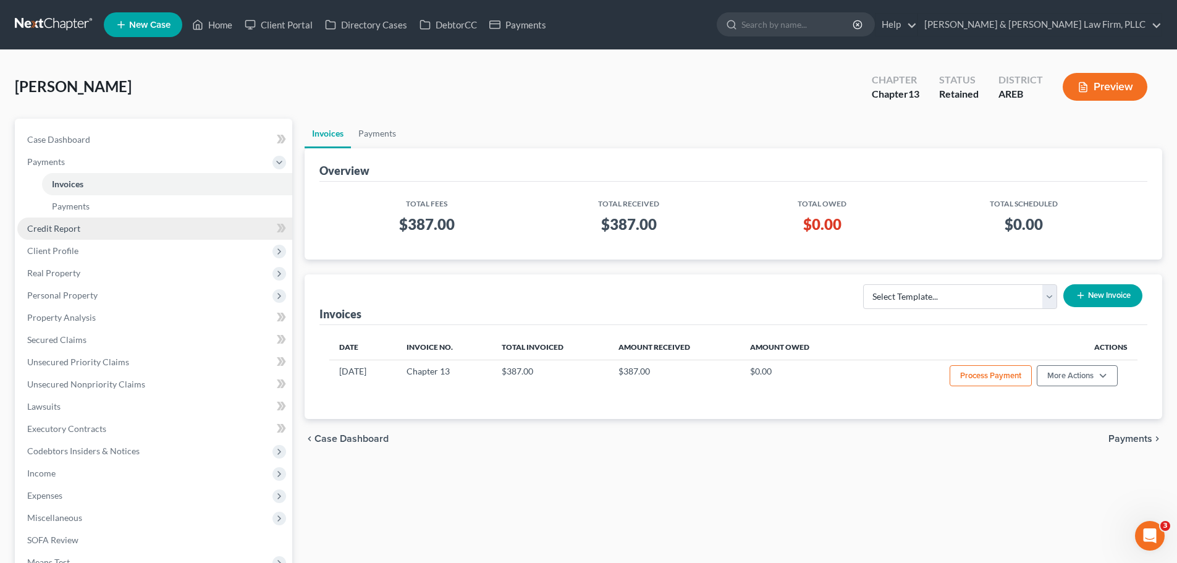
drag, startPoint x: 53, startPoint y: 227, endPoint x: 67, endPoint y: 229, distance: 13.8
click at [53, 226] on span "Credit Report" at bounding box center [53, 228] width 53 height 11
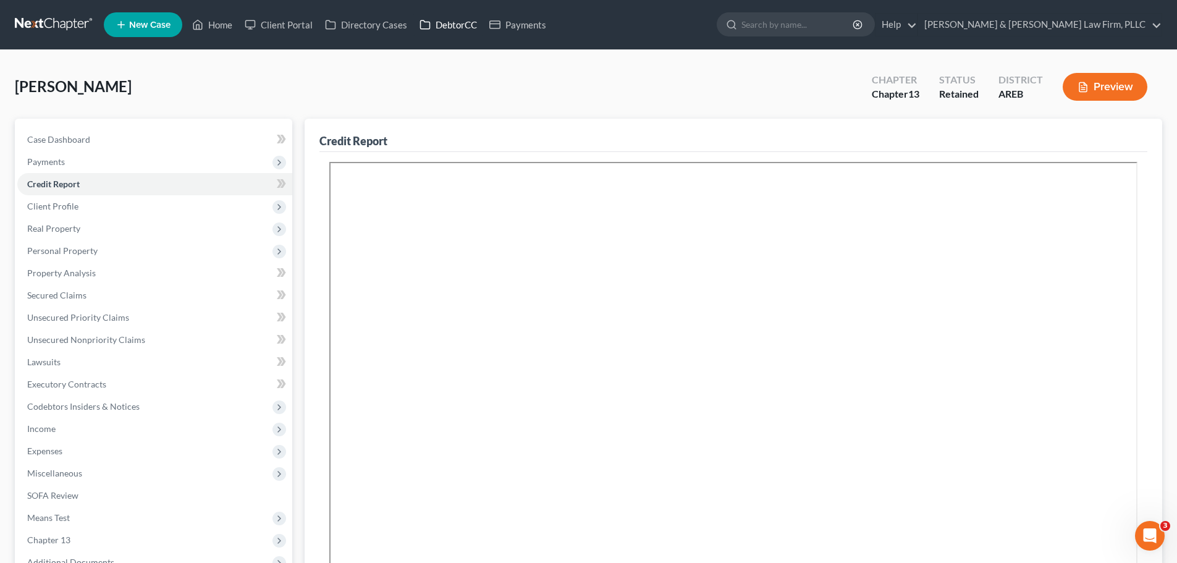
click at [443, 15] on link "DebtorCC" at bounding box center [448, 25] width 70 height 22
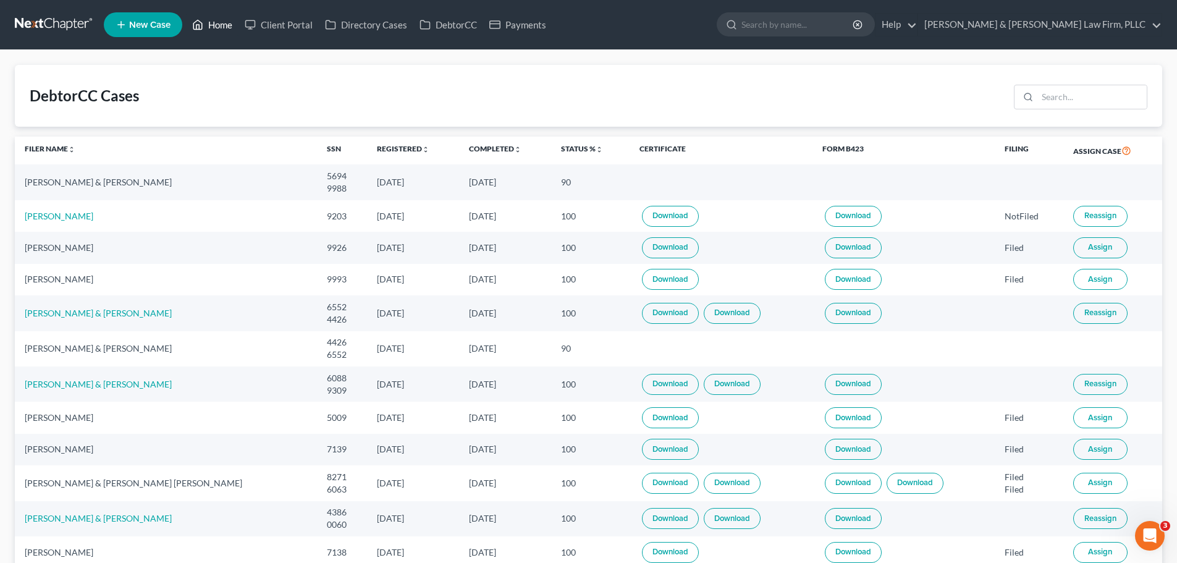
click at [203, 27] on icon at bounding box center [198, 24] width 9 height 9
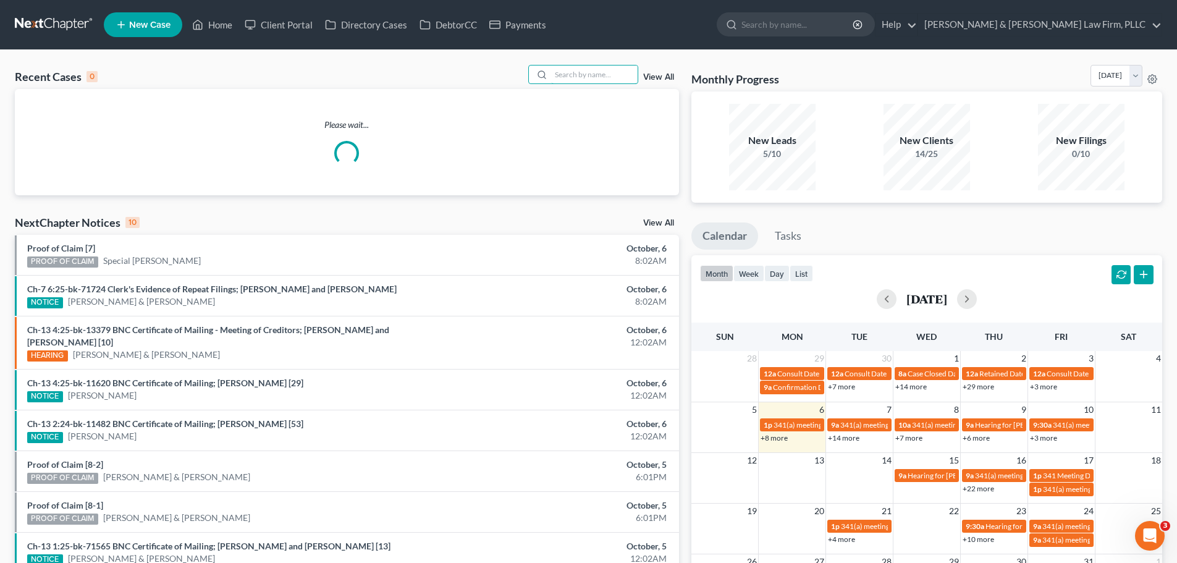
drag, startPoint x: 593, startPoint y: 70, endPoint x: 570, endPoint y: 64, distance: 23.5
click at [592, 70] on input "search" at bounding box center [594, 74] width 87 height 18
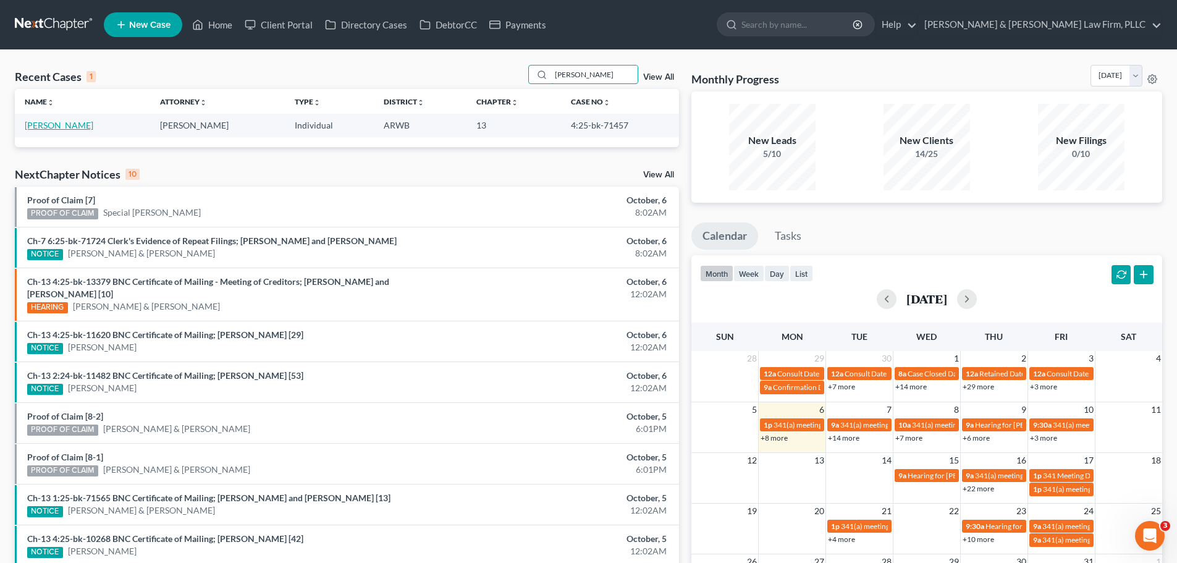
type input "[PERSON_NAME]"
click at [67, 124] on link "[PERSON_NAME]" at bounding box center [59, 125] width 69 height 11
select select "2"
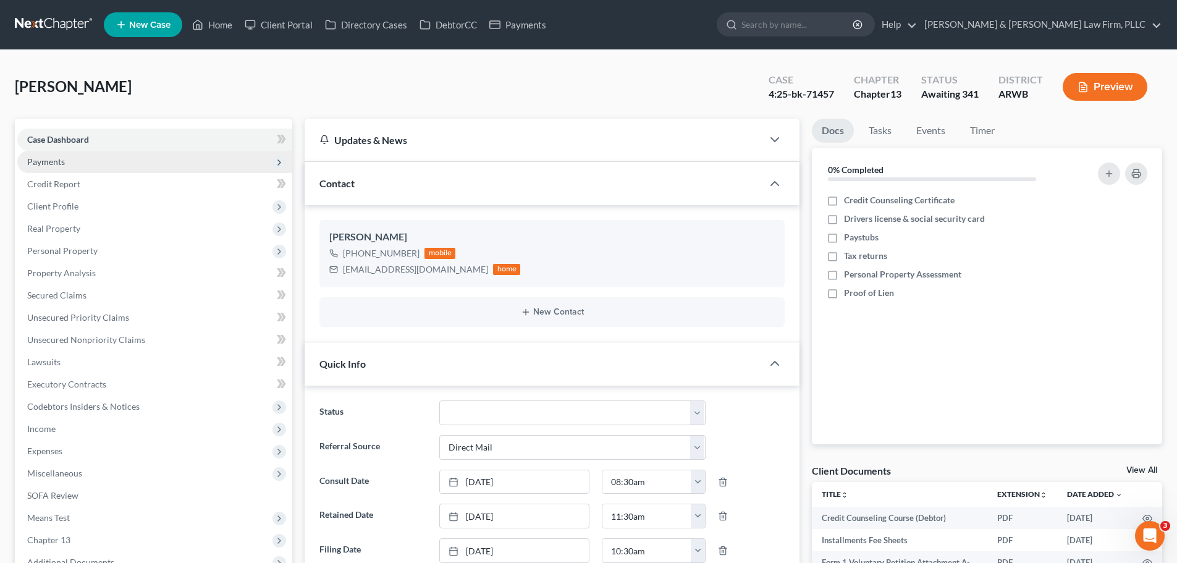
click at [85, 163] on span "Payments" at bounding box center [154, 162] width 275 height 22
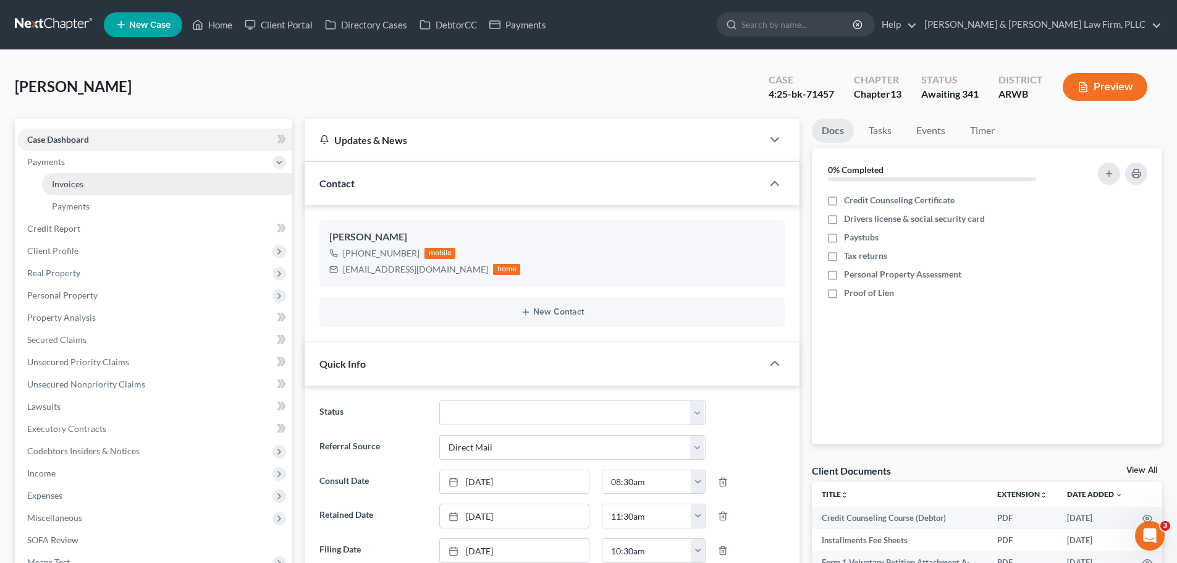
click at [80, 186] on span "Invoices" at bounding box center [68, 184] width 32 height 11
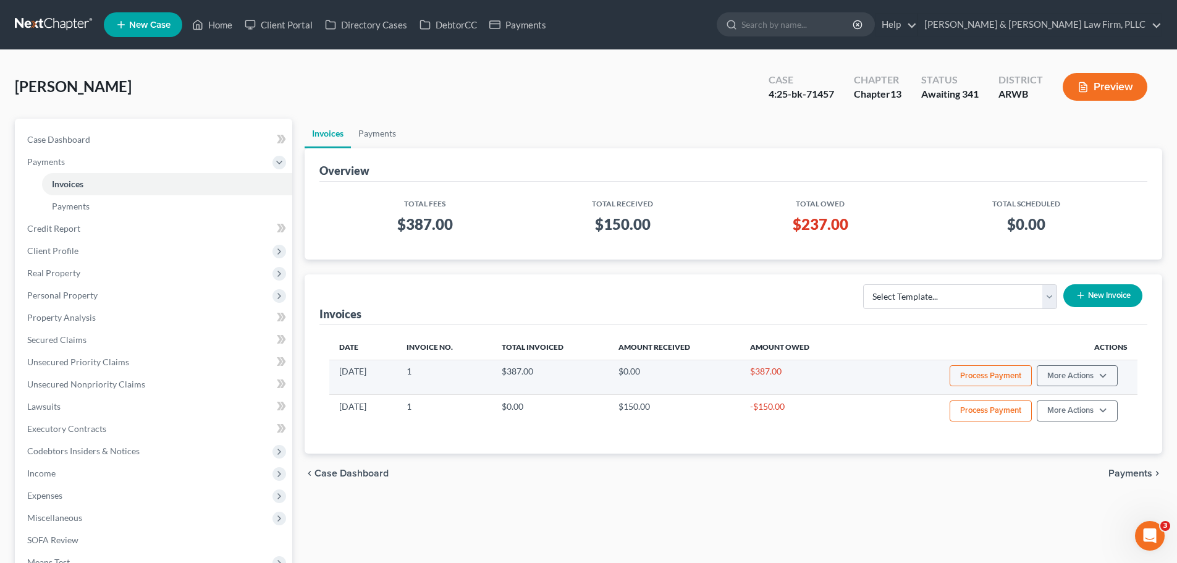
click at [971, 376] on button "Process Payment" at bounding box center [991, 375] width 82 height 21
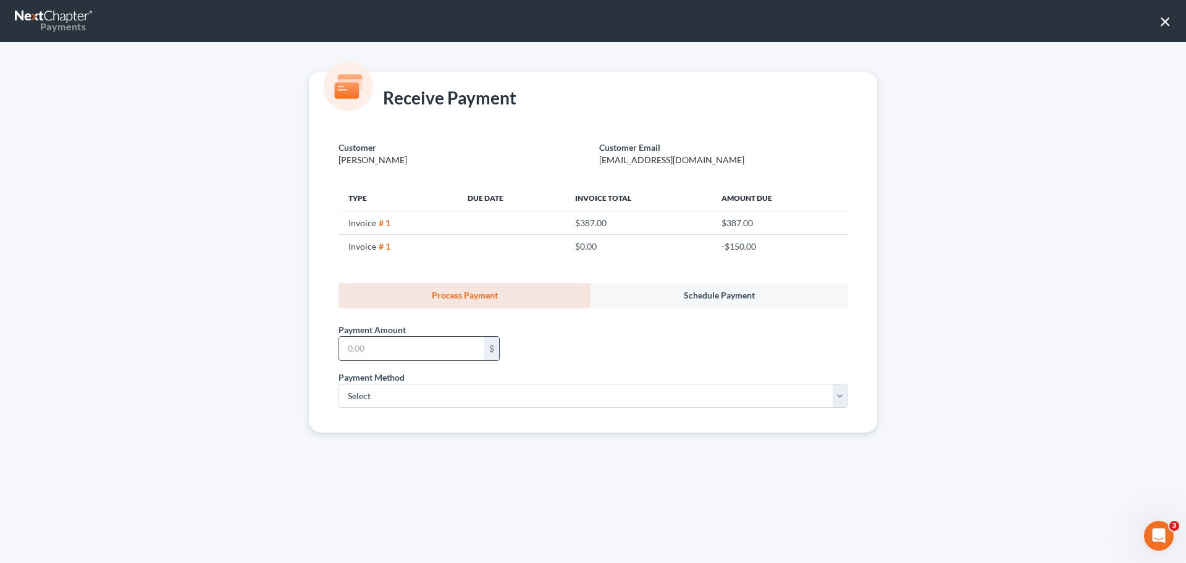
click at [379, 355] on input "text" at bounding box center [411, 348] width 145 height 23
drag, startPoint x: 1163, startPoint y: 22, endPoint x: 1129, endPoint y: 36, distance: 36.6
click at [1163, 22] on button "×" at bounding box center [1166, 21] width 12 height 20
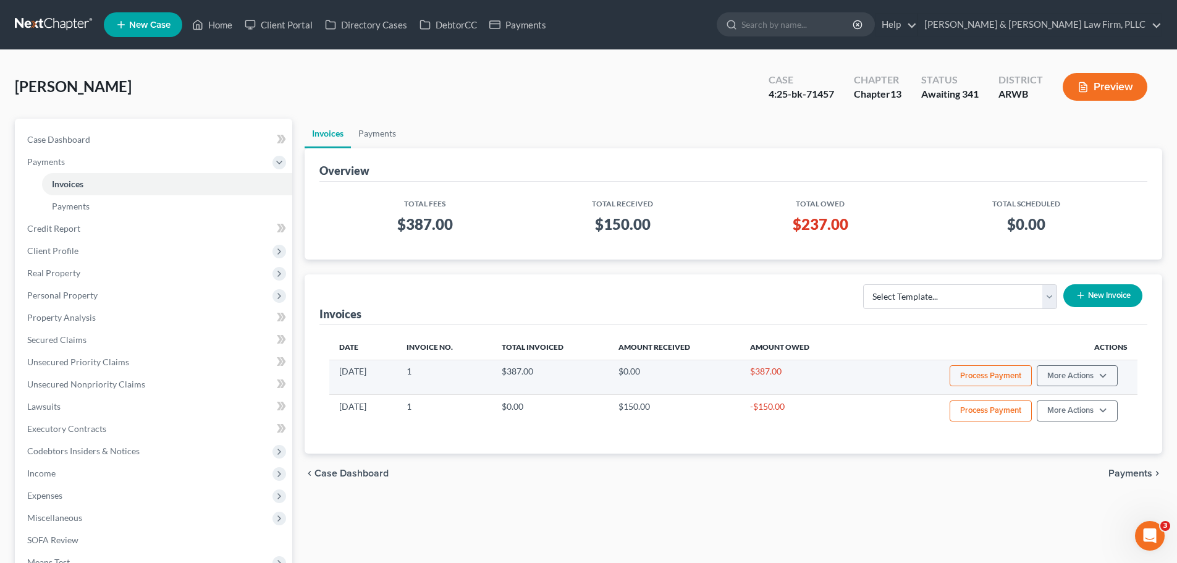
click at [966, 379] on button "Process Payment" at bounding box center [991, 375] width 82 height 21
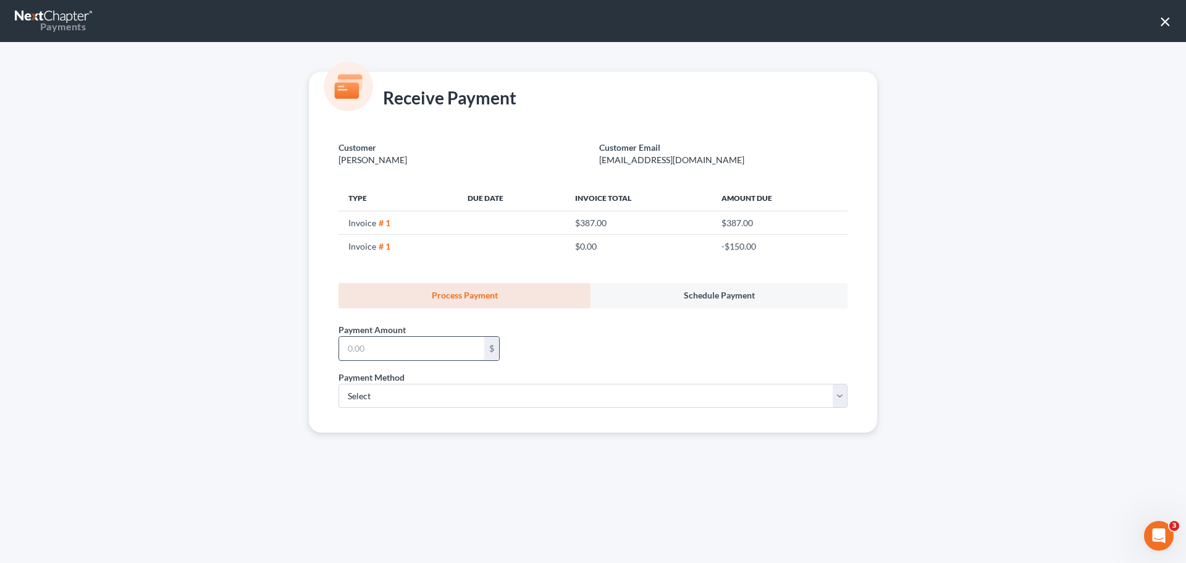
click at [363, 353] on input "text" at bounding box center [411, 348] width 145 height 23
drag, startPoint x: 1162, startPoint y: 21, endPoint x: 1147, endPoint y: 37, distance: 22.3
click at [1162, 21] on button "×" at bounding box center [1166, 21] width 12 height 20
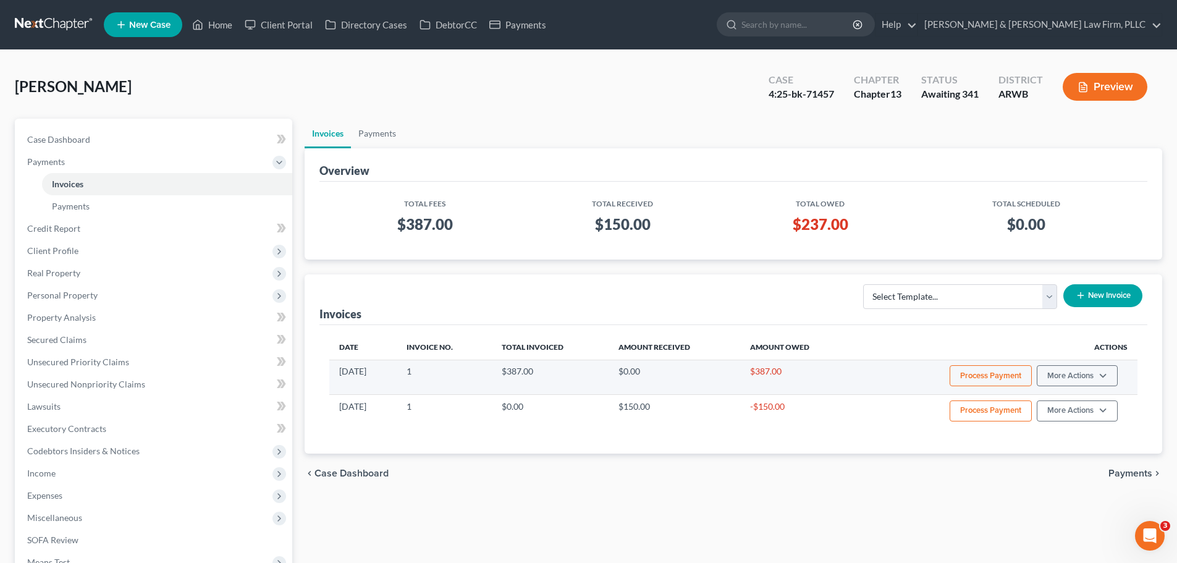
click at [979, 369] on button "Process Payment" at bounding box center [991, 375] width 82 height 21
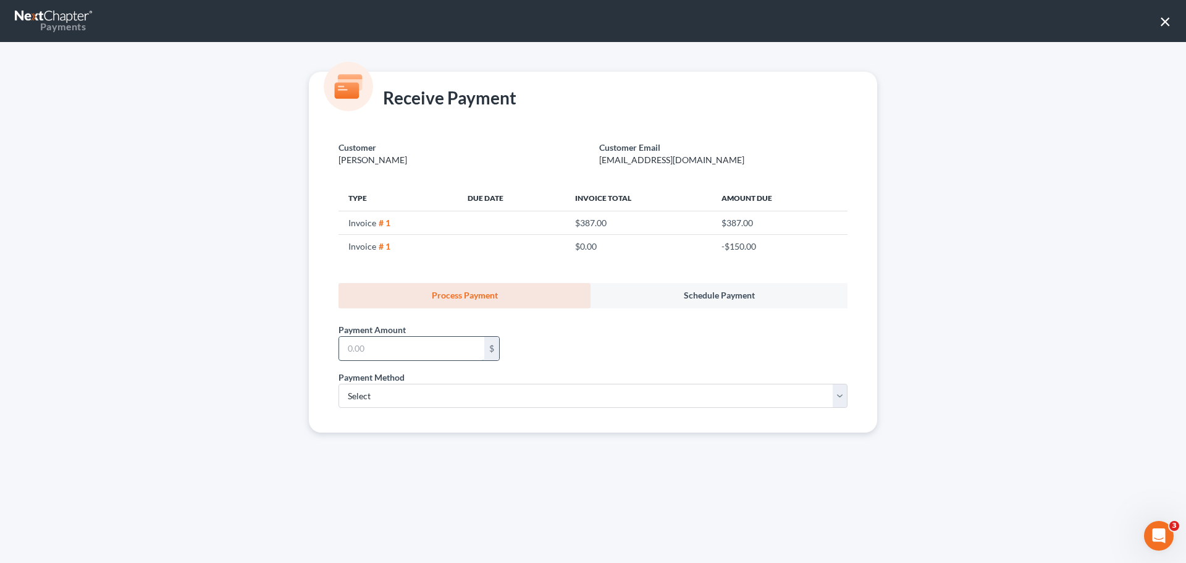
click at [383, 345] on input "text" at bounding box center [411, 348] width 145 height 23
type input "237.00"
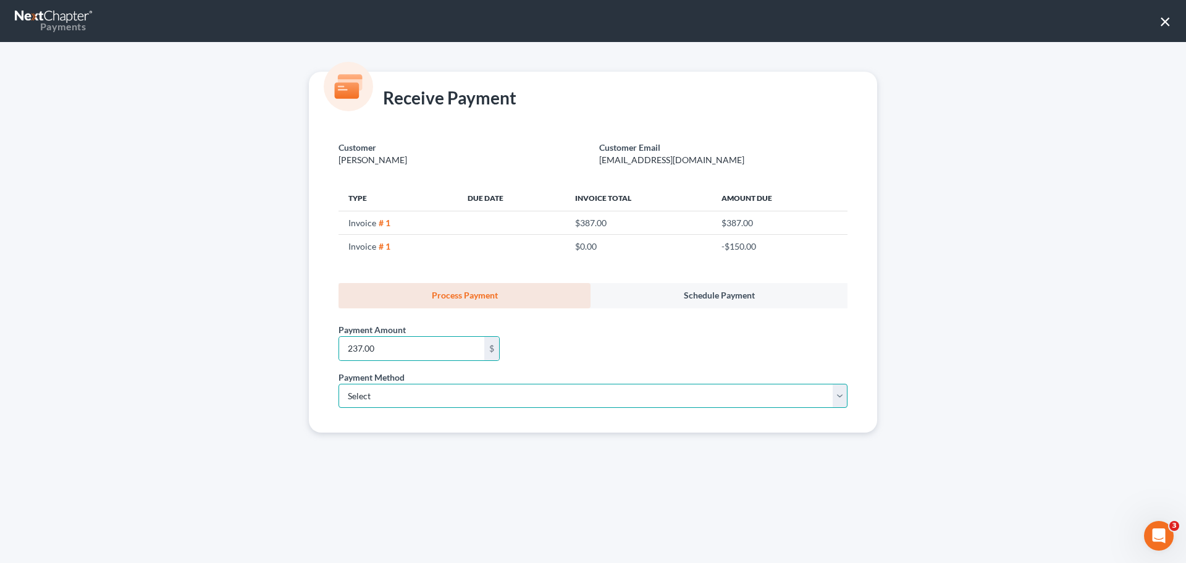
drag, startPoint x: 379, startPoint y: 390, endPoint x: 375, endPoint y: 407, distance: 17.1
click at [379, 390] on select "Select ACH Credit Card" at bounding box center [593, 396] width 509 height 25
select select "1"
click at [339, 384] on select "Select ACH Credit Card" at bounding box center [593, 396] width 509 height 25
select select "2"
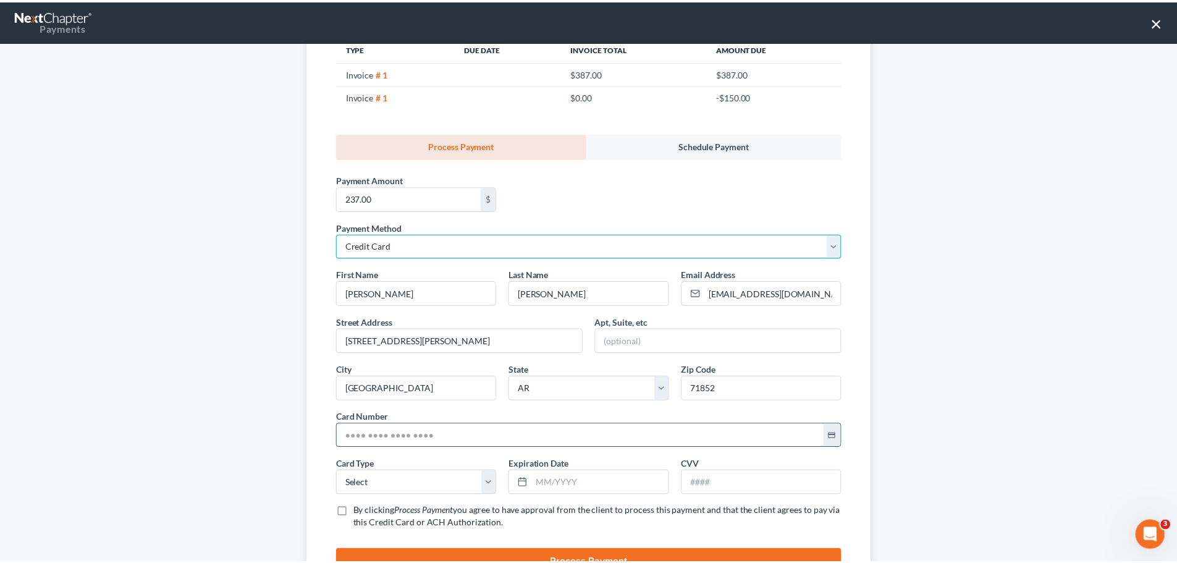
scroll to position [208, 0]
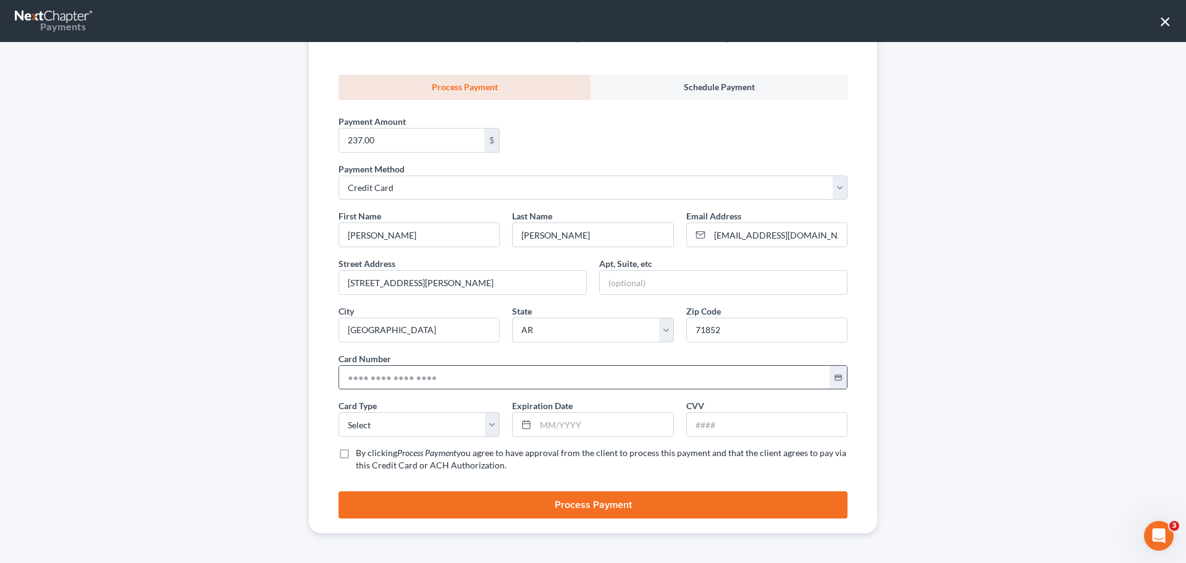
click at [365, 389] on input "text" at bounding box center [584, 377] width 491 height 23
type input "4031 6301 5120 3717"
click at [421, 416] on select "Select Visa MasterCard Discover American Express" at bounding box center [419, 424] width 161 height 25
select select "0"
click at [339, 412] on select "Select Visa MasterCard Discover American Express" at bounding box center [419, 424] width 161 height 25
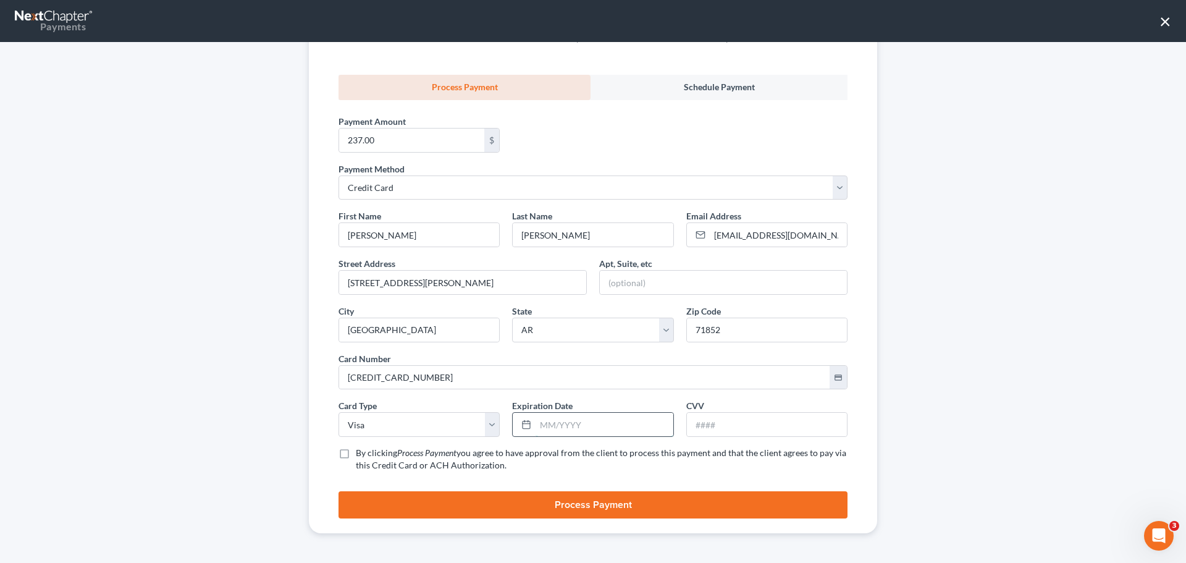
click at [559, 415] on input "text" at bounding box center [604, 424] width 137 height 23
type input "09/2029"
click at [730, 425] on input "text" at bounding box center [767, 424] width 160 height 23
type input "005"
click at [356, 453] on label "By clicking Process Payment you agree to have approval from the client to proce…" at bounding box center [602, 459] width 492 height 25
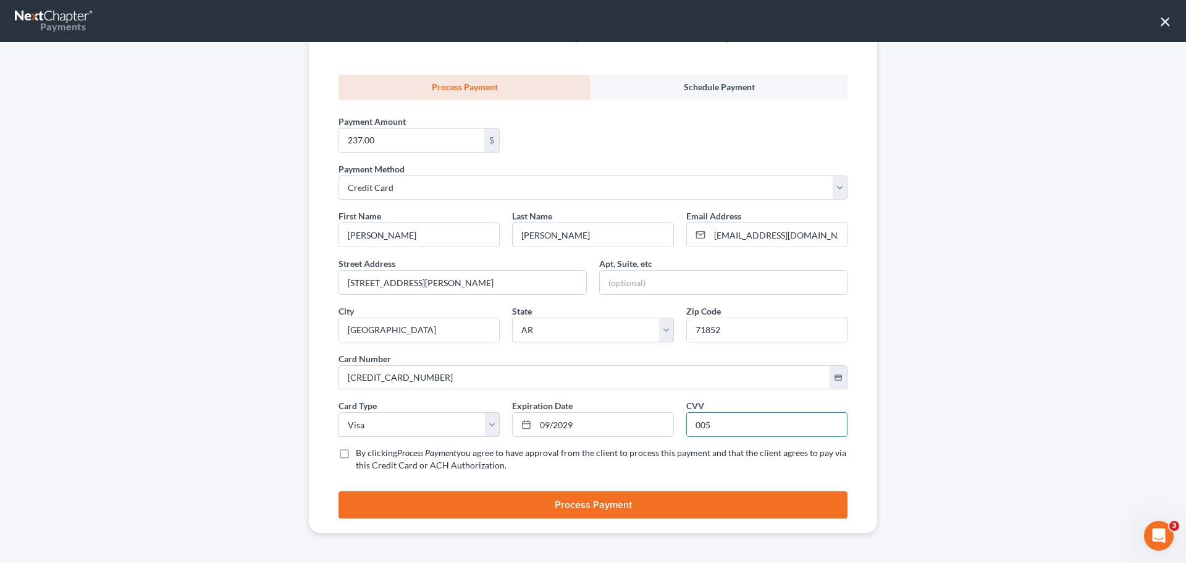
click at [361, 453] on input "By clicking Process Payment you agree to have approval from the client to proce…" at bounding box center [365, 451] width 8 height 8
checkbox input "true"
click at [380, 510] on button "Process Payment" at bounding box center [593, 504] width 509 height 27
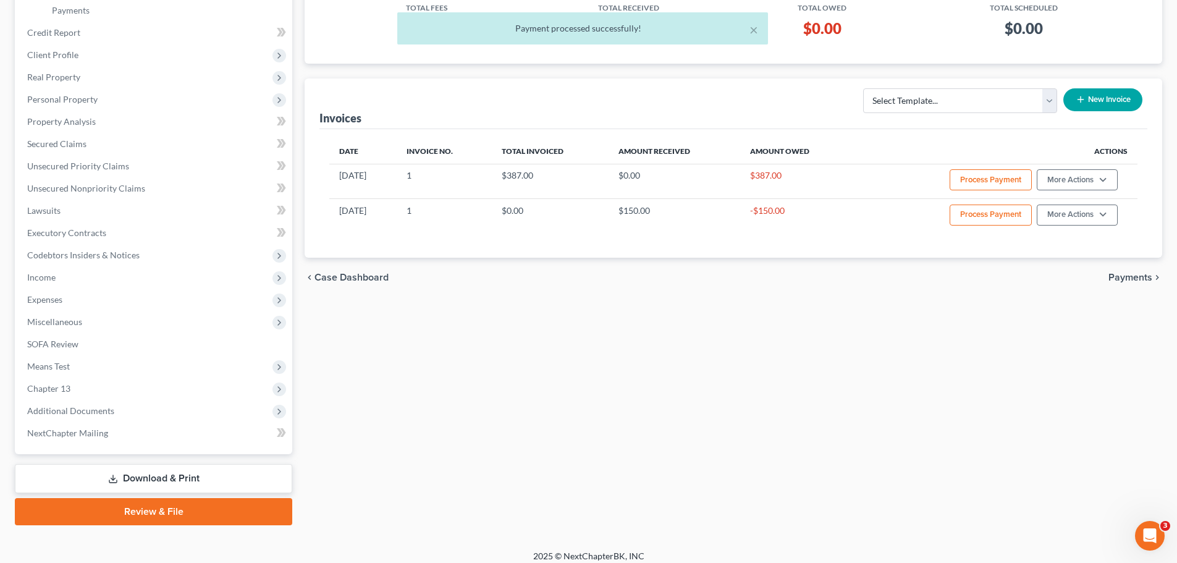
scroll to position [0, 0]
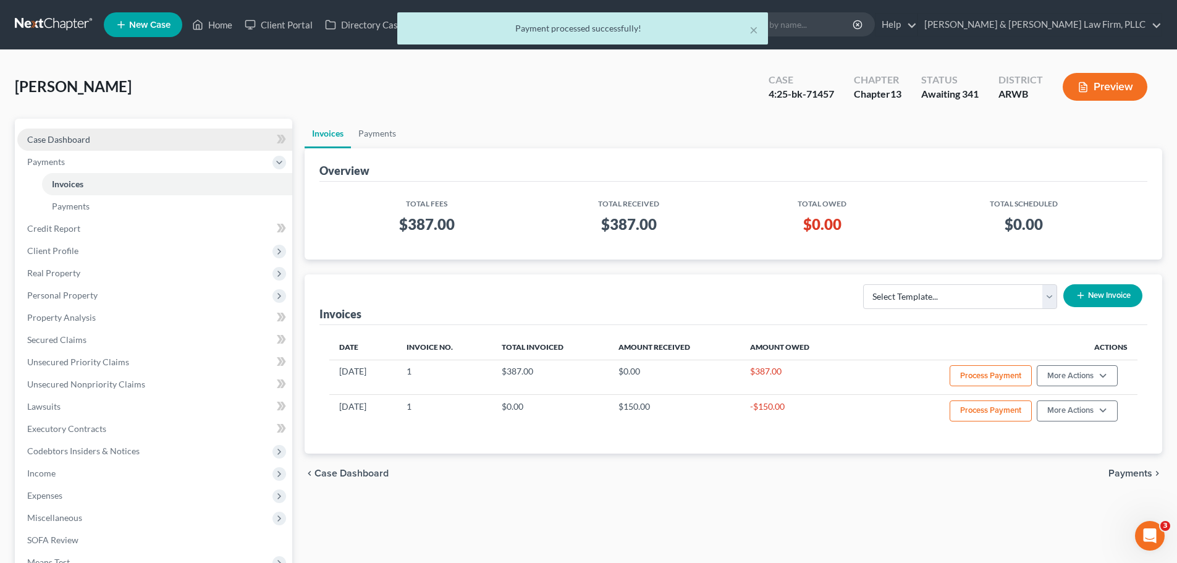
drag, startPoint x: 128, startPoint y: 140, endPoint x: 105, endPoint y: 6, distance: 136.0
click at [128, 141] on link "Case Dashboard" at bounding box center [154, 140] width 275 height 22
select select "2"
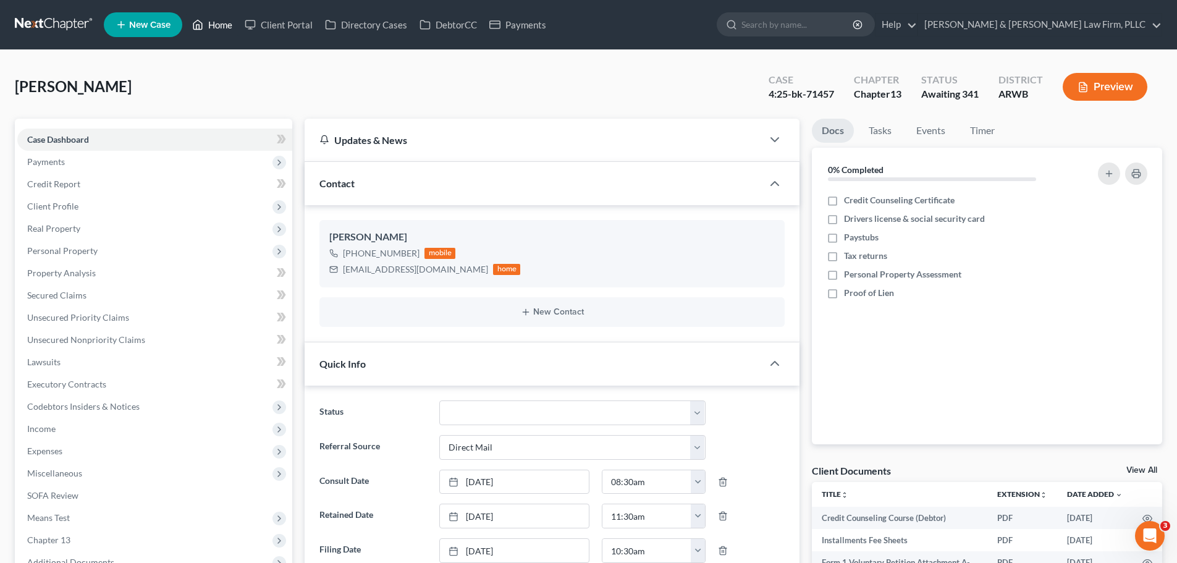
click at [214, 17] on link "Home" at bounding box center [212, 25] width 53 height 22
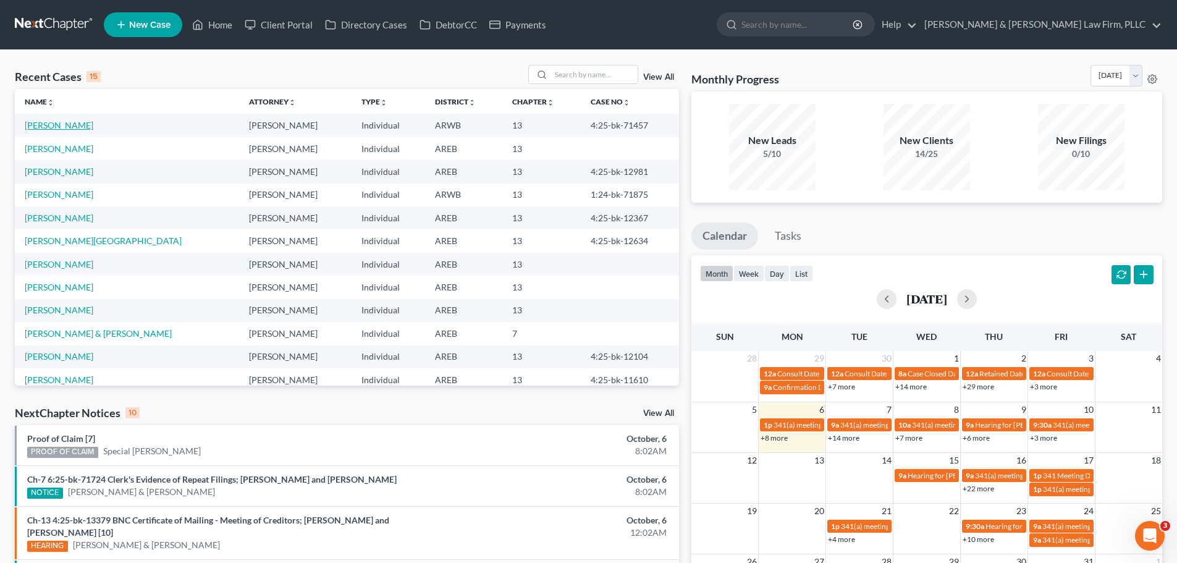
click at [44, 124] on link "[PERSON_NAME]" at bounding box center [59, 125] width 69 height 11
select select "0"
select select "2"
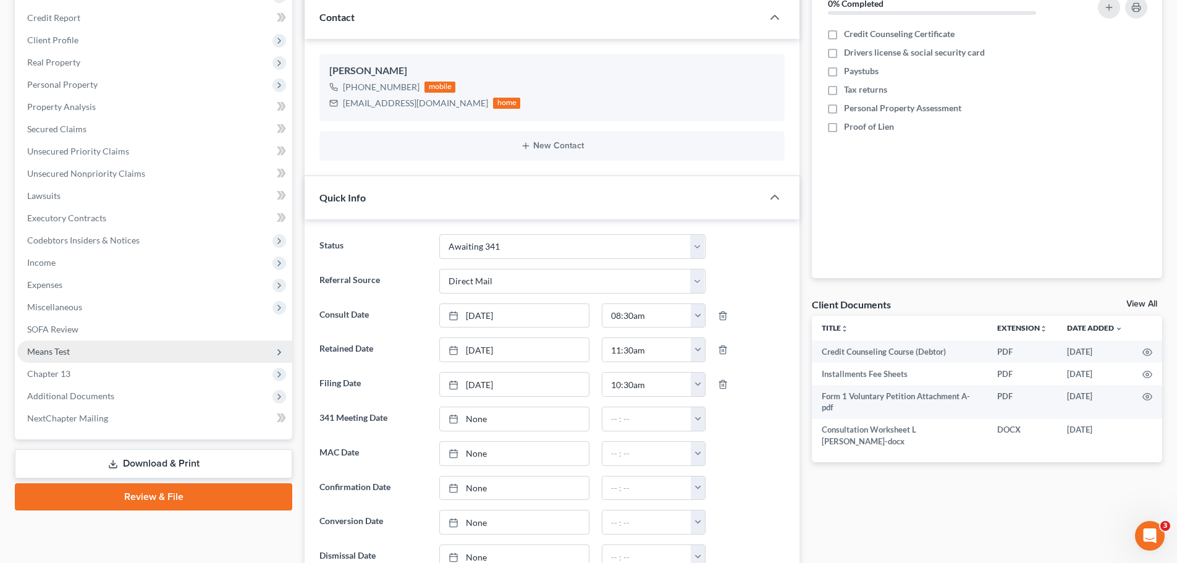
scroll to position [237, 0]
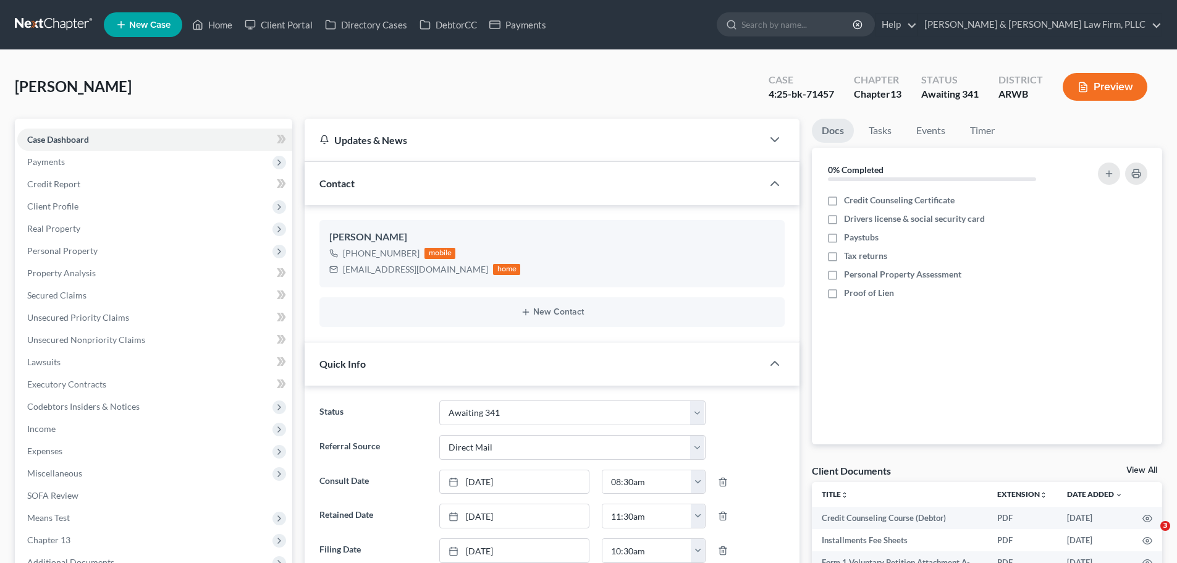
select select "0"
select select "2"
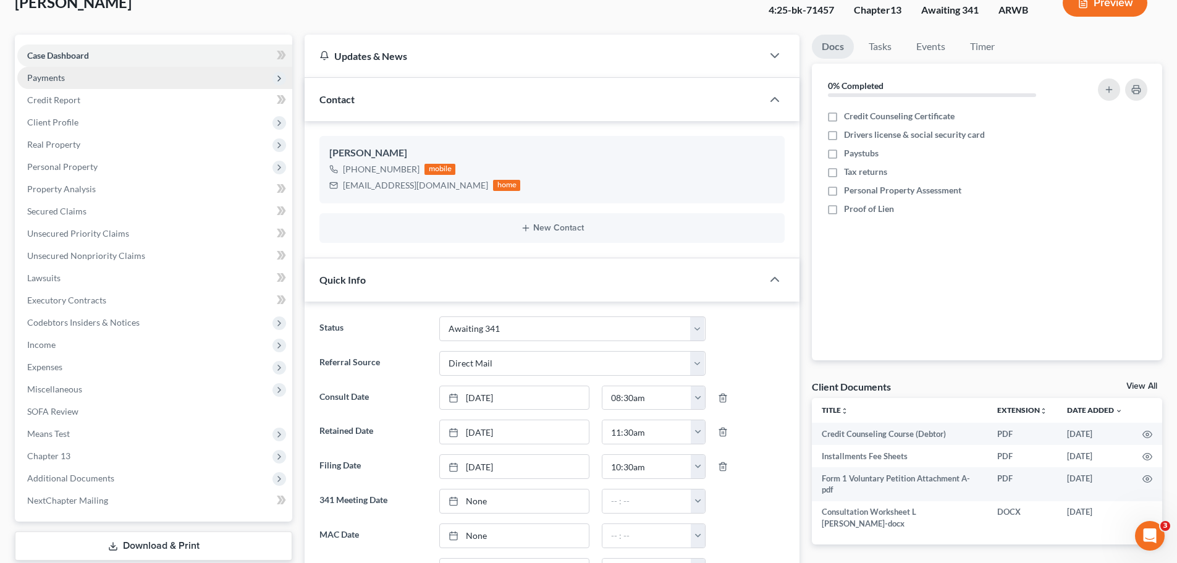
scroll to position [62, 0]
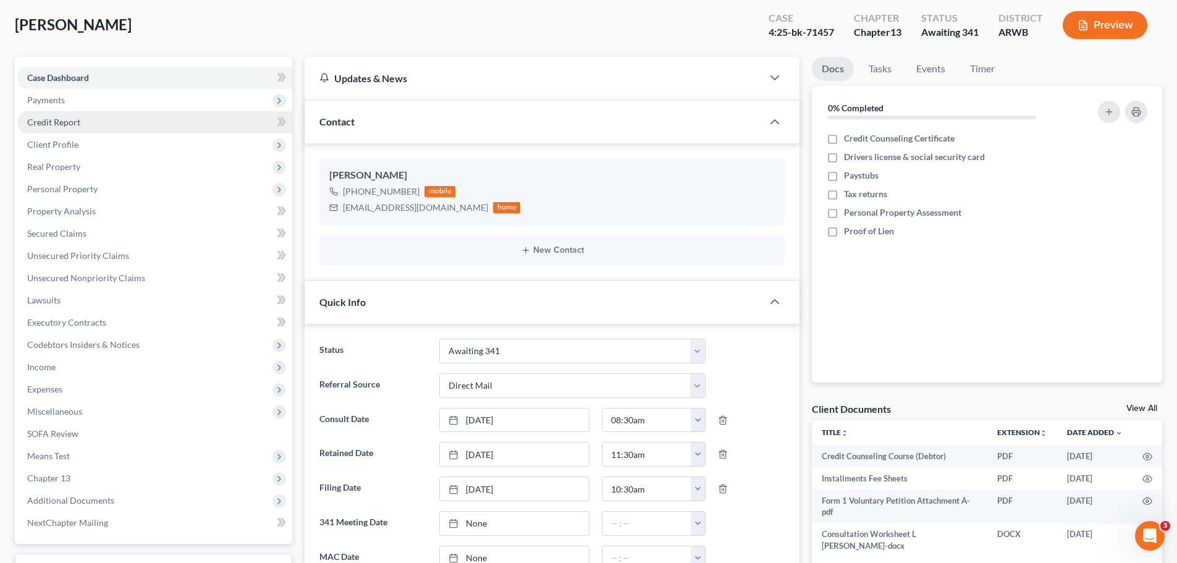
click at [74, 100] on span "Payments" at bounding box center [154, 100] width 275 height 22
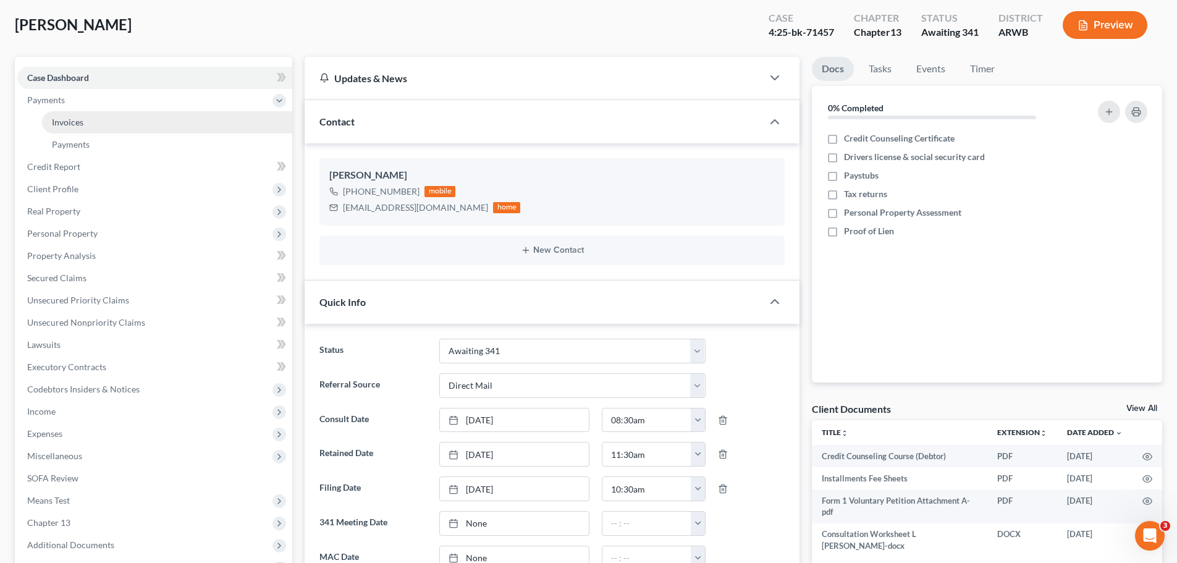
click at [76, 122] on span "Invoices" at bounding box center [68, 122] width 32 height 11
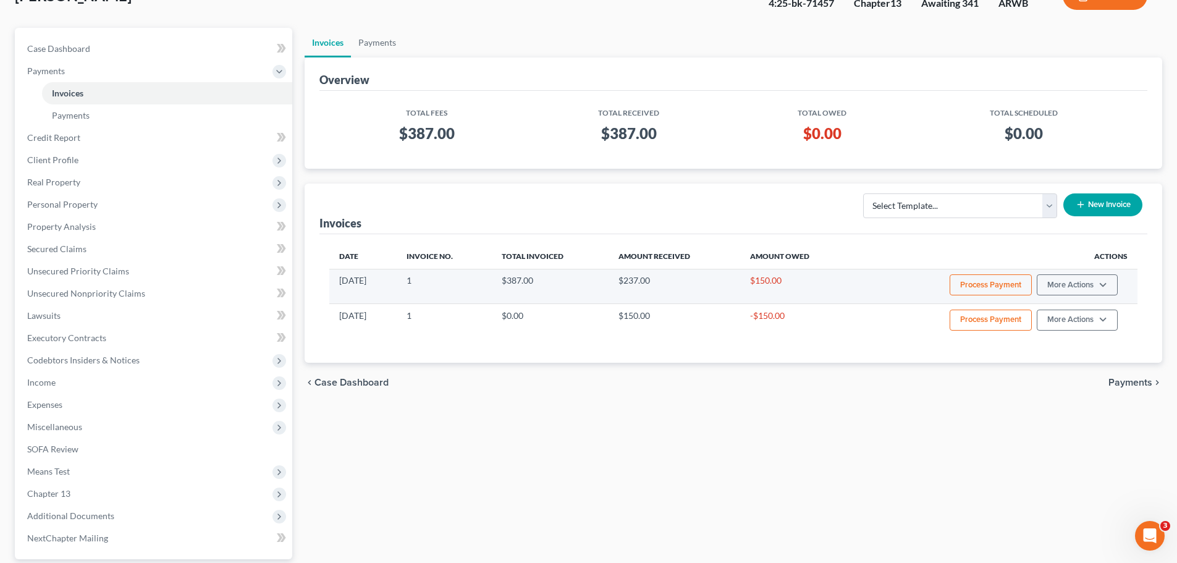
scroll to position [124, 0]
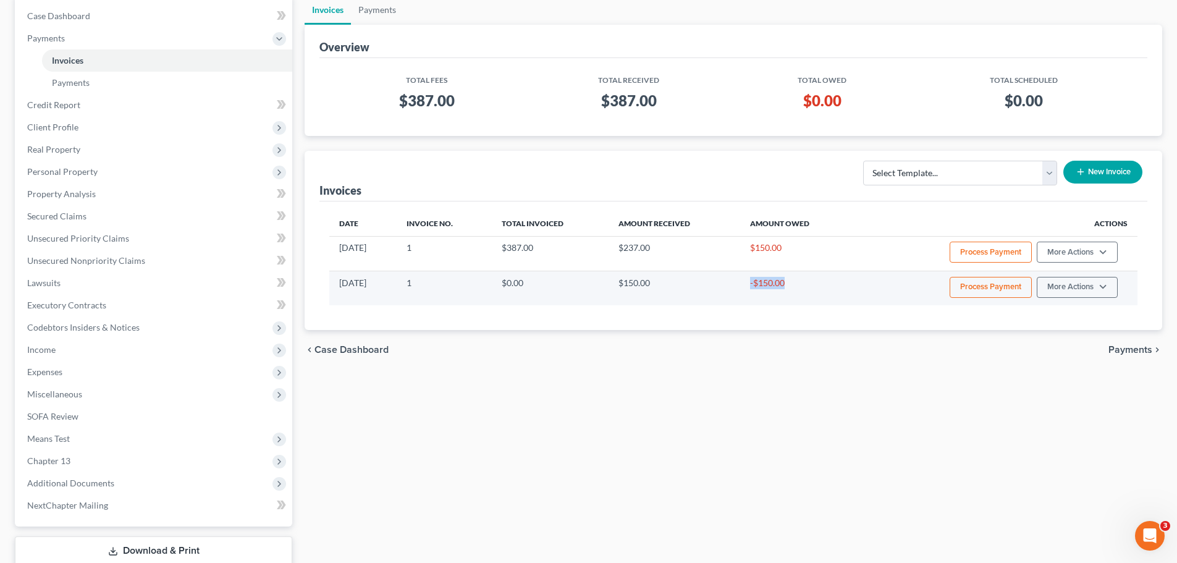
drag, startPoint x: 793, startPoint y: 284, endPoint x: 754, endPoint y: 282, distance: 39.0
click at [756, 284] on td "-$150.00" at bounding box center [797, 288] width 114 height 35
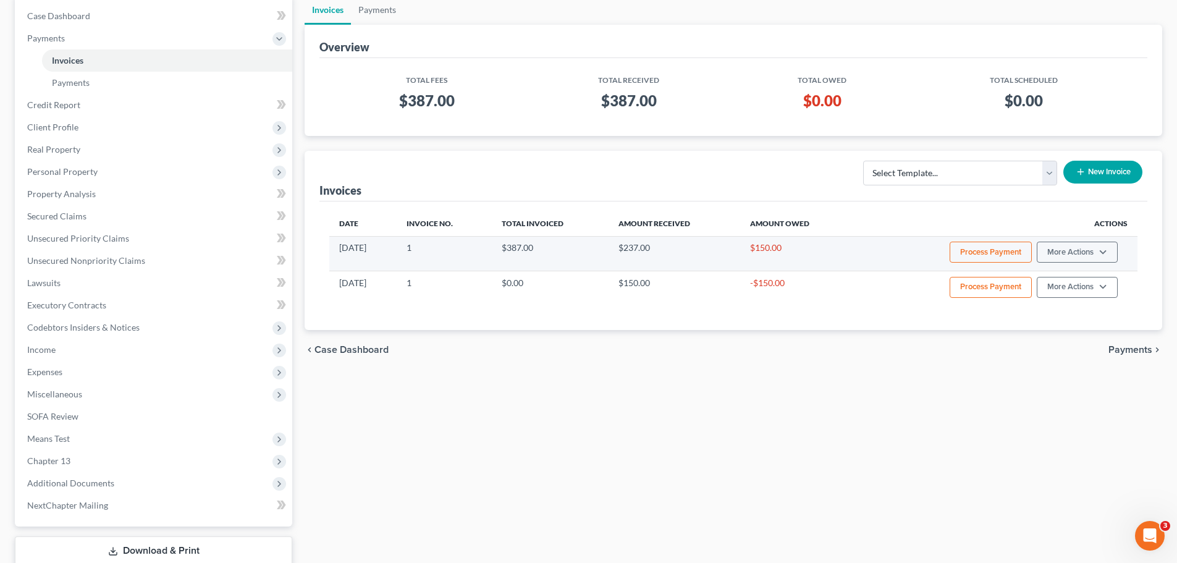
click at [693, 247] on td "$237.00" at bounding box center [674, 253] width 131 height 35
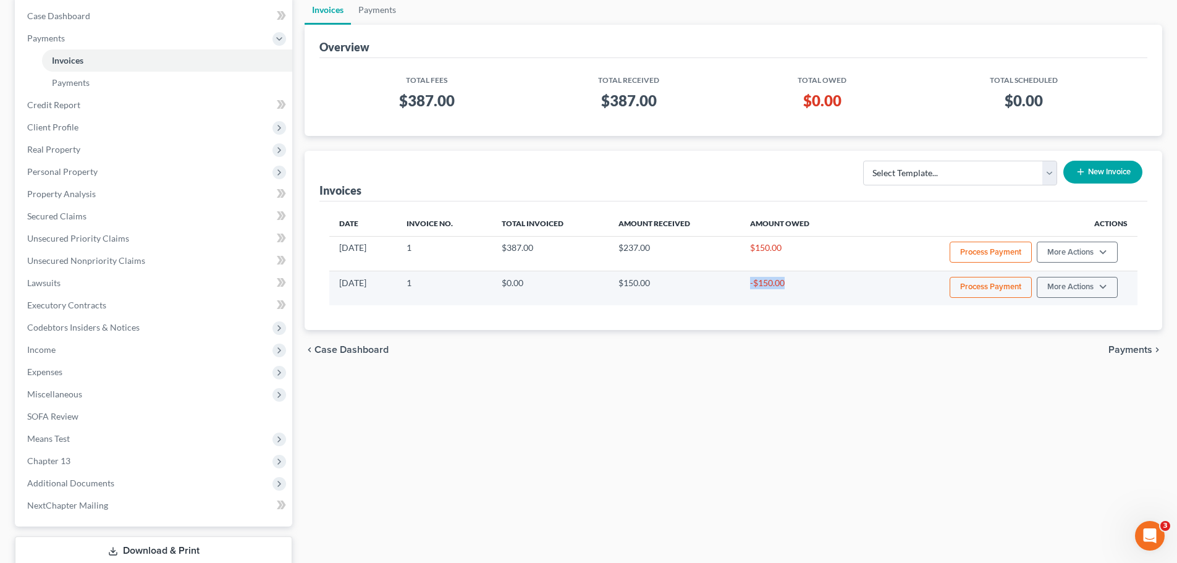
drag, startPoint x: 796, startPoint y: 281, endPoint x: 754, endPoint y: 274, distance: 41.9
click at [756, 281] on td "-$150.00" at bounding box center [797, 288] width 114 height 35
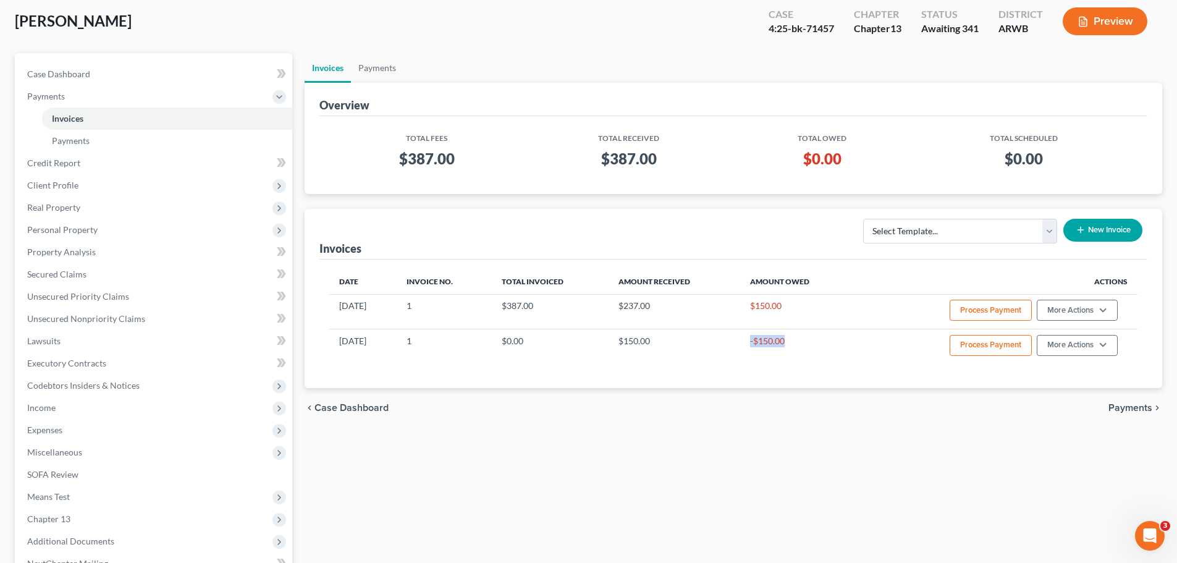
scroll to position [0, 0]
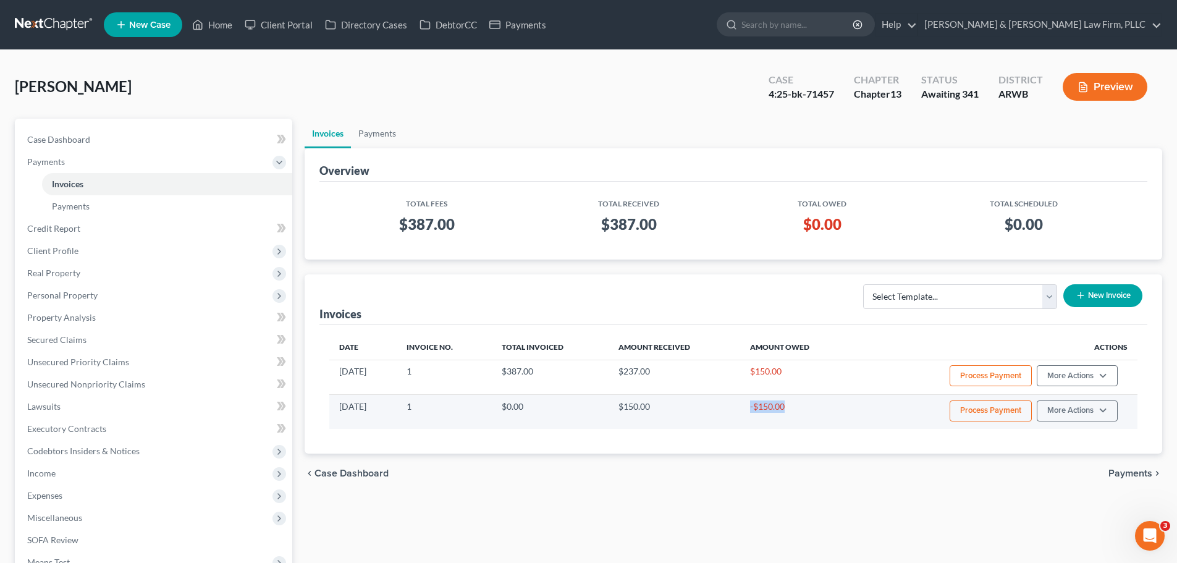
click at [764, 406] on td "-$150.00" at bounding box center [797, 411] width 114 height 35
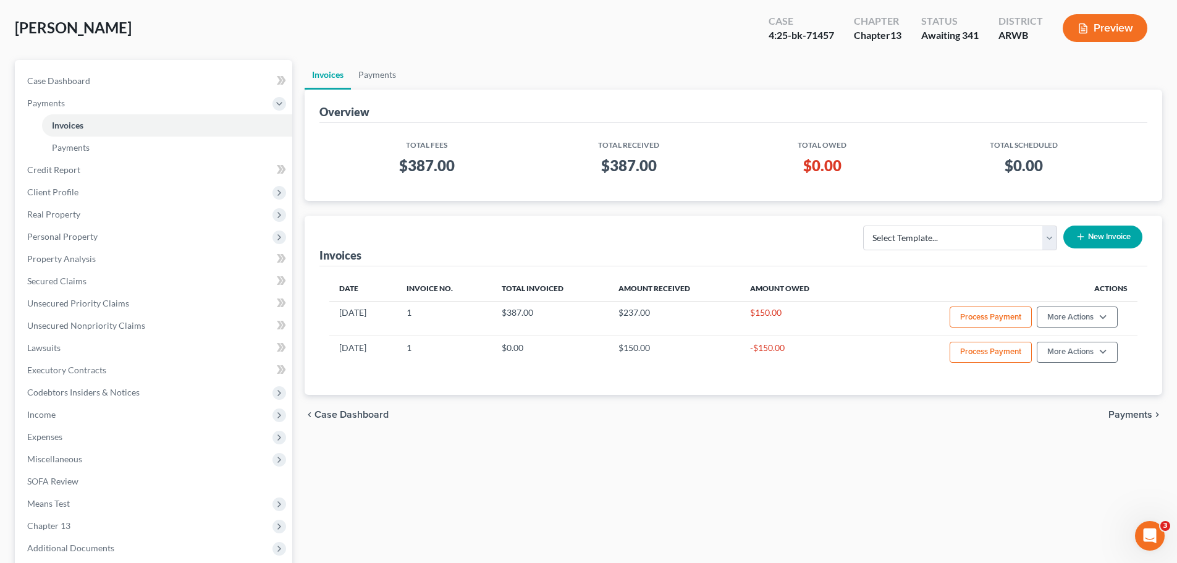
scroll to position [62, 0]
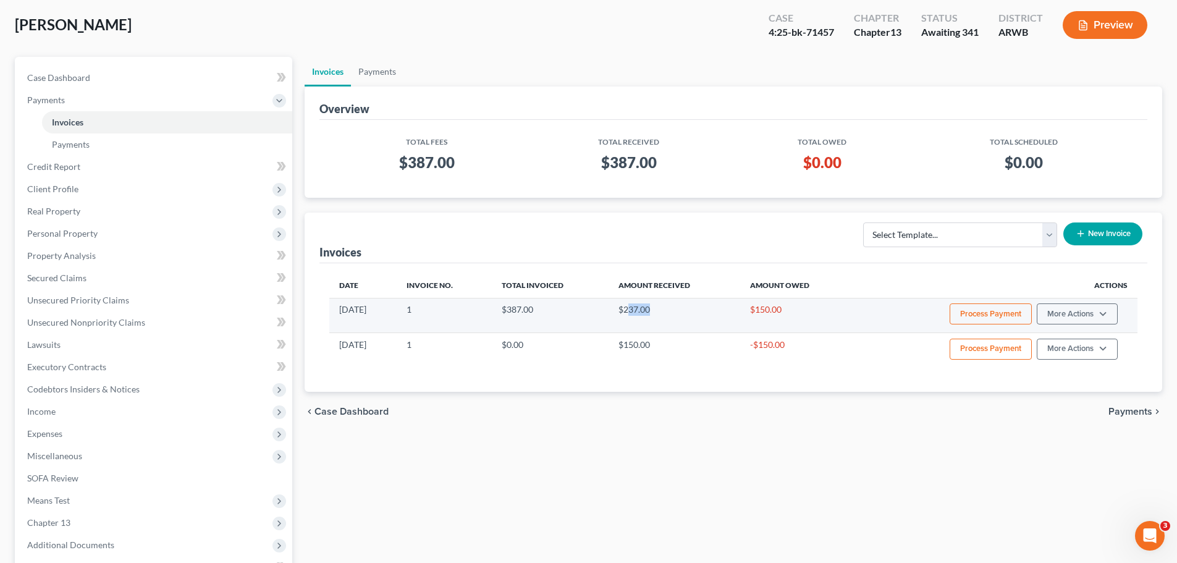
drag, startPoint x: 644, startPoint y: 310, endPoint x: 939, endPoint y: 305, distance: 294.8
click at [666, 309] on td "$237.00" at bounding box center [674, 315] width 131 height 35
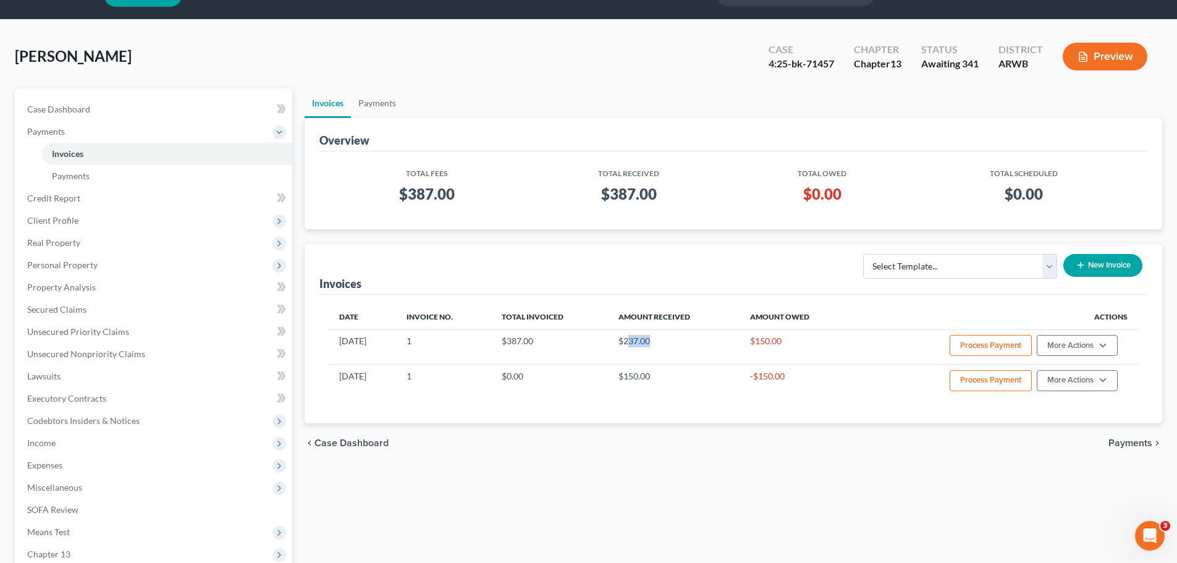
scroll to position [0, 0]
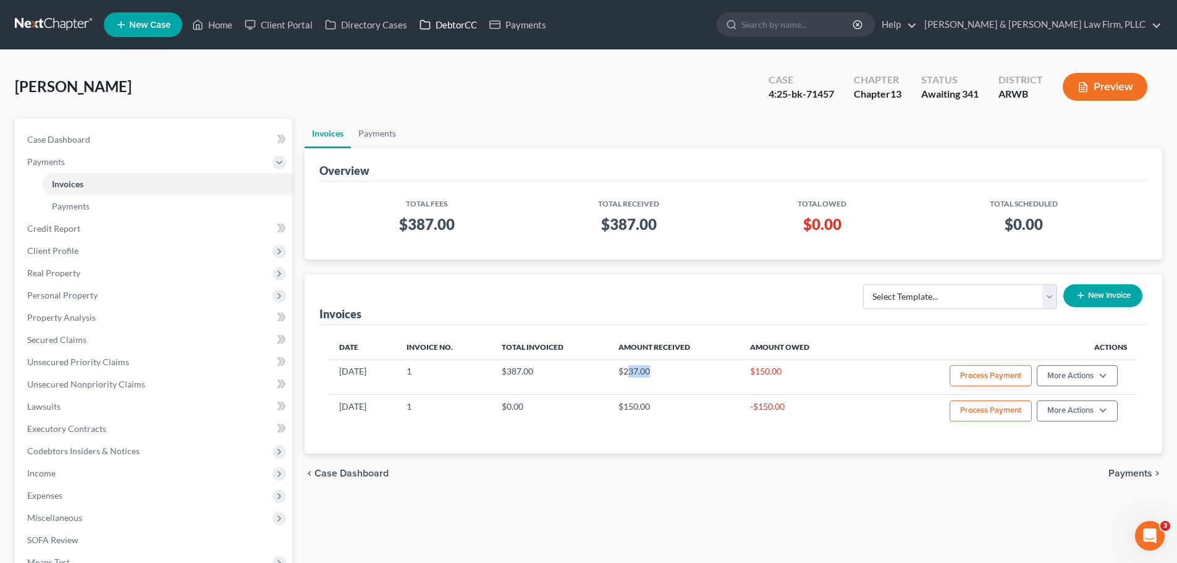
click at [444, 24] on link "DebtorCC" at bounding box center [448, 25] width 70 height 22
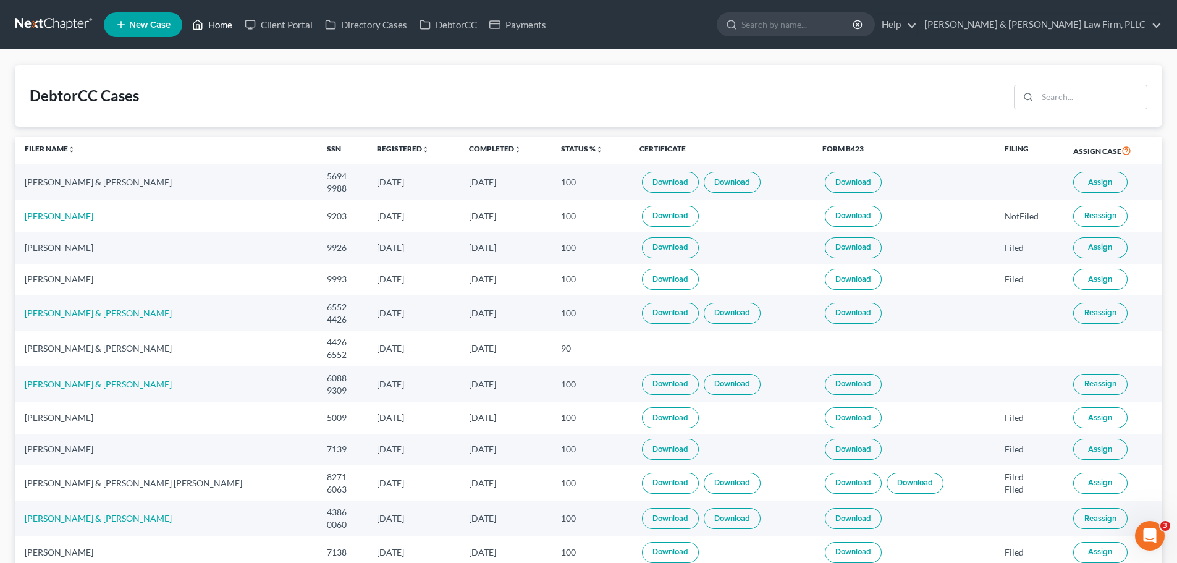
click at [217, 18] on link "Home" at bounding box center [212, 25] width 53 height 22
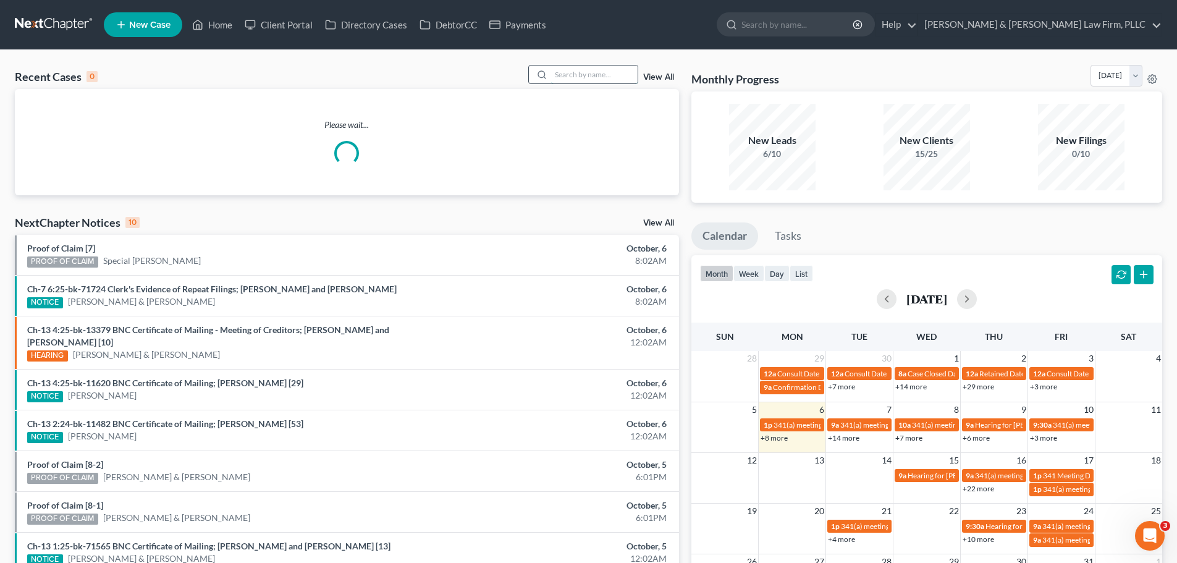
drag, startPoint x: 591, startPoint y: 74, endPoint x: 580, endPoint y: 63, distance: 15.8
click at [591, 74] on input "search" at bounding box center [594, 74] width 87 height 18
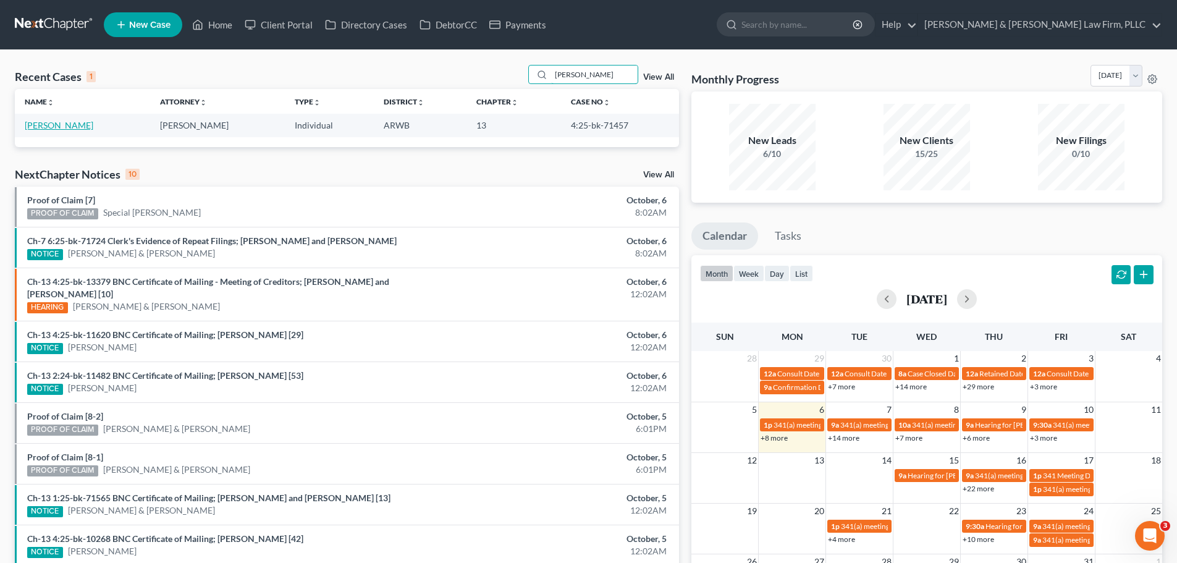
type input "[PERSON_NAME]"
click at [63, 120] on link "[PERSON_NAME]" at bounding box center [59, 125] width 69 height 11
select select "0"
select select "2"
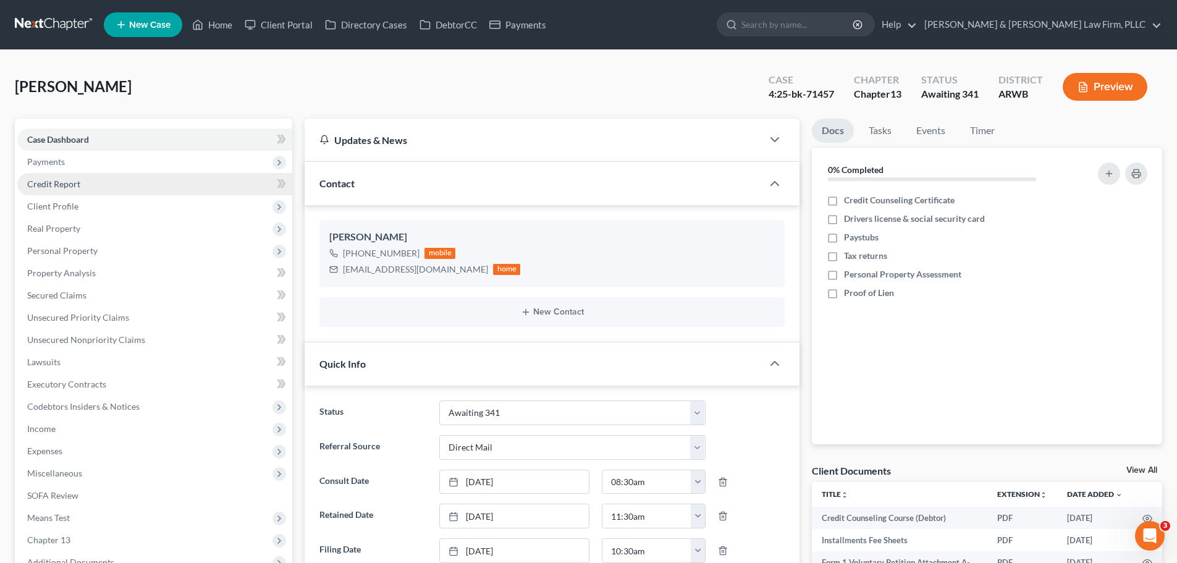
click at [118, 180] on link "Credit Report" at bounding box center [154, 184] width 275 height 22
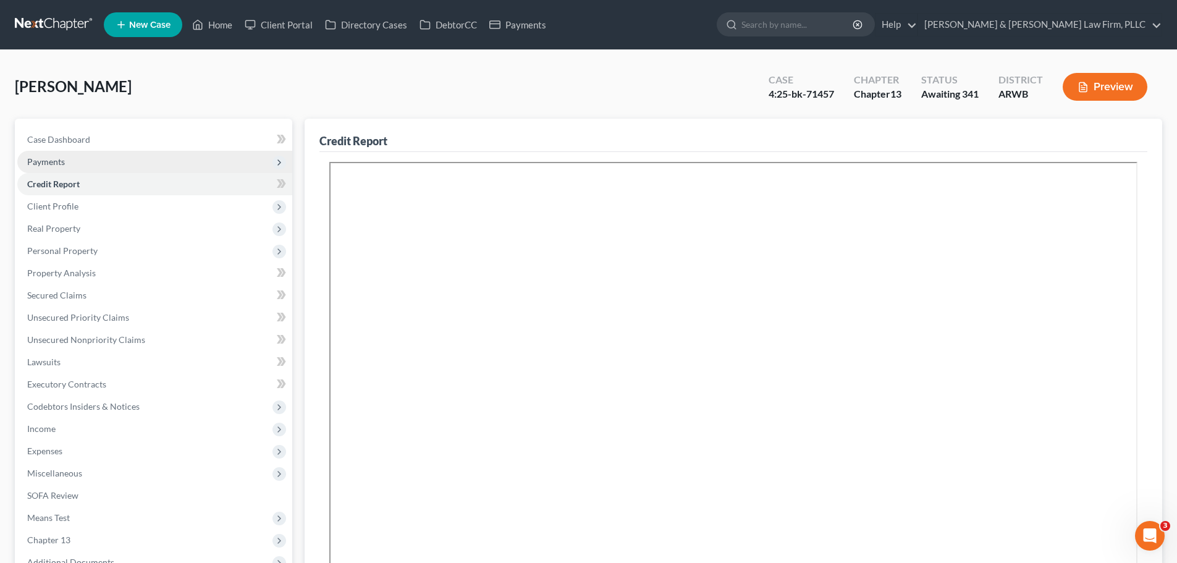
click at [88, 163] on span "Payments" at bounding box center [154, 162] width 275 height 22
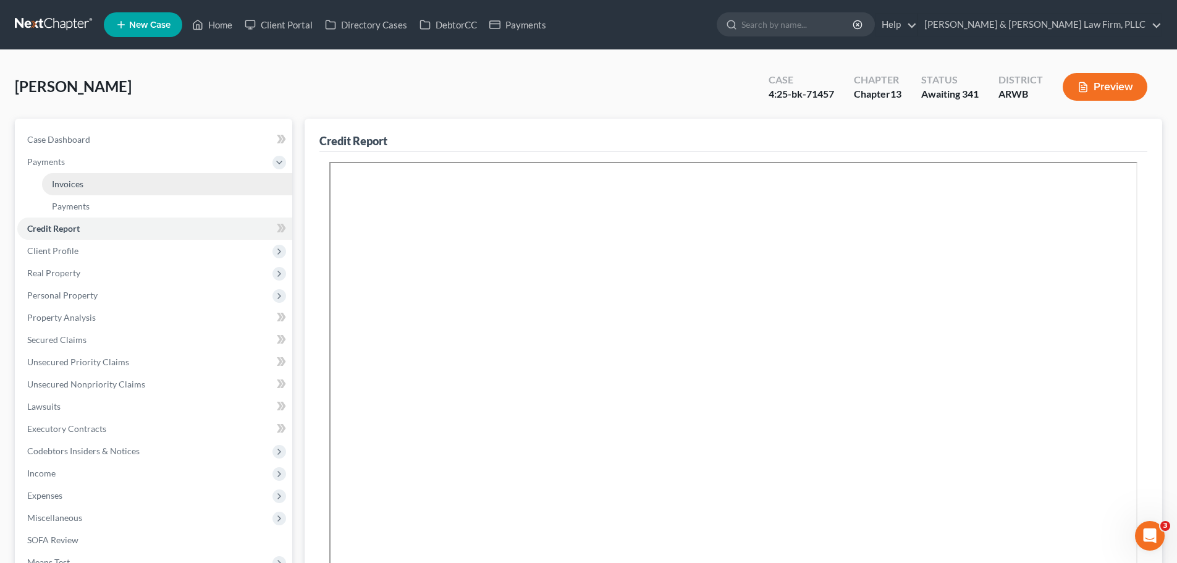
click at [129, 185] on link "Invoices" at bounding box center [167, 184] width 250 height 22
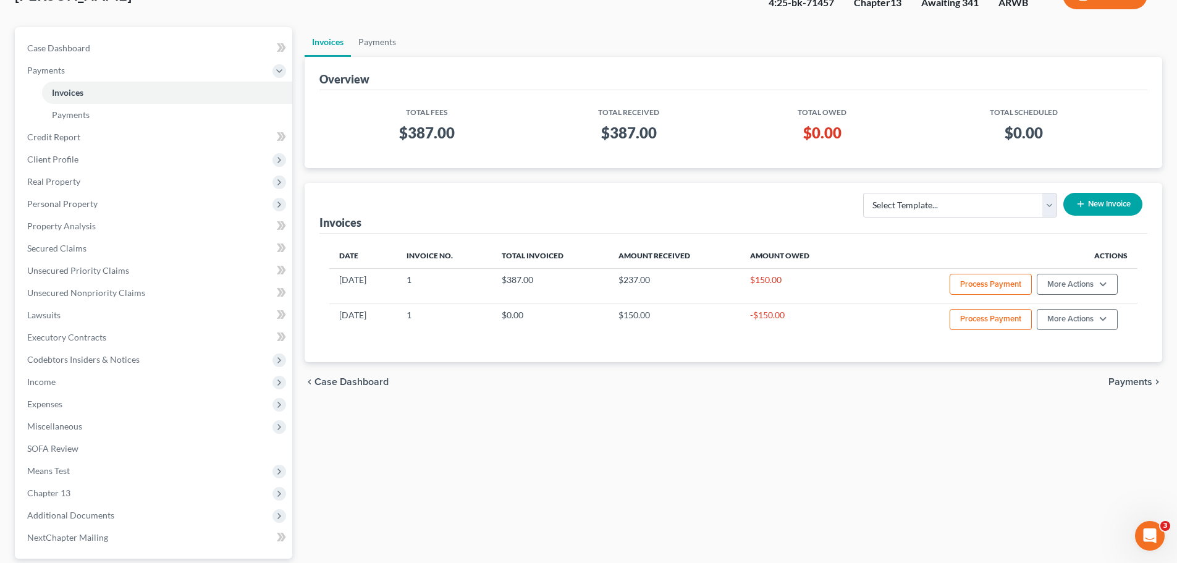
scroll to position [62, 0]
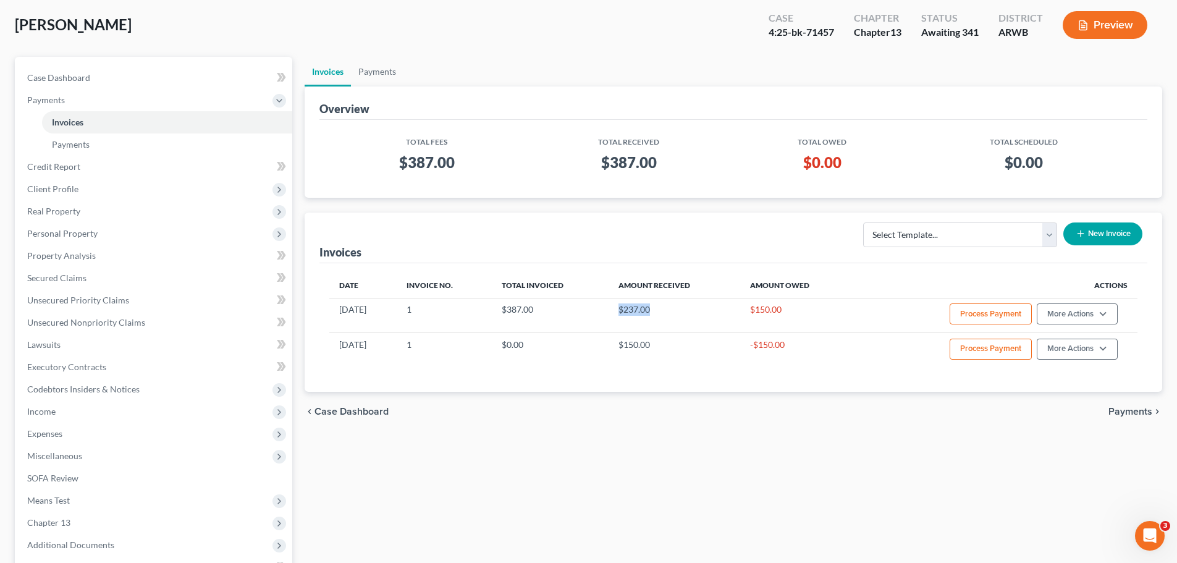
drag, startPoint x: 628, startPoint y: 308, endPoint x: 714, endPoint y: 374, distance: 108.4
click at [669, 310] on td "$237.00" at bounding box center [674, 315] width 131 height 35
click at [376, 76] on link "Payments" at bounding box center [377, 72] width 53 height 30
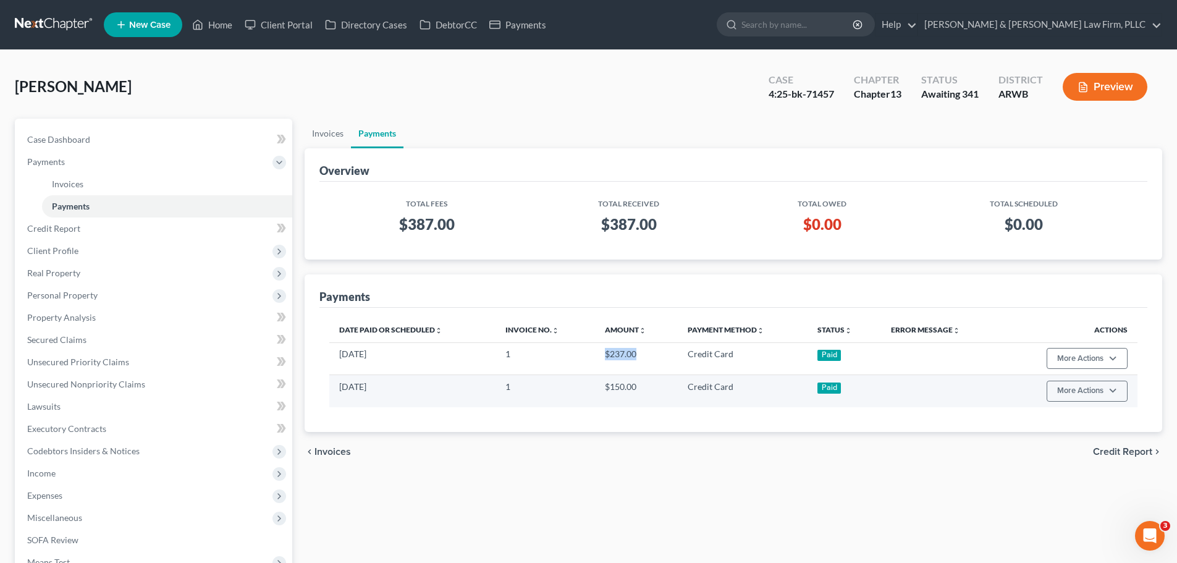
drag, startPoint x: 604, startPoint y: 352, endPoint x: 666, endPoint y: 378, distance: 67.6
click at [645, 357] on td "$237.00" at bounding box center [636, 358] width 83 height 32
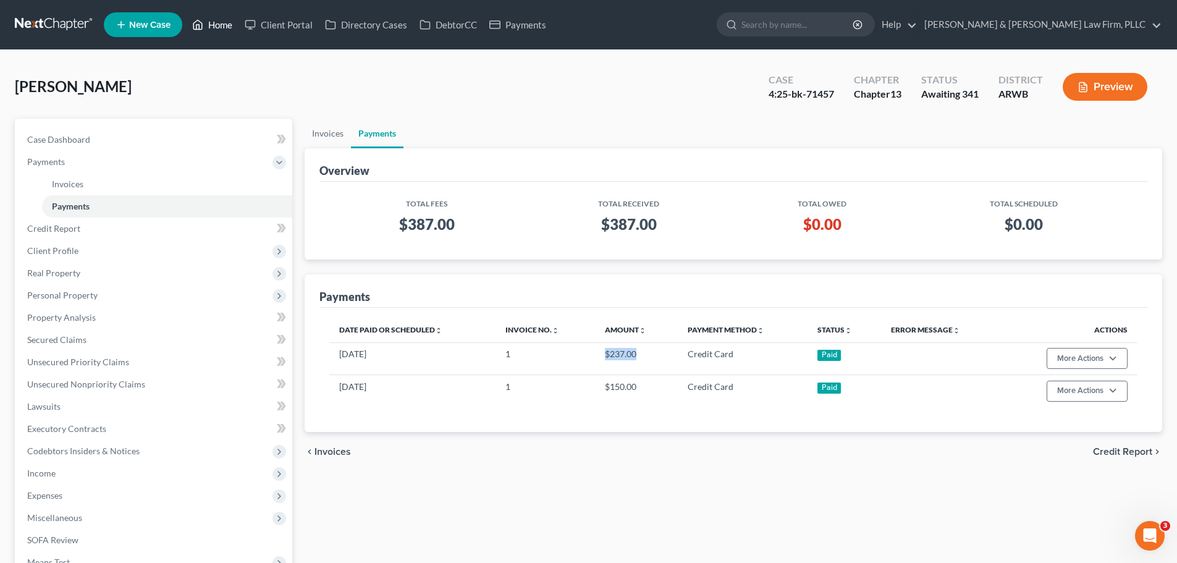
click at [212, 17] on link "Home" at bounding box center [212, 25] width 53 height 22
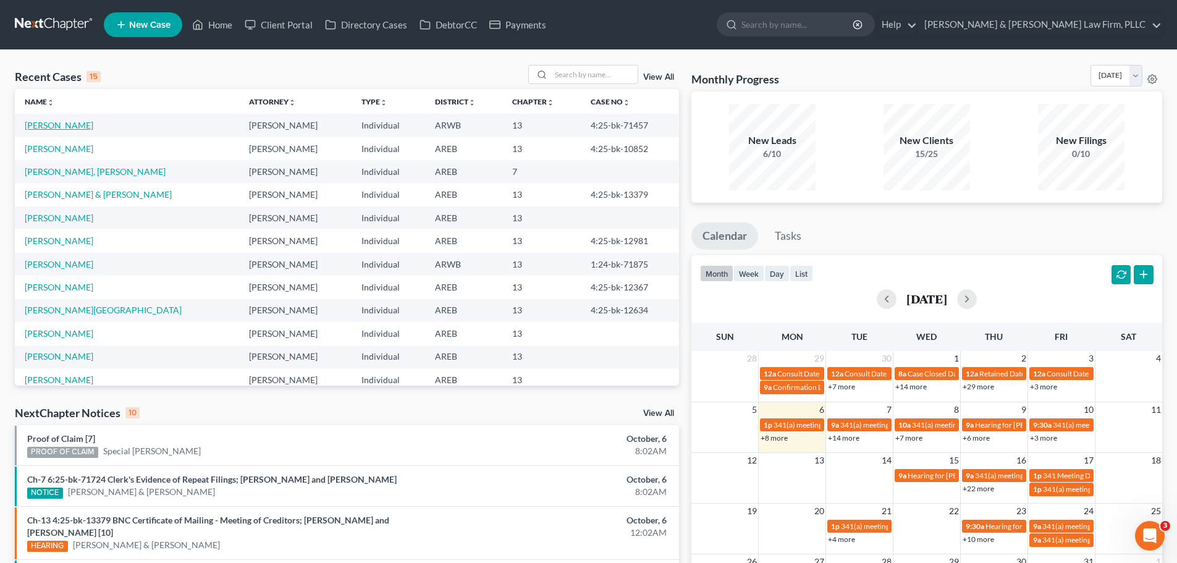
click at [66, 121] on link "[PERSON_NAME]" at bounding box center [59, 125] width 69 height 11
select select "2"
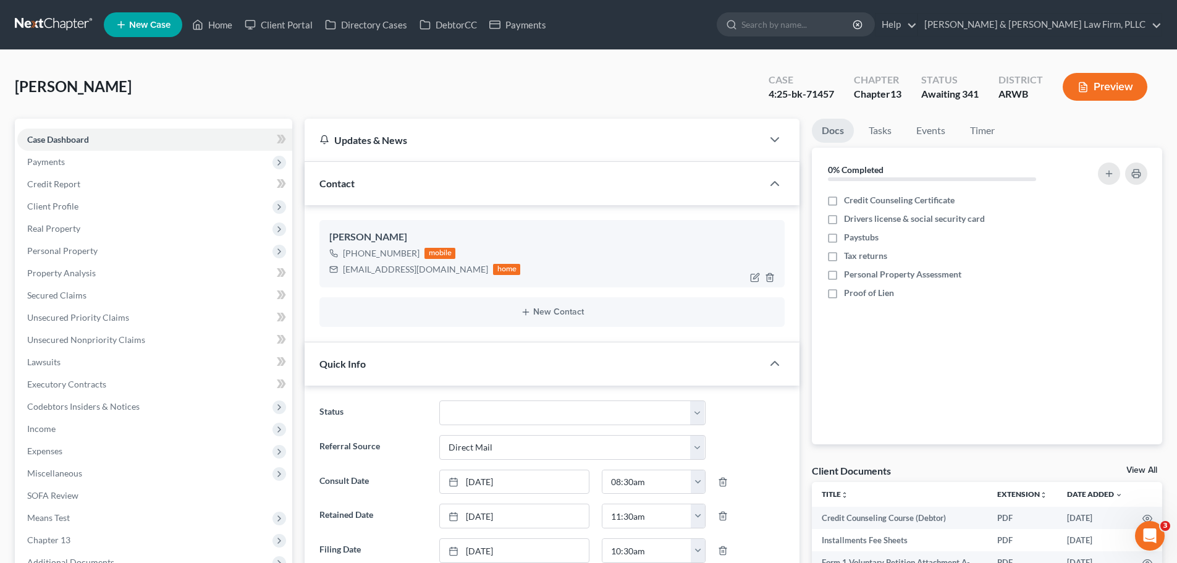
drag, startPoint x: 416, startPoint y: 254, endPoint x: 350, endPoint y: 260, distance: 66.4
click at [350, 260] on div "[PHONE_NUMBER] mobile" at bounding box center [424, 253] width 191 height 16
copy div "[PHONE_NUMBER]"
click at [70, 160] on span "Payments" at bounding box center [154, 162] width 275 height 22
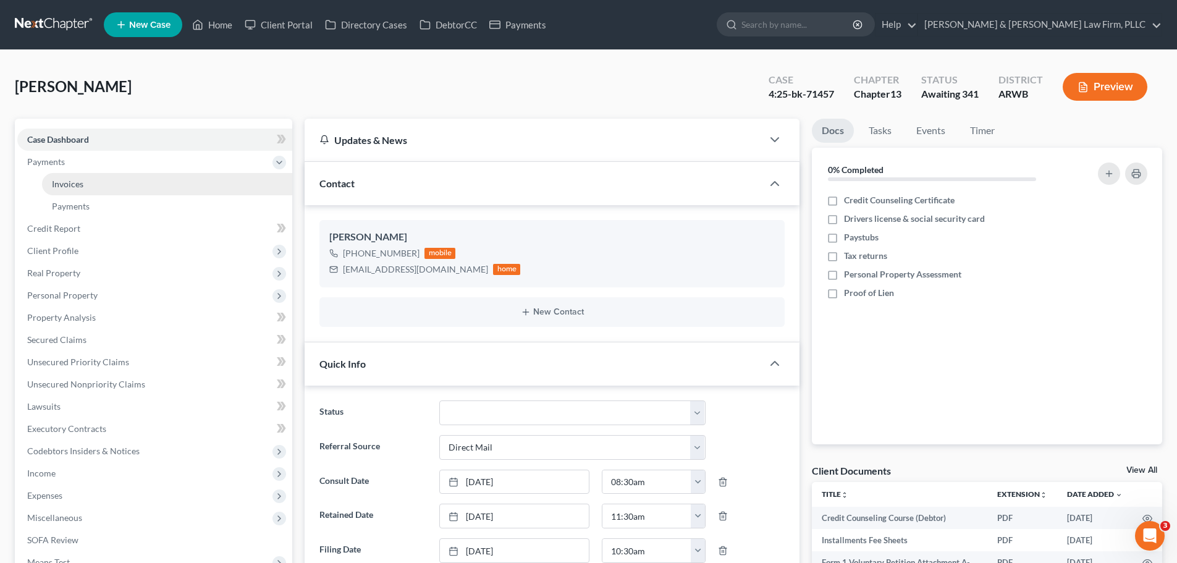
drag, startPoint x: 85, startPoint y: 184, endPoint x: 221, endPoint y: 203, distance: 137.3
click at [85, 184] on link "Invoices" at bounding box center [167, 184] width 250 height 22
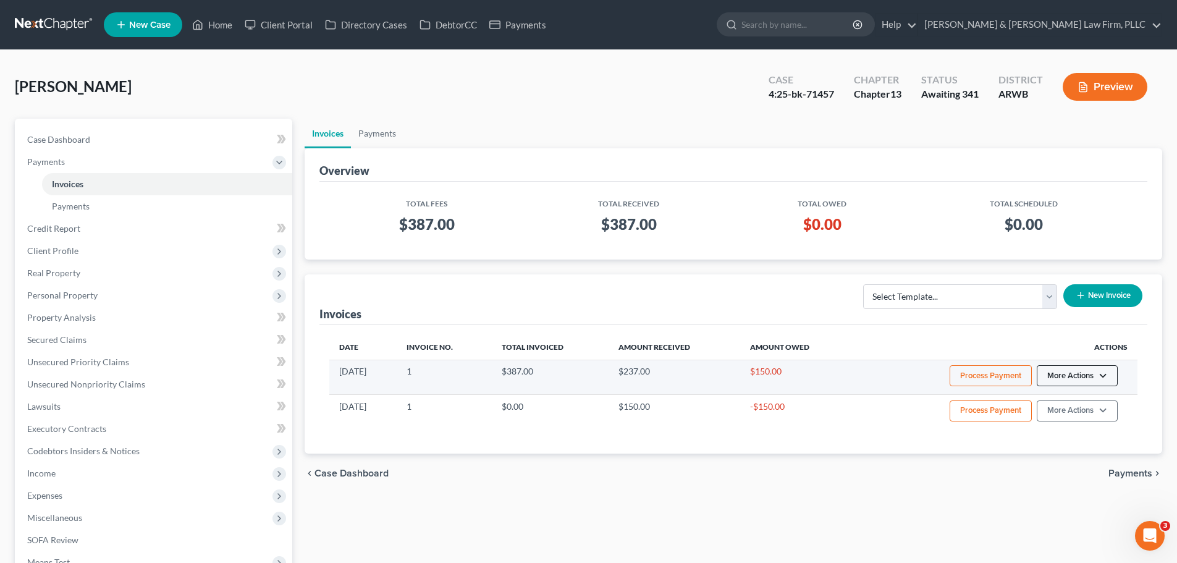
click at [1107, 376] on button "More Actions" at bounding box center [1077, 375] width 81 height 21
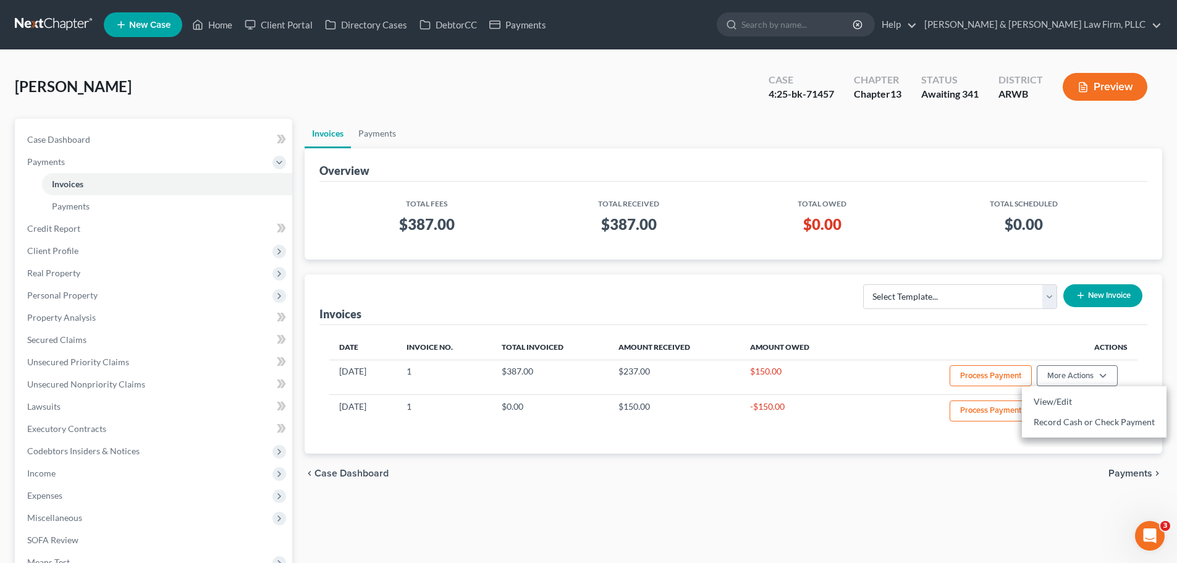
click at [816, 316] on div "Invoices Select Template... Chapter 13 Bankruptcy - Individual Chapter 13 Bankr…" at bounding box center [733, 299] width 828 height 51
drag, startPoint x: 209, startPoint y: 23, endPoint x: 195, endPoint y: 14, distance: 16.5
click at [209, 23] on link "Home" at bounding box center [212, 25] width 53 height 22
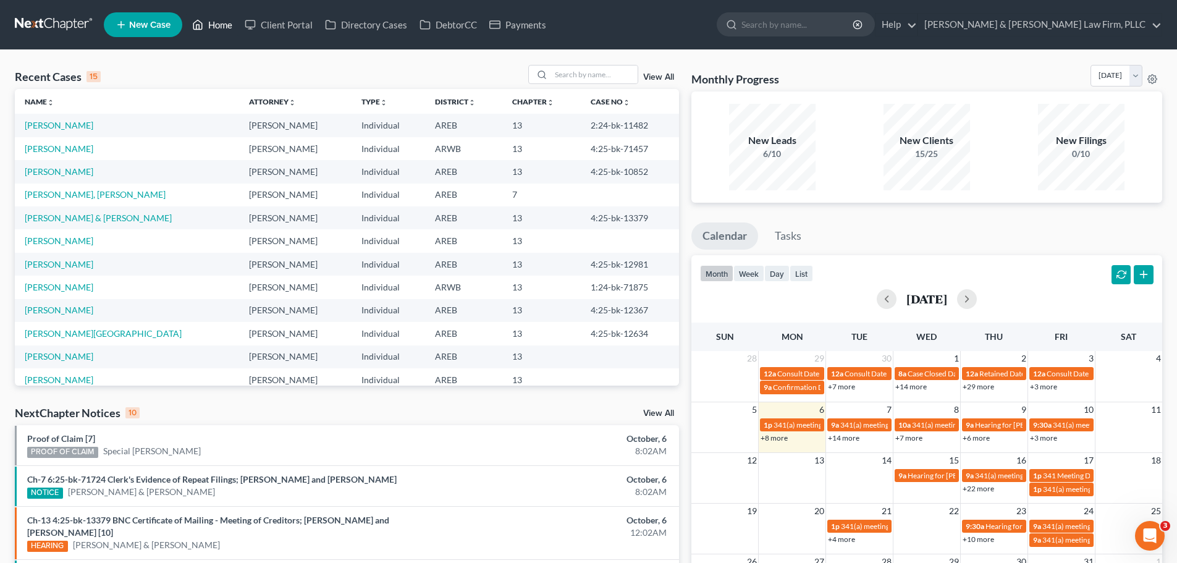
drag, startPoint x: 219, startPoint y: 23, endPoint x: 228, endPoint y: 29, distance: 10.3
click at [219, 25] on link "Home" at bounding box center [212, 25] width 53 height 22
click at [62, 153] on link "[PERSON_NAME]" at bounding box center [59, 148] width 69 height 11
select select "2"
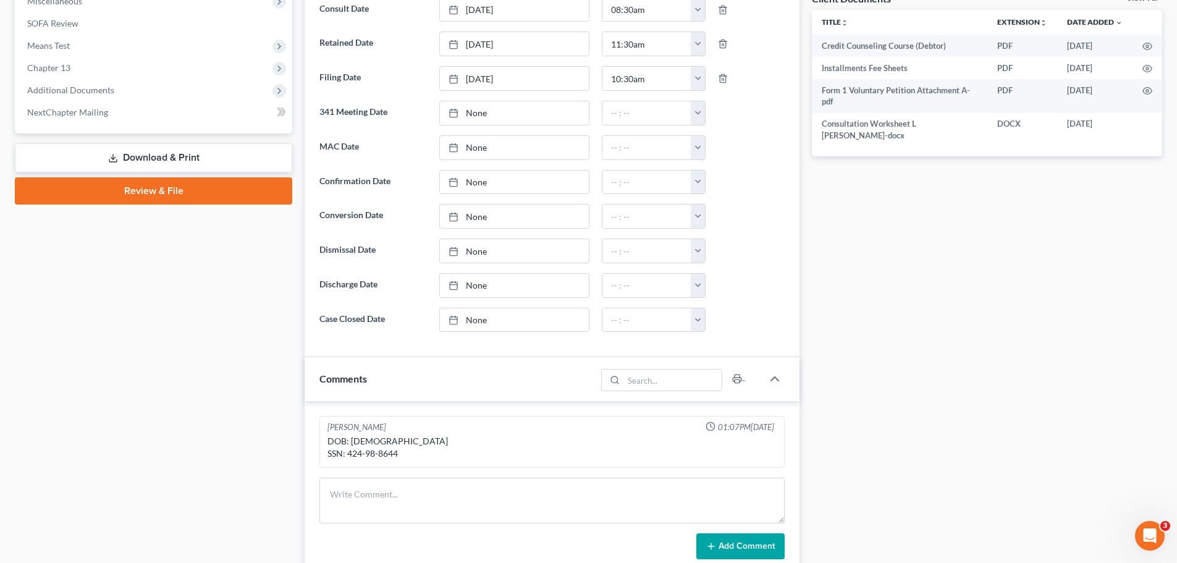
scroll to position [494, 0]
